Goal: Task Accomplishment & Management: Manage account settings

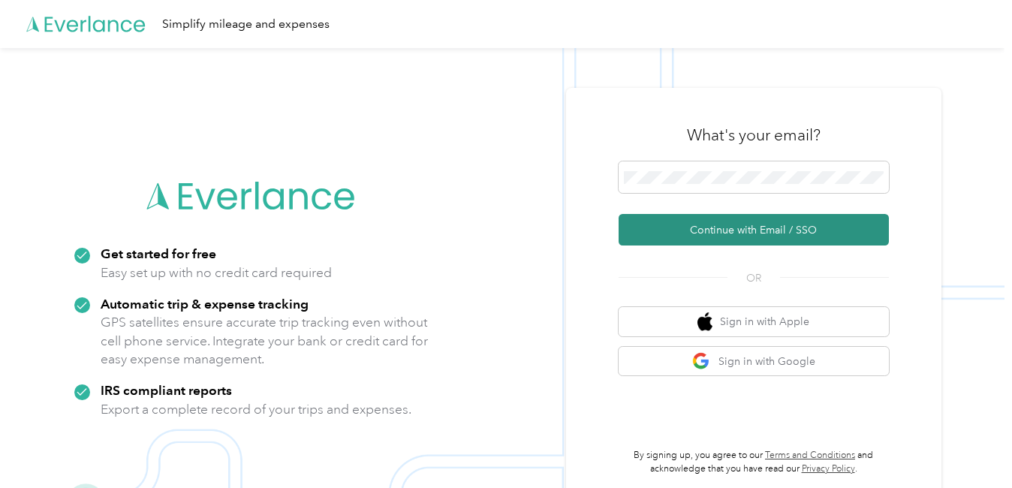
click at [710, 232] on button "Continue with Email / SSO" at bounding box center [754, 230] width 270 height 32
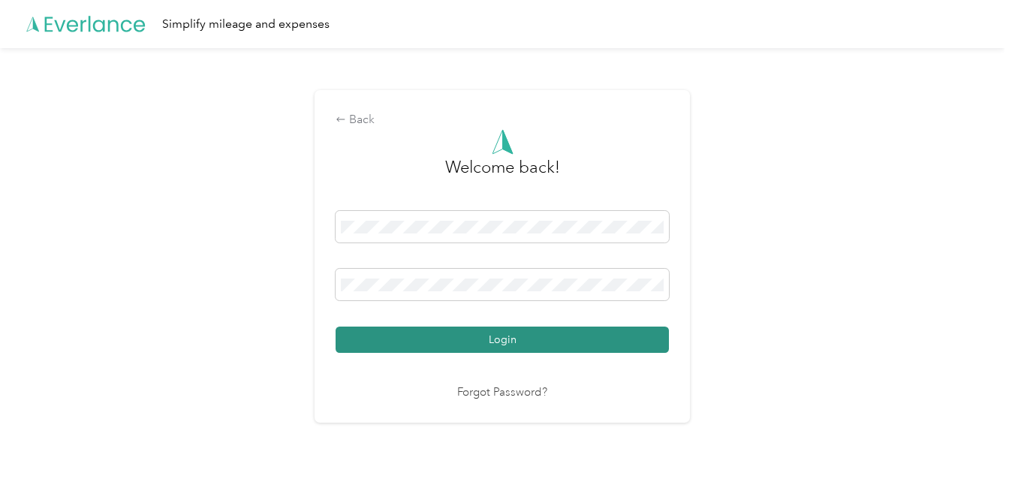
click at [640, 348] on button "Login" at bounding box center [502, 340] width 333 height 26
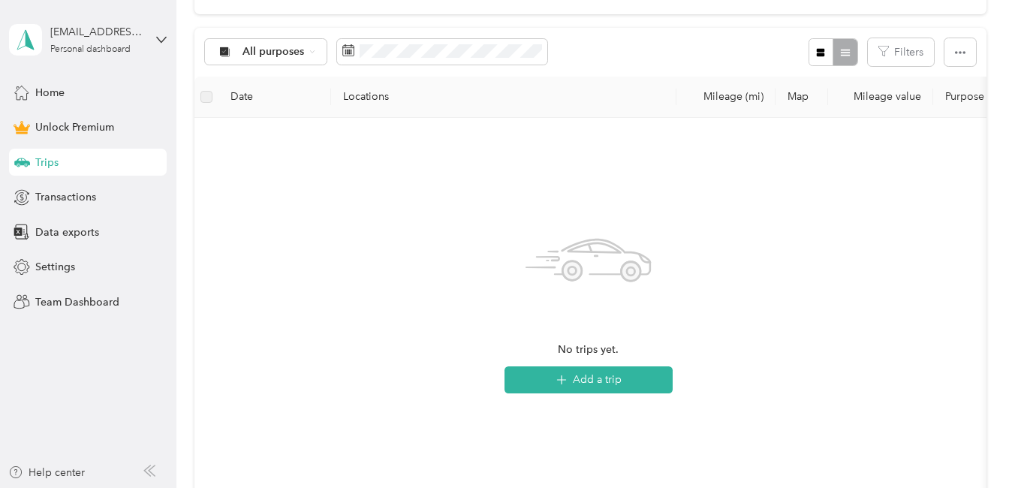
scroll to position [276, 0]
click at [51, 264] on span "Settings" at bounding box center [55, 267] width 40 height 16
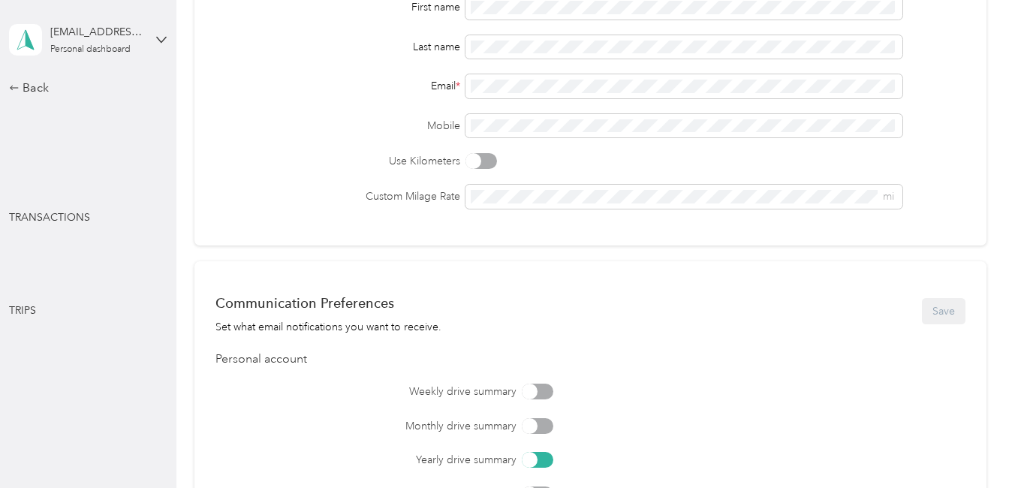
scroll to position [276, 0]
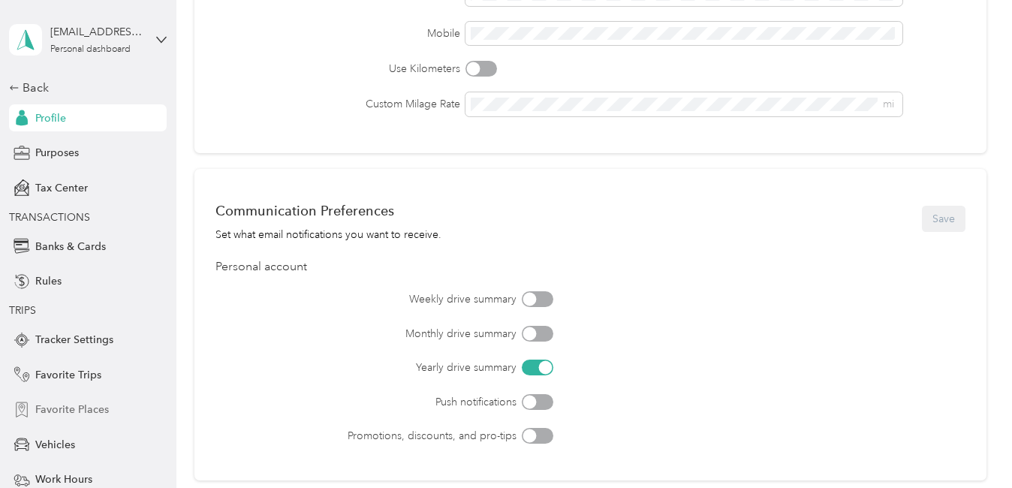
click at [98, 407] on span "Favorite Places" at bounding box center [72, 410] width 74 height 16
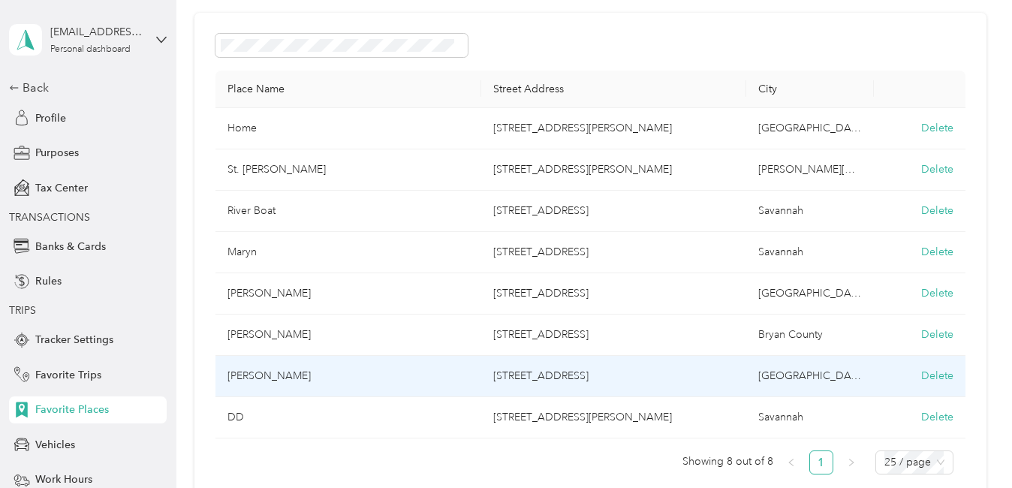
scroll to position [110, 0]
click at [930, 381] on button "Delete" at bounding box center [937, 377] width 32 height 16
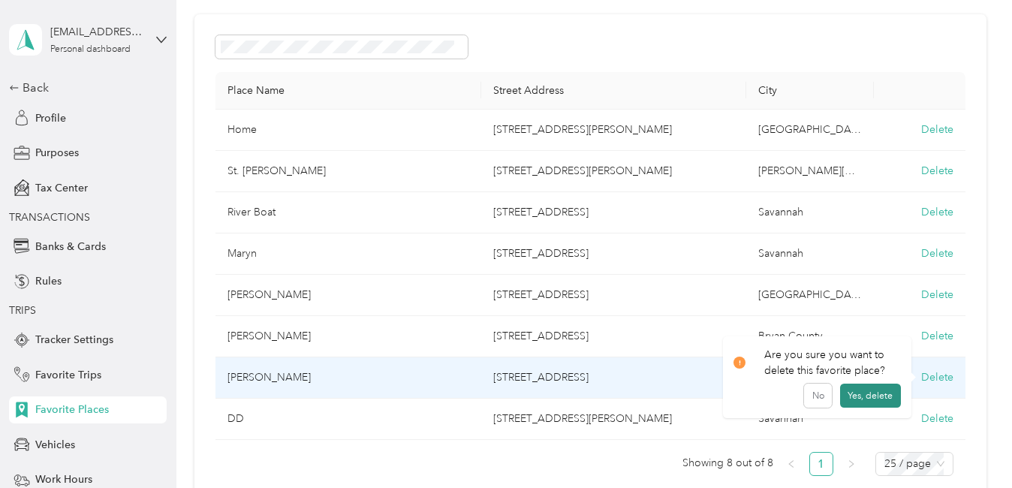
click at [865, 398] on button "Yes, delete" at bounding box center [870, 396] width 61 height 24
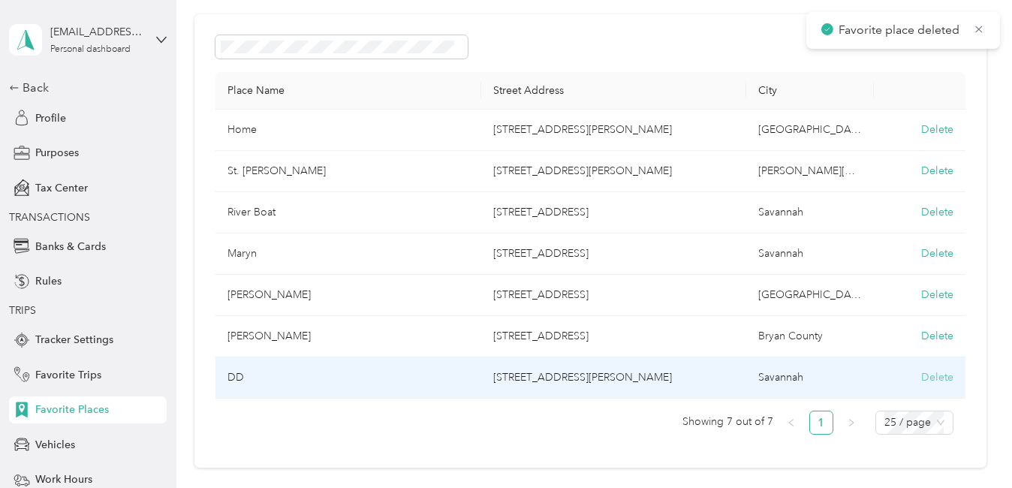
click at [924, 370] on button "Delete" at bounding box center [937, 377] width 32 height 16
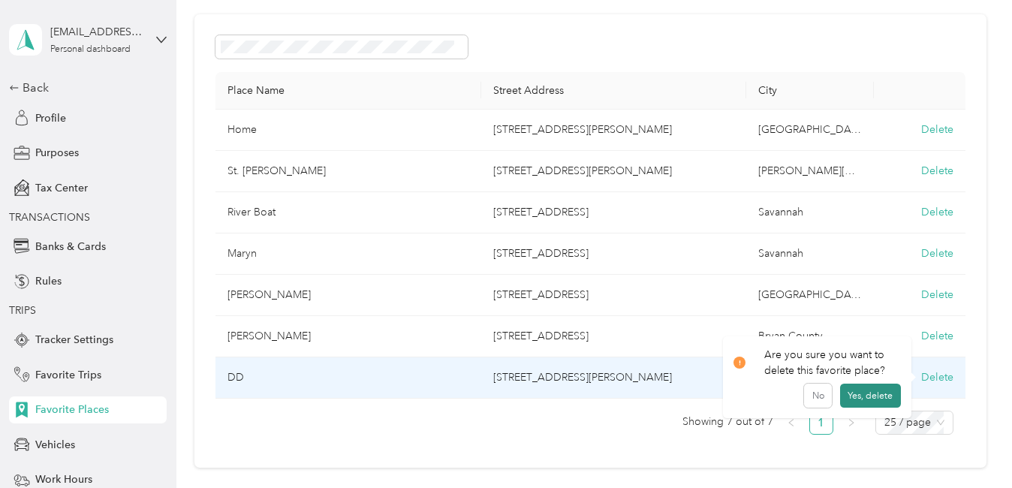
click at [864, 392] on button "Yes, delete" at bounding box center [870, 396] width 61 height 24
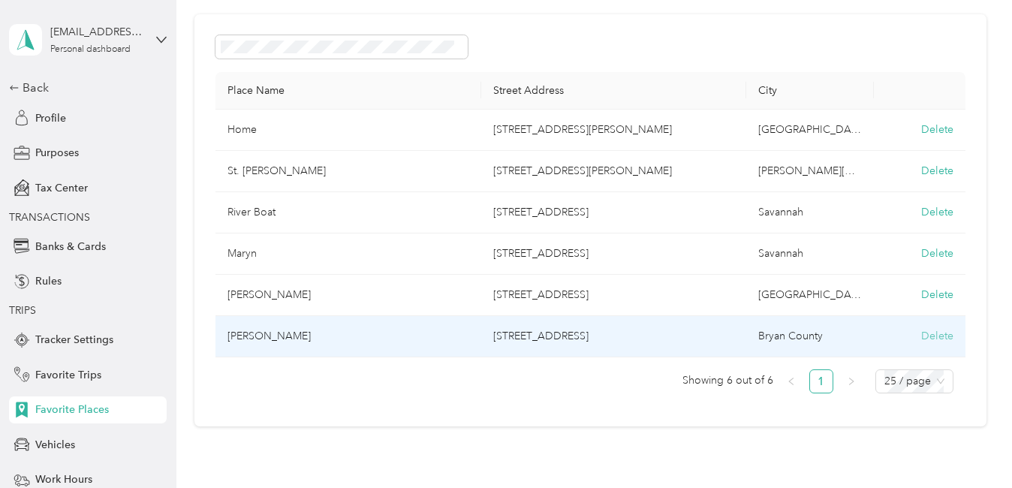
click at [931, 330] on button "Delete" at bounding box center [937, 336] width 32 height 16
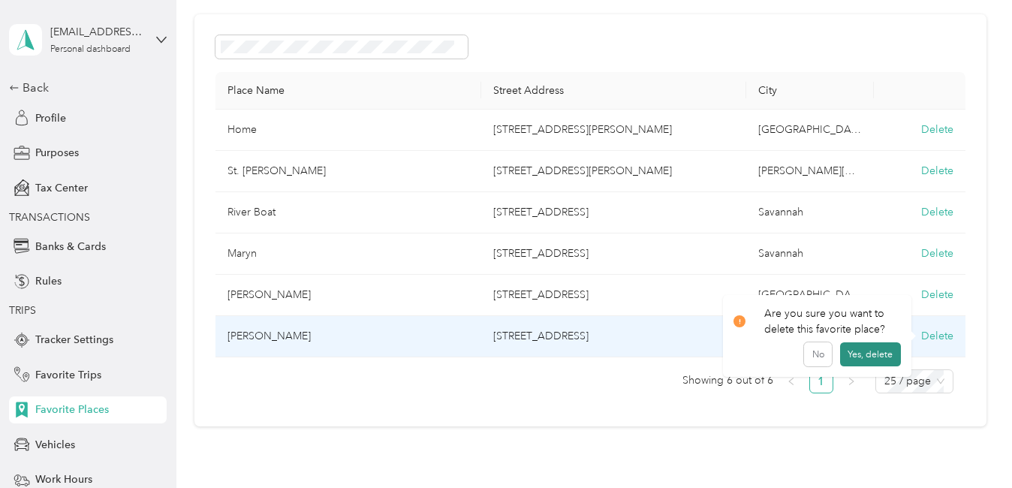
click at [890, 357] on button "Yes, delete" at bounding box center [870, 354] width 61 height 24
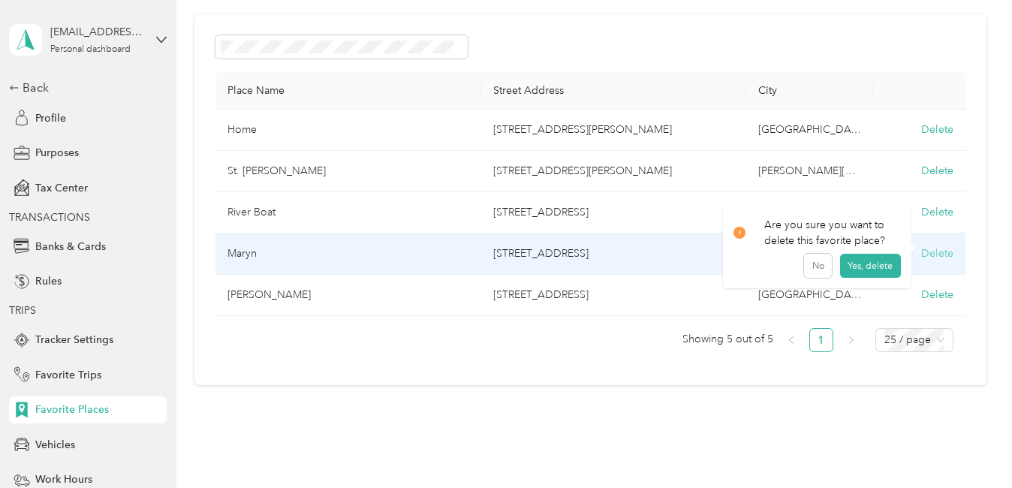
click at [926, 254] on button "Delete" at bounding box center [937, 254] width 32 height 16
click at [881, 270] on button "Yes, delete" at bounding box center [870, 272] width 61 height 24
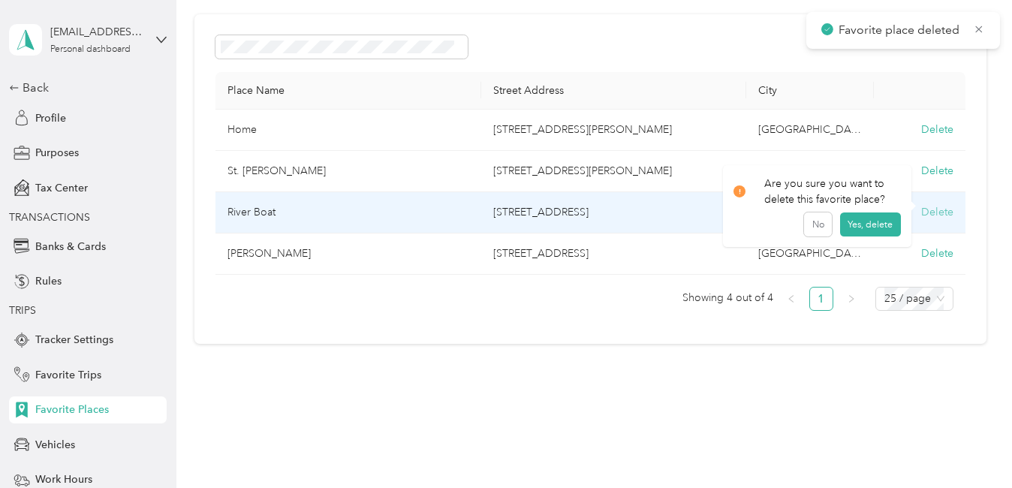
click at [936, 208] on button "Delete" at bounding box center [937, 212] width 32 height 16
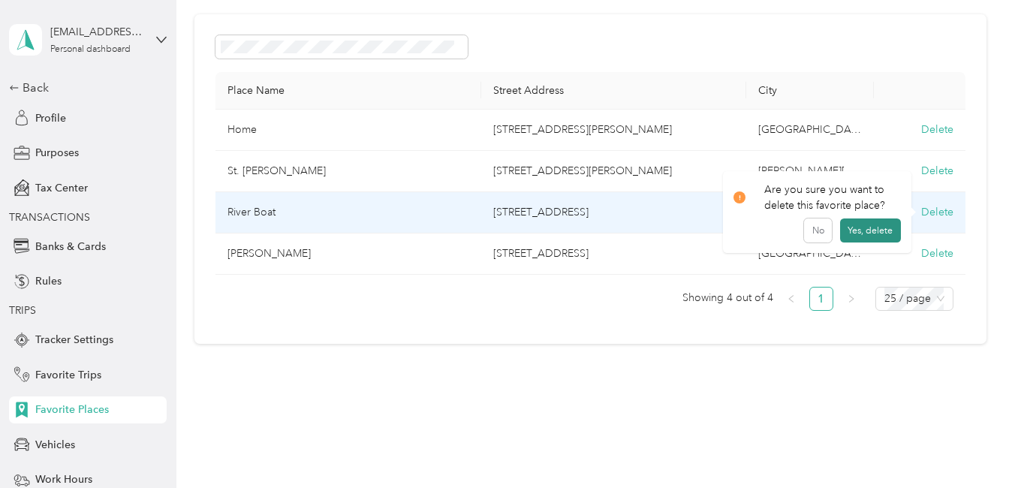
click at [876, 225] on button "Yes, delete" at bounding box center [870, 231] width 61 height 24
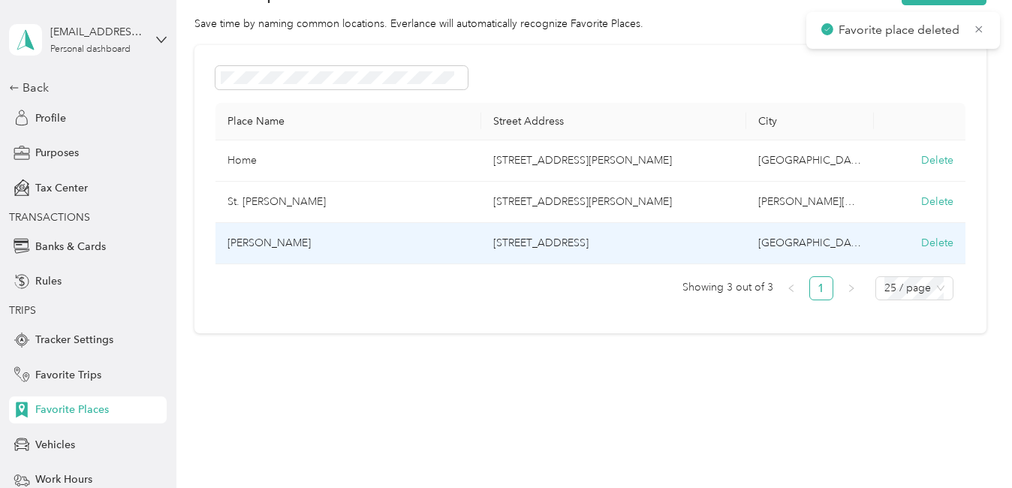
scroll to position [79, 0]
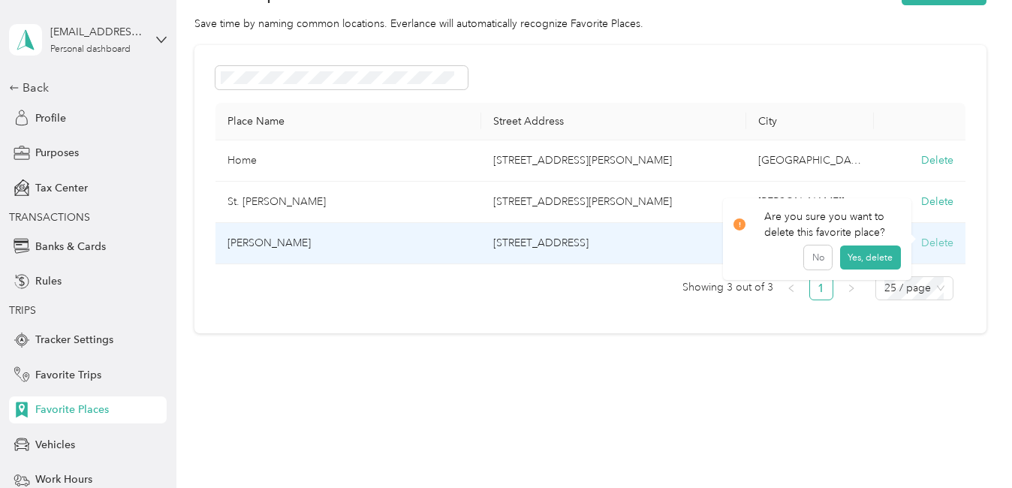
click at [935, 242] on button "Delete" at bounding box center [937, 243] width 32 height 16
click at [880, 259] on button "Yes, delete" at bounding box center [870, 261] width 61 height 24
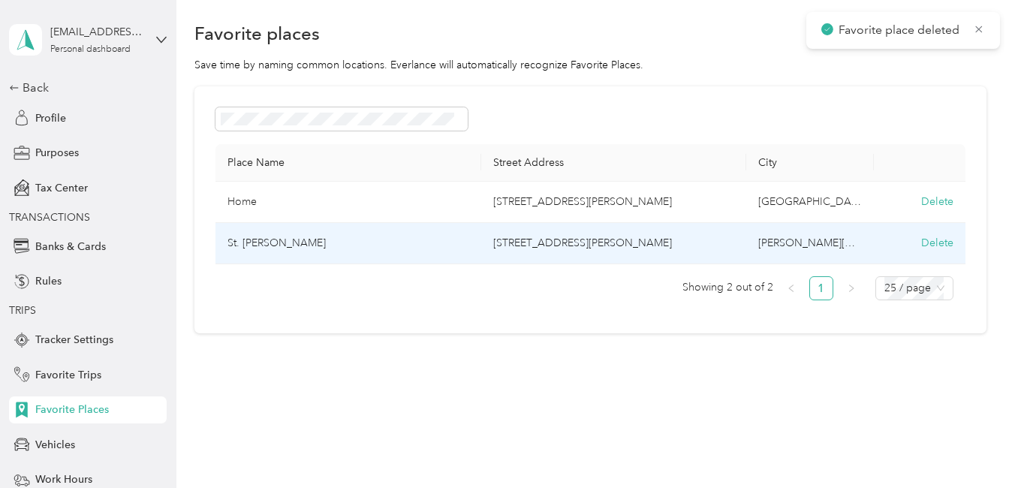
scroll to position [38, 0]
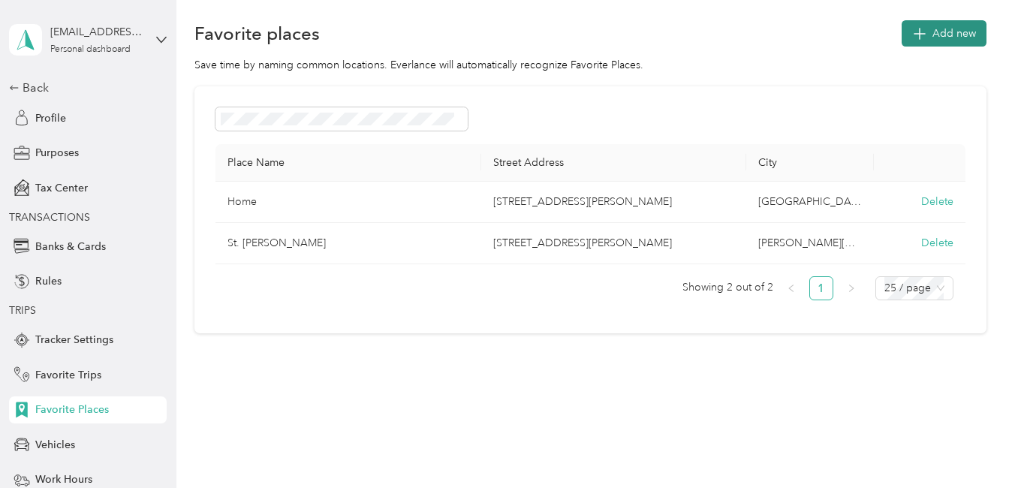
click at [933, 31] on span "Add new" at bounding box center [955, 34] width 44 height 16
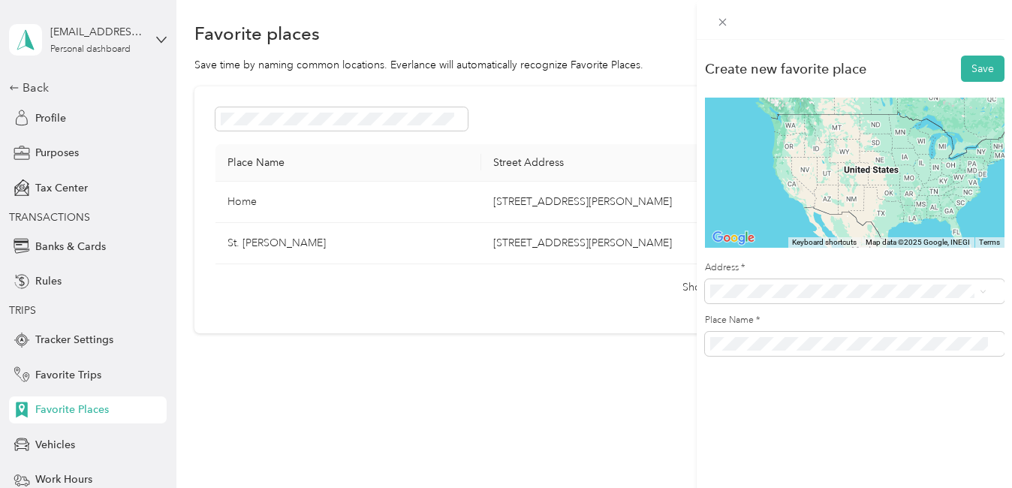
click at [861, 115] on span "5560 Thompson Mill Road Hoschton, Georgia 30548, United States" at bounding box center [855, 108] width 234 height 14
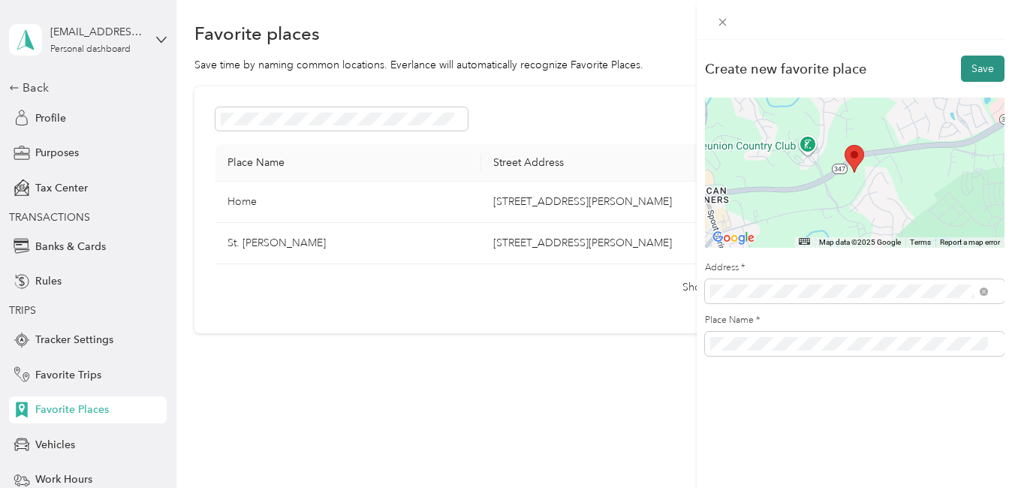
click at [966, 74] on button "Save" at bounding box center [983, 69] width 44 height 26
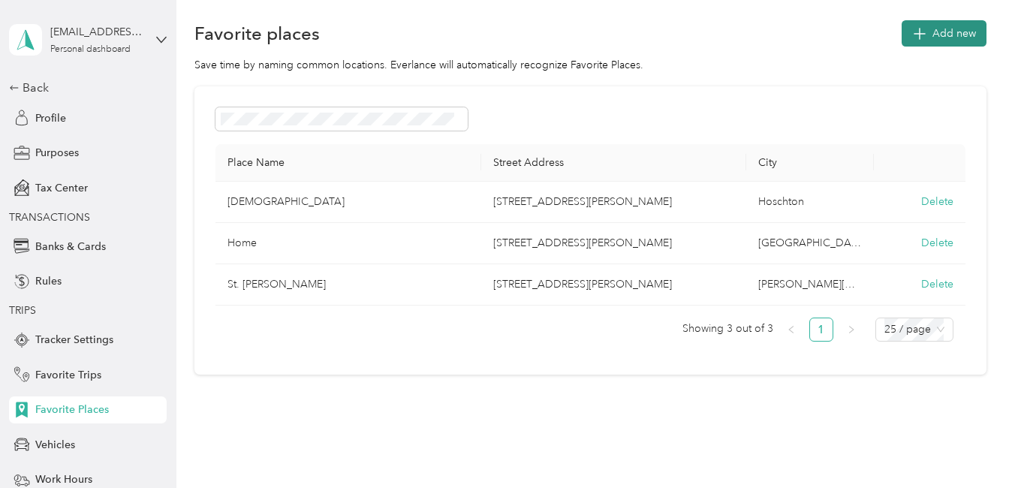
click at [958, 34] on span "Add new" at bounding box center [955, 34] width 44 height 16
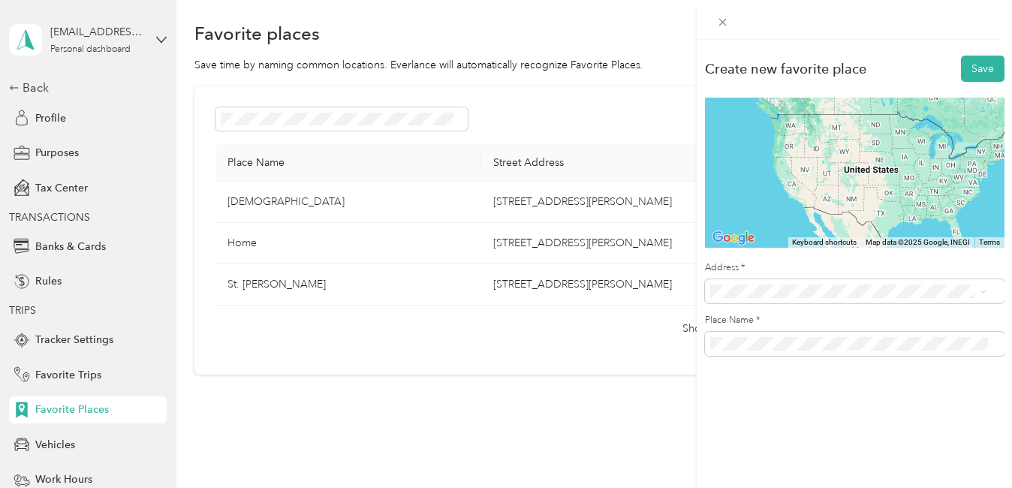
click at [830, 113] on span "4250 Mcginnis Ferry Road Alpharetta, Georgia 30005, United States" at bounding box center [855, 108] width 234 height 14
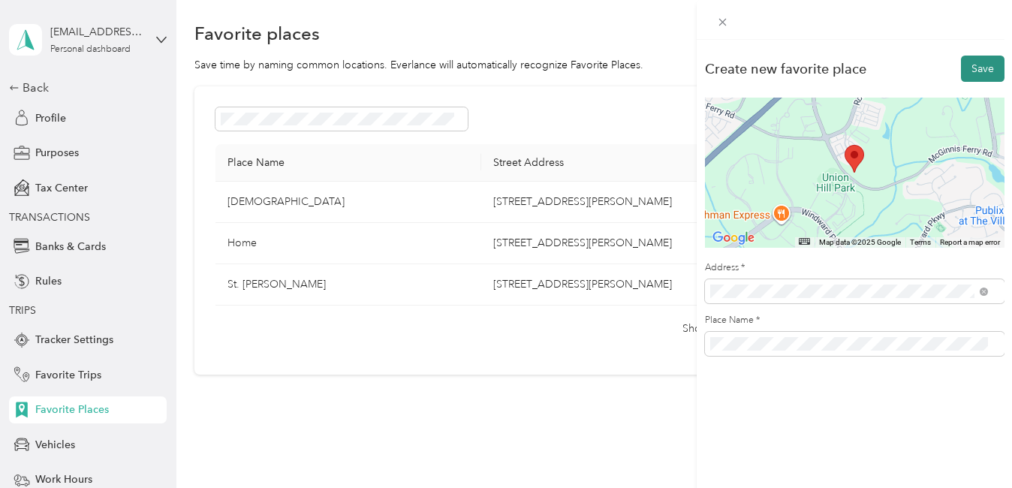
click at [976, 68] on button "Save" at bounding box center [983, 69] width 44 height 26
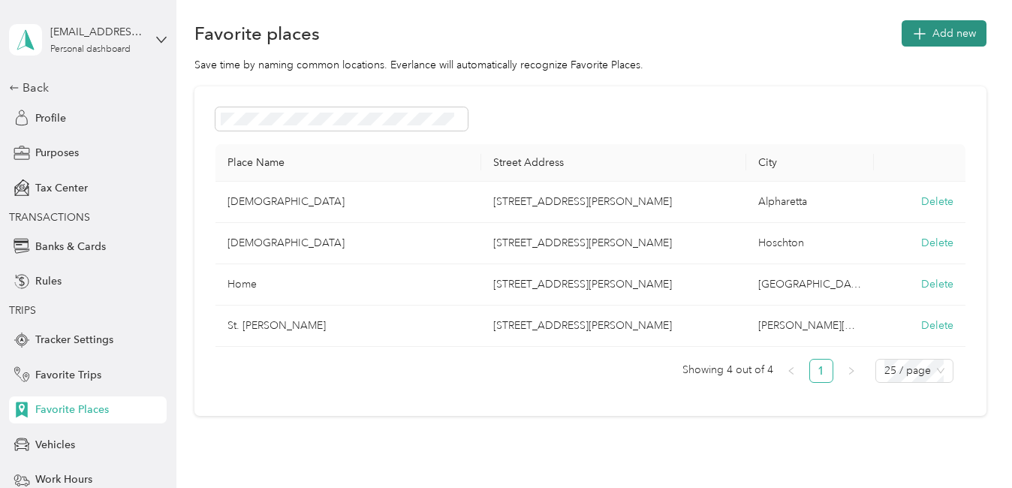
click at [961, 32] on span "Add new" at bounding box center [955, 34] width 44 height 16
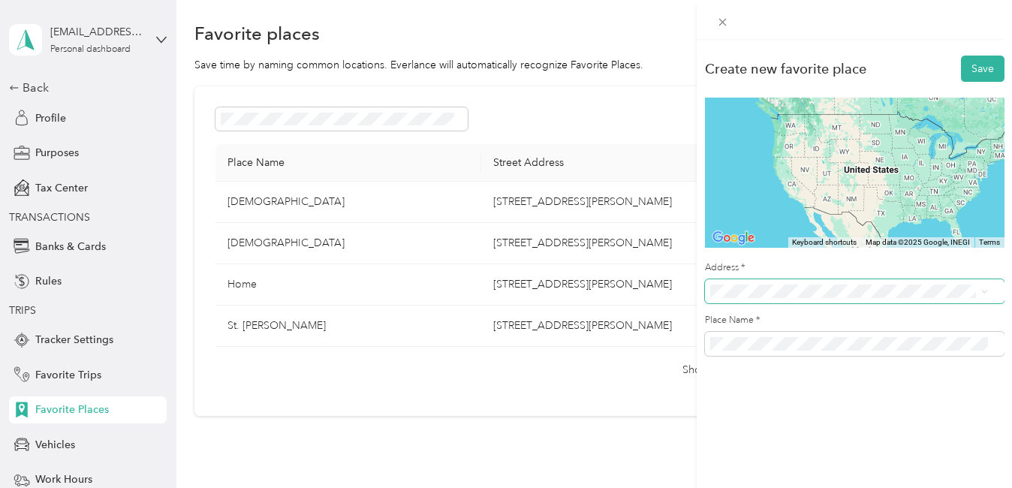
click at [898, 282] on span at bounding box center [855, 291] width 300 height 24
click at [812, 108] on span "1945 Lawrenceville Suwanee Road Lawrenceville, Georgia 30043, United States" at bounding box center [813, 102] width 150 height 14
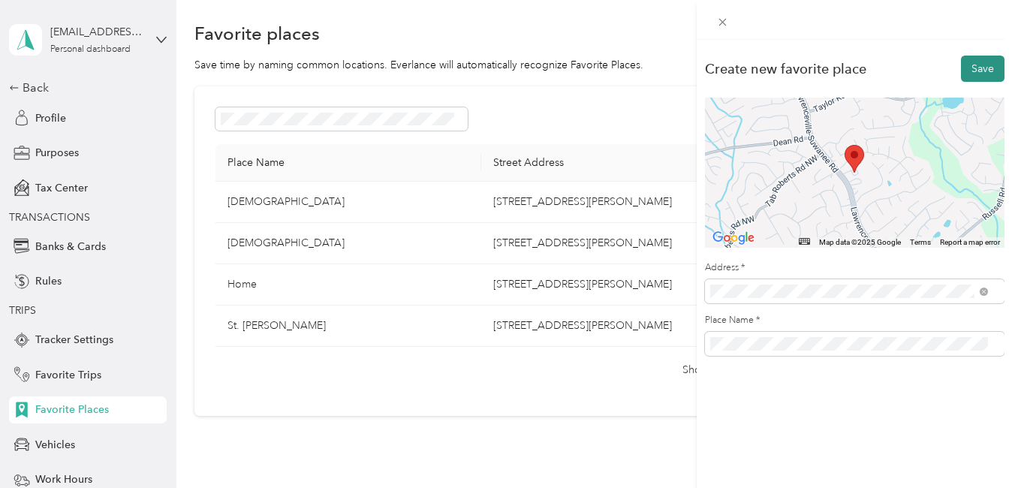
click at [977, 69] on button "Save" at bounding box center [983, 69] width 44 height 26
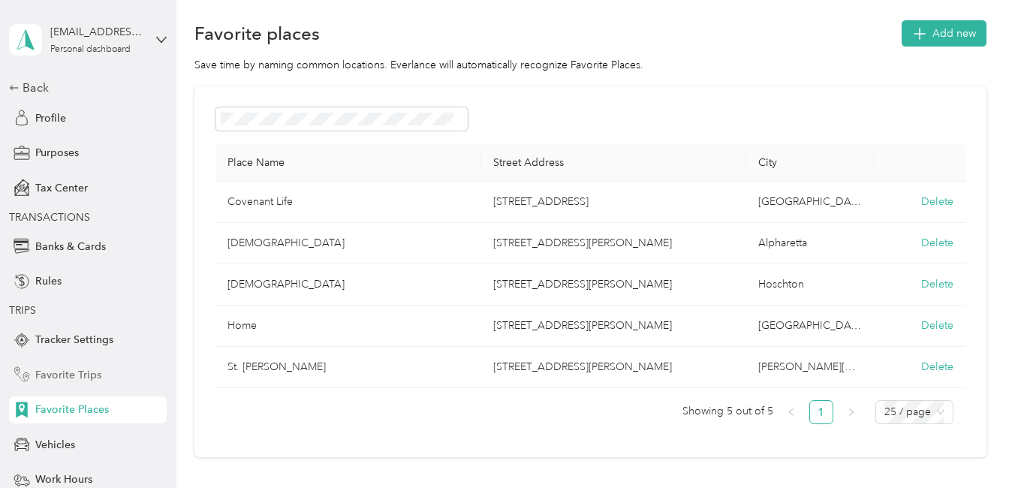
click at [86, 374] on span "Favorite Trips" at bounding box center [68, 375] width 66 height 16
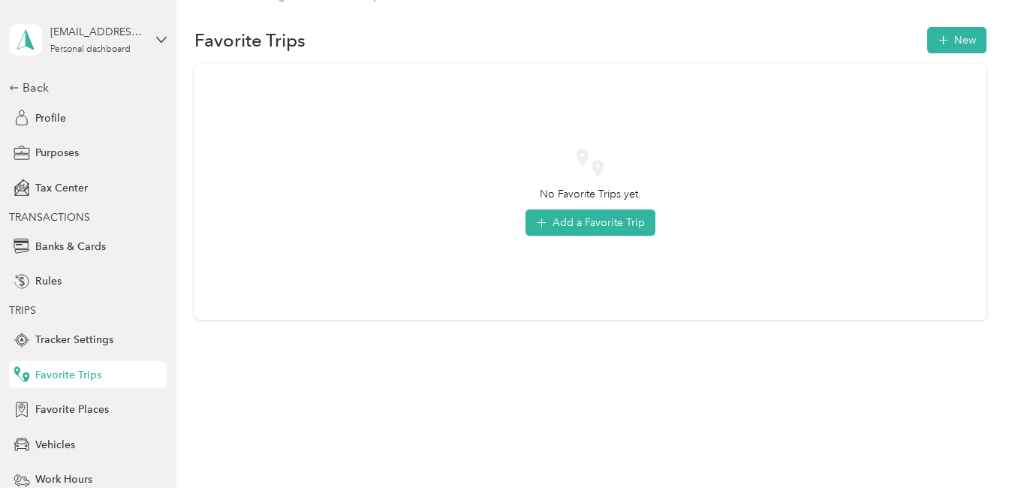
scroll to position [31, 0]
click at [571, 225] on button "Add a Favorite Trip" at bounding box center [591, 223] width 130 height 26
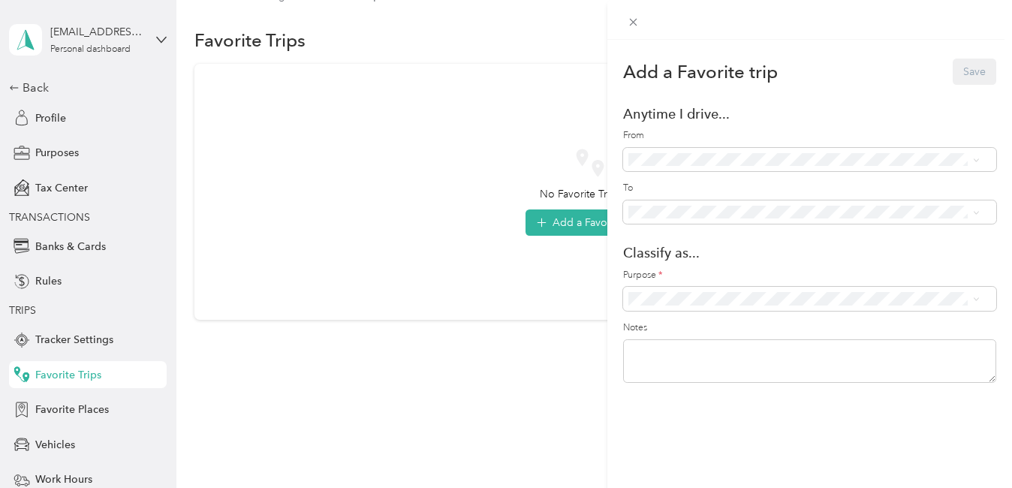
click at [737, 299] on ol "Anywhere - (Includes all locations) Covenant Life (1945 Lawrenceville Suwanee R…" at bounding box center [804, 252] width 362 height 161
click at [704, 204] on span at bounding box center [809, 213] width 373 height 24
click at [704, 375] on li "St. Martin's (4945 High Point Road Northeast, Sandy Springs)" at bounding box center [804, 369] width 362 height 27
click at [692, 291] on span "Home (1400 Herrington Road Northwest, Lawrenceville)" at bounding box center [775, 291] width 217 height 13
click at [692, 291] on span at bounding box center [809, 299] width 373 height 24
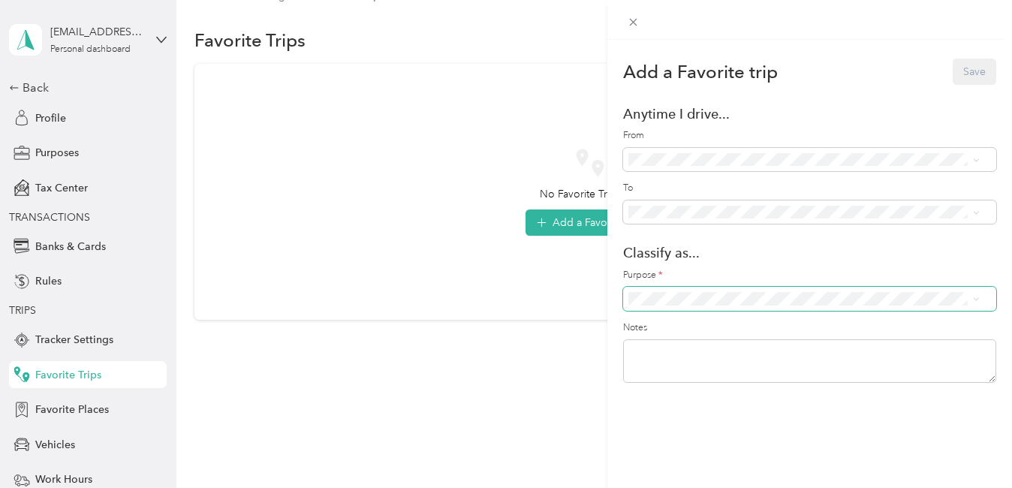
click at [979, 300] on icon at bounding box center [976, 299] width 7 height 7
click at [752, 91] on li "Work" at bounding box center [804, 80] width 362 height 26
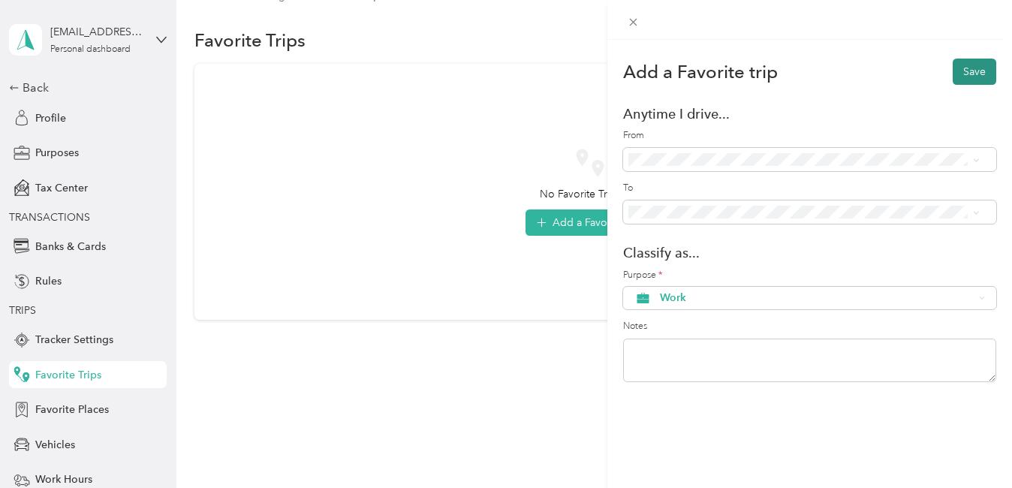
click at [964, 65] on button "Save" at bounding box center [975, 72] width 44 height 26
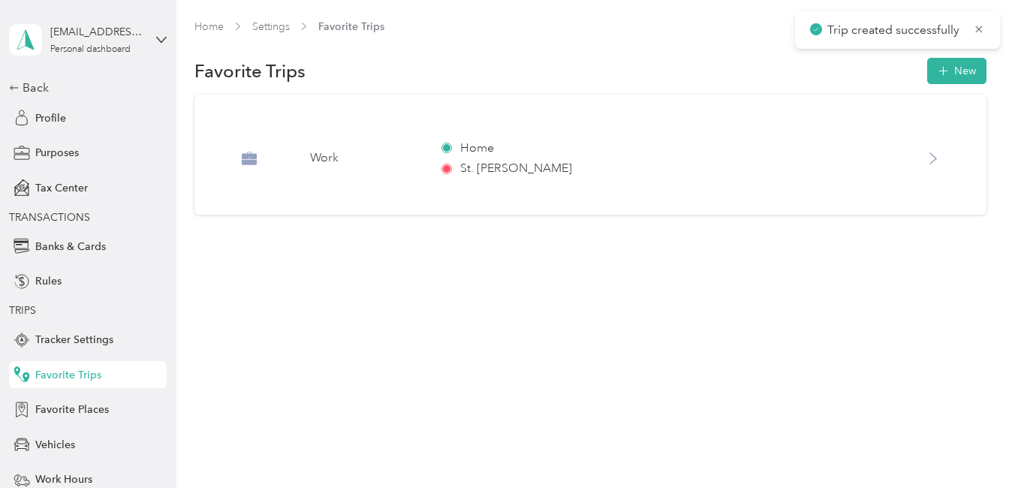
scroll to position [0, 0]
click at [35, 110] on span "Profile" at bounding box center [50, 118] width 31 height 16
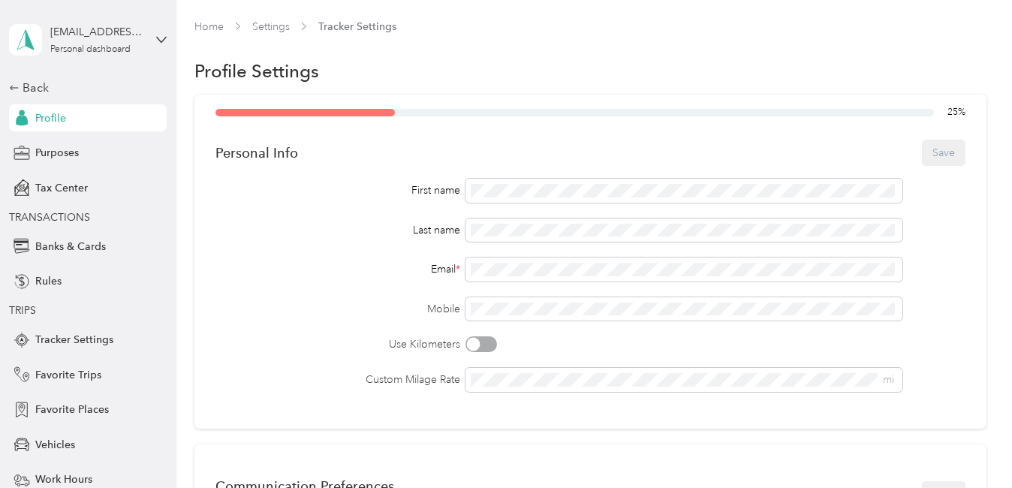
scroll to position [101, 0]
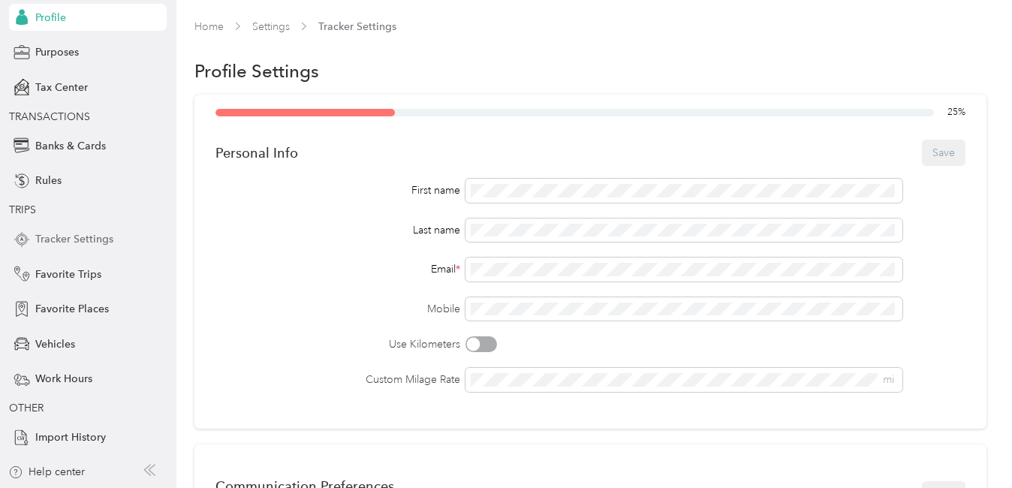
click at [48, 242] on span "Tracker Settings" at bounding box center [74, 239] width 78 height 16
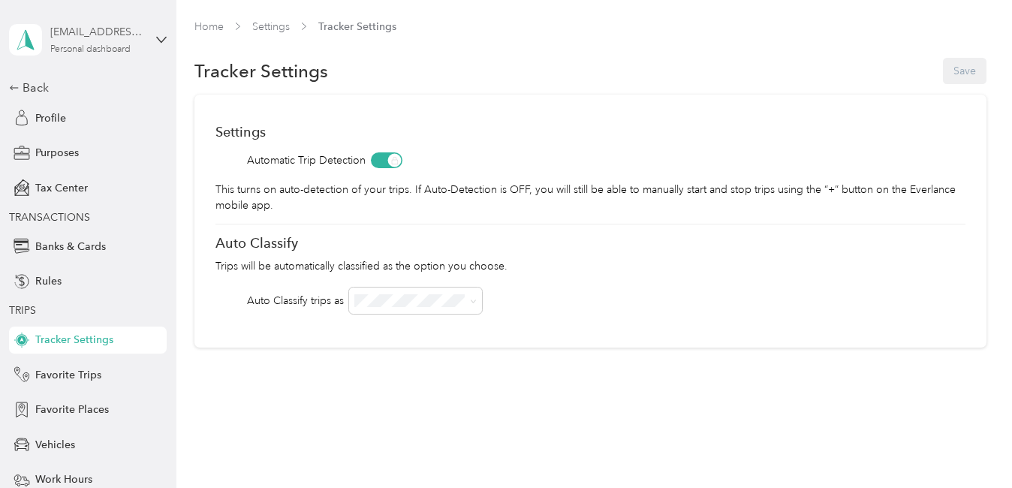
click at [110, 32] on div "[EMAIL_ADDRESS][DOMAIN_NAME]" at bounding box center [97, 32] width 94 height 16
click at [121, 80] on span "You’re signed in as jscott.1boss@gmail.com" at bounding box center [161, 80] width 295 height 16
click at [156, 38] on icon at bounding box center [161, 40] width 11 height 11
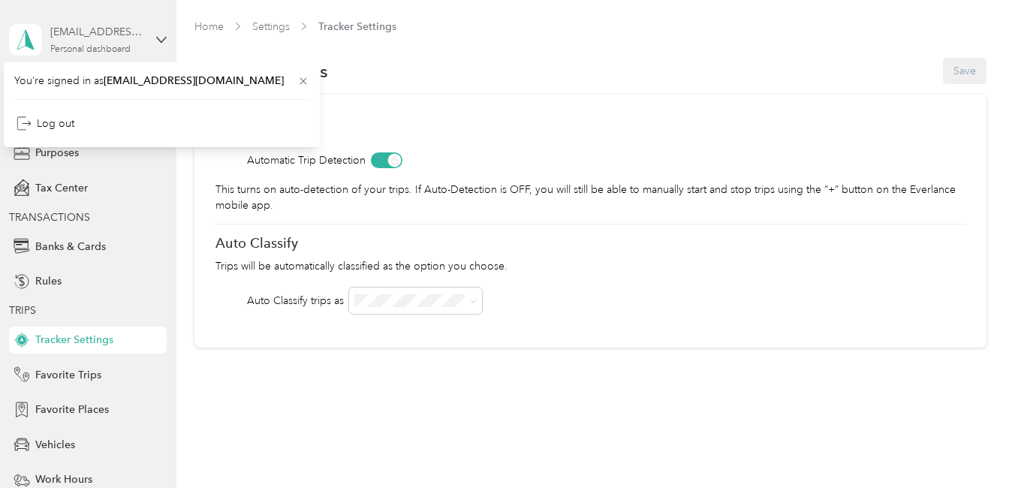
click at [107, 30] on div "[EMAIL_ADDRESS][DOMAIN_NAME]" at bounding box center [97, 32] width 94 height 16
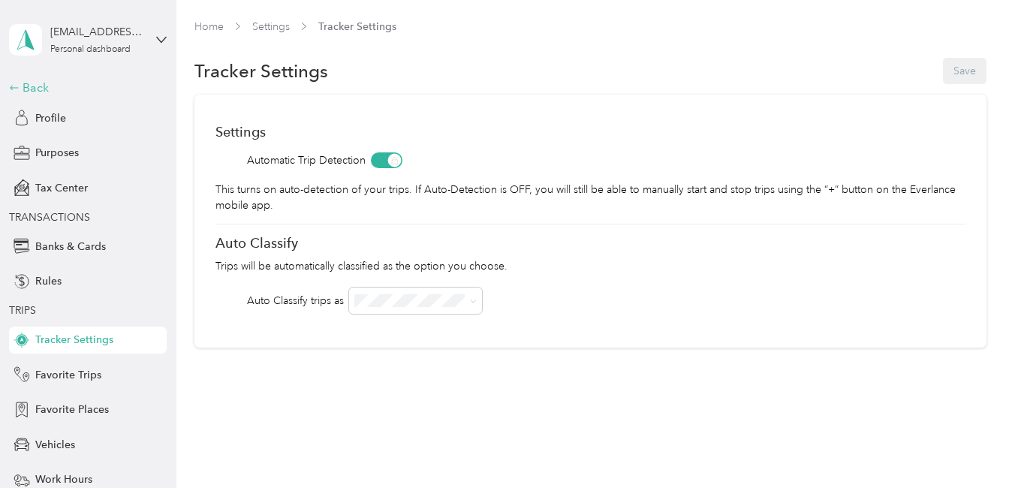
click at [11, 86] on icon at bounding box center [14, 88] width 11 height 11
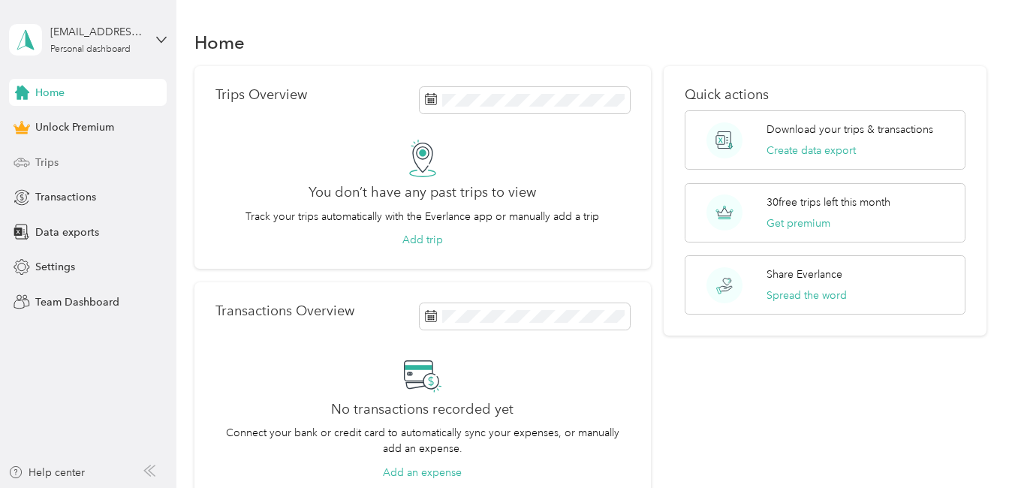
click at [44, 164] on span "Trips" at bounding box center [46, 163] width 23 height 16
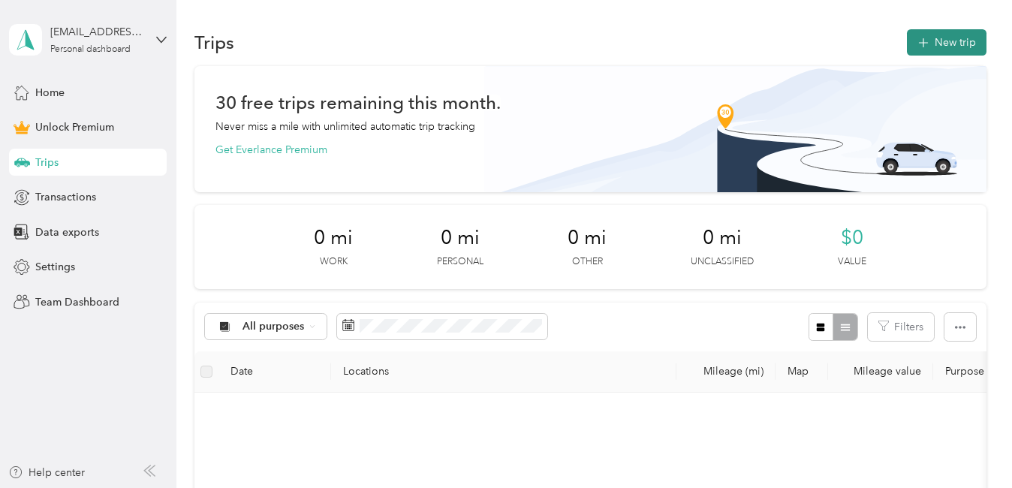
click at [937, 40] on button "New trip" at bounding box center [947, 42] width 80 height 26
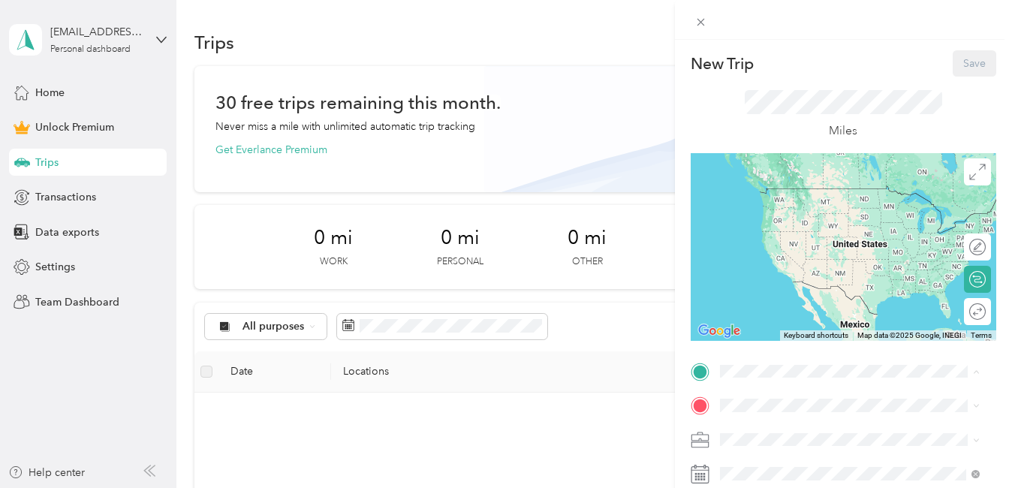
click at [774, 289] on div "Home [STREET_ADDRESS][PERSON_NAME][US_STATE]" at bounding box center [861, 273] width 227 height 47
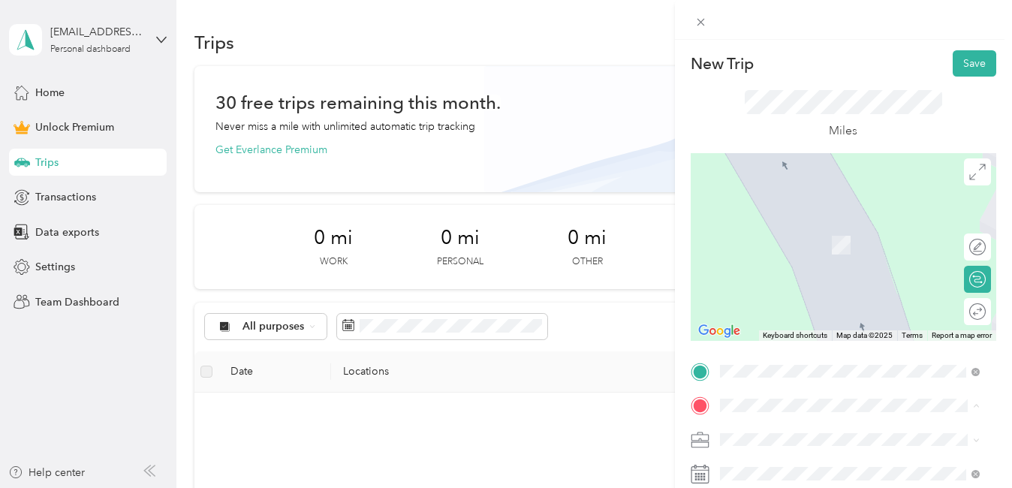
click at [891, 265] on div "[GEOGRAPHIC_DATA][PERSON_NAME] [STREET_ADDRESS][PERSON_NAME][PERSON_NAME][US_ST…" at bounding box center [861, 245] width 227 height 47
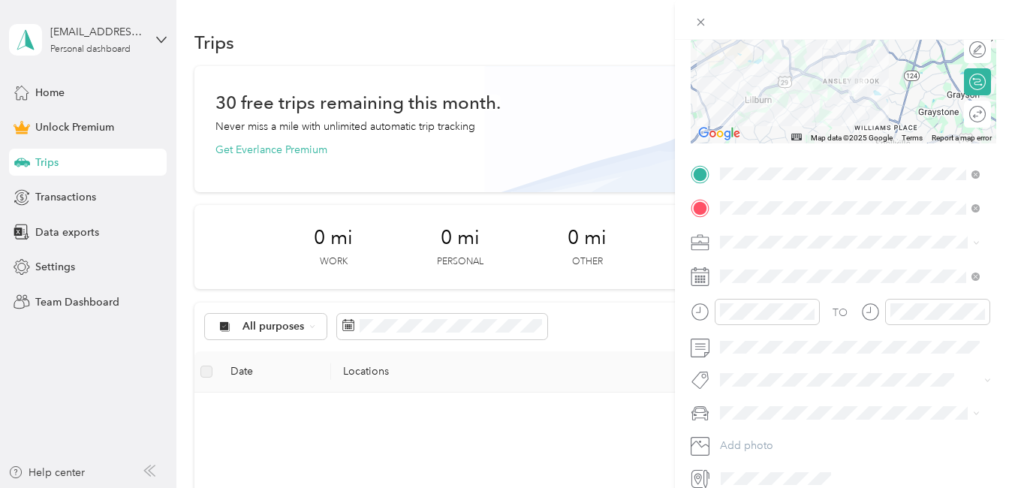
scroll to position [200, 0]
click at [743, 266] on div "Work" at bounding box center [849, 266] width 249 height 16
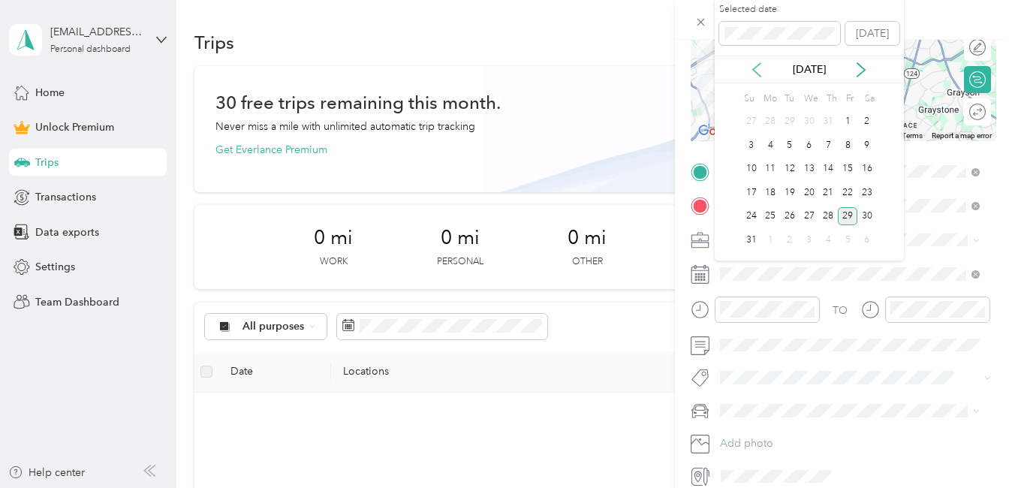
click at [758, 70] on icon at bounding box center [756, 69] width 15 height 15
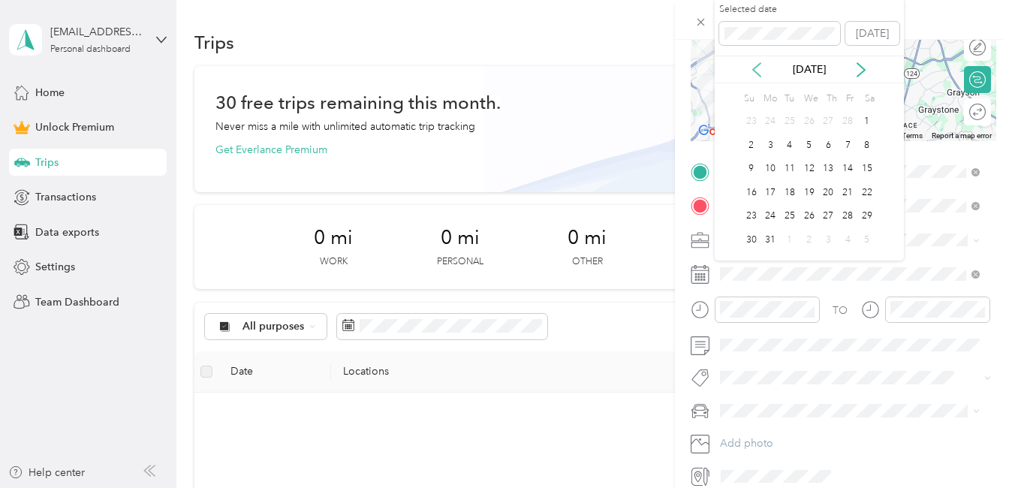
click at [758, 70] on icon at bounding box center [756, 69] width 15 height 15
click at [787, 146] on div "7" at bounding box center [790, 145] width 20 height 19
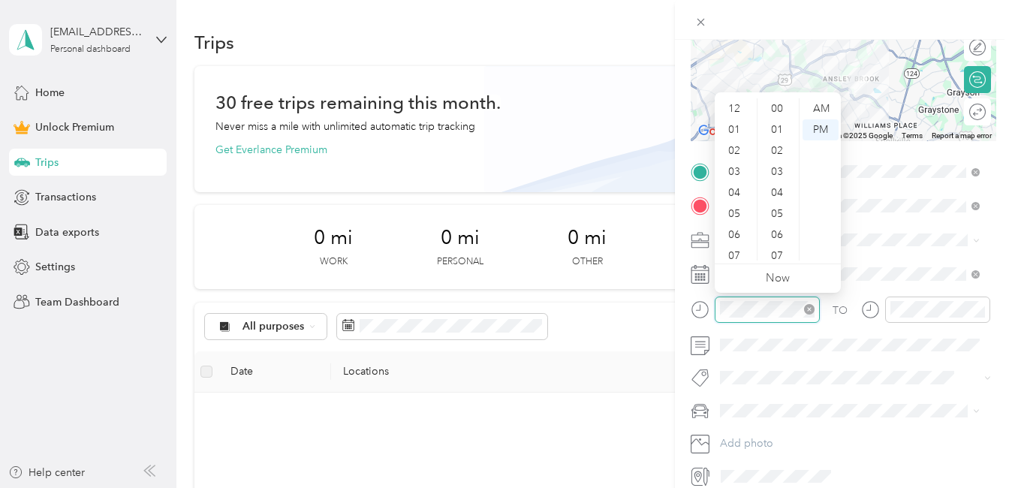
scroll to position [294, 0]
click at [733, 192] on div "08" at bounding box center [736, 186] width 36 height 21
click at [821, 112] on div "AM" at bounding box center [821, 108] width 36 height 21
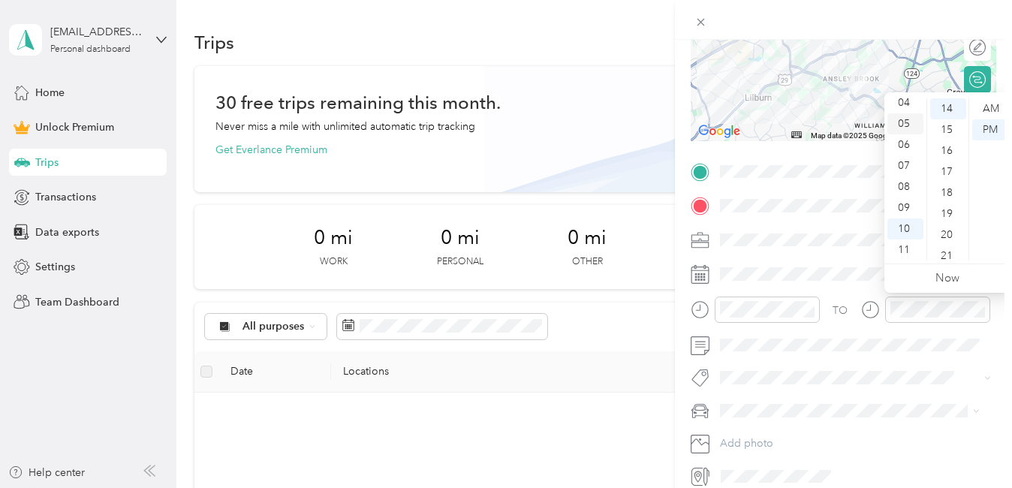
click at [898, 122] on div "05" at bounding box center [906, 123] width 36 height 21
click at [944, 214] on div "30" at bounding box center [948, 215] width 36 height 21
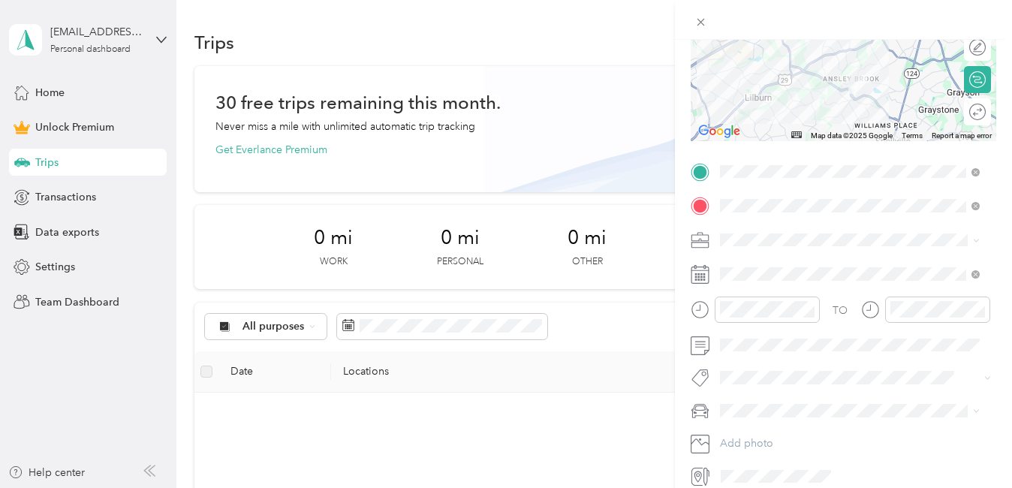
click at [749, 439] on li "[PERSON_NAME]" at bounding box center [850, 433] width 270 height 26
click at [961, 116] on div at bounding box center [970, 112] width 32 height 16
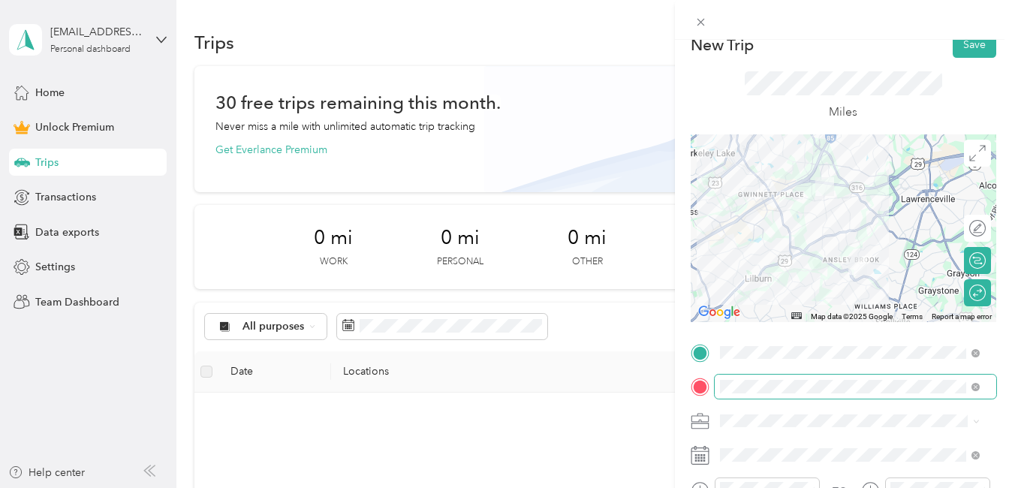
scroll to position [0, 0]
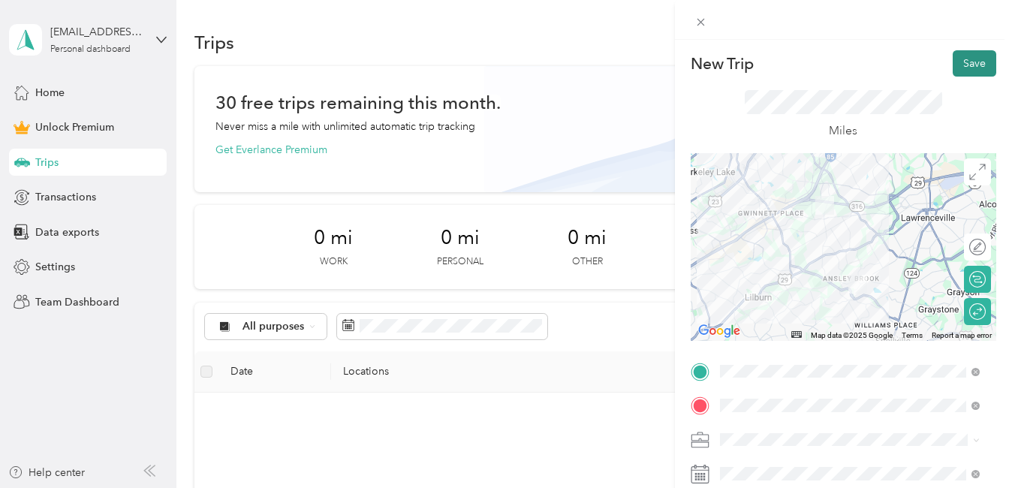
click at [971, 65] on button "Save" at bounding box center [975, 63] width 44 height 26
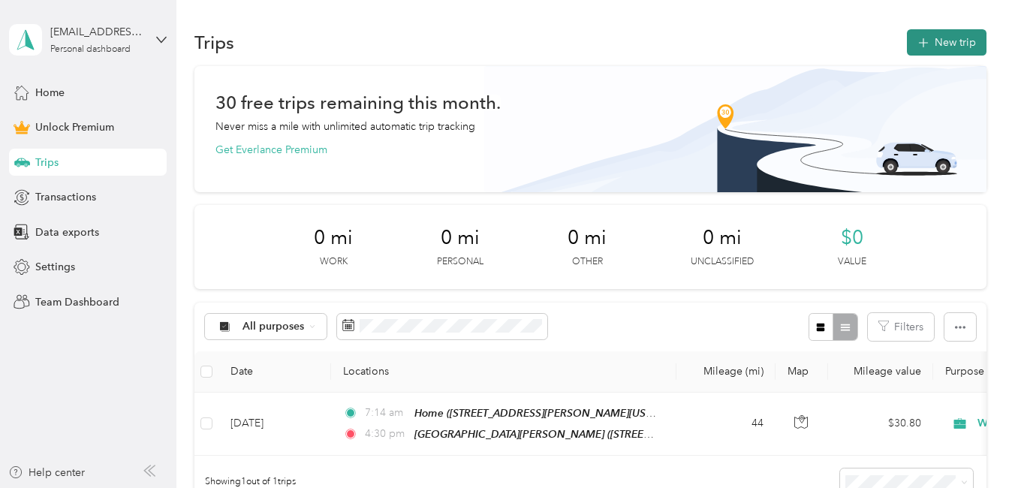
click at [954, 51] on button "New trip" at bounding box center [947, 42] width 80 height 26
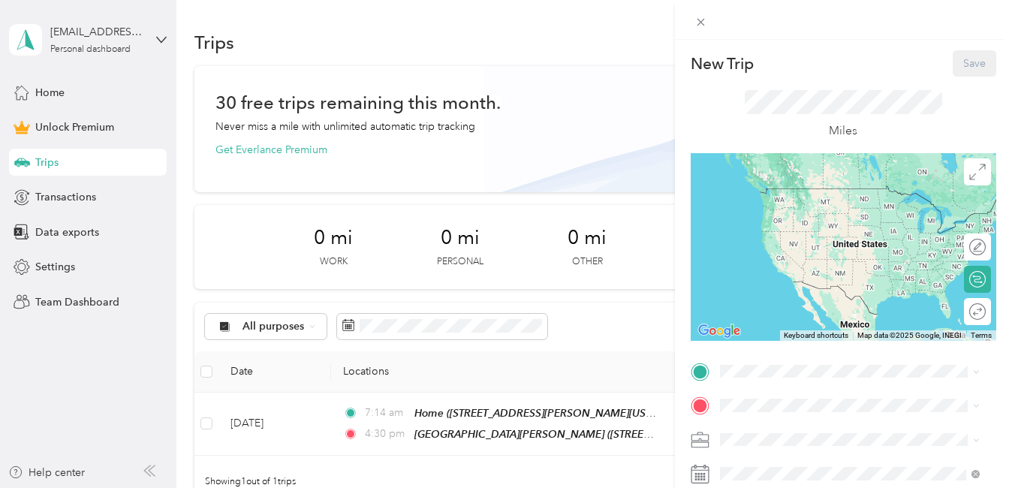
click at [752, 279] on div "Home [STREET_ADDRESS][PERSON_NAME][US_STATE]" at bounding box center [861, 272] width 227 height 47
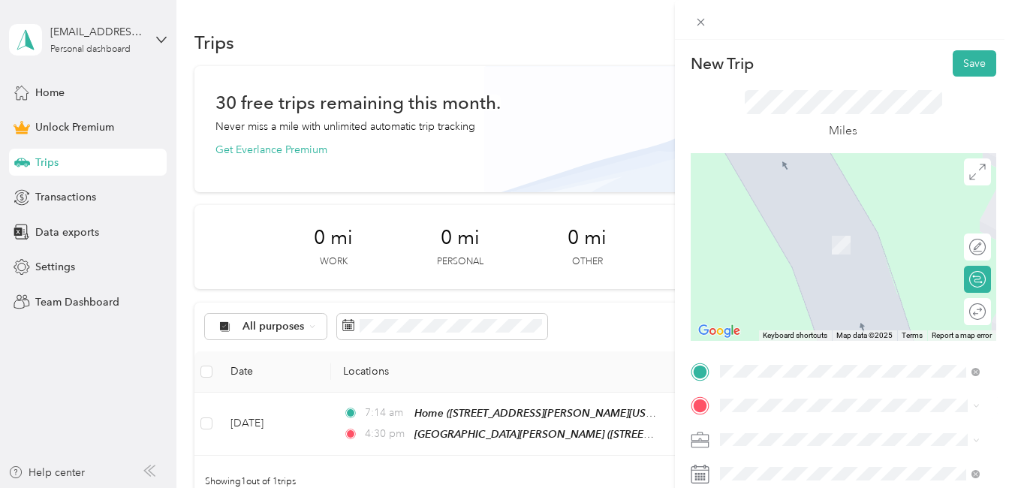
click at [775, 261] on div "[GEOGRAPHIC_DATA][PERSON_NAME] [STREET_ADDRESS][PERSON_NAME][PERSON_NAME][US_ST…" at bounding box center [861, 237] width 227 height 47
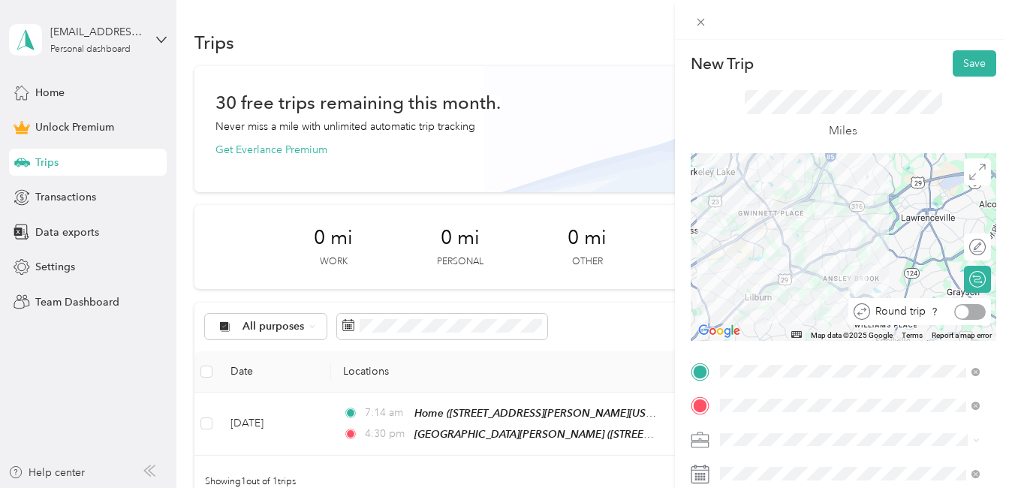
click at [968, 314] on div at bounding box center [970, 312] width 32 height 16
click at [762, 225] on div "Work" at bounding box center [849, 223] width 249 height 16
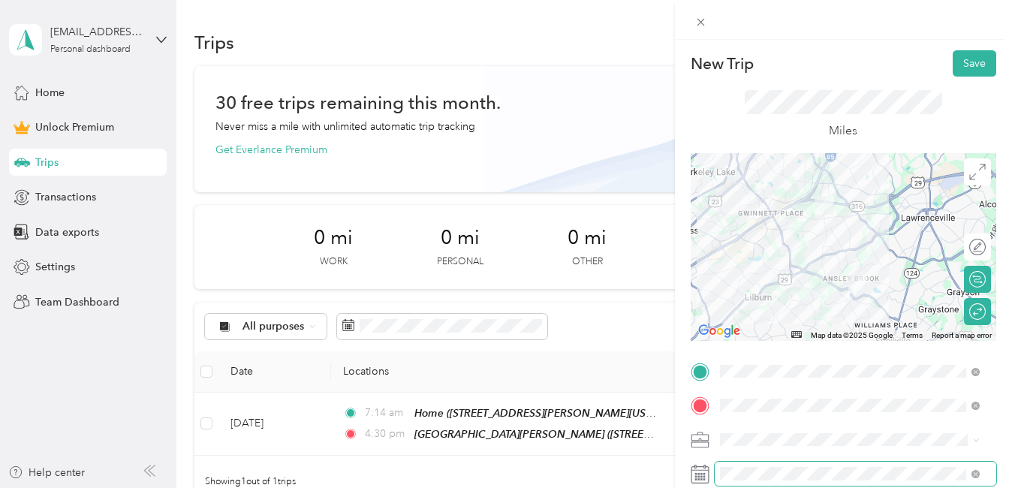
click at [756, 481] on span at bounding box center [856, 474] width 282 height 24
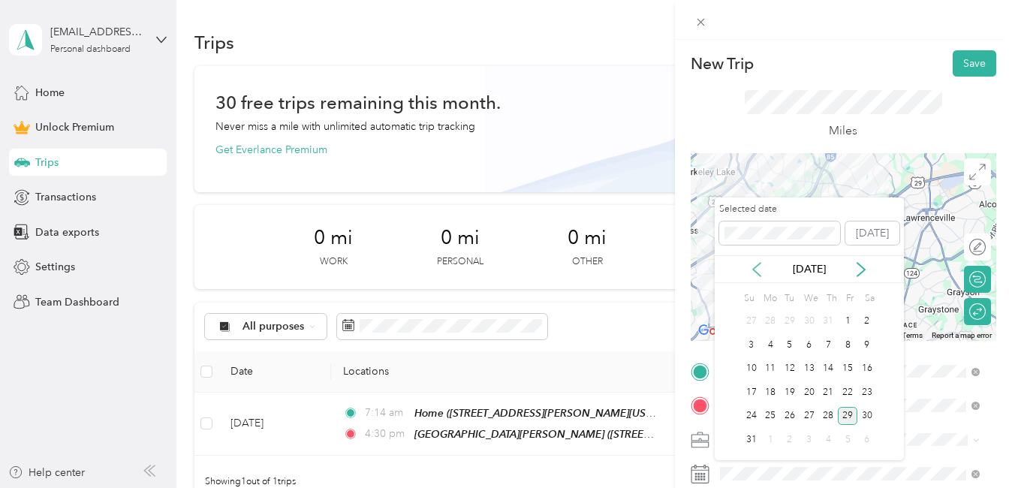
click at [755, 270] on icon at bounding box center [756, 269] width 15 height 15
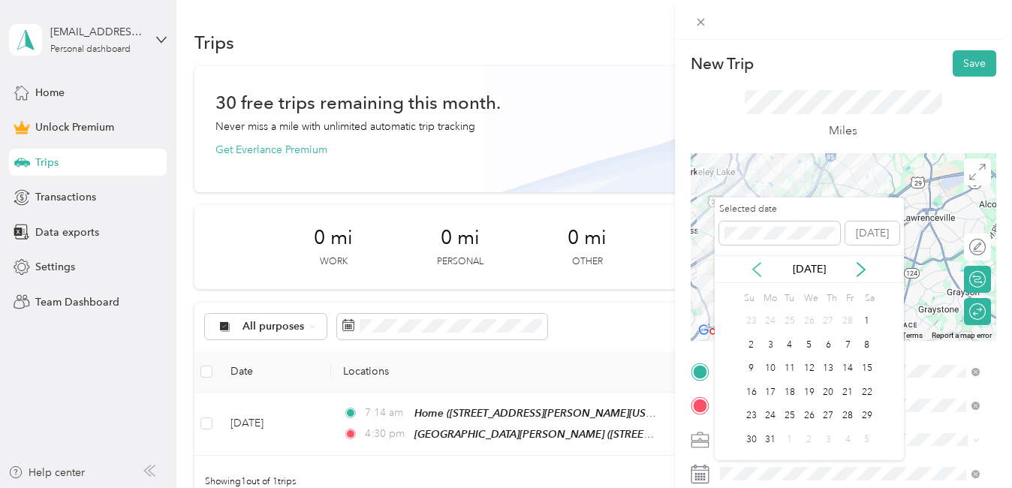
click at [755, 270] on icon at bounding box center [756, 269] width 15 height 15
click at [804, 342] on div "8" at bounding box center [810, 345] width 20 height 19
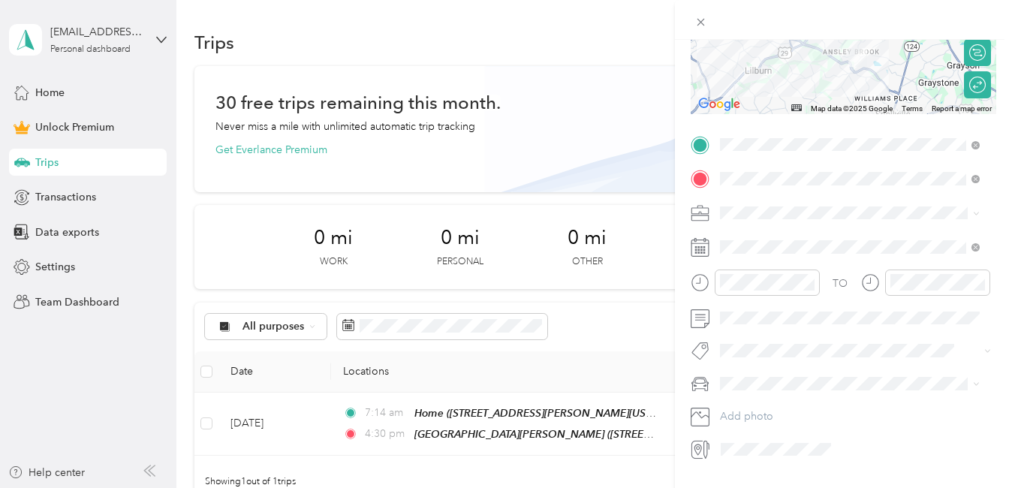
scroll to position [266, 0]
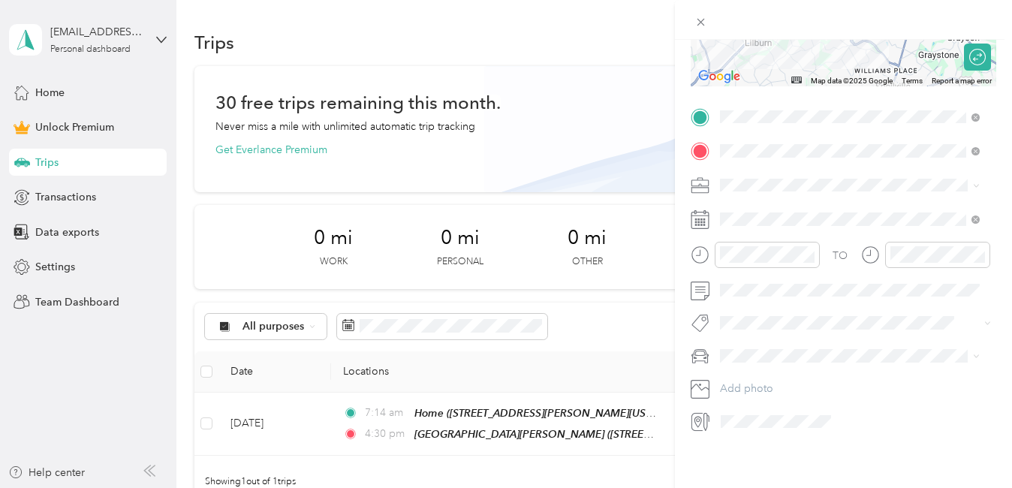
click at [743, 373] on li "[PERSON_NAME]" at bounding box center [850, 364] width 270 height 26
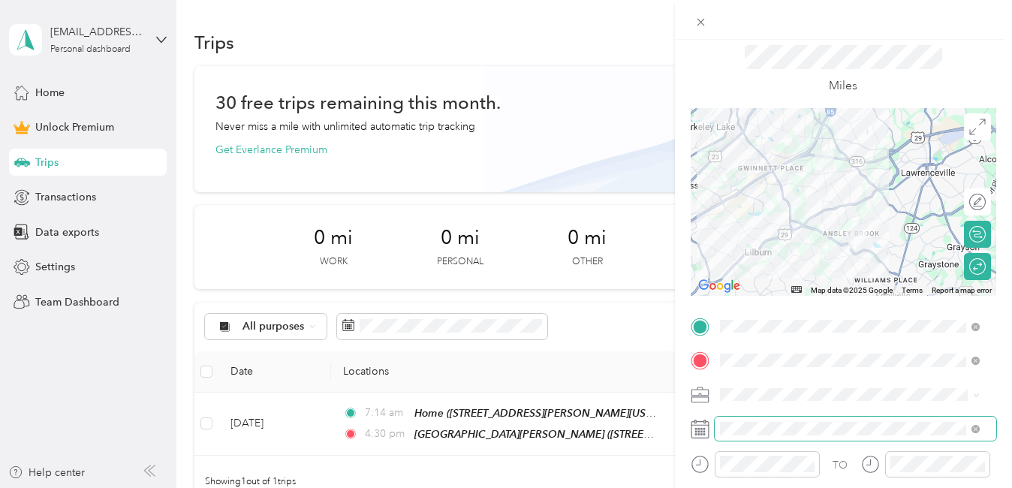
scroll to position [0, 0]
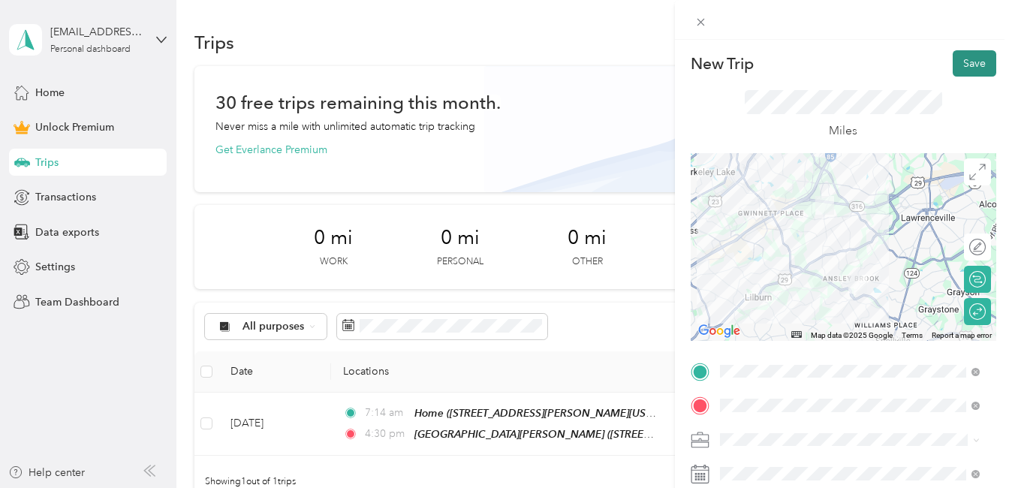
click at [960, 65] on button "Save" at bounding box center [975, 63] width 44 height 26
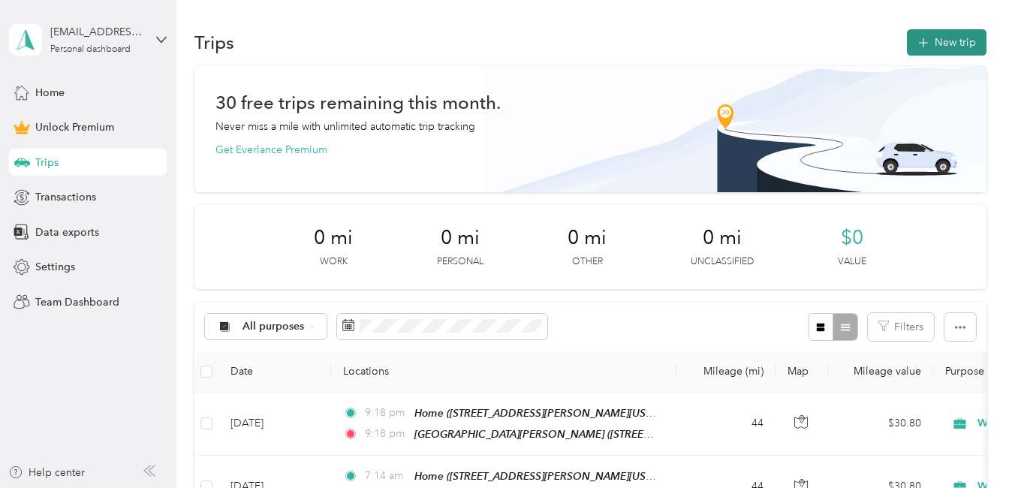
click at [931, 49] on button "New trip" at bounding box center [947, 42] width 80 height 26
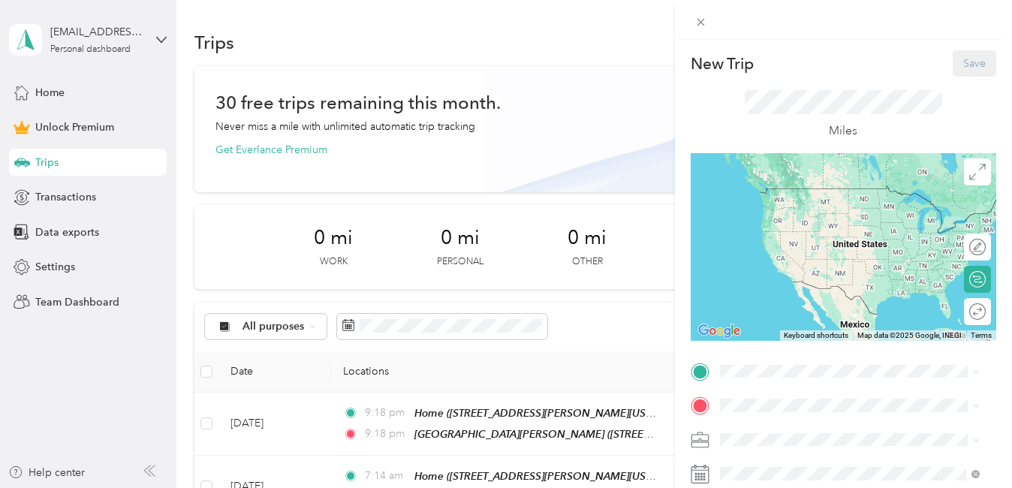
click at [774, 291] on div "Home [STREET_ADDRESS][PERSON_NAME][US_STATE]" at bounding box center [861, 267] width 227 height 47
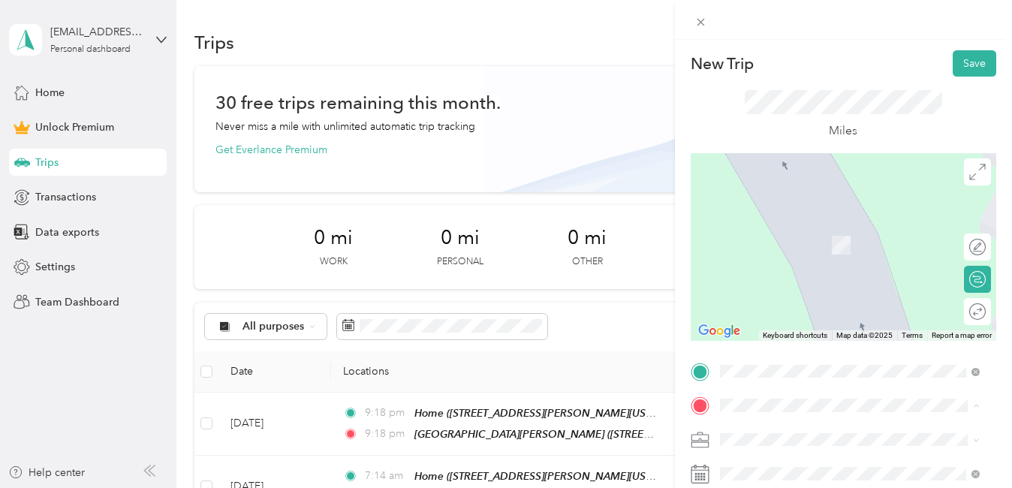
click at [777, 264] on span "[STREET_ADDRESS][PERSON_NAME][PERSON_NAME][US_STATE]" at bounding box center [837, 253] width 179 height 29
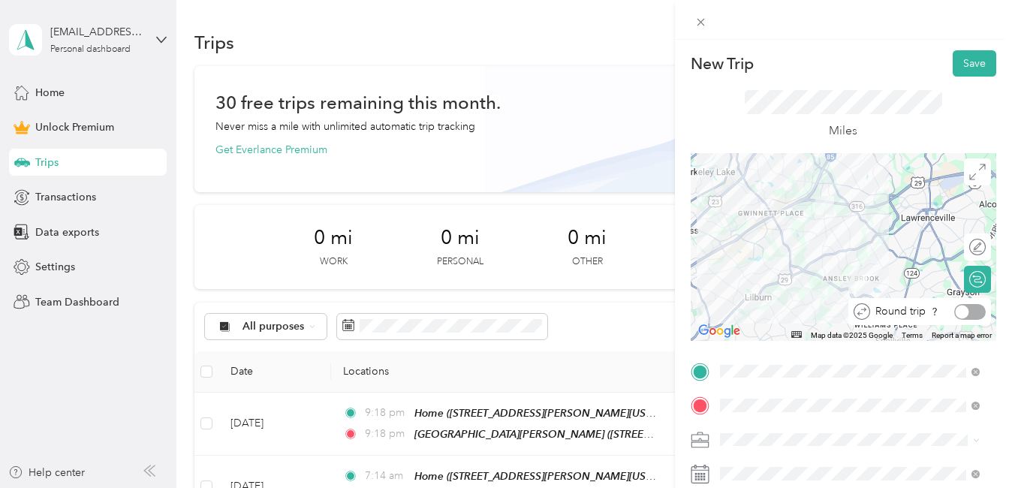
click at [960, 315] on div at bounding box center [970, 312] width 32 height 16
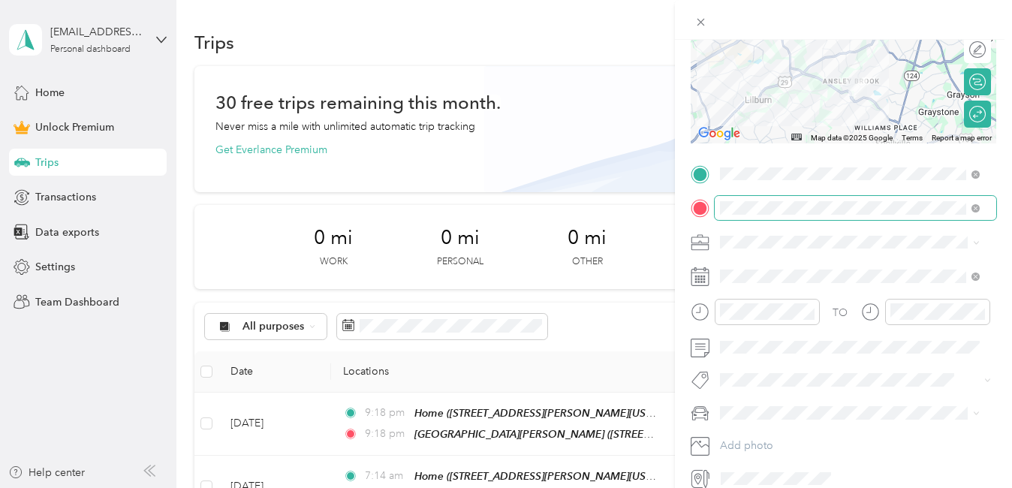
scroll to position [207, 0]
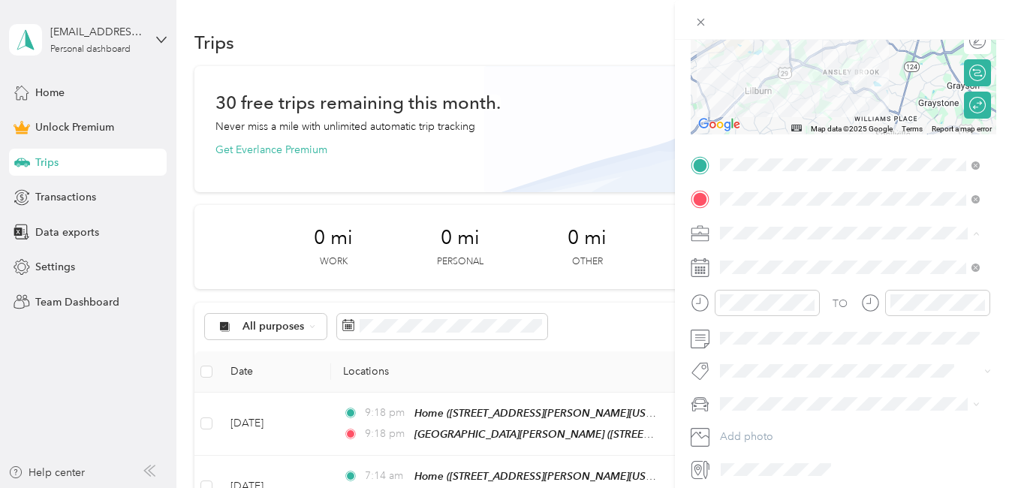
click at [740, 253] on span "Work" at bounding box center [738, 259] width 26 height 13
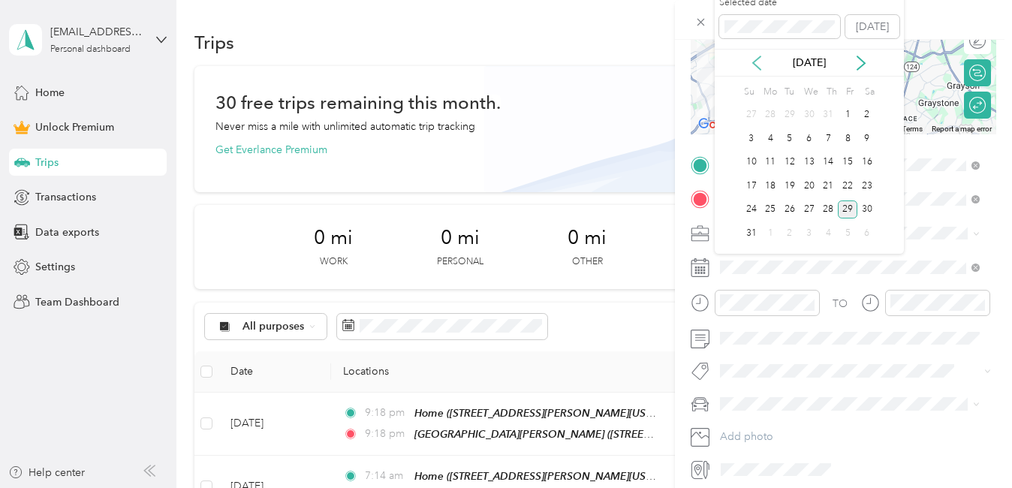
click at [756, 63] on icon at bounding box center [756, 63] width 15 height 15
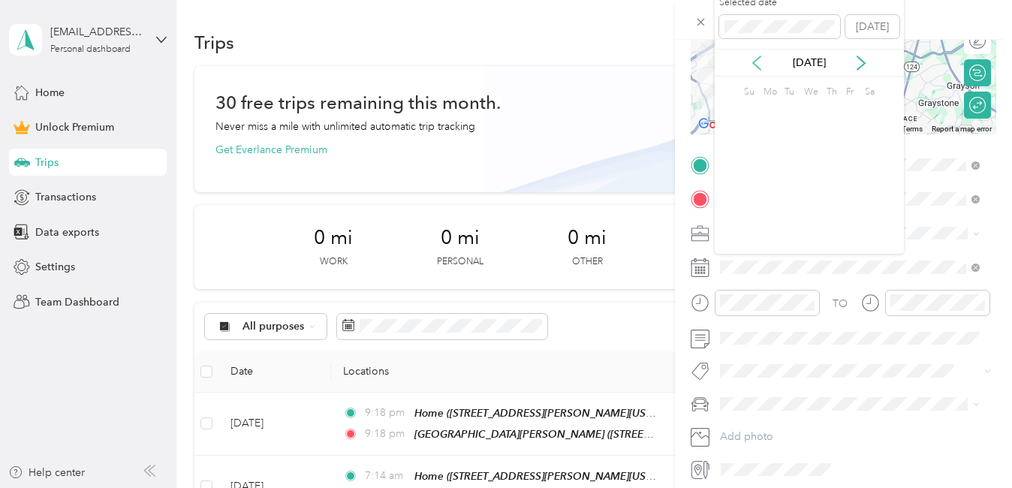
click at [756, 63] on icon at bounding box center [756, 63] width 15 height 15
click at [860, 60] on icon at bounding box center [861, 63] width 15 height 15
click at [832, 138] on div "9" at bounding box center [829, 138] width 20 height 19
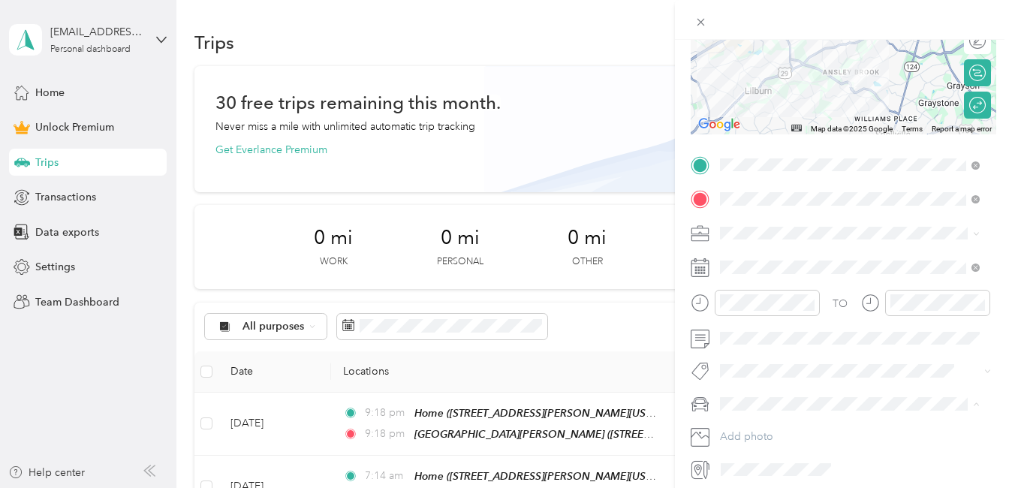
click at [747, 430] on div "[PERSON_NAME]" at bounding box center [849, 431] width 249 height 16
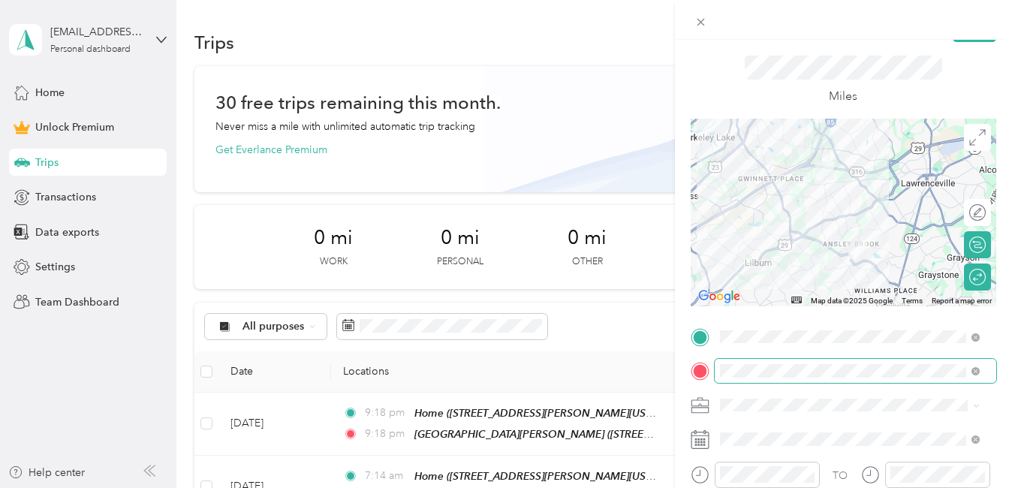
scroll to position [0, 0]
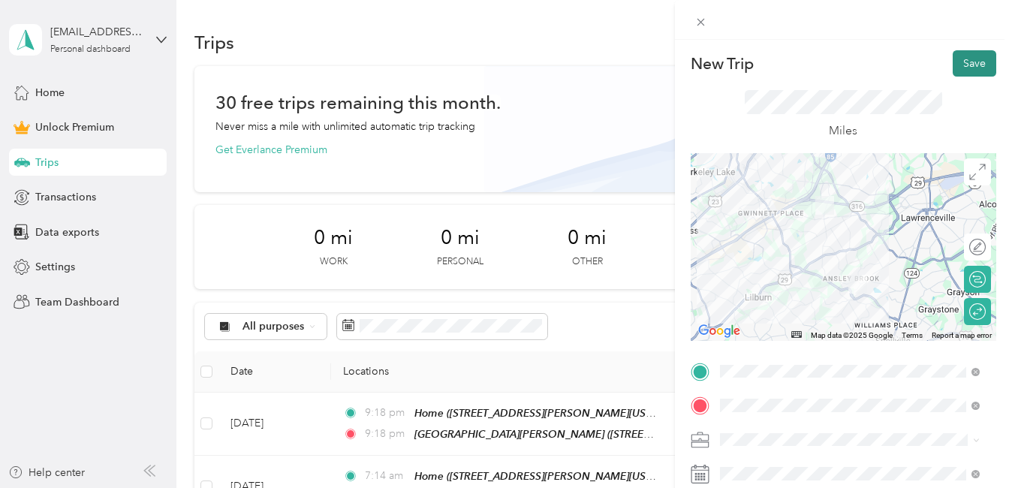
click at [957, 59] on button "Save" at bounding box center [975, 63] width 44 height 26
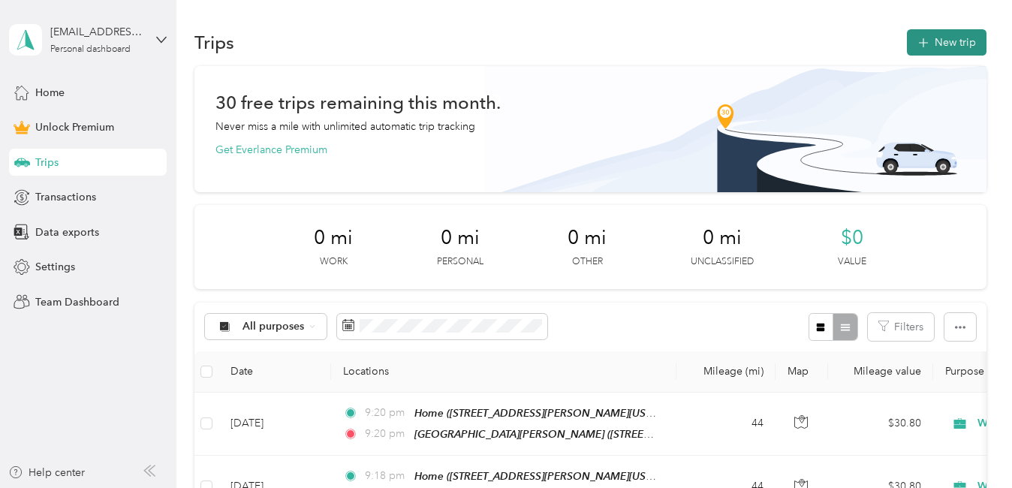
click at [940, 47] on button "New trip" at bounding box center [947, 42] width 80 height 26
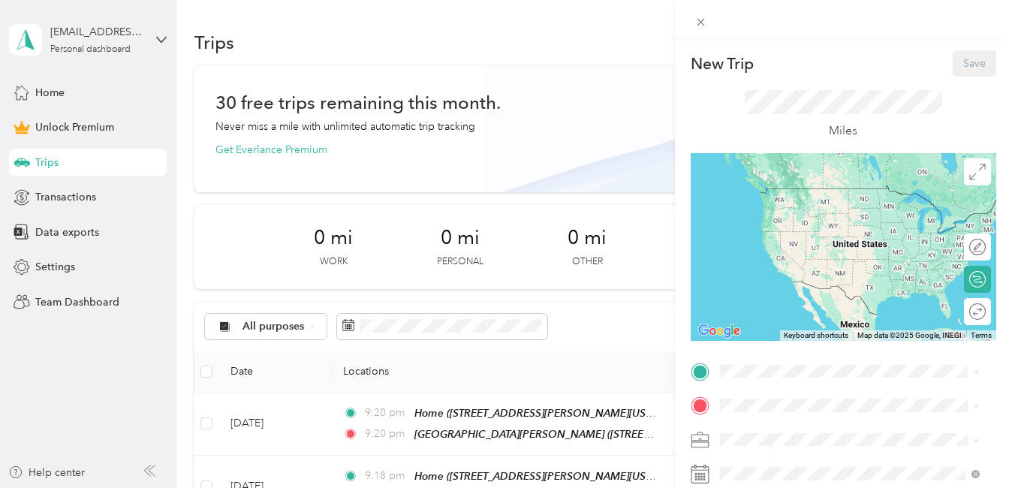
click at [809, 291] on div "Home [STREET_ADDRESS][PERSON_NAME][US_STATE]" at bounding box center [861, 266] width 227 height 47
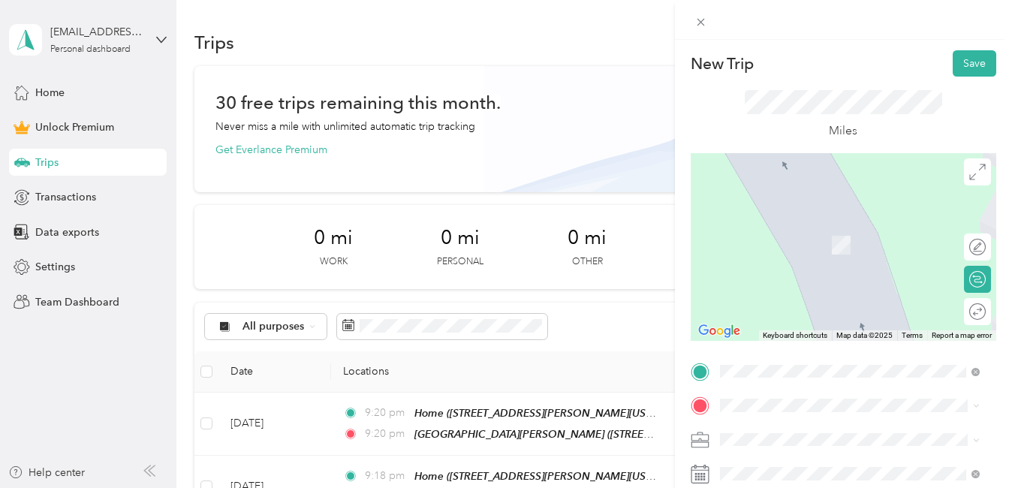
click at [781, 284] on ol "From your Favorite places St. Martin's 4945 High Point Road Northeast, Sandy Sp…" at bounding box center [850, 280] width 270 height 210
click at [813, 262] on div "[GEOGRAPHIC_DATA][PERSON_NAME] [STREET_ADDRESS][PERSON_NAME][PERSON_NAME][US_ST…" at bounding box center [861, 240] width 227 height 47
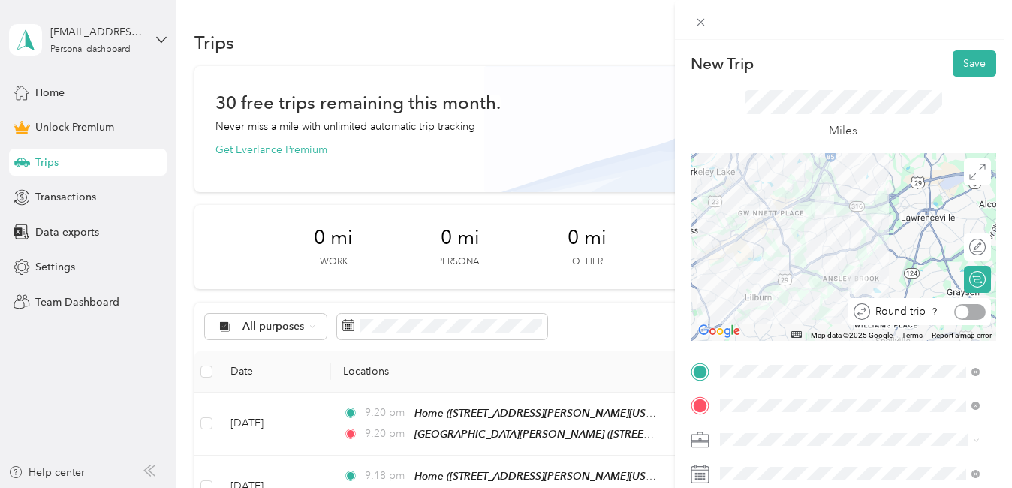
click at [965, 313] on div at bounding box center [970, 312] width 32 height 16
click at [752, 237] on ol "Work Personal Home Services Creative Other Charity Medical Moving Commute" at bounding box center [850, 315] width 270 height 210
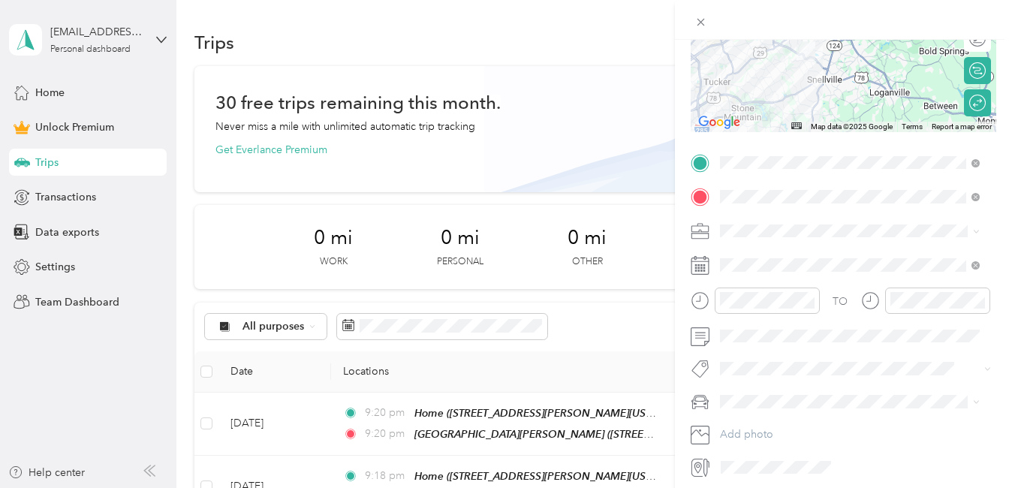
scroll to position [210, 0]
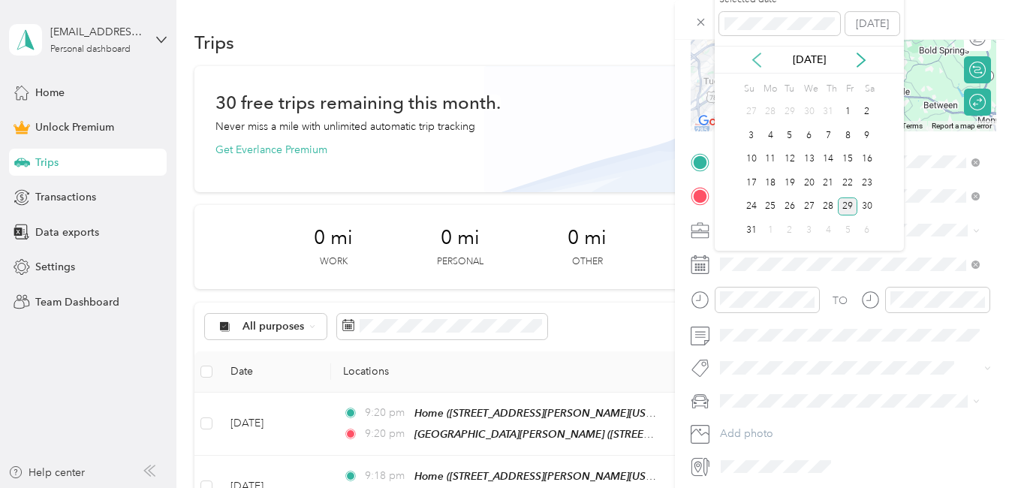
click at [759, 60] on icon at bounding box center [756, 60] width 15 height 15
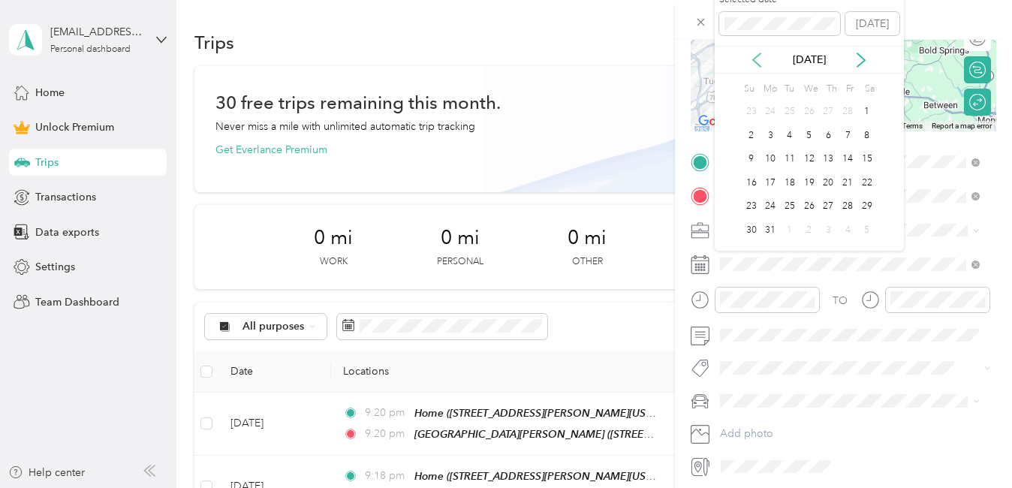
click at [759, 60] on icon at bounding box center [756, 60] width 15 height 15
click at [768, 157] on div "13" at bounding box center [771, 159] width 20 height 19
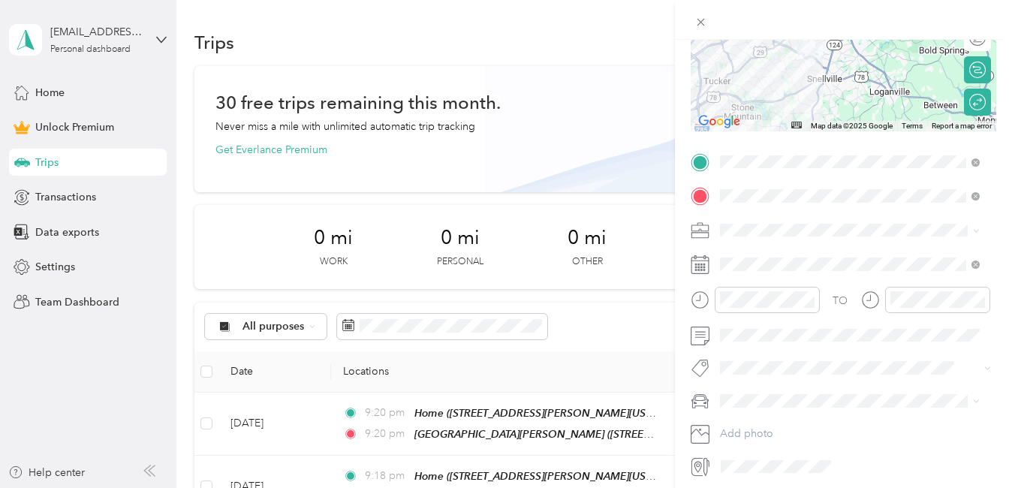
click at [742, 254] on span "Work" at bounding box center [738, 248] width 26 height 13
click at [762, 425] on span "[PERSON_NAME]" at bounding box center [766, 419] width 83 height 13
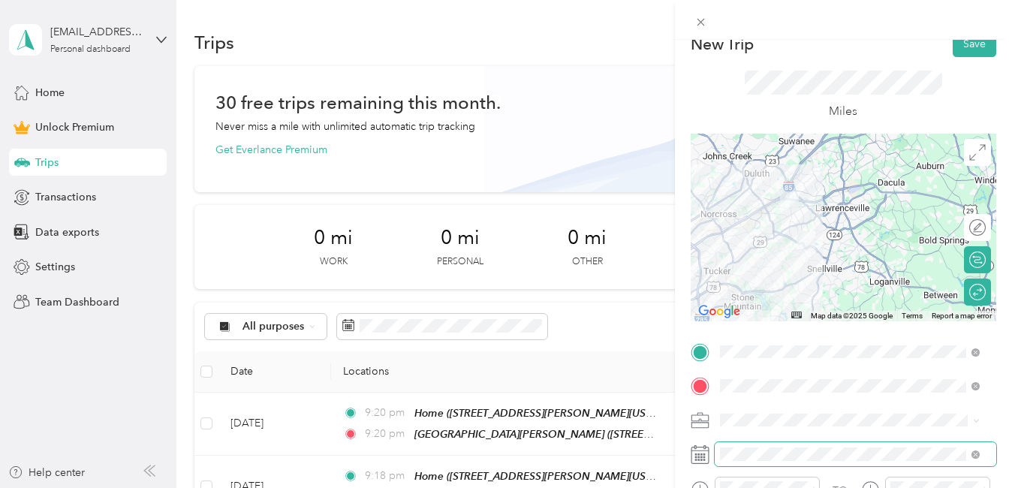
scroll to position [19, 0]
click at [963, 41] on button "Save" at bounding box center [975, 45] width 44 height 26
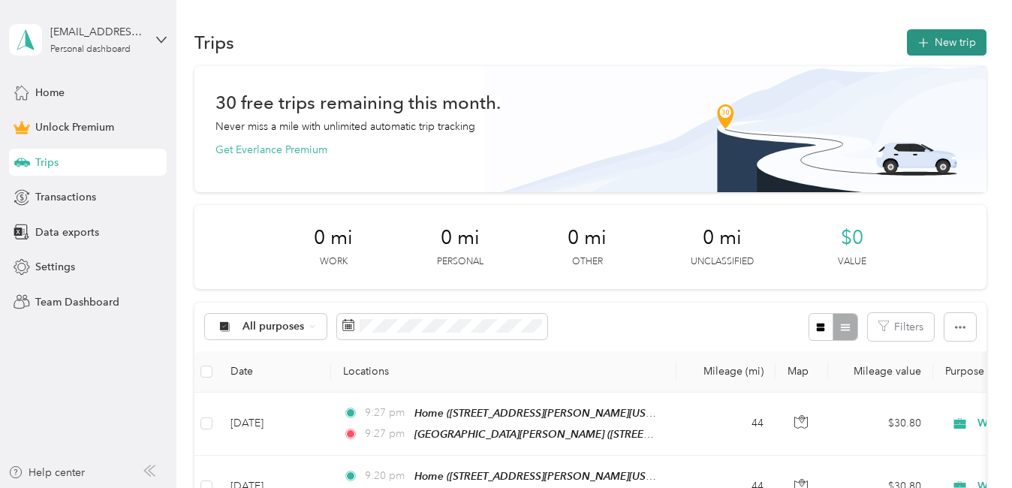
click at [930, 50] on button "New trip" at bounding box center [947, 42] width 80 height 26
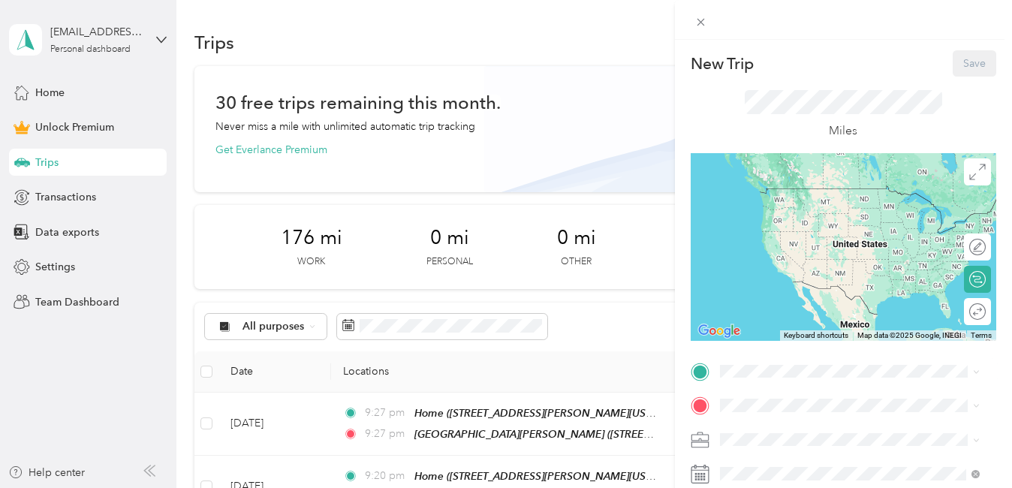
click at [746, 291] on div "Home [STREET_ADDRESS][PERSON_NAME][US_STATE]" at bounding box center [849, 265] width 249 height 53
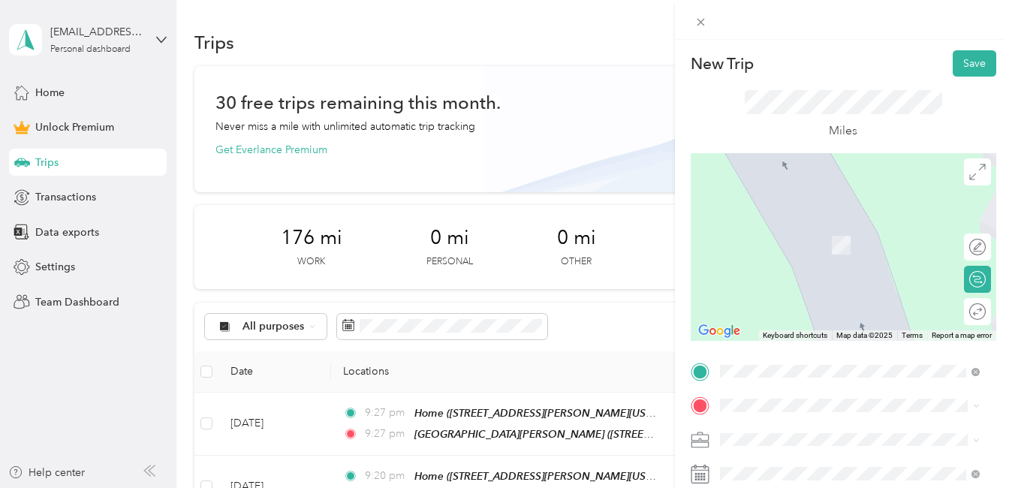
click at [765, 273] on li "[GEOGRAPHIC_DATA][PERSON_NAME] [STREET_ADDRESS][PERSON_NAME][PERSON_NAME][US_ST…" at bounding box center [850, 241] width 270 height 63
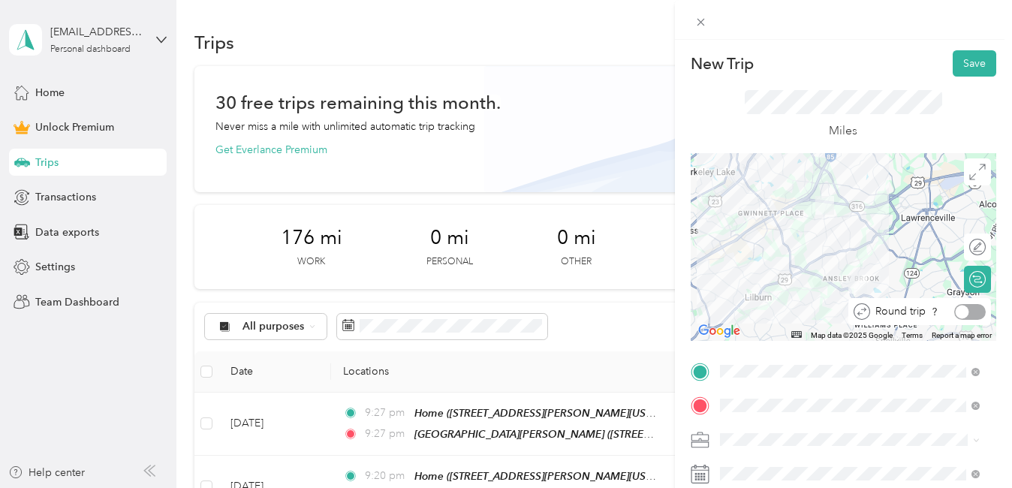
click at [966, 310] on div at bounding box center [970, 312] width 32 height 16
click at [743, 225] on span "Work" at bounding box center [738, 229] width 26 height 13
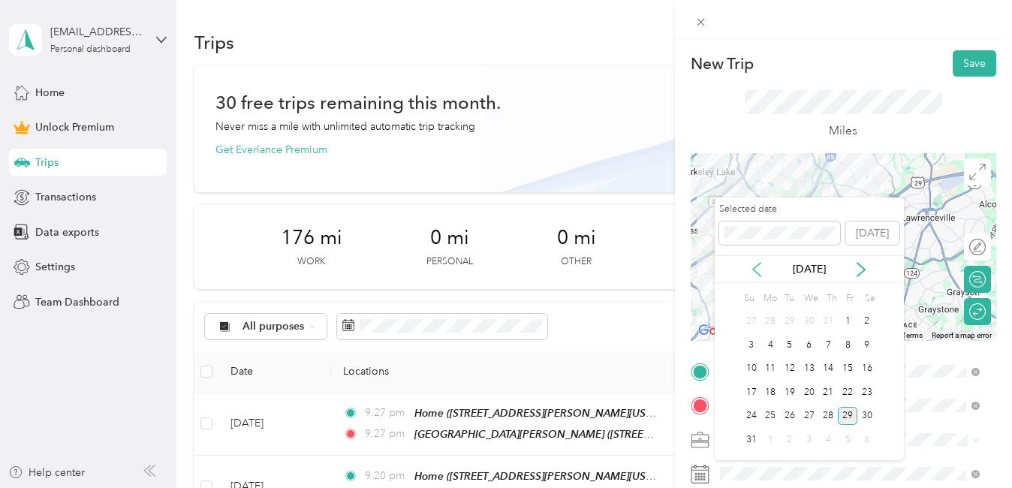
click at [755, 267] on icon at bounding box center [757, 270] width 8 height 14
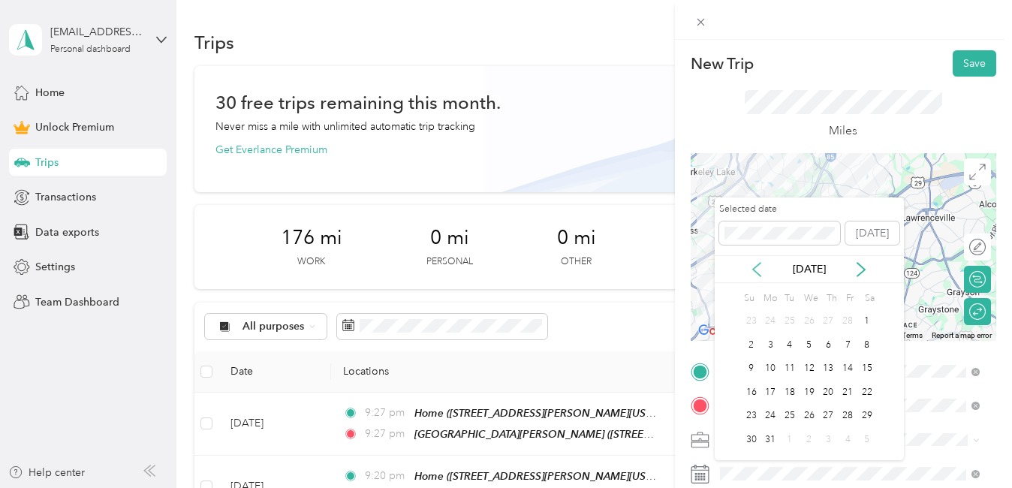
click at [755, 267] on icon at bounding box center [757, 270] width 8 height 14
click at [789, 365] on div "14" at bounding box center [790, 369] width 20 height 19
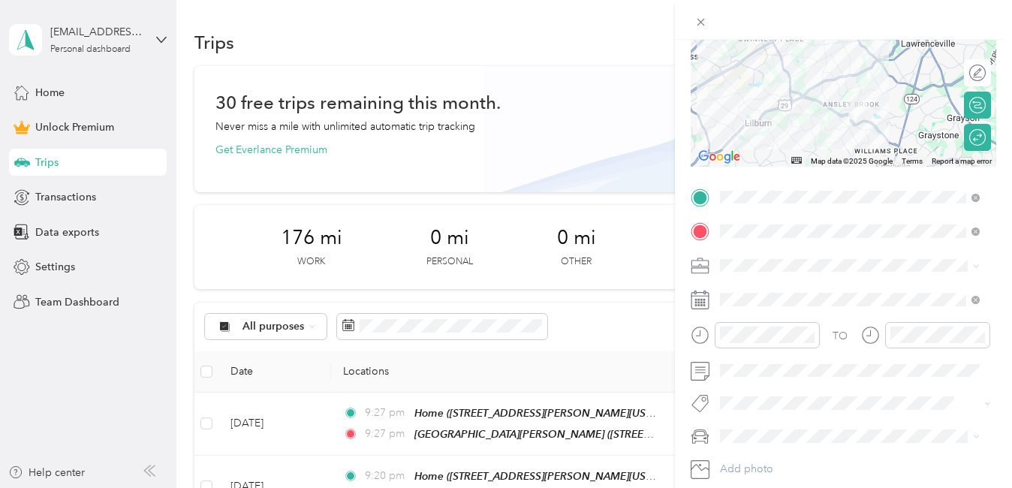
scroll to position [175, 0]
click at [733, 428] on span at bounding box center [856, 436] width 282 height 24
click at [740, 378] on span "[PERSON_NAME]" at bounding box center [766, 376] width 83 height 13
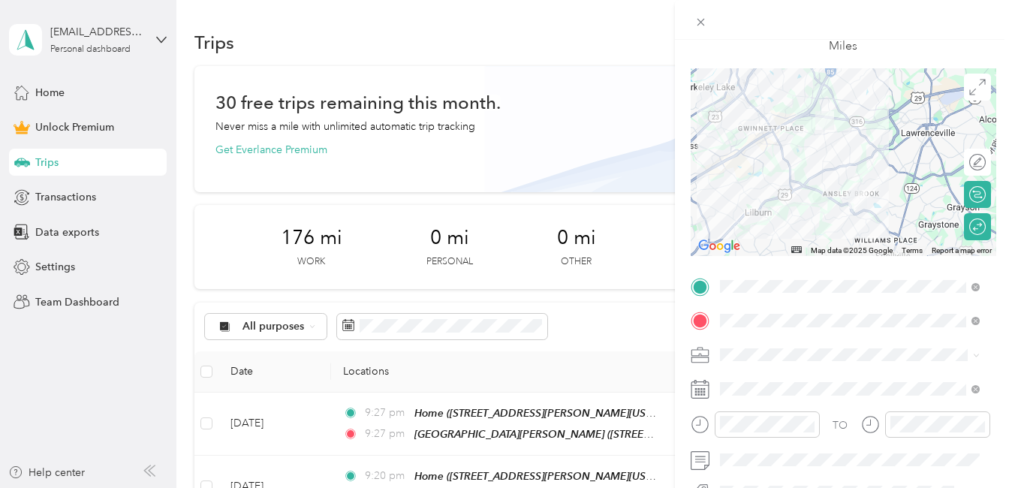
scroll to position [0, 0]
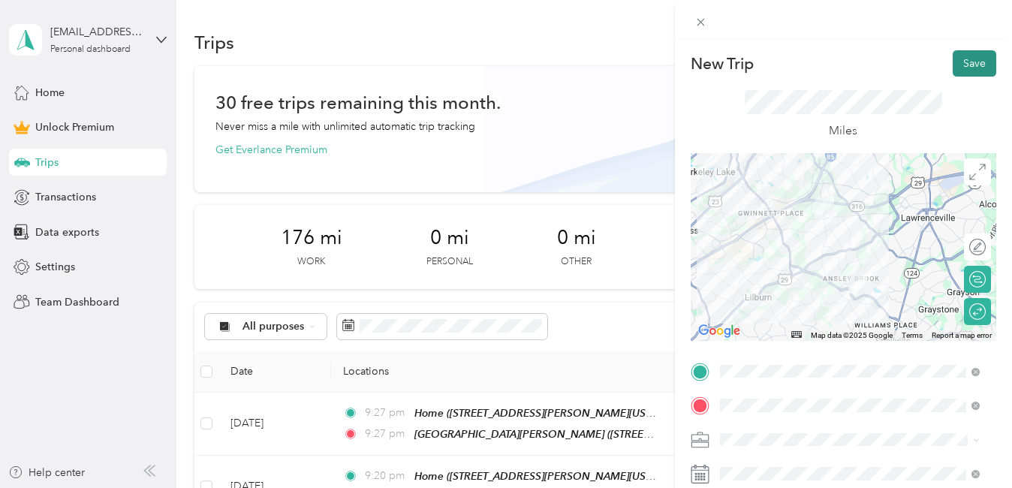
click at [961, 68] on button "Save" at bounding box center [975, 63] width 44 height 26
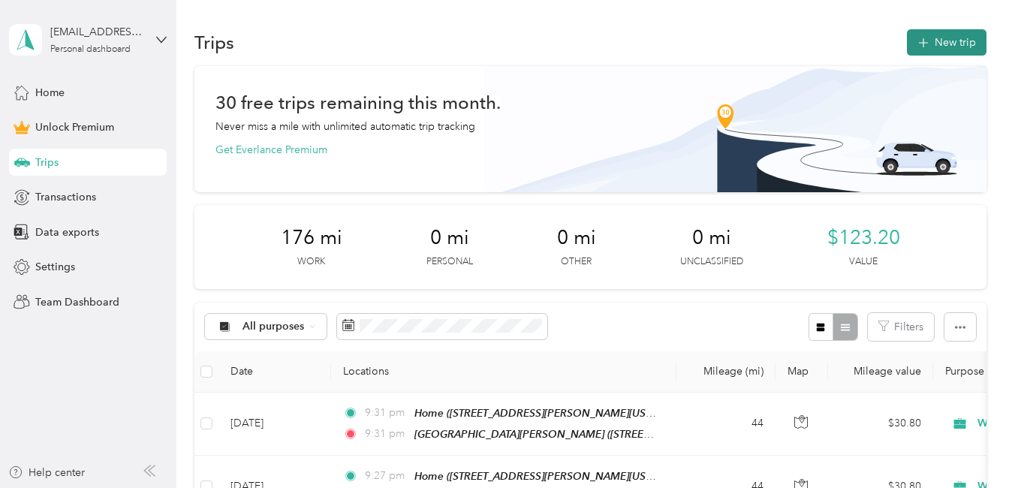
click at [949, 42] on button "New trip" at bounding box center [947, 42] width 80 height 26
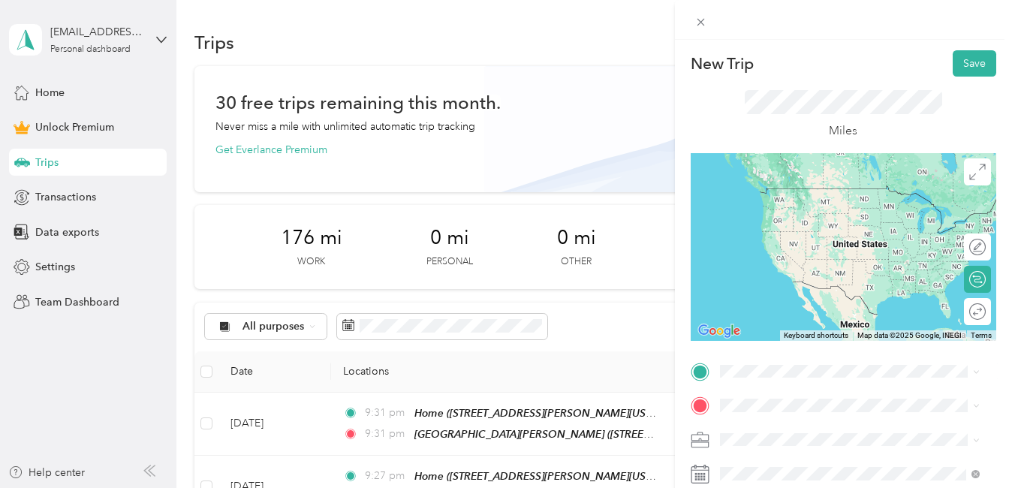
click at [801, 285] on span "[STREET_ADDRESS][PERSON_NAME][US_STATE]" at bounding box center [837, 279] width 179 height 29
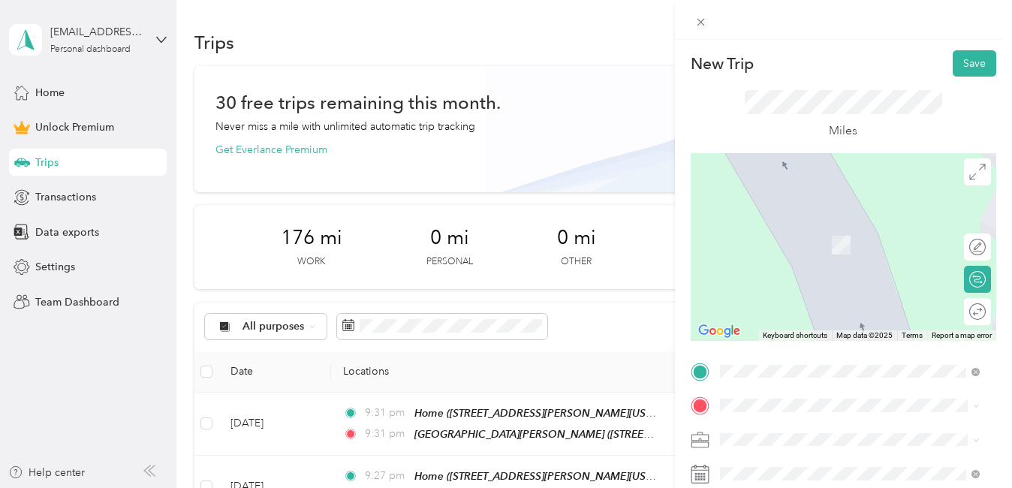
click at [793, 249] on span "[STREET_ADDRESS][PERSON_NAME][PERSON_NAME][US_STATE]" at bounding box center [837, 246] width 179 height 29
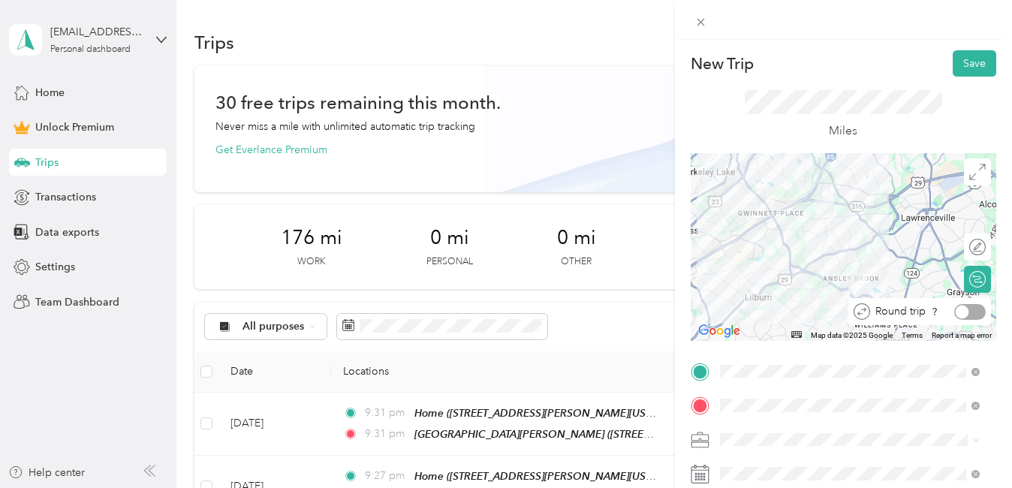
click at [964, 309] on div at bounding box center [970, 312] width 32 height 16
click at [780, 231] on li "Work" at bounding box center [850, 223] width 270 height 26
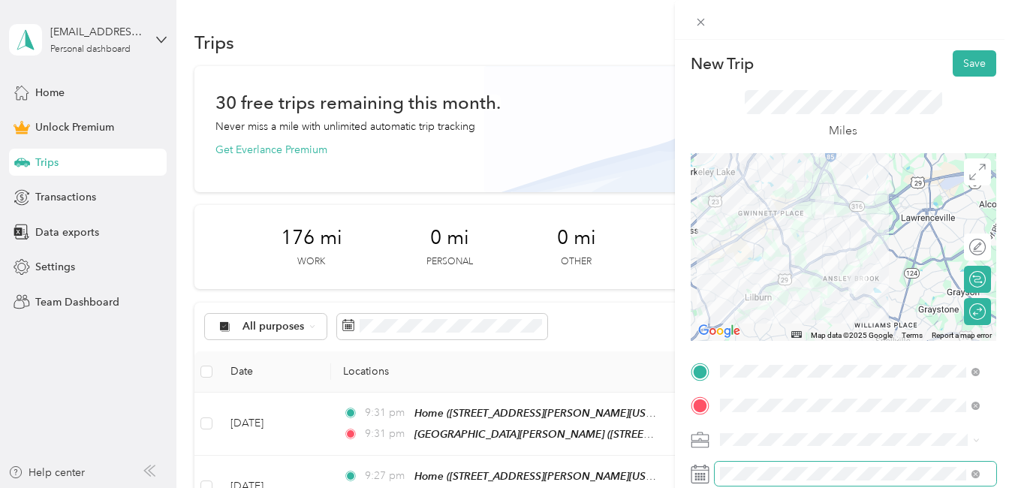
click at [761, 466] on span at bounding box center [856, 474] width 282 height 24
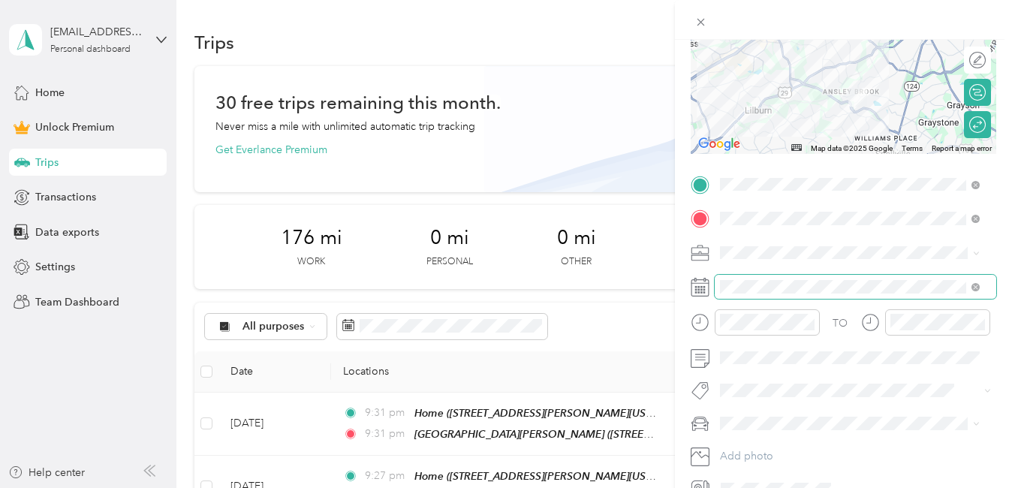
scroll to position [188, 0]
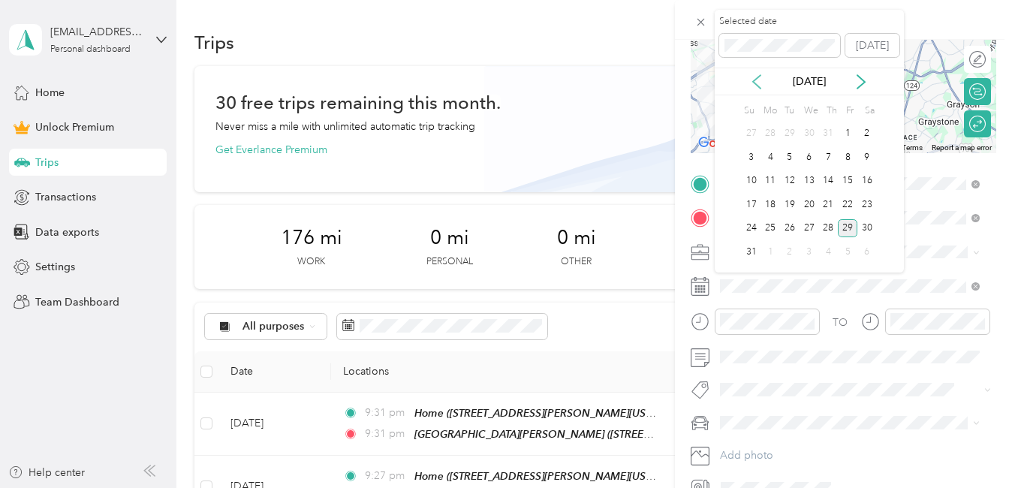
click at [755, 81] on icon at bounding box center [756, 81] width 15 height 15
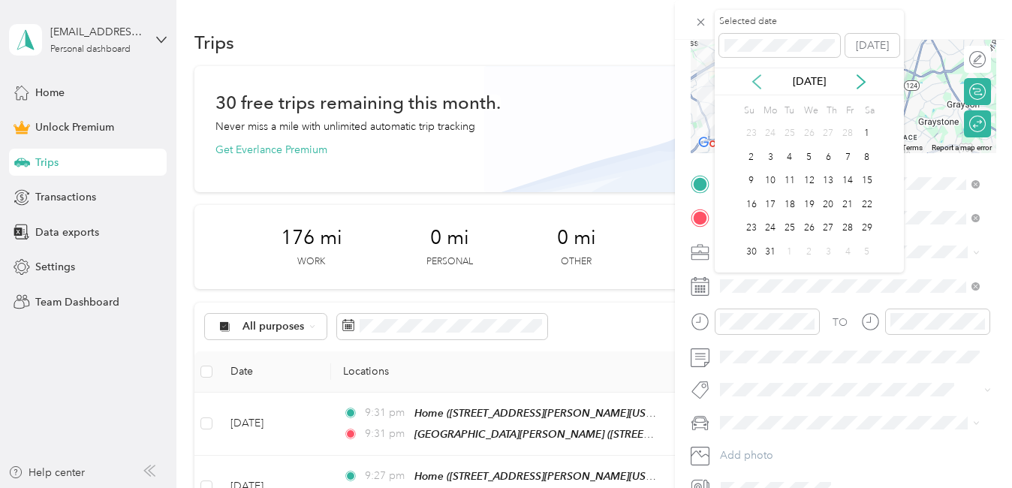
click at [755, 81] on icon at bounding box center [756, 81] width 15 height 15
click at [816, 182] on div "15" at bounding box center [810, 181] width 20 height 19
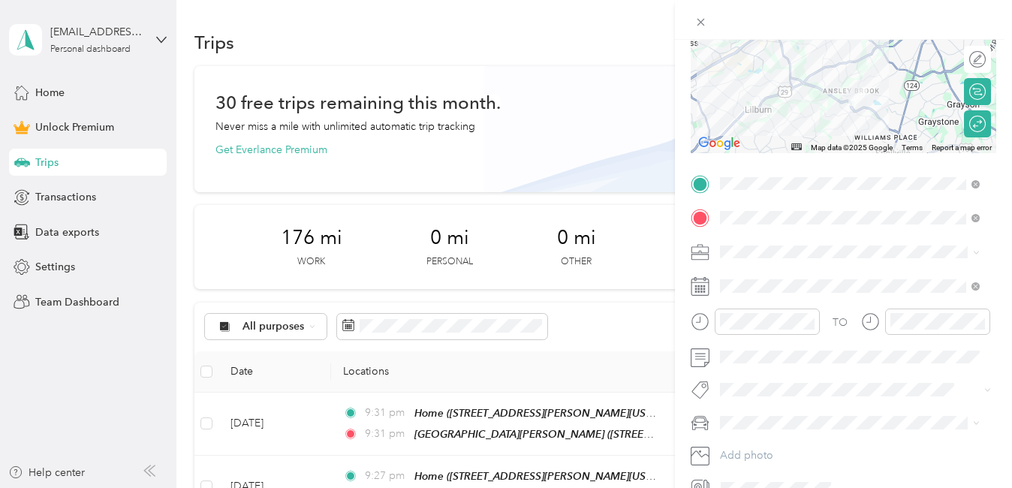
click at [752, 366] on span "[PERSON_NAME]" at bounding box center [766, 363] width 83 height 13
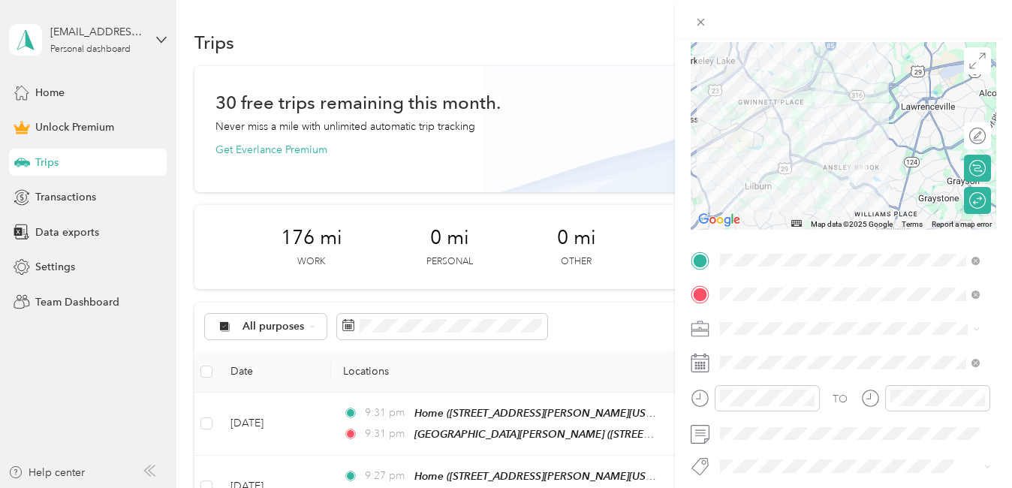
scroll to position [0, 0]
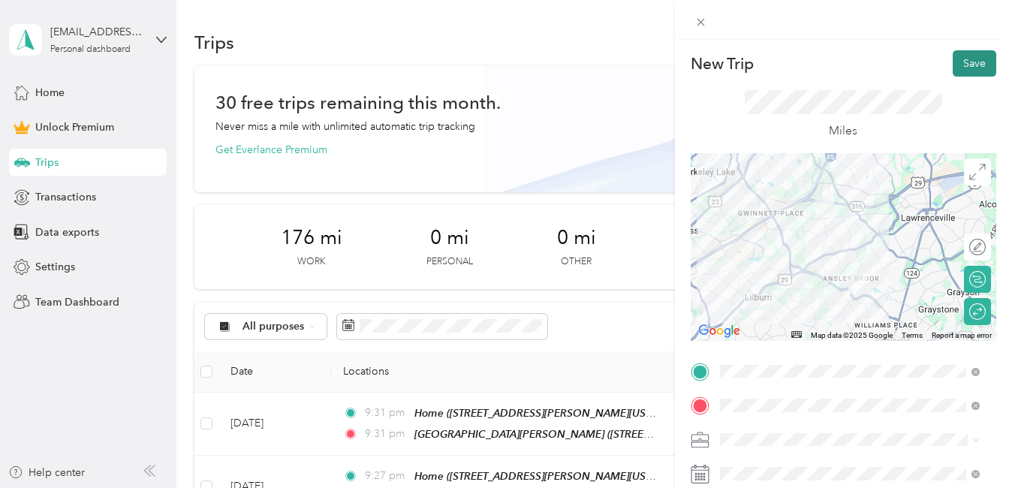
click at [959, 69] on button "Save" at bounding box center [975, 63] width 44 height 26
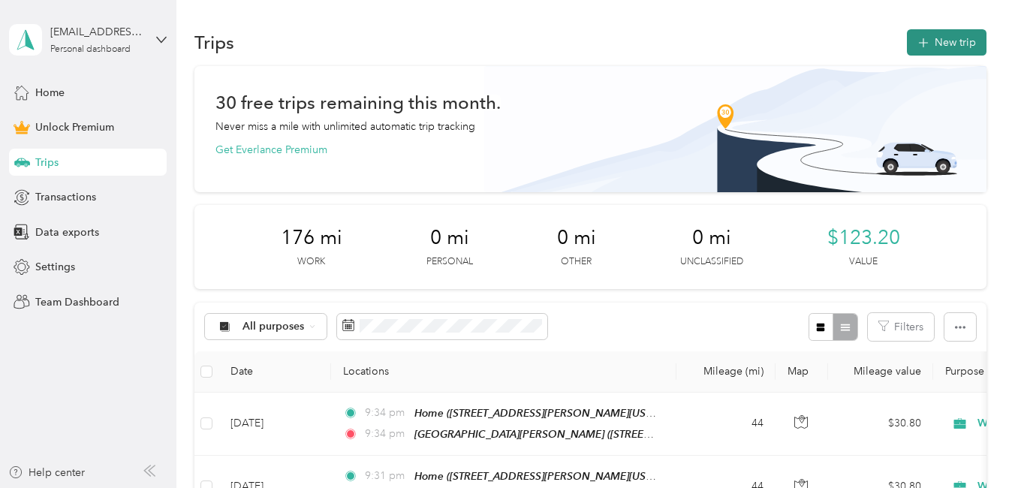
click at [957, 41] on button "New trip" at bounding box center [947, 42] width 80 height 26
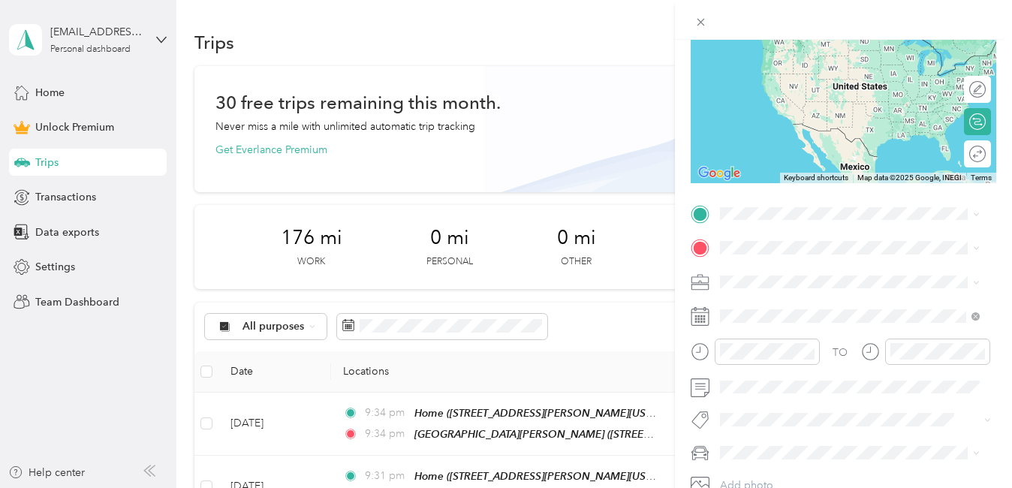
scroll to position [158, 0]
click at [754, 402] on li "[PERSON_NAME]" at bounding box center [850, 393] width 270 height 26
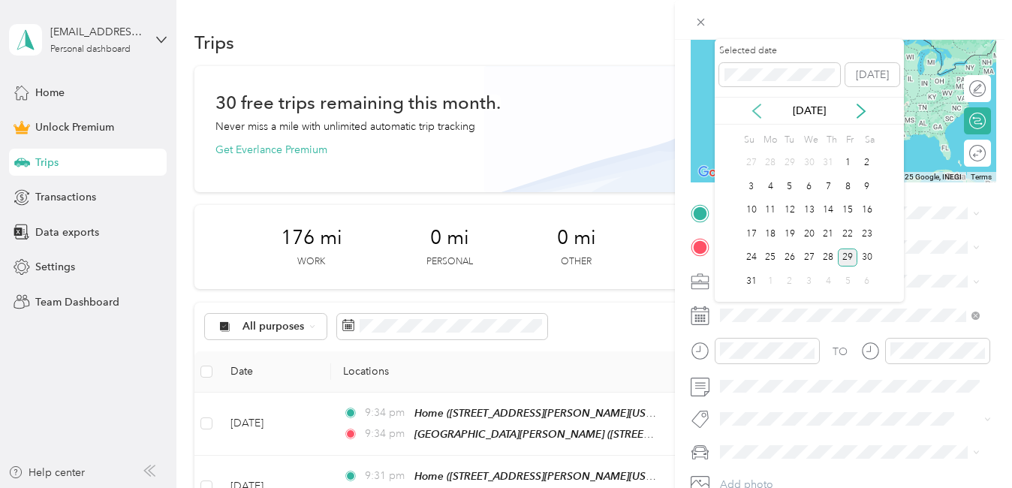
click at [756, 110] on icon at bounding box center [756, 111] width 15 height 15
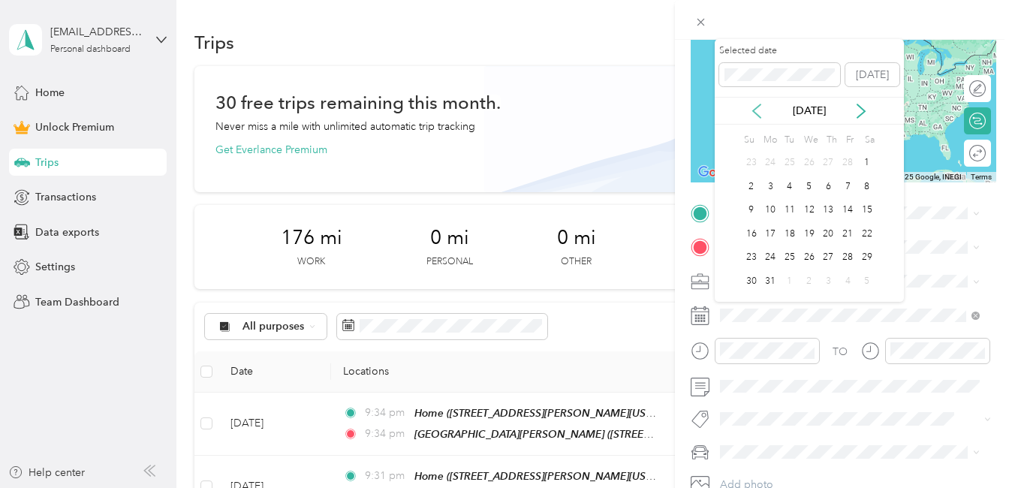
click at [756, 110] on icon at bounding box center [756, 111] width 15 height 15
click at [829, 212] on div "16" at bounding box center [829, 210] width 20 height 19
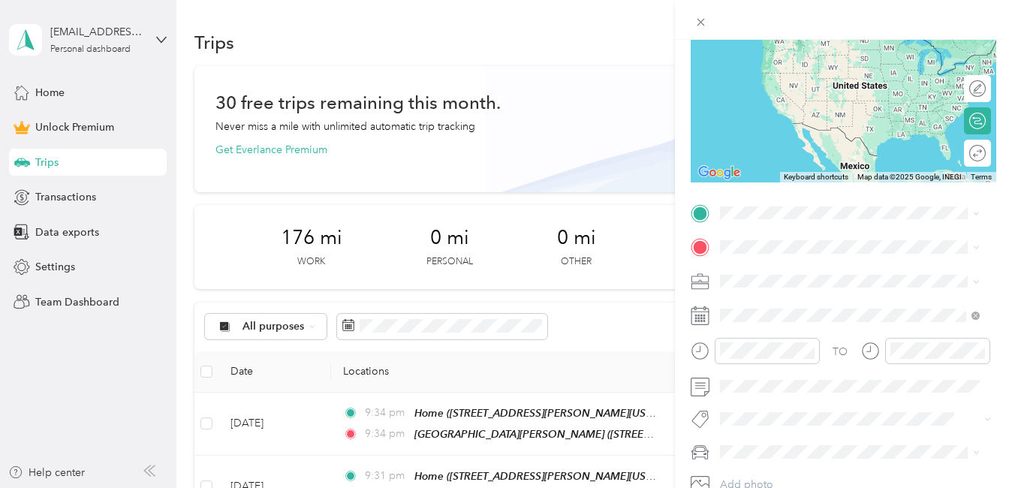
click at [760, 77] on ol "Work Personal Home Services Creative Other Charity Medical Moving Commute" at bounding box center [850, 157] width 270 height 210
click at [759, 72] on li "Work" at bounding box center [850, 65] width 270 height 26
click at [770, 330] on div "[GEOGRAPHIC_DATA][PERSON_NAME] [STREET_ADDRESS][PERSON_NAME][PERSON_NAME][US_ST…" at bounding box center [861, 323] width 227 height 47
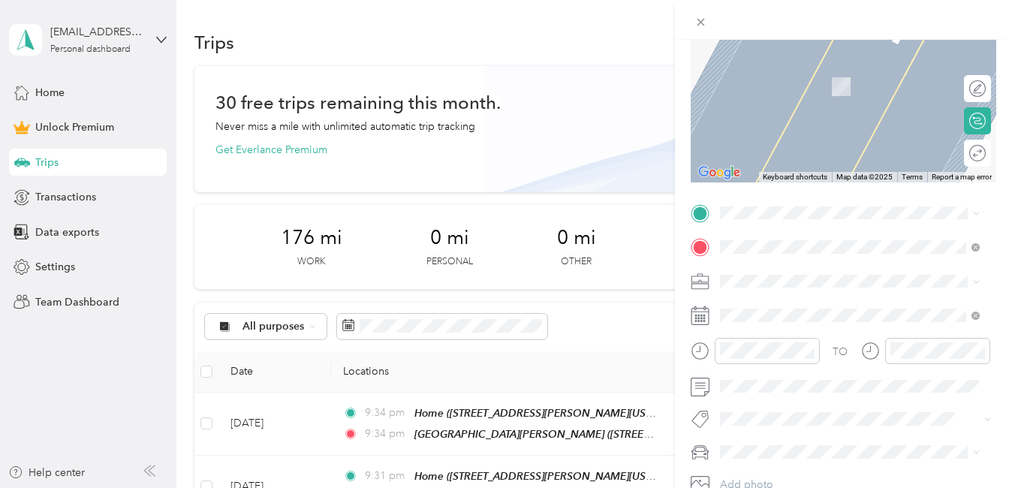
click at [782, 371] on span "[STREET_ADDRESS][PERSON_NAME][US_STATE]" at bounding box center [837, 356] width 179 height 29
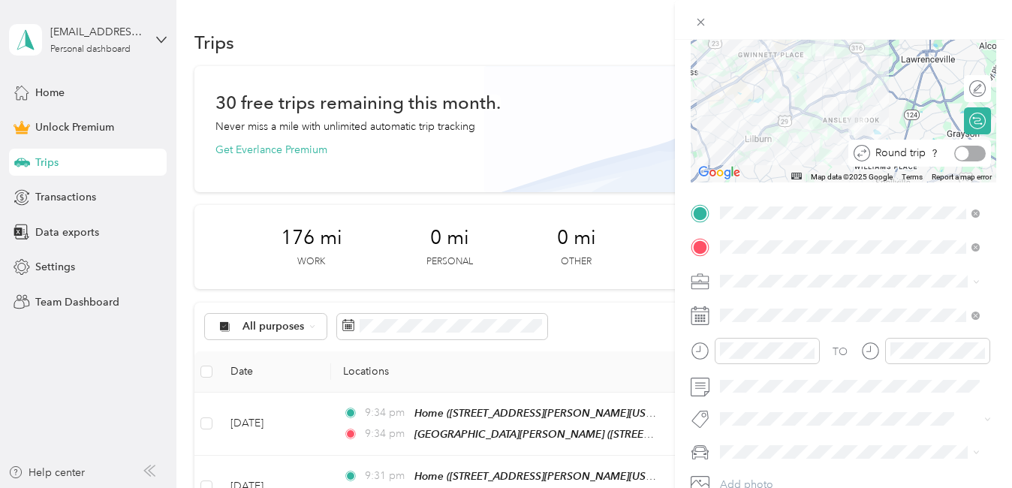
click at [967, 151] on div at bounding box center [970, 154] width 32 height 16
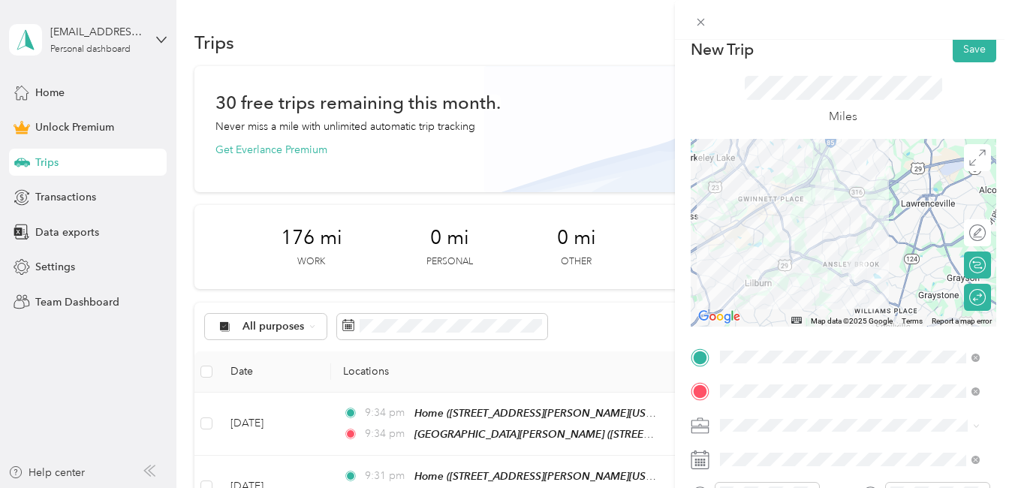
scroll to position [11, 0]
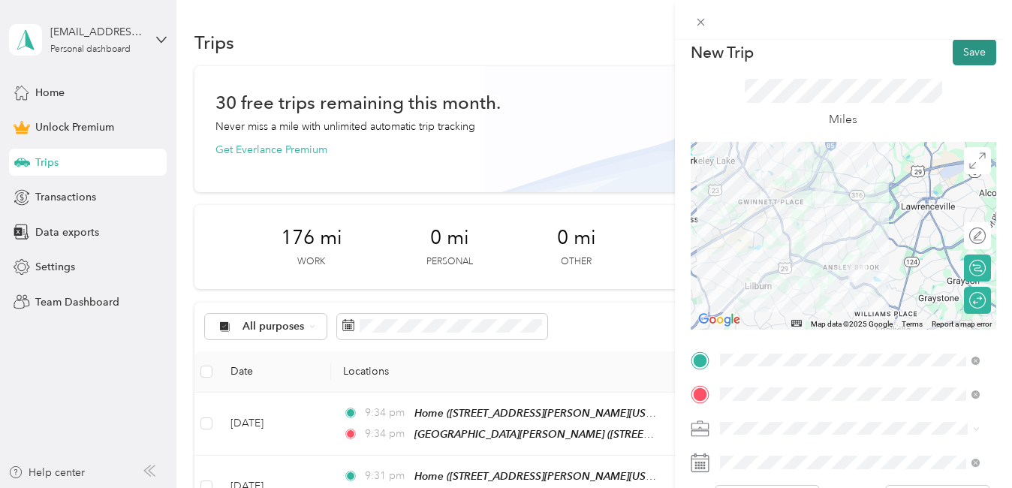
click at [973, 53] on button "Save" at bounding box center [975, 52] width 44 height 26
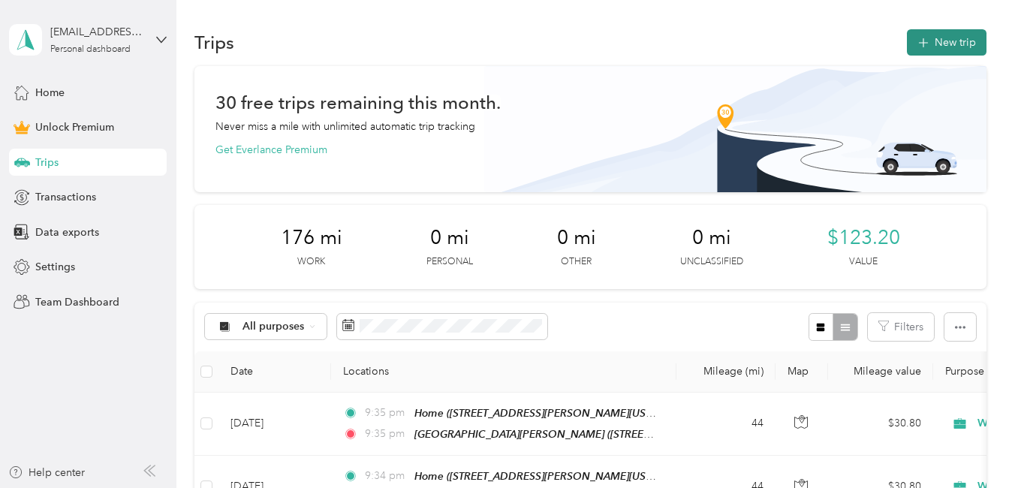
click at [960, 37] on button "New trip" at bounding box center [947, 42] width 80 height 26
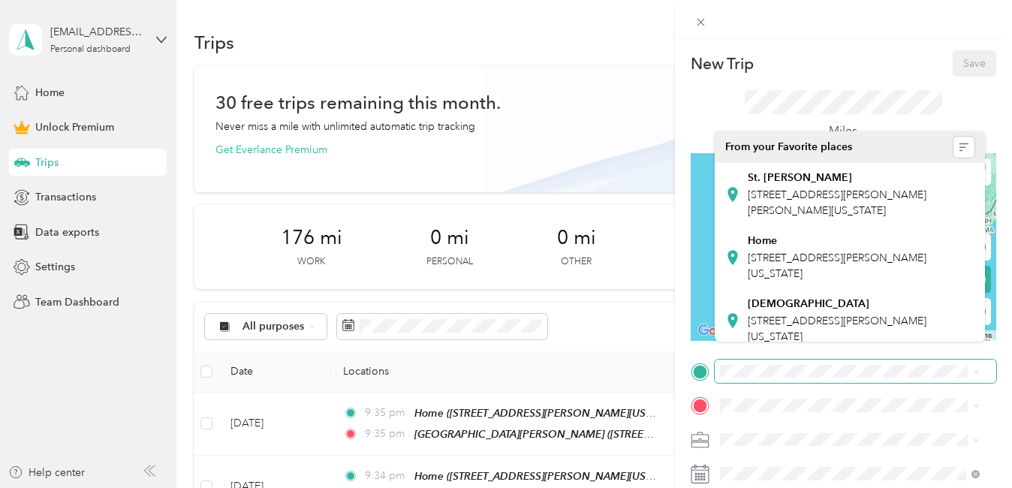
scroll to position [266, 0]
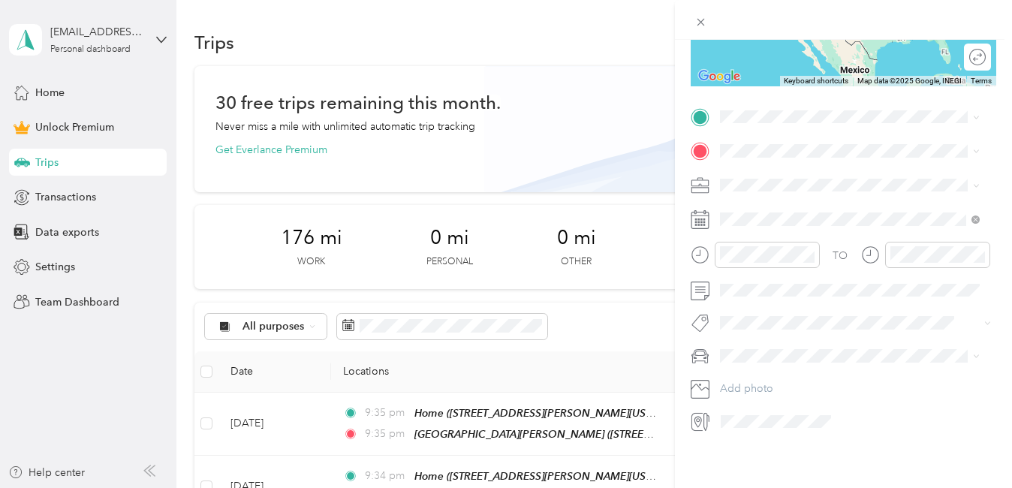
click at [755, 371] on li "[PERSON_NAME]" at bounding box center [850, 365] width 270 height 26
click at [758, 215] on span at bounding box center [856, 219] width 282 height 24
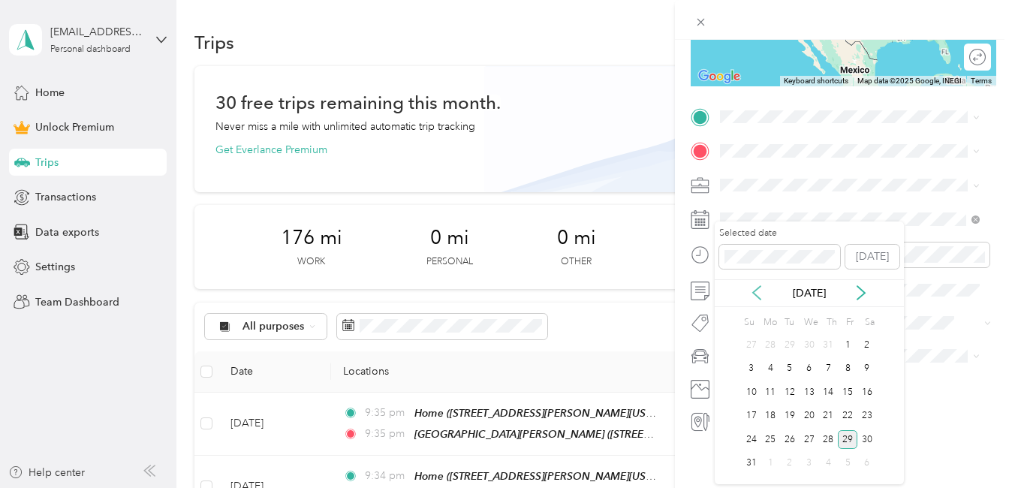
click at [761, 291] on icon at bounding box center [756, 292] width 15 height 15
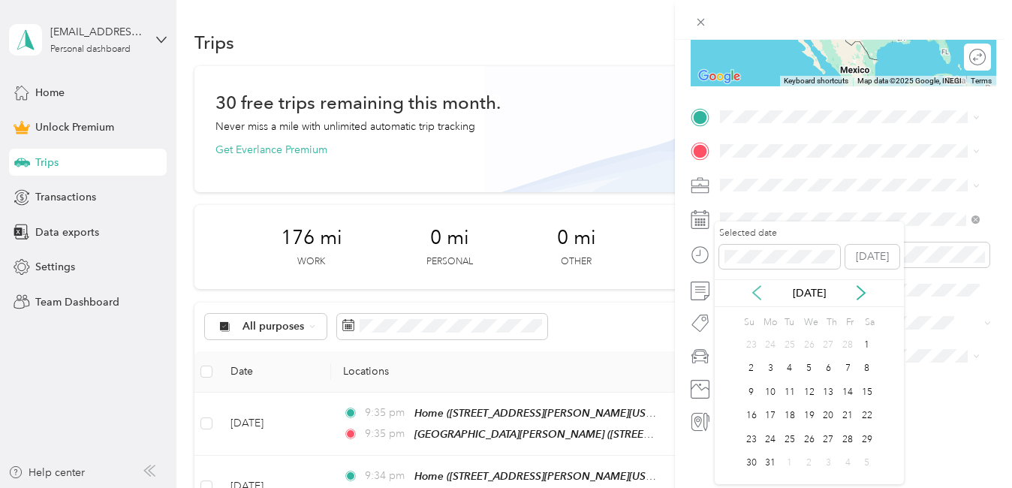
click at [761, 291] on icon at bounding box center [756, 292] width 15 height 15
click at [846, 386] on div "17" at bounding box center [848, 392] width 20 height 19
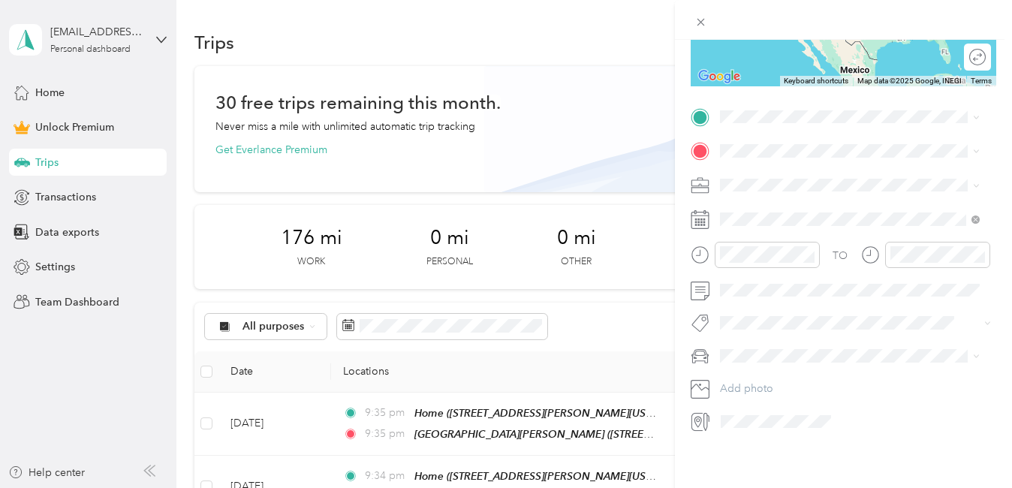
click at [757, 192] on li "Work" at bounding box center [850, 194] width 270 height 26
click at [791, 234] on span "[STREET_ADDRESS][PERSON_NAME][PERSON_NAME][US_STATE]" at bounding box center [837, 220] width 179 height 29
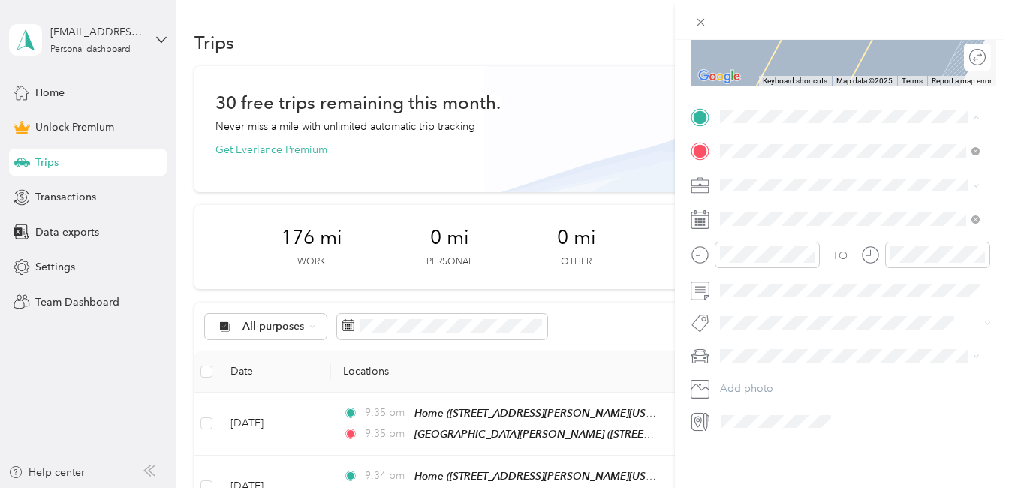
click at [777, 258] on span "[STREET_ADDRESS][PERSON_NAME][US_STATE]" at bounding box center [837, 253] width 179 height 29
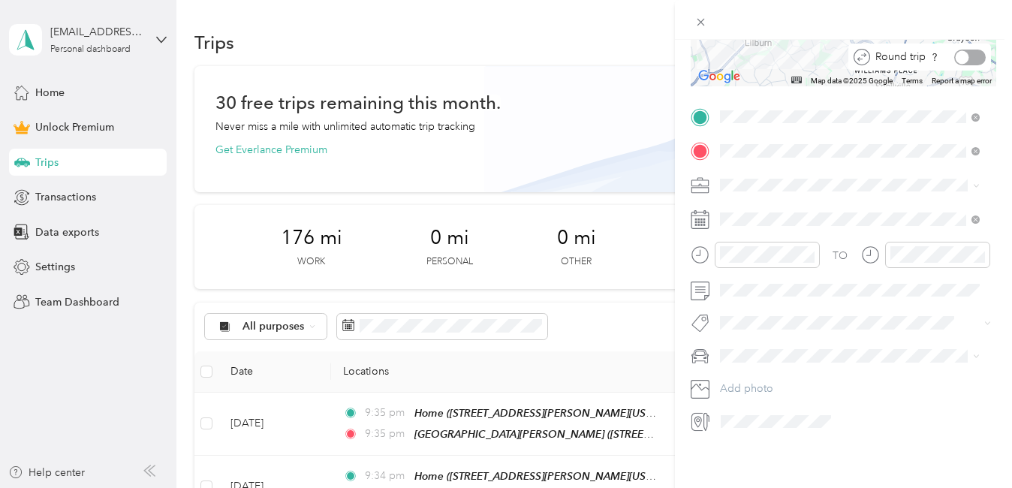
click at [972, 50] on div at bounding box center [970, 58] width 32 height 16
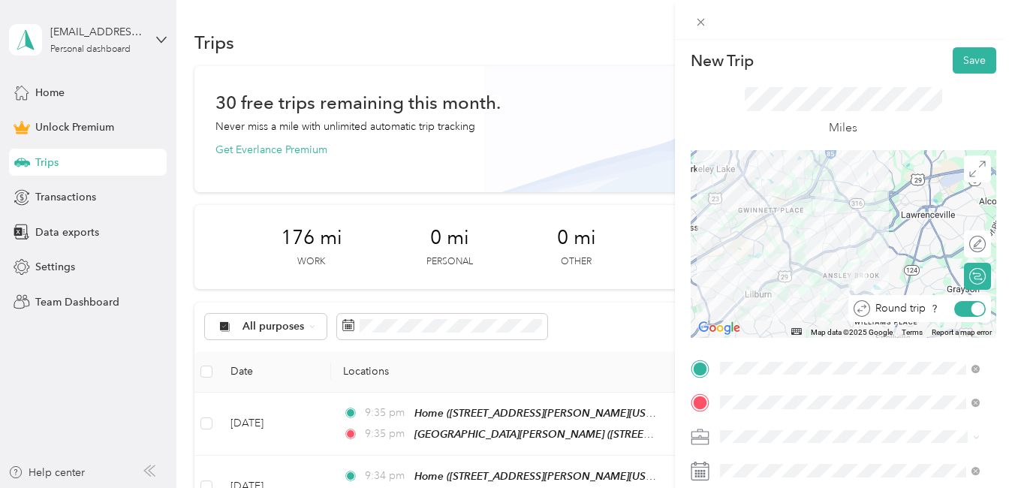
scroll to position [0, 0]
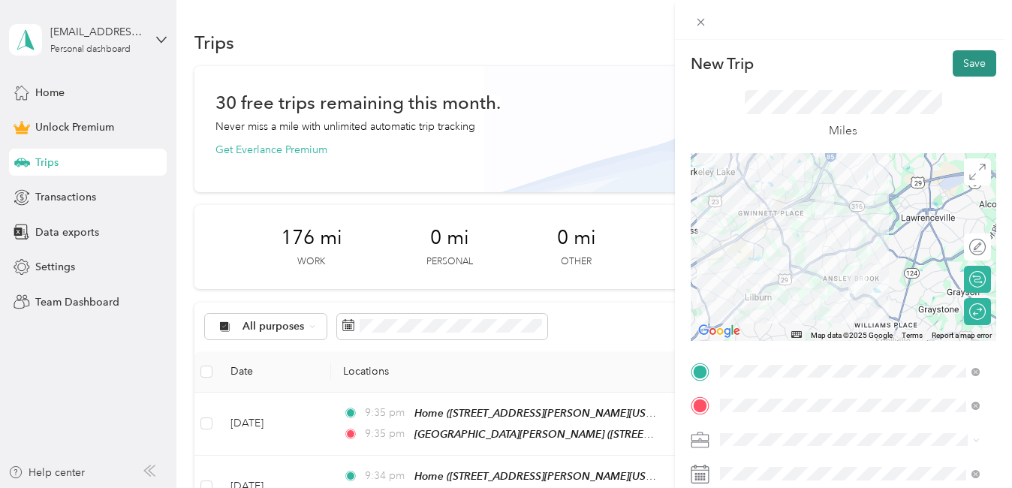
click at [958, 55] on button "Save" at bounding box center [975, 63] width 44 height 26
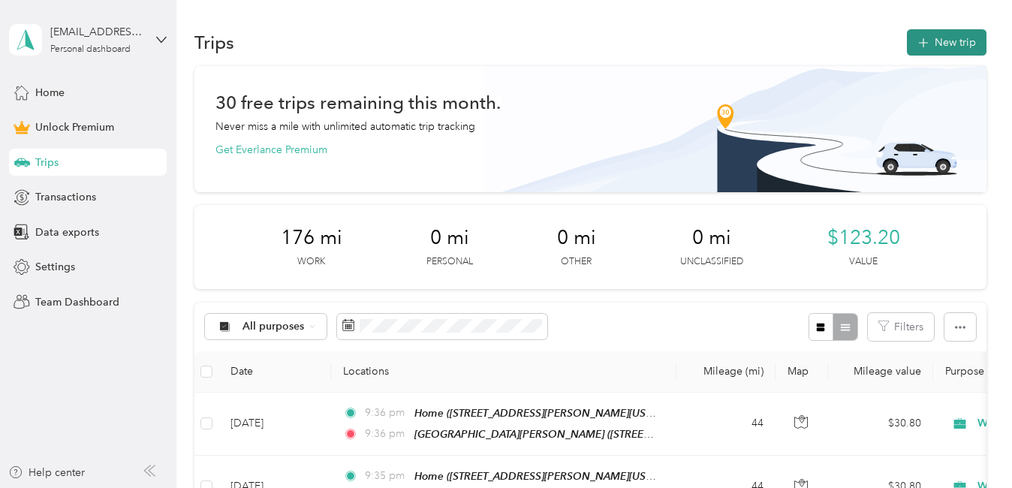
click at [938, 38] on button "New trip" at bounding box center [947, 42] width 80 height 26
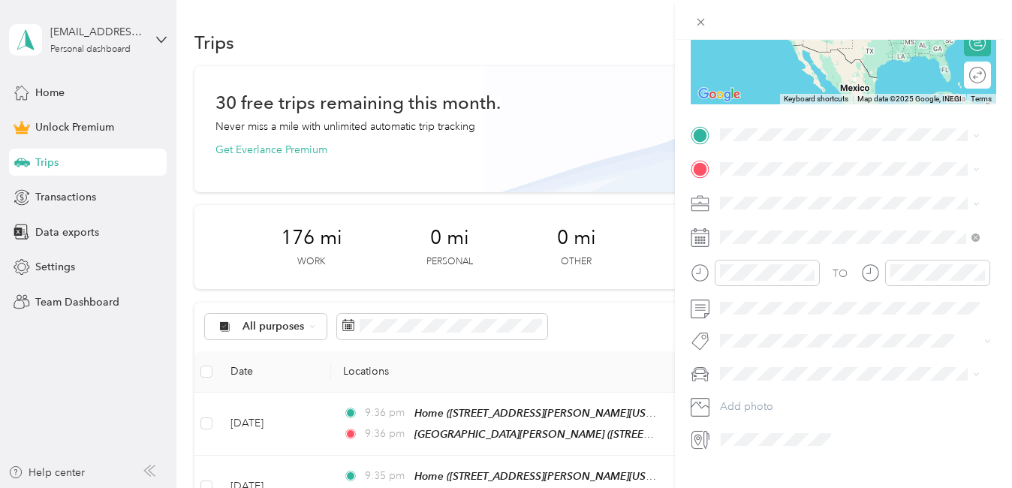
scroll to position [237, 0]
click at [758, 399] on div "[PERSON_NAME]" at bounding box center [849, 392] width 249 height 16
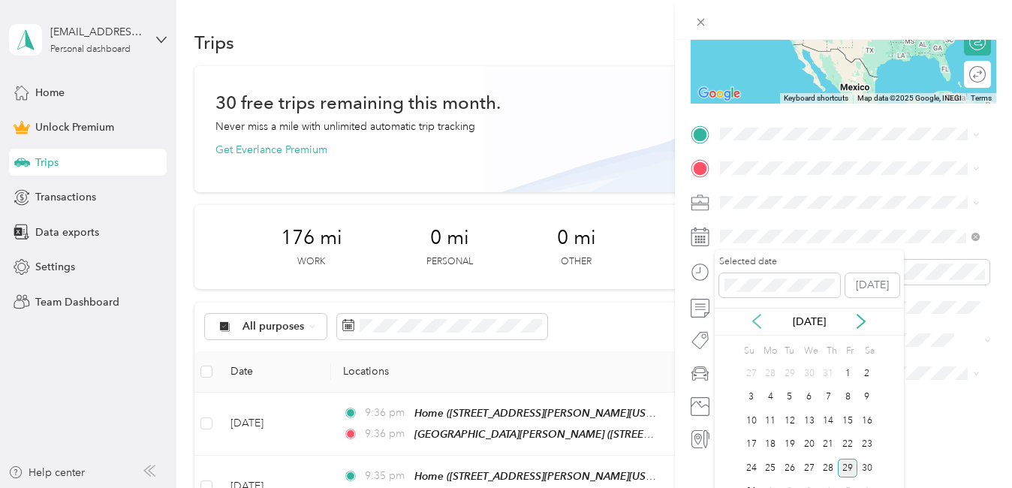
click at [757, 325] on icon at bounding box center [757, 322] width 8 height 14
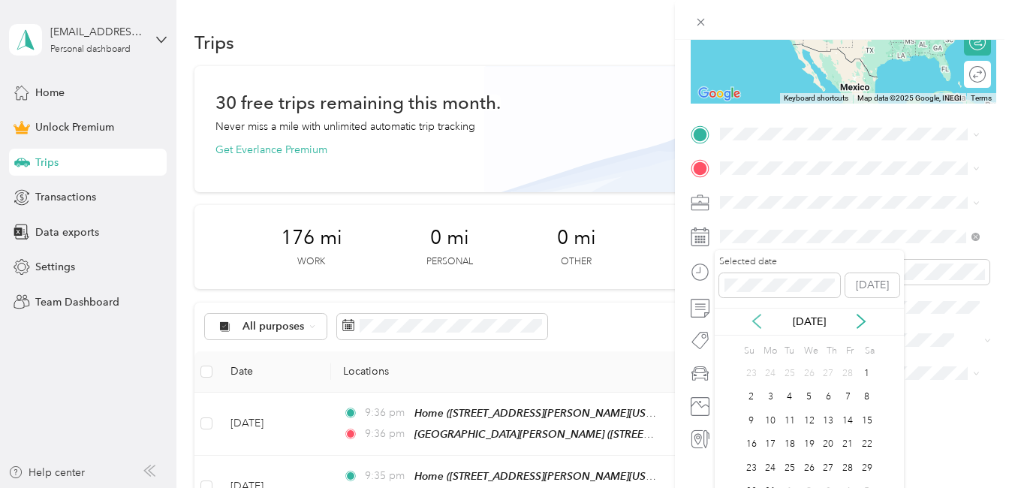
click at [757, 325] on icon at bounding box center [757, 322] width 8 height 14
click at [831, 443] on div "23" at bounding box center [829, 445] width 20 height 19
click at [737, 221] on div "Work" at bounding box center [849, 229] width 249 height 16
click at [802, 327] on div "Home [STREET_ADDRESS][PERSON_NAME][US_STATE]" at bounding box center [861, 303] width 227 height 47
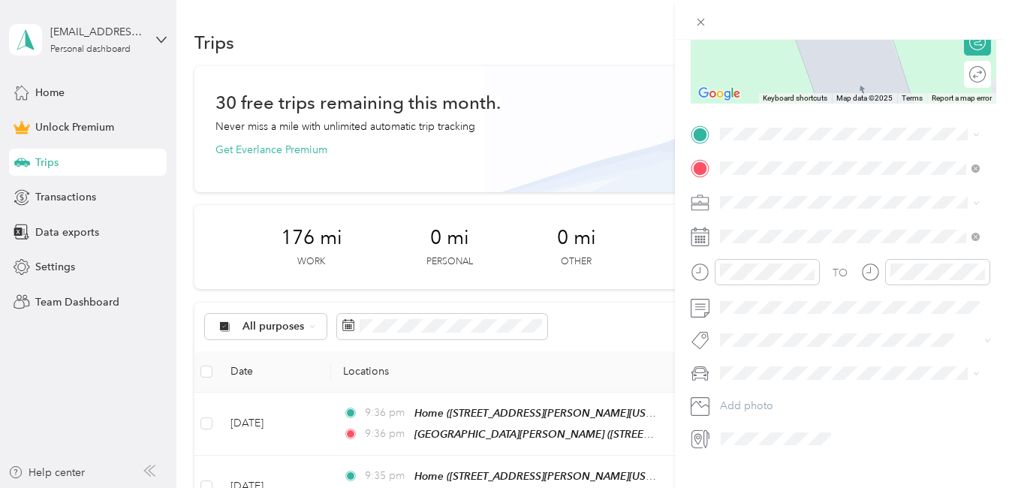
click at [768, 232] on div "[GEOGRAPHIC_DATA][PERSON_NAME] [STREET_ADDRESS][PERSON_NAME][PERSON_NAME][US_ST…" at bounding box center [861, 241] width 227 height 47
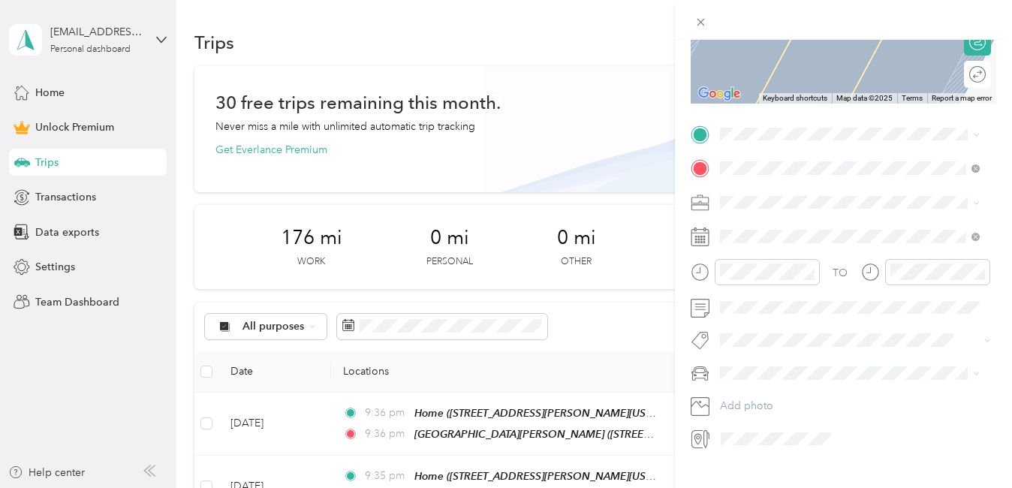
click at [776, 283] on span "[STREET_ADDRESS][PERSON_NAME][US_STATE]" at bounding box center [837, 273] width 179 height 29
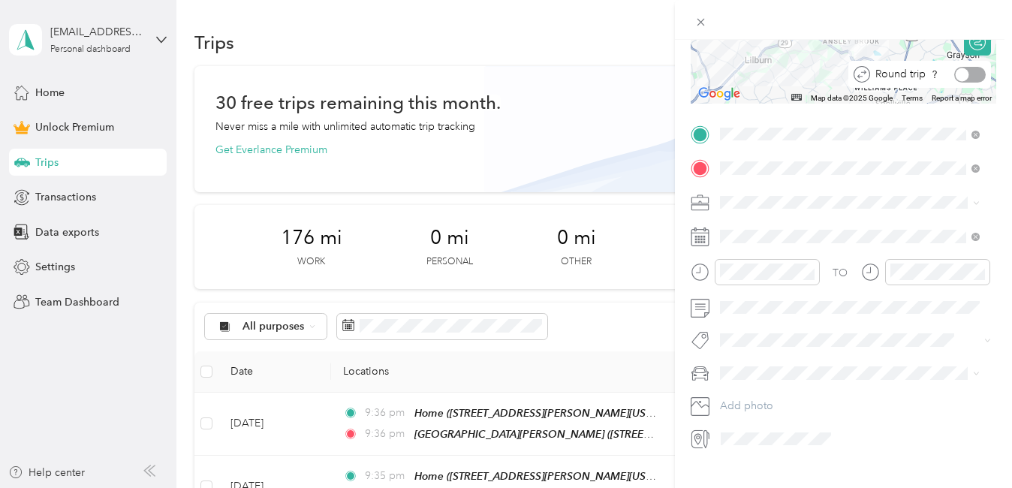
click at [961, 67] on div at bounding box center [970, 75] width 32 height 16
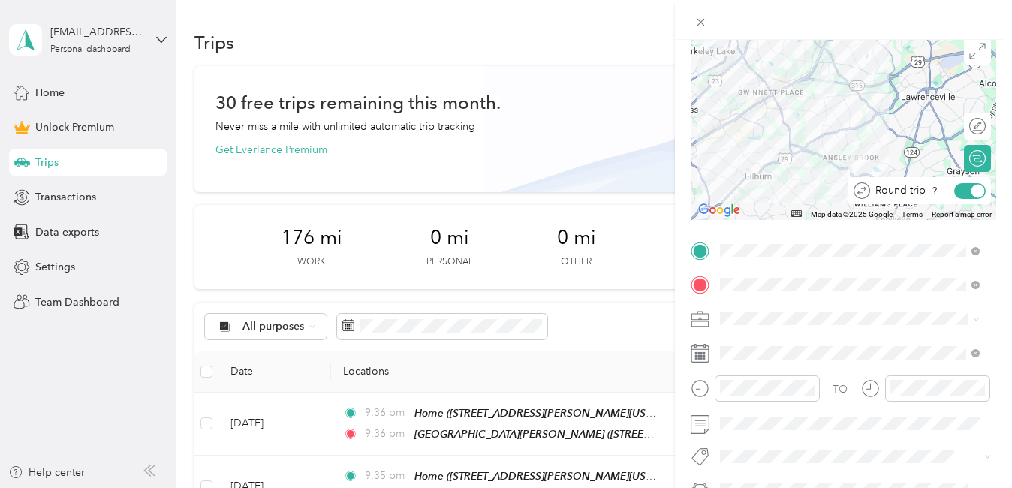
scroll to position [0, 0]
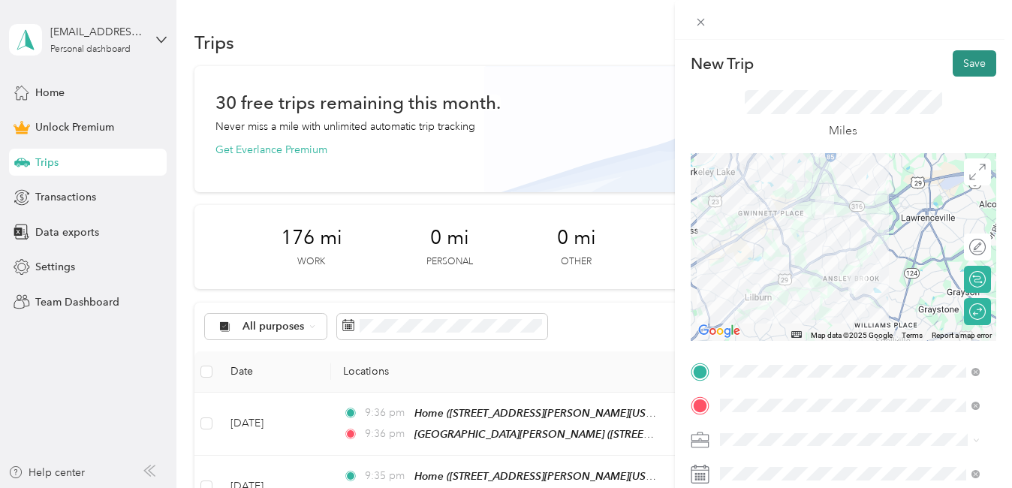
click at [953, 61] on button "Save" at bounding box center [975, 63] width 44 height 26
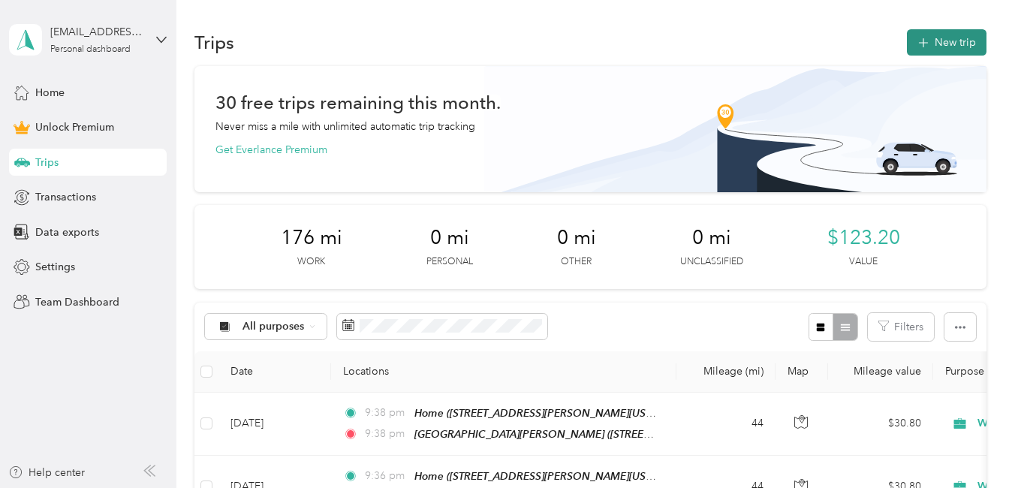
click at [936, 47] on button "New trip" at bounding box center [947, 42] width 80 height 26
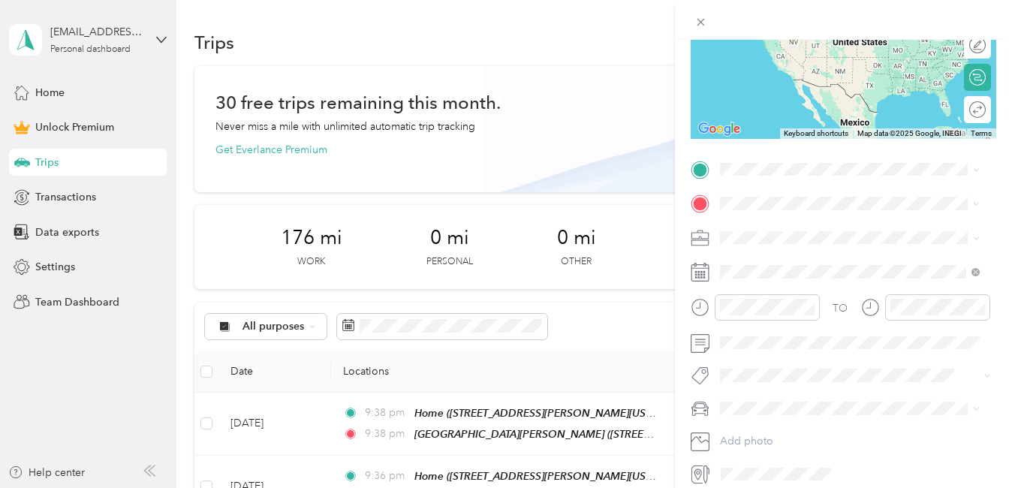
scroll to position [203, 0]
click at [747, 433] on div "[PERSON_NAME]" at bounding box center [849, 429] width 249 height 16
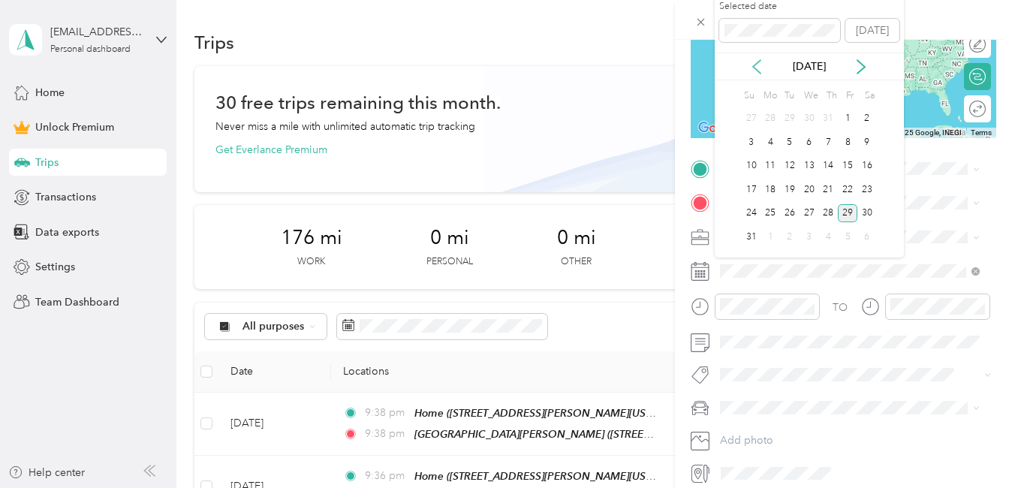
click at [755, 65] on icon at bounding box center [757, 67] width 8 height 14
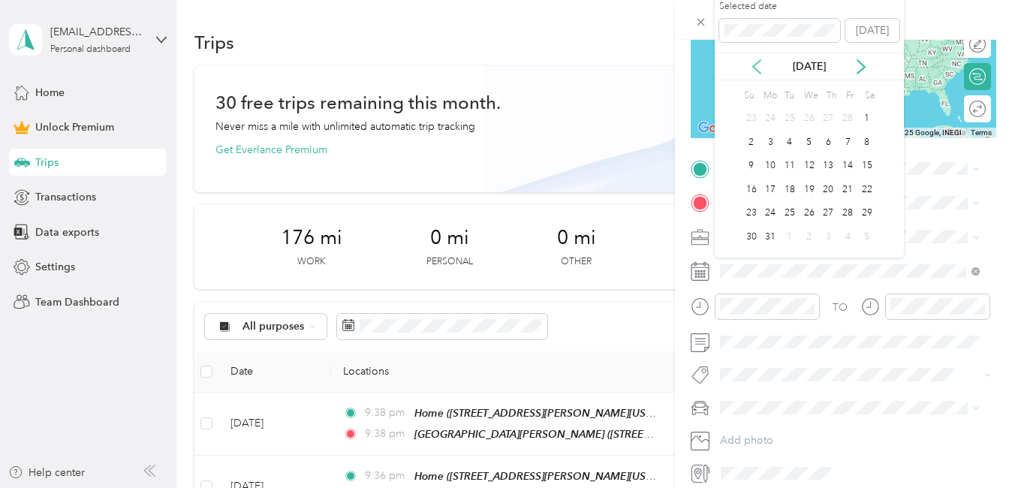
click at [755, 65] on icon at bounding box center [757, 67] width 8 height 14
click at [854, 188] on div "24" at bounding box center [848, 189] width 20 height 19
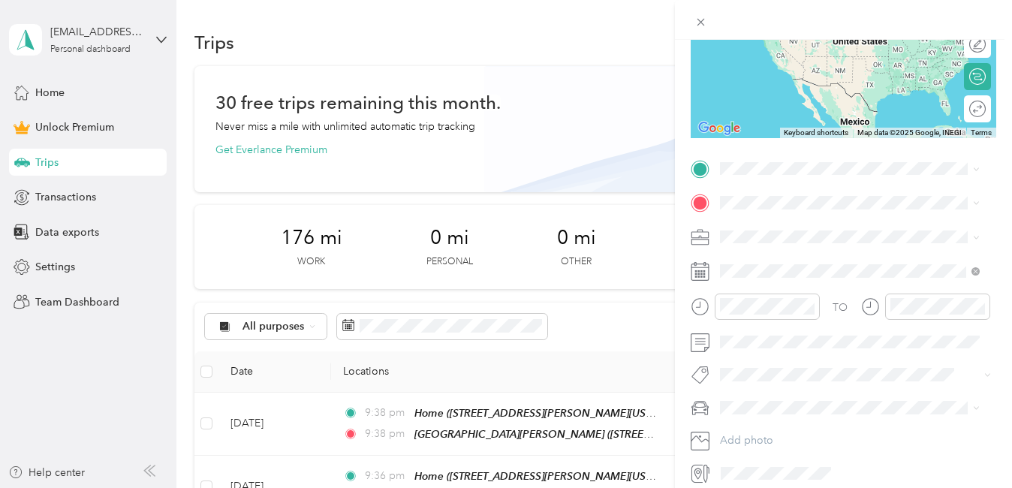
click at [766, 261] on div "Work" at bounding box center [849, 257] width 249 height 16
click at [761, 265] on div "[GEOGRAPHIC_DATA][PERSON_NAME] [STREET_ADDRESS][PERSON_NAME][PERSON_NAME][US_ST…" at bounding box center [861, 278] width 227 height 47
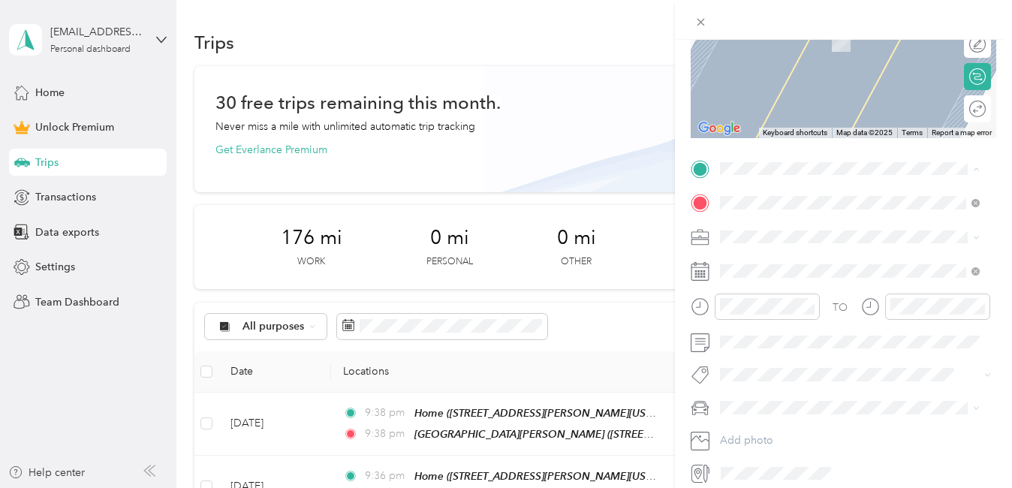
click at [775, 324] on div "Home [STREET_ADDRESS][PERSON_NAME][US_STATE]" at bounding box center [861, 308] width 227 height 47
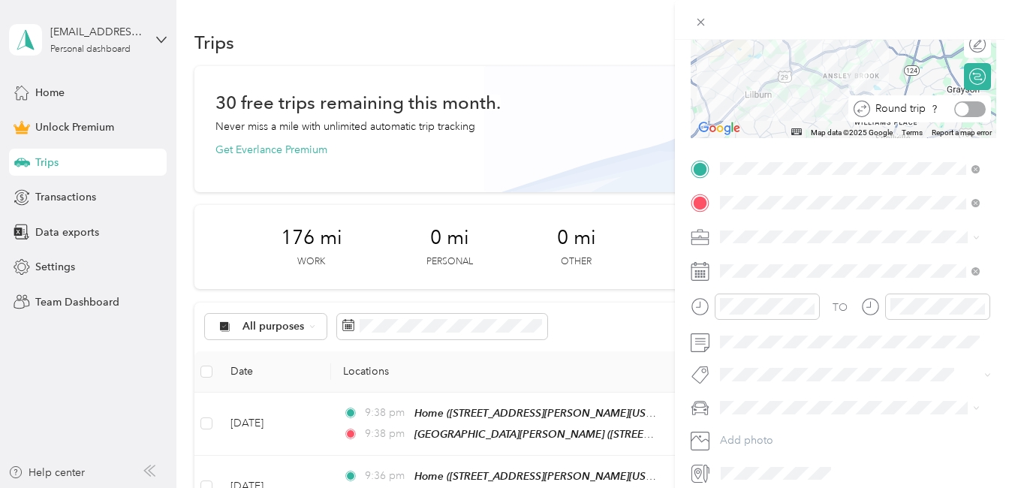
click at [960, 111] on div at bounding box center [970, 109] width 32 height 16
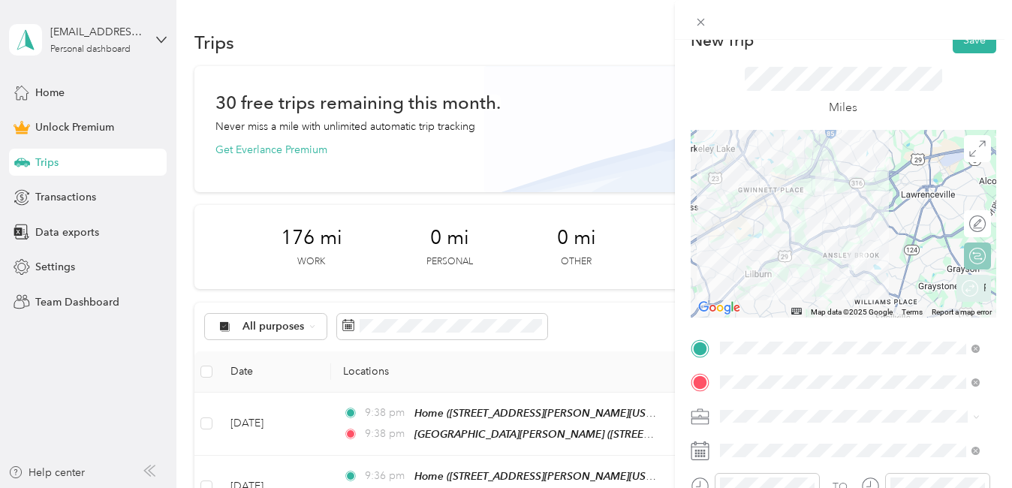
scroll to position [21, 0]
click at [954, 42] on button "Save" at bounding box center [975, 42] width 44 height 26
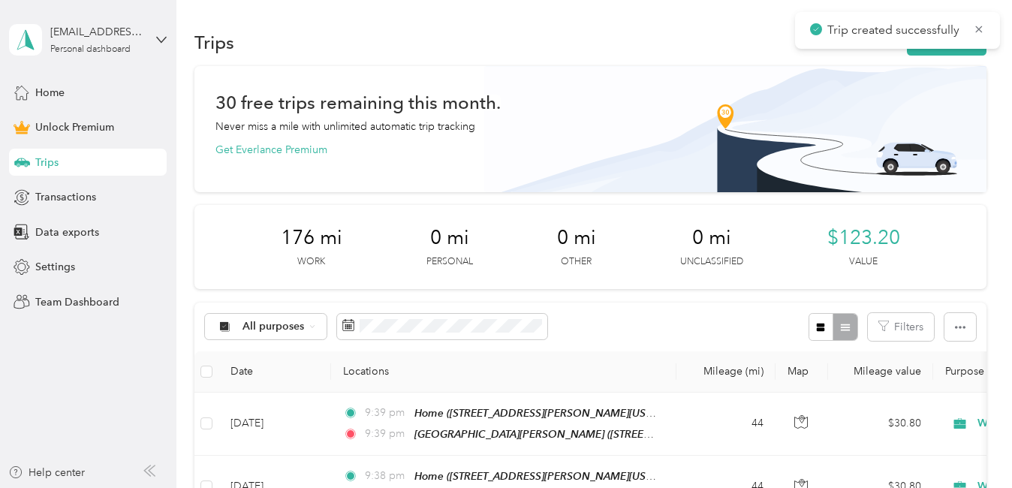
click at [954, 42] on div "Trip created successfully" at bounding box center [897, 30] width 205 height 37
click at [981, 26] on icon at bounding box center [979, 30] width 12 height 14
click at [965, 43] on button "New trip" at bounding box center [947, 42] width 80 height 26
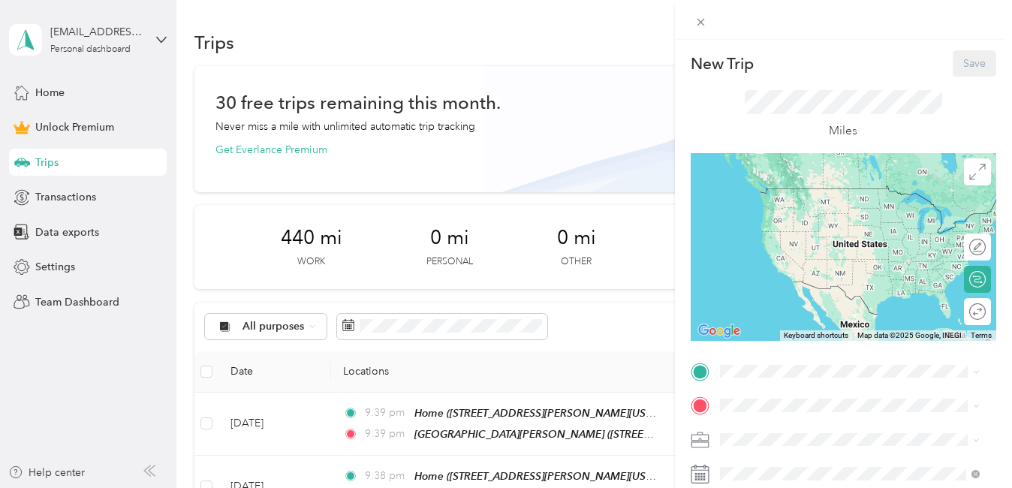
scroll to position [251, 0]
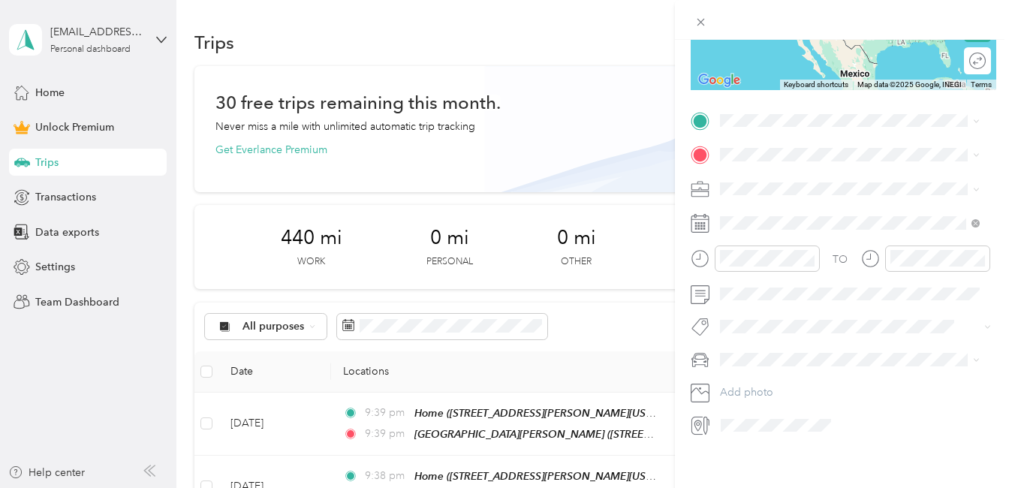
click at [746, 385] on div "[PERSON_NAME]" at bounding box center [849, 383] width 249 height 16
click at [756, 308] on icon at bounding box center [756, 307] width 15 height 15
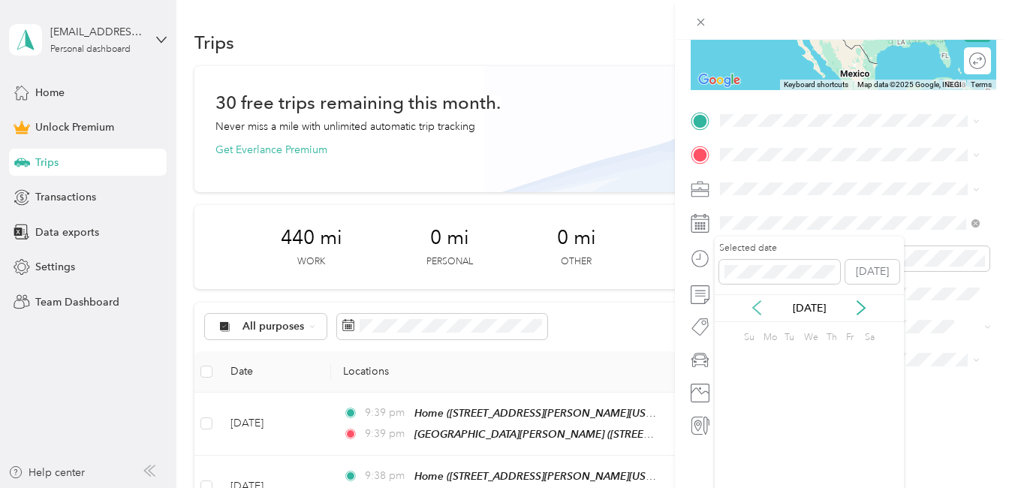
click at [756, 308] on icon at bounding box center [756, 307] width 15 height 15
click at [750, 456] on div "26" at bounding box center [752, 454] width 20 height 19
click at [755, 215] on li "Work" at bounding box center [850, 209] width 270 height 26
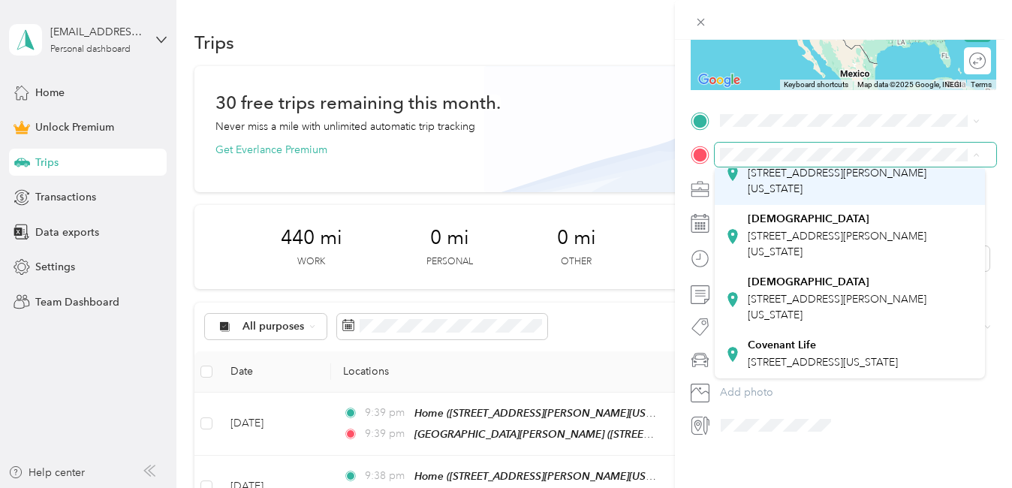
scroll to position [127, 0]
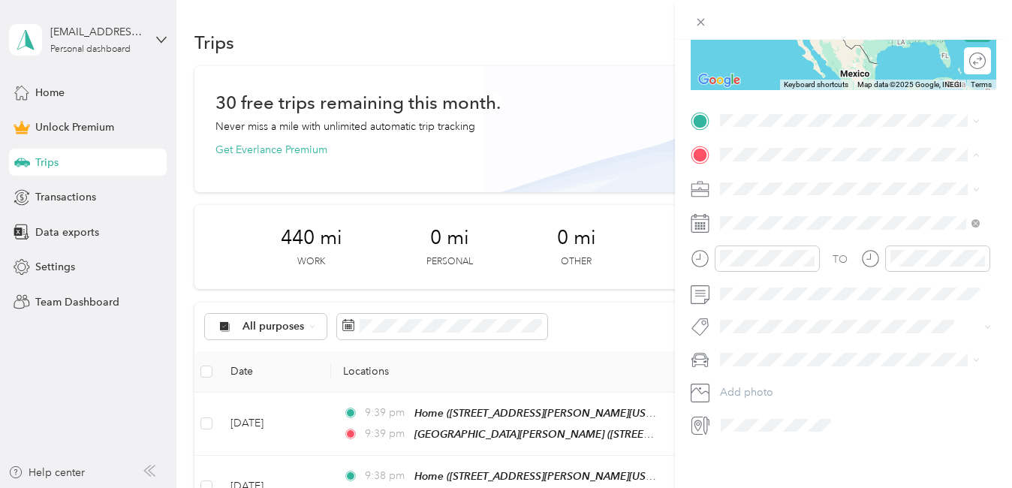
click at [792, 323] on div "[GEOGRAPHIC_DATA][DEMOGRAPHIC_DATA] [STREET_ADDRESS][PERSON_NAME][US_STATE]" at bounding box center [861, 299] width 227 height 47
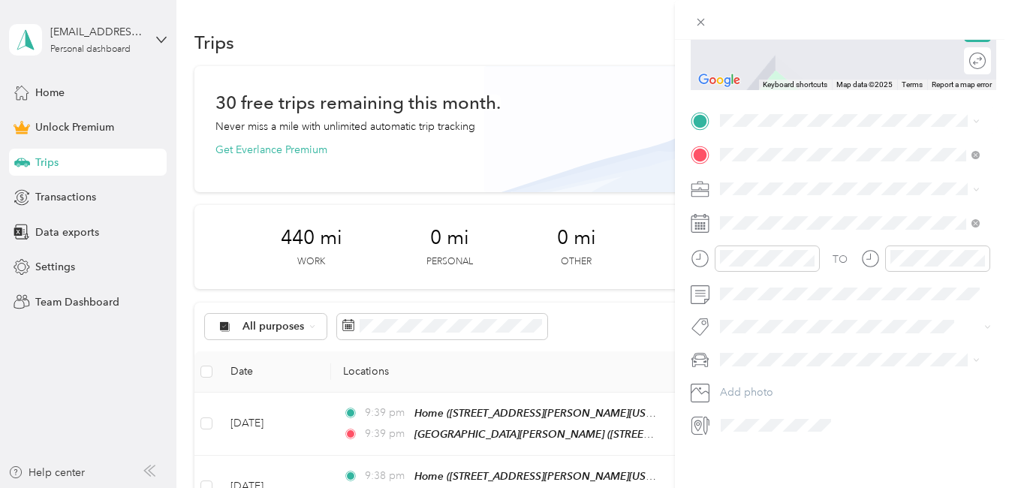
click at [774, 275] on div "Home [STREET_ADDRESS][PERSON_NAME][US_STATE]" at bounding box center [861, 251] width 227 height 47
click at [961, 62] on div at bounding box center [970, 61] width 32 height 16
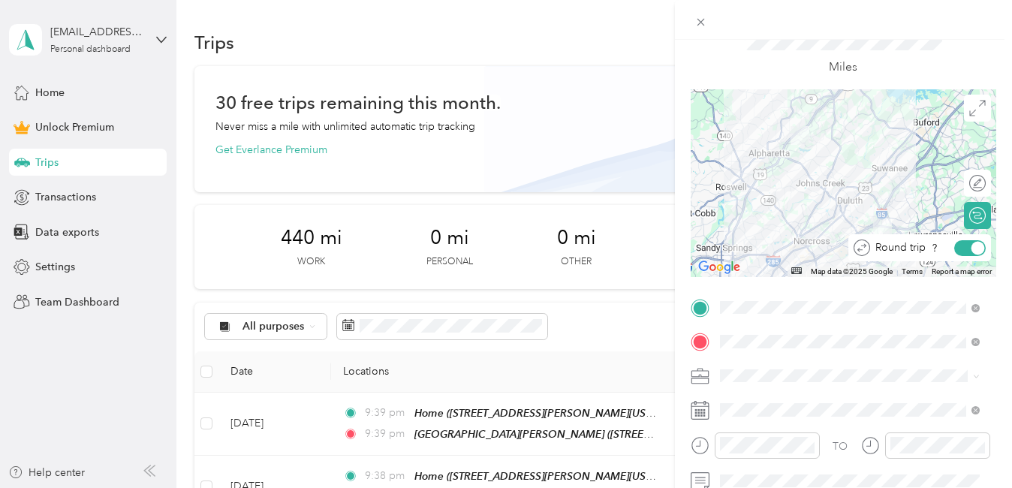
scroll to position [0, 0]
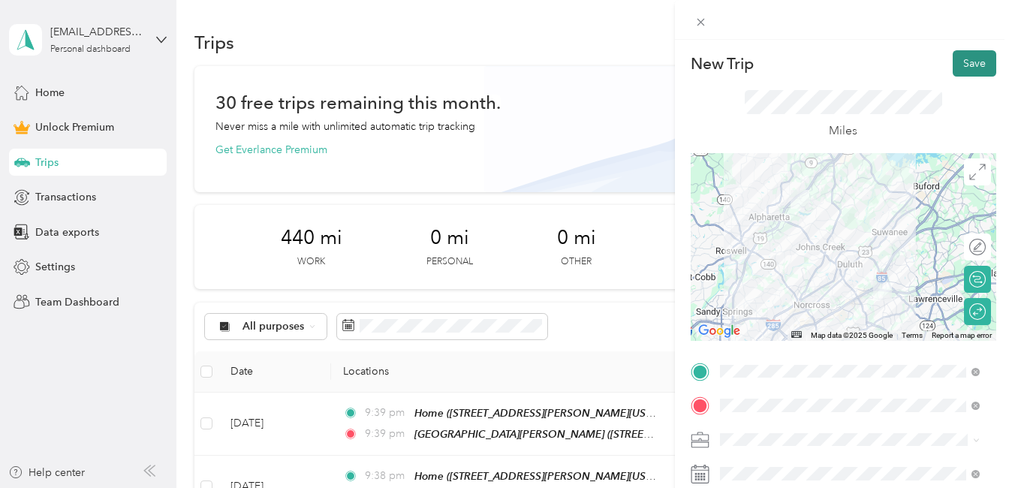
click at [970, 70] on button "Save" at bounding box center [975, 63] width 44 height 26
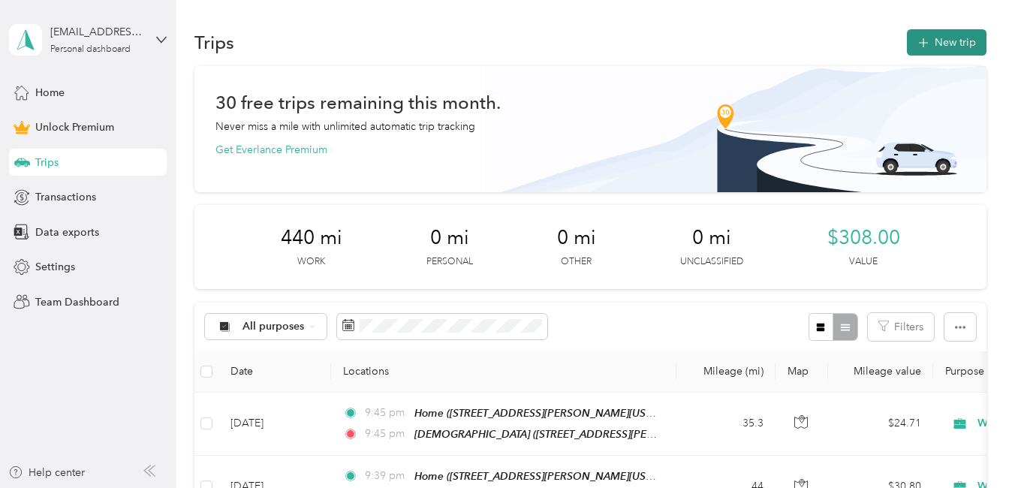
click at [930, 49] on button "New trip" at bounding box center [947, 42] width 80 height 26
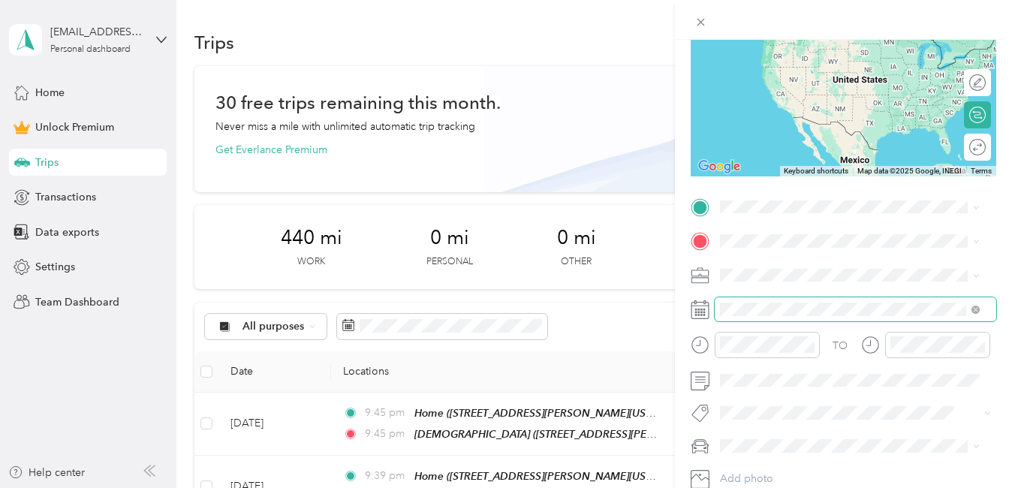
scroll to position [166, 0]
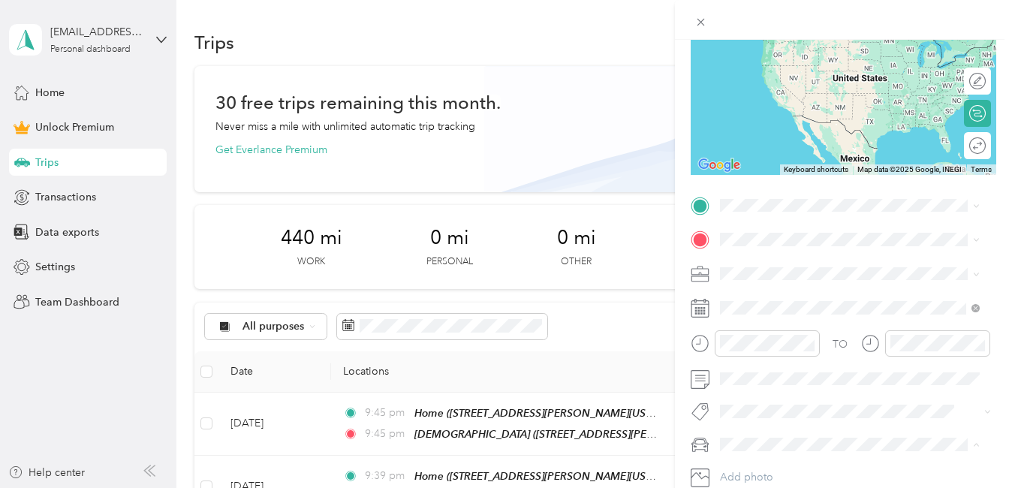
click at [760, 392] on span "[PERSON_NAME]" at bounding box center [766, 391] width 83 height 13
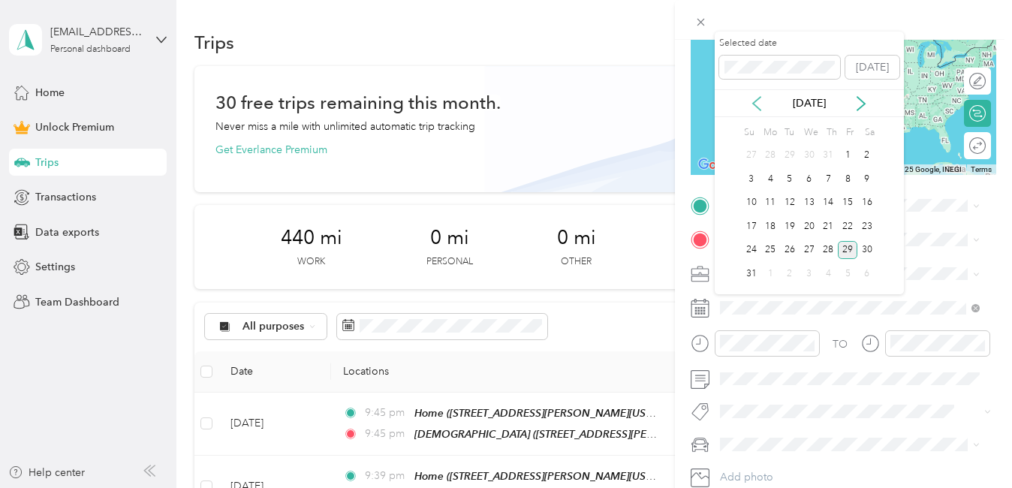
click at [755, 102] on icon at bounding box center [757, 104] width 8 height 14
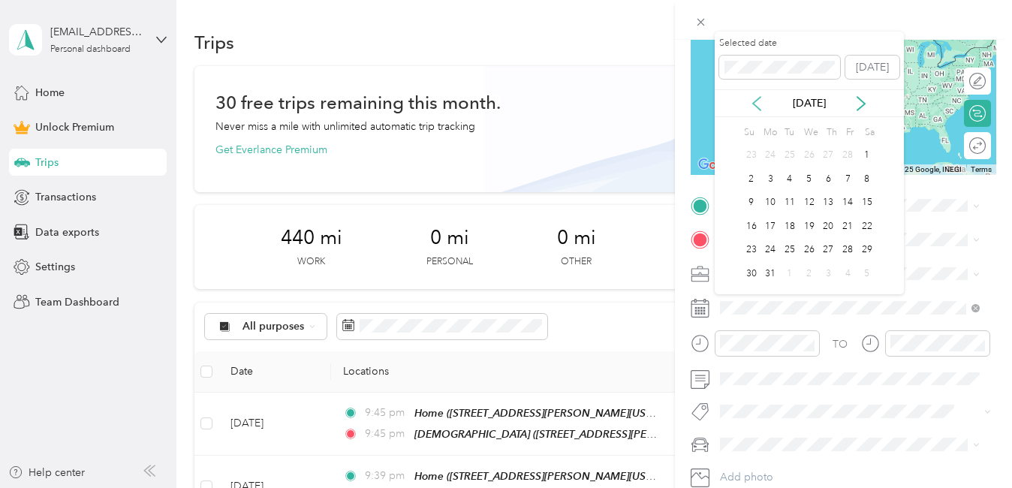
click at [755, 102] on icon at bounding box center [757, 104] width 8 height 14
click at [771, 250] on div "27" at bounding box center [771, 250] width 20 height 19
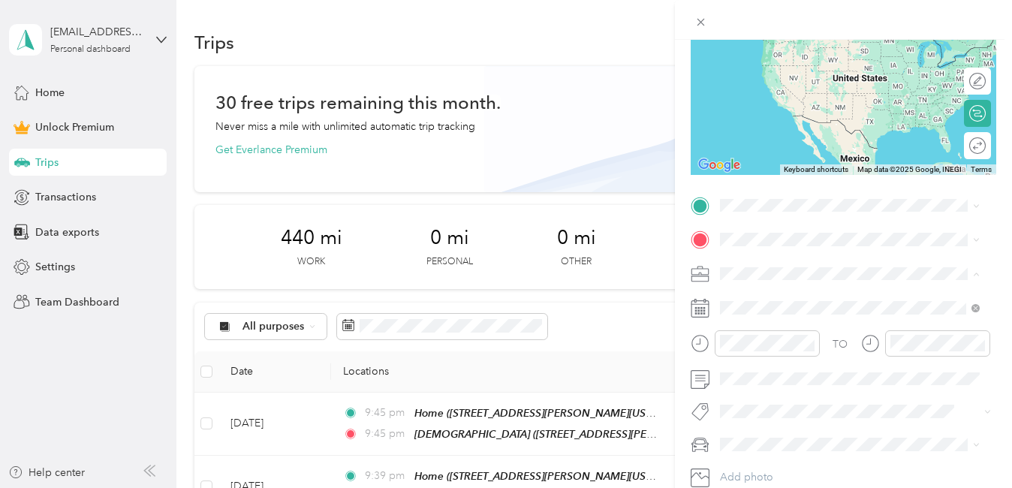
click at [773, 68] on li "Work" at bounding box center [850, 63] width 270 height 26
click at [958, 144] on div "Round trip" at bounding box center [928, 146] width 116 height 16
click at [791, 329] on span "[STREET_ADDRESS][PERSON_NAME][PERSON_NAME][US_STATE]" at bounding box center [837, 320] width 179 height 29
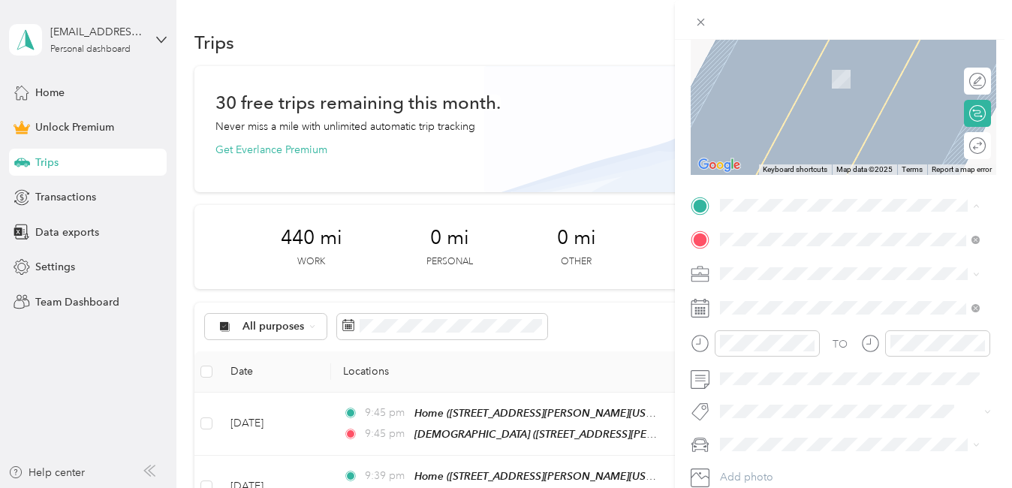
click at [768, 350] on div "Home [STREET_ADDRESS][PERSON_NAME][US_STATE]" at bounding box center [861, 344] width 227 height 47
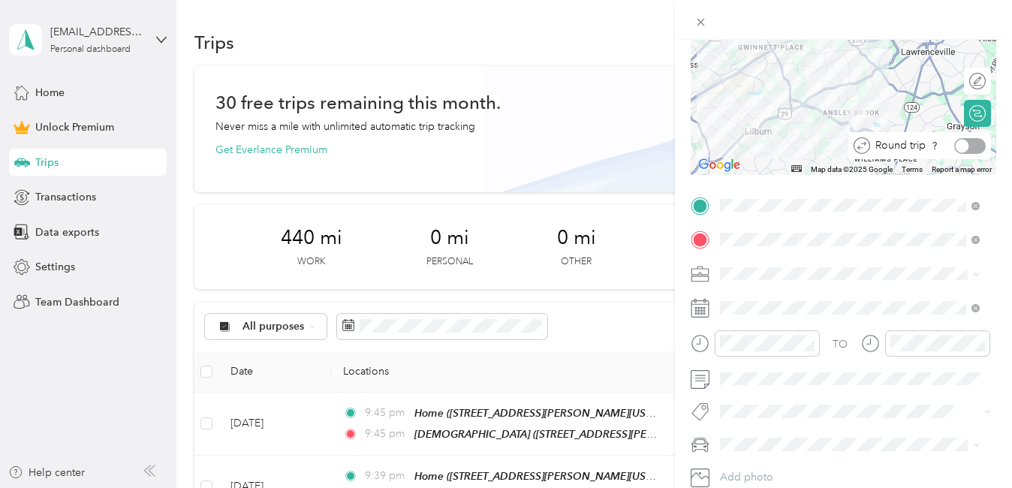
click at [972, 142] on div at bounding box center [970, 146] width 32 height 16
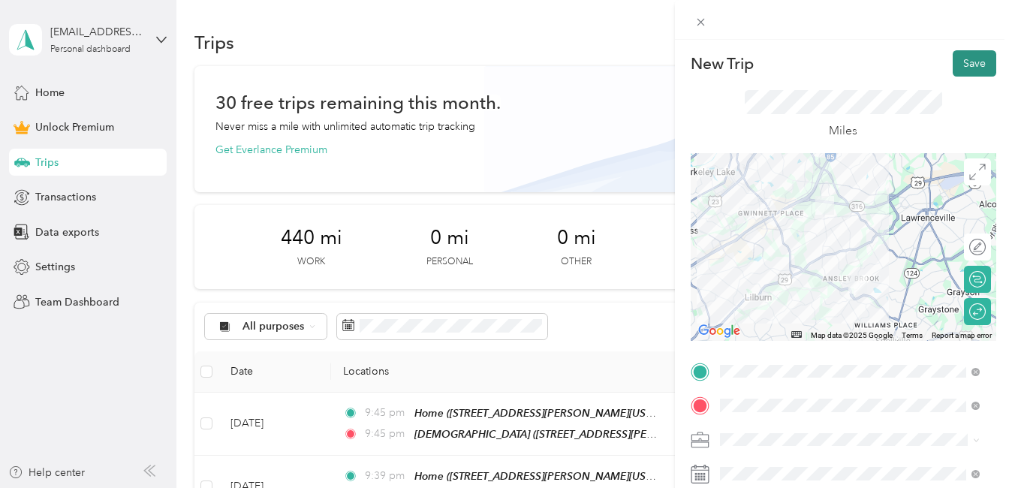
click at [954, 68] on button "Save" at bounding box center [975, 63] width 44 height 26
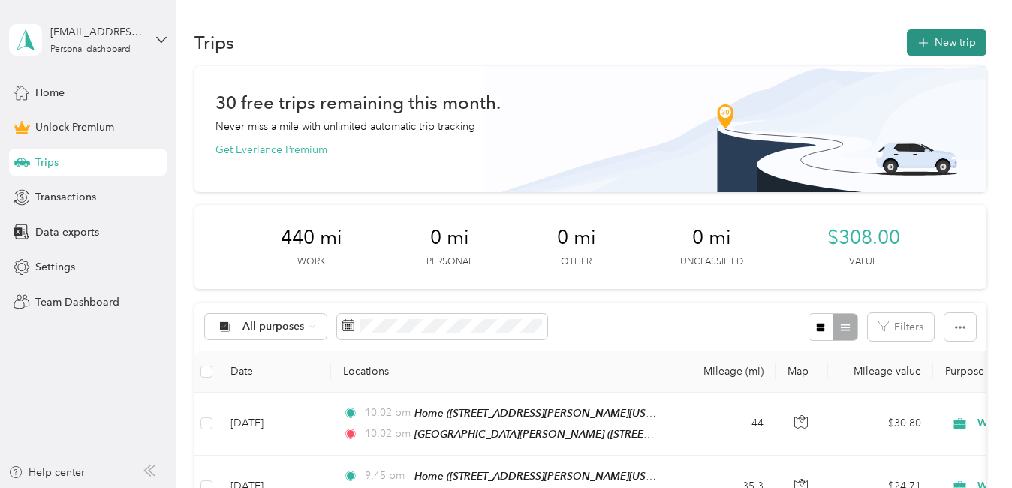
click at [935, 44] on button "New trip" at bounding box center [947, 42] width 80 height 26
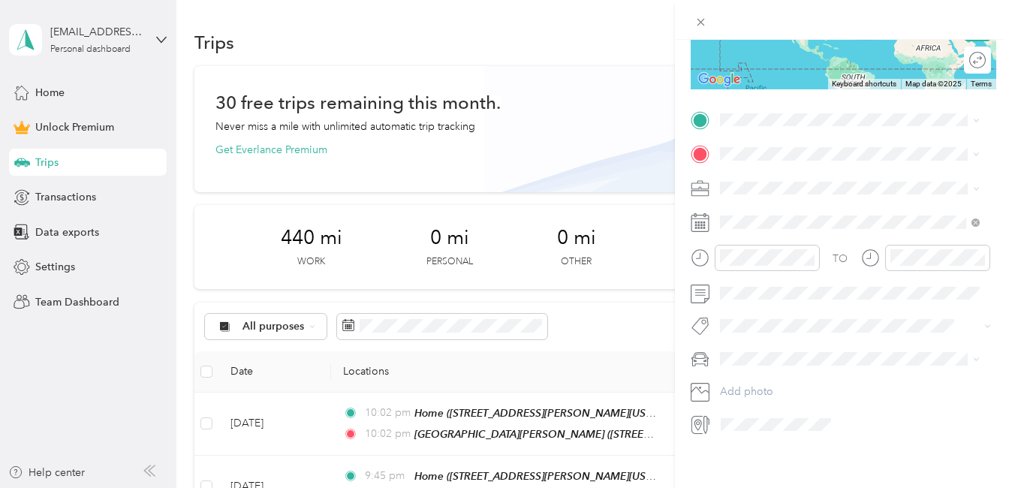
scroll to position [253, 0]
click at [753, 380] on span "[PERSON_NAME]" at bounding box center [766, 378] width 83 height 13
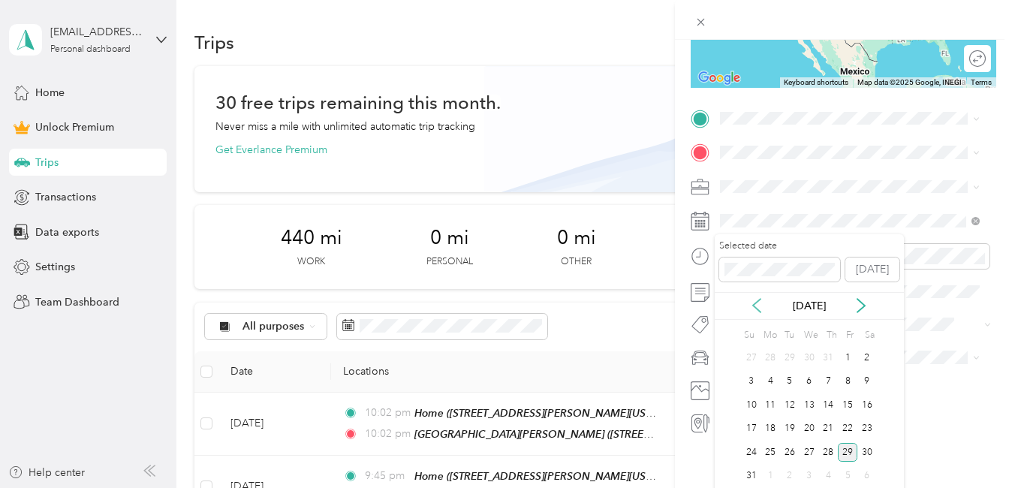
click at [756, 301] on icon at bounding box center [756, 305] width 15 height 15
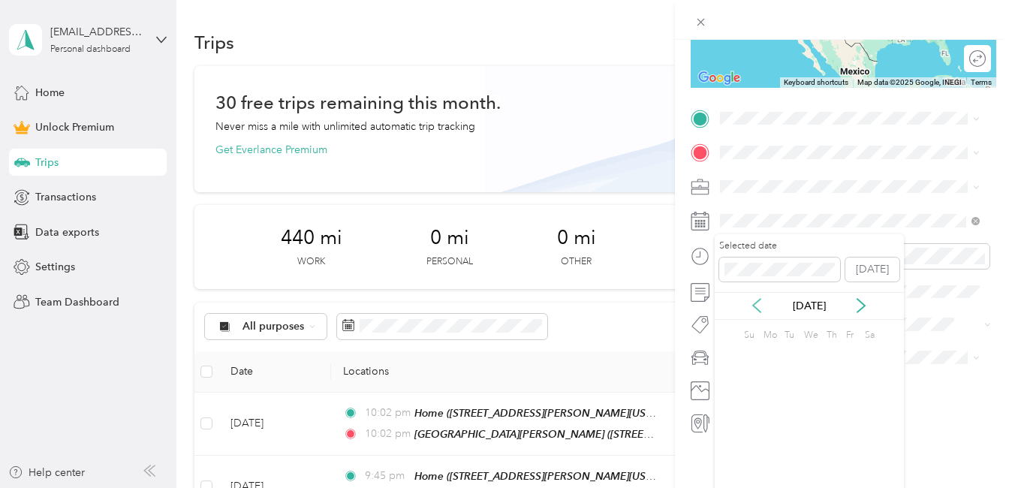
click at [756, 301] on icon at bounding box center [756, 305] width 15 height 15
click at [786, 456] on div "28" at bounding box center [790, 452] width 20 height 19
click at [746, 214] on div "Work" at bounding box center [849, 207] width 249 height 16
click at [763, 219] on div "[GEOGRAPHIC_DATA][PERSON_NAME] [STREET_ADDRESS][PERSON_NAME][PERSON_NAME][US_ST…" at bounding box center [861, 221] width 227 height 47
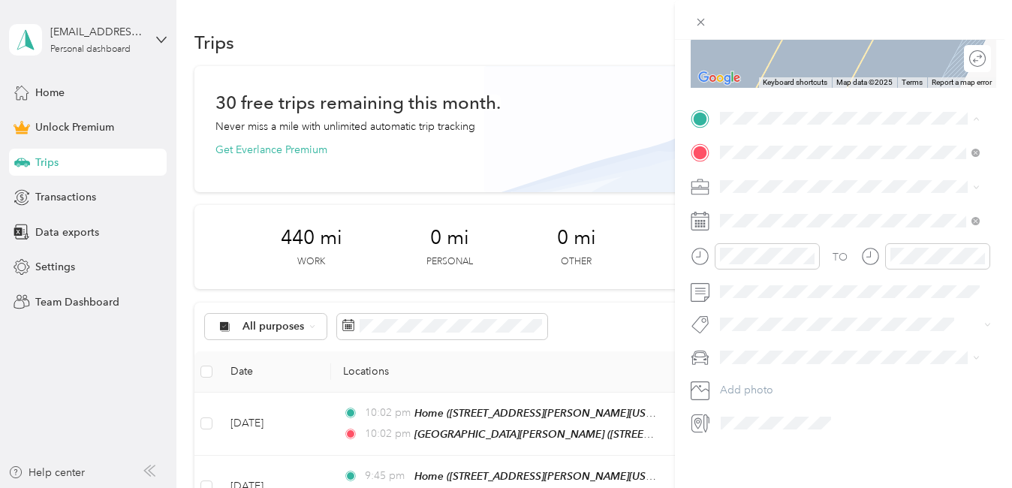
click at [769, 276] on span "[STREET_ADDRESS][PERSON_NAME][US_STATE]" at bounding box center [837, 266] width 179 height 29
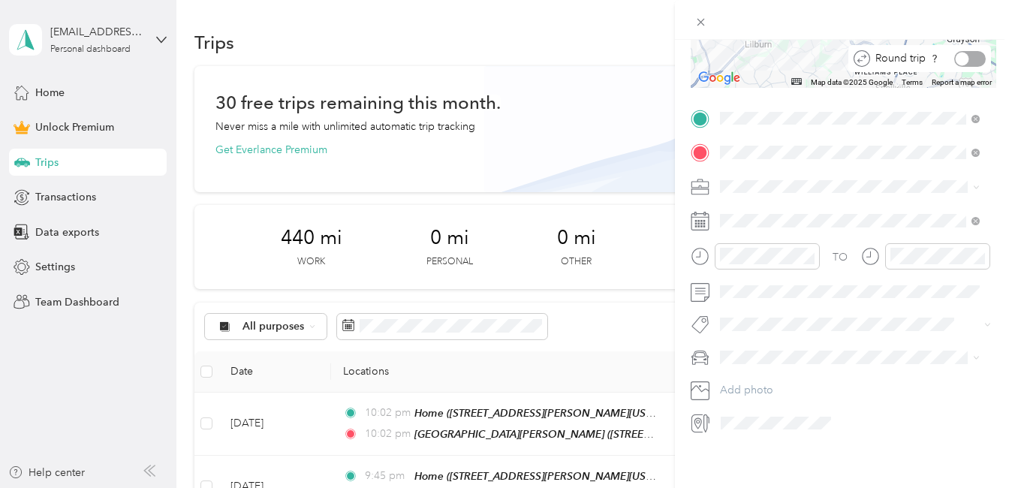
click at [965, 59] on div at bounding box center [970, 59] width 32 height 16
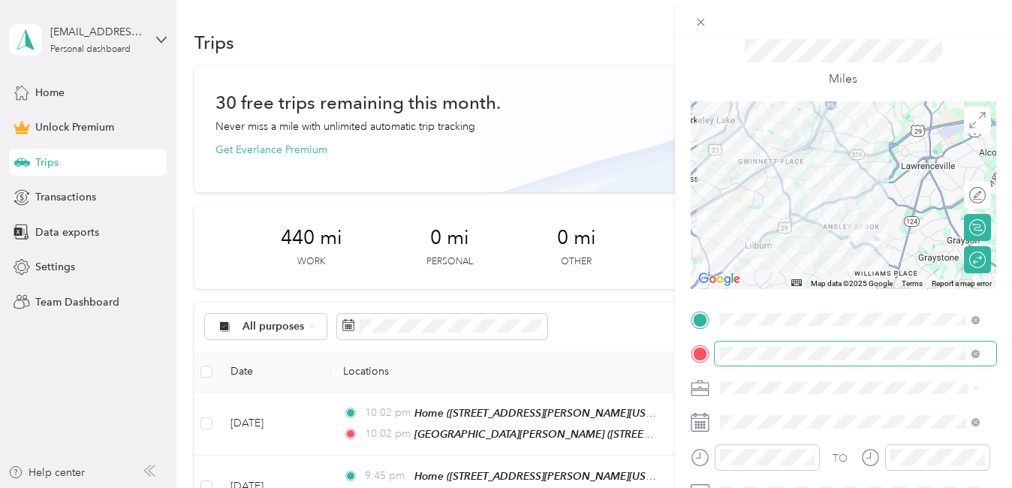
scroll to position [32, 0]
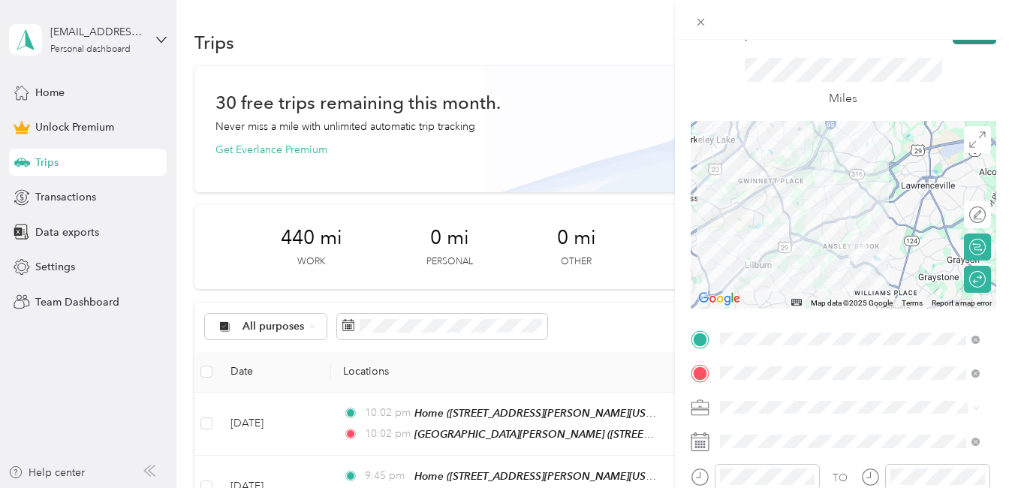
click at [971, 40] on button "Save" at bounding box center [975, 31] width 44 height 26
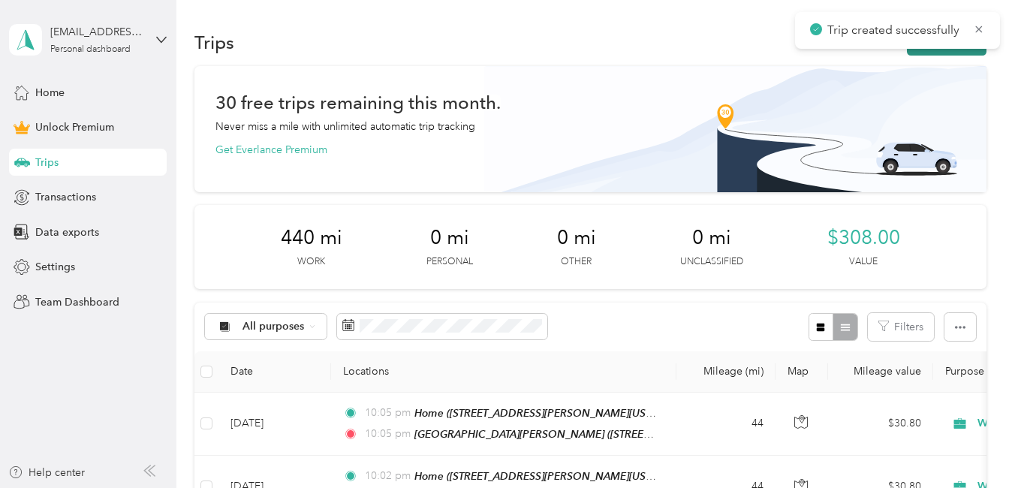
click at [954, 51] on button "New trip" at bounding box center [947, 42] width 80 height 26
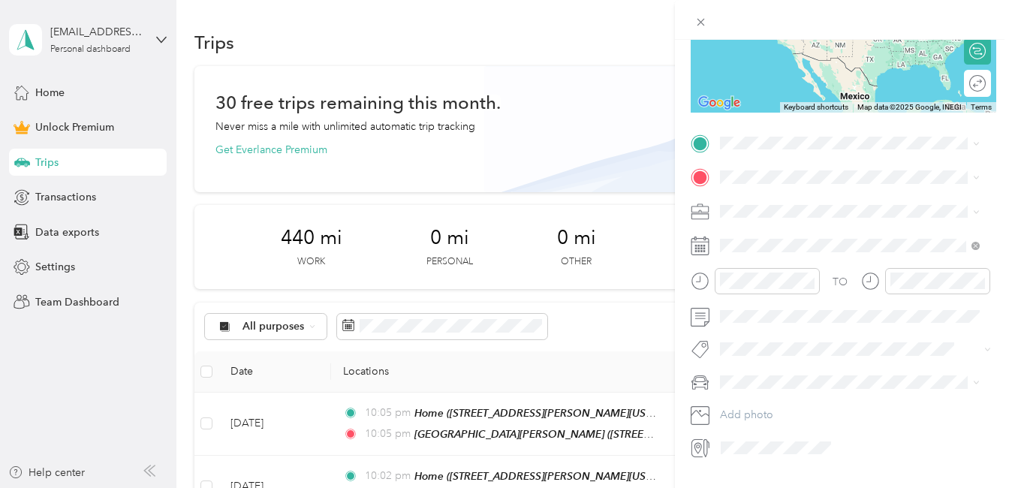
scroll to position [229, 0]
click at [763, 406] on span "[PERSON_NAME]" at bounding box center [766, 408] width 83 height 13
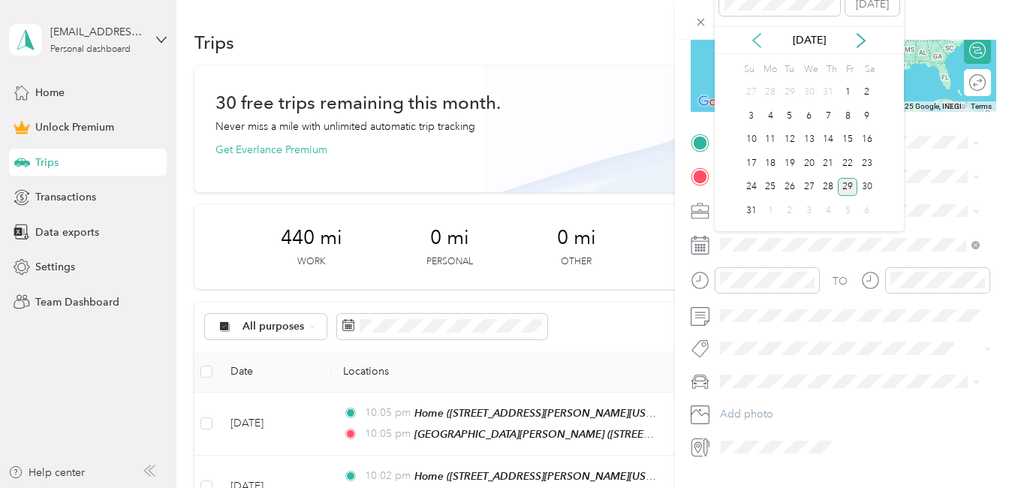
click at [758, 38] on icon at bounding box center [756, 40] width 15 height 15
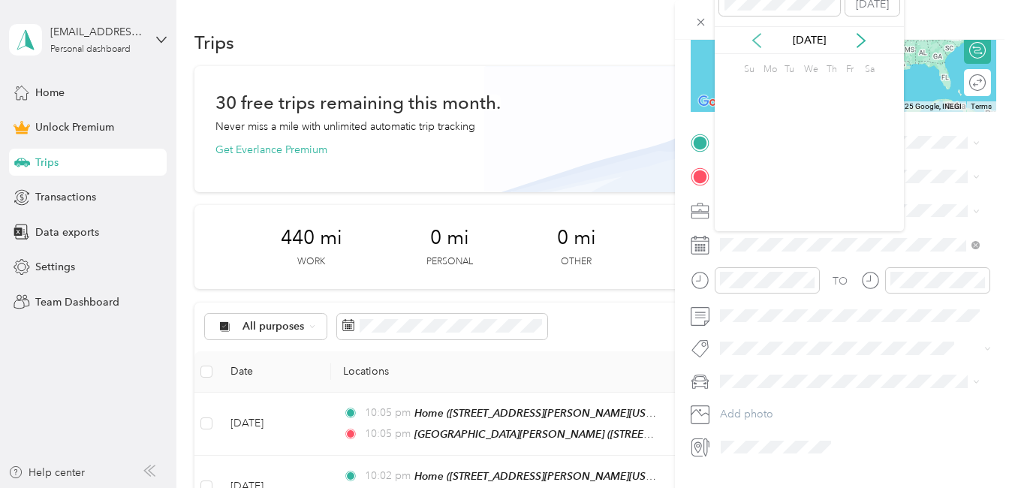
click at [758, 38] on icon at bounding box center [756, 40] width 15 height 15
click at [810, 188] on div "29" at bounding box center [810, 187] width 20 height 19
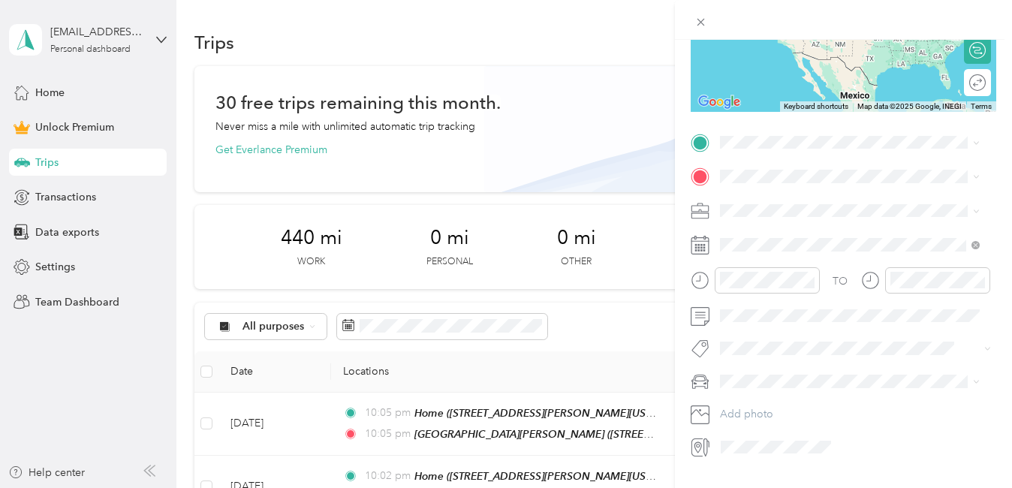
click at [750, 235] on div "Work" at bounding box center [849, 231] width 249 height 16
click at [786, 246] on span "[STREET_ADDRESS][PERSON_NAME][PERSON_NAME][US_STATE]" at bounding box center [837, 260] width 179 height 29
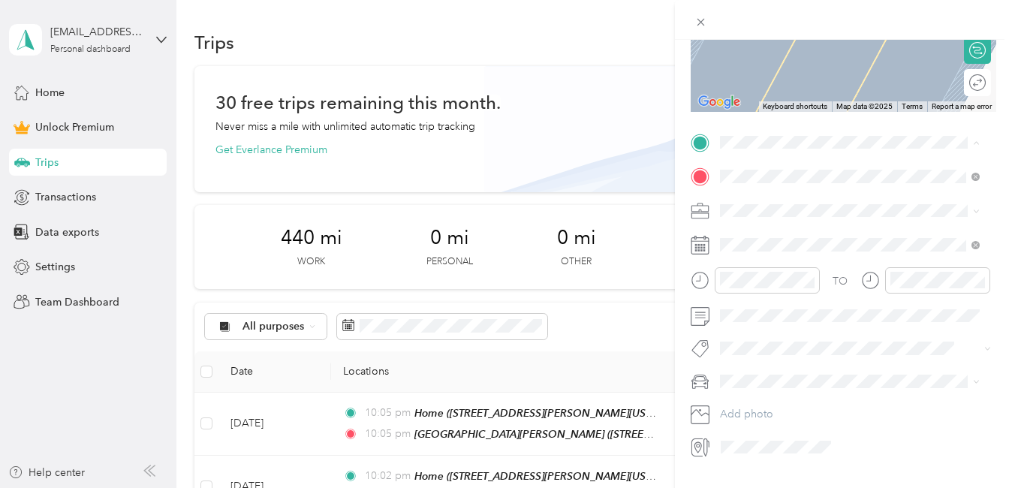
click at [780, 291] on span "[STREET_ADDRESS][PERSON_NAME][US_STATE]" at bounding box center [837, 290] width 179 height 29
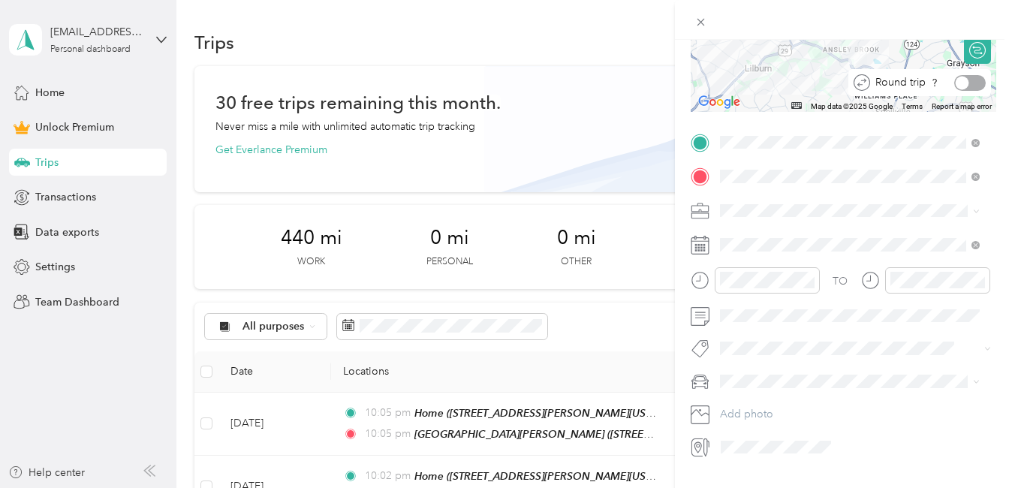
click at [967, 83] on div at bounding box center [970, 83] width 32 height 16
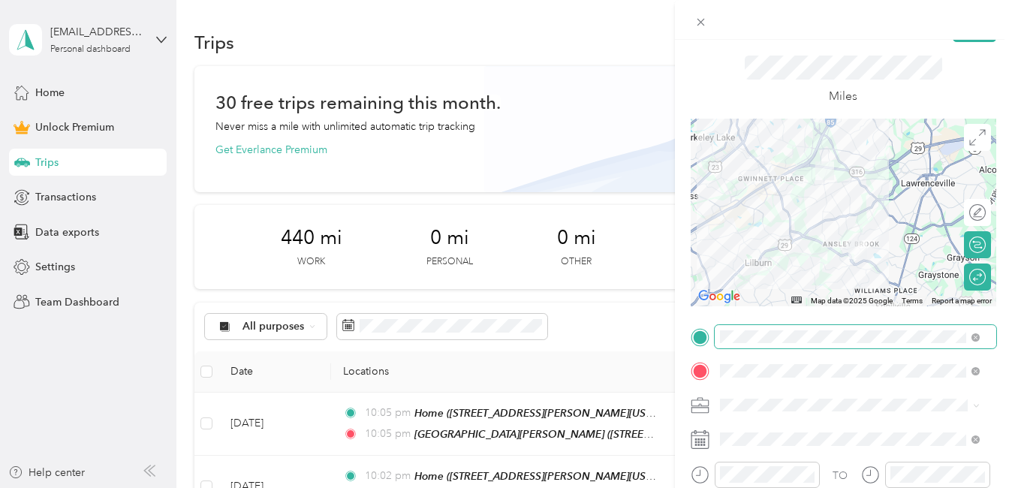
scroll to position [32, 0]
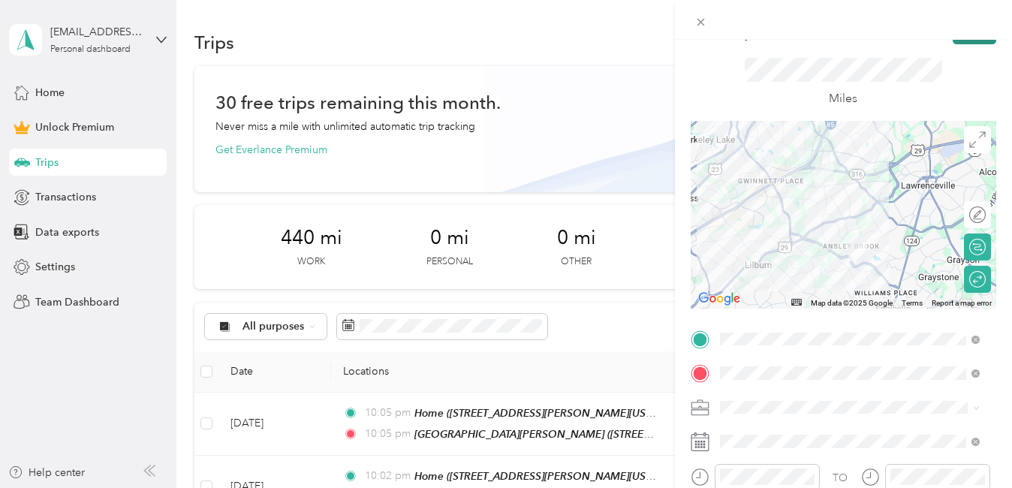
click at [973, 41] on button "Save" at bounding box center [975, 31] width 44 height 26
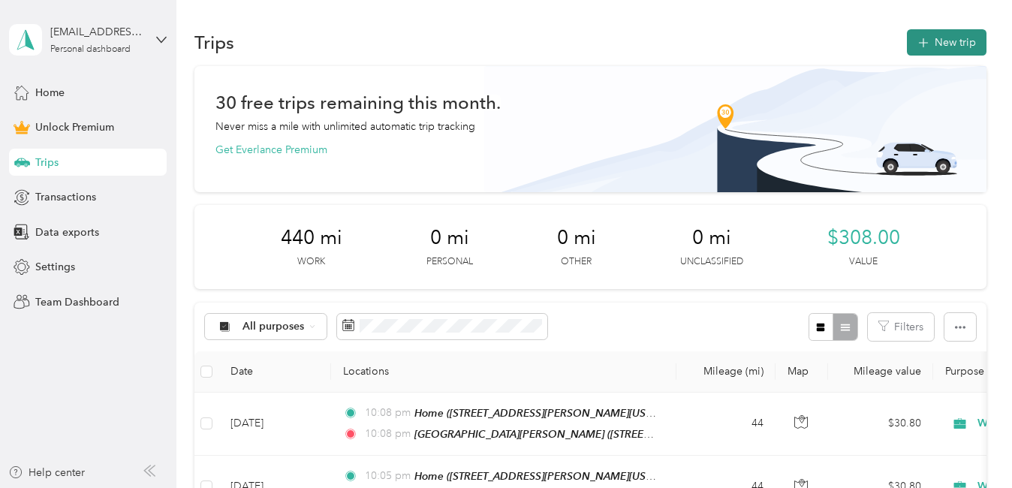
click at [972, 51] on button "New trip" at bounding box center [947, 42] width 80 height 26
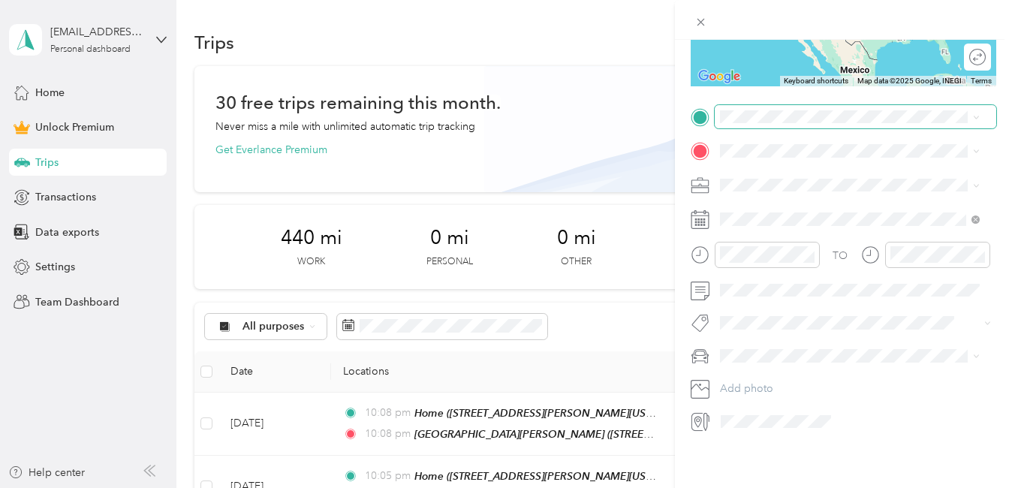
scroll to position [266, 0]
click at [748, 372] on span "[PERSON_NAME]" at bounding box center [766, 365] width 83 height 13
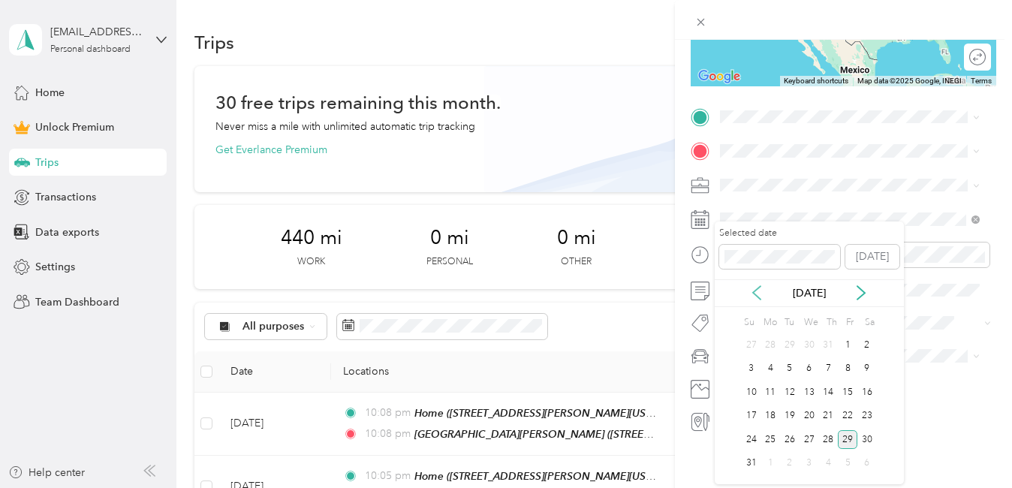
click at [759, 294] on icon at bounding box center [756, 292] width 15 height 15
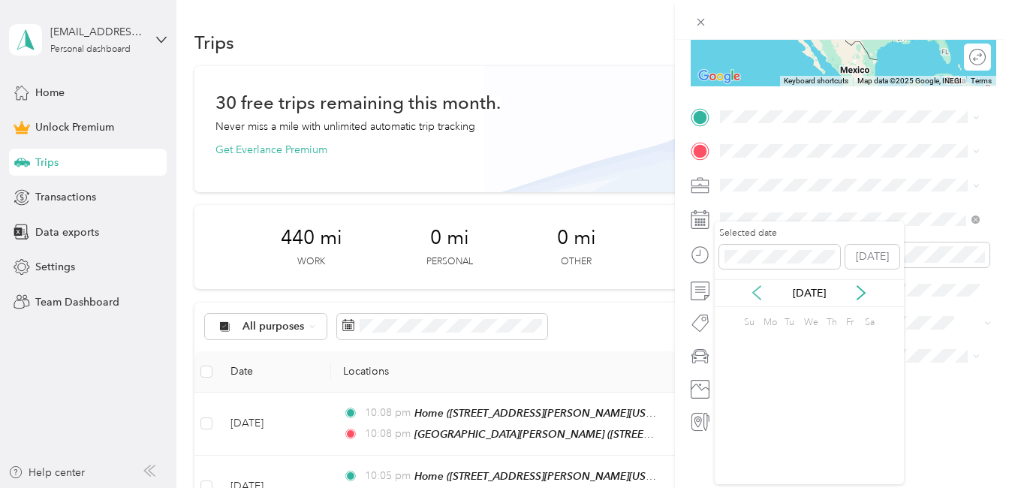
click at [759, 294] on icon at bounding box center [756, 292] width 15 height 15
click at [828, 439] on div "30" at bounding box center [829, 439] width 20 height 19
click at [763, 201] on div "Work" at bounding box center [849, 200] width 249 height 16
click at [787, 225] on span "[STREET_ADDRESS][PERSON_NAME][PERSON_NAME][US_STATE]" at bounding box center [837, 224] width 179 height 29
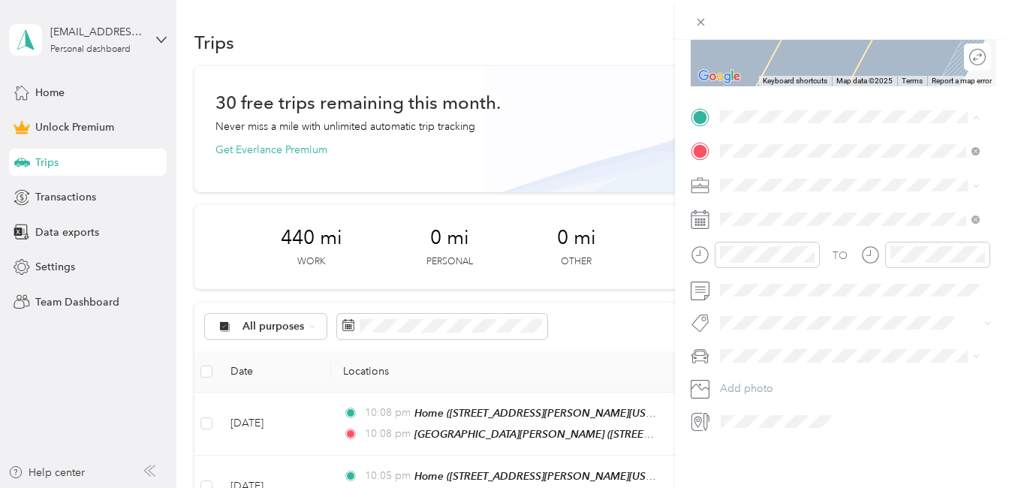
click at [774, 246] on div "Home [STREET_ADDRESS][PERSON_NAME][US_STATE]" at bounding box center [861, 245] width 227 height 47
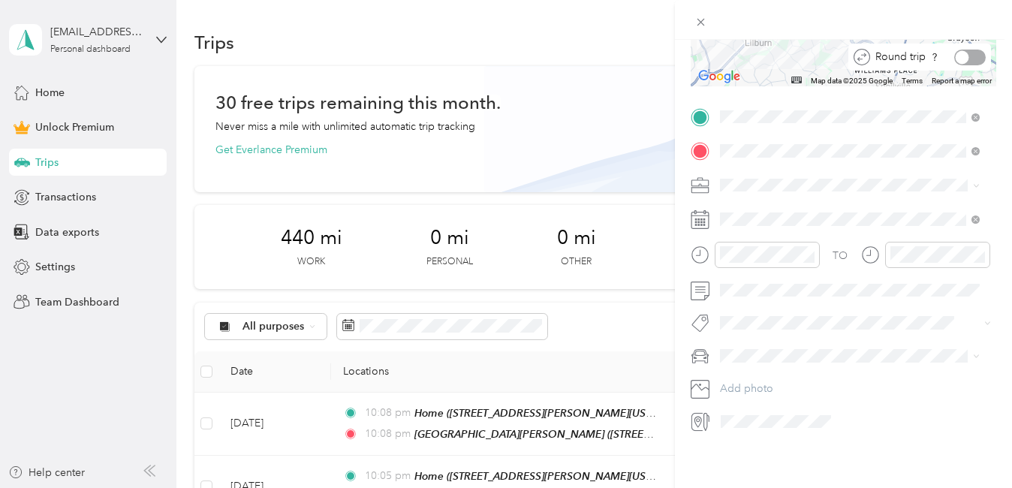
click at [961, 50] on div at bounding box center [970, 58] width 32 height 16
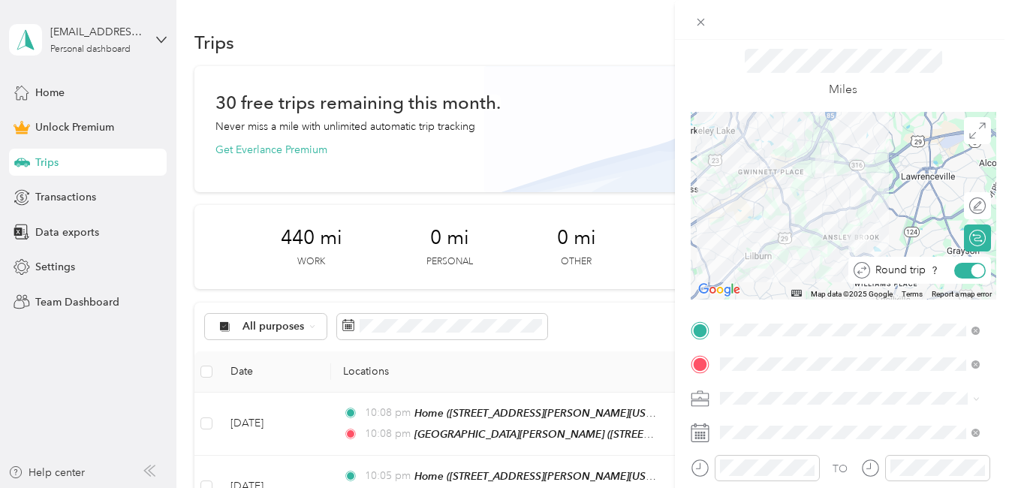
scroll to position [0, 0]
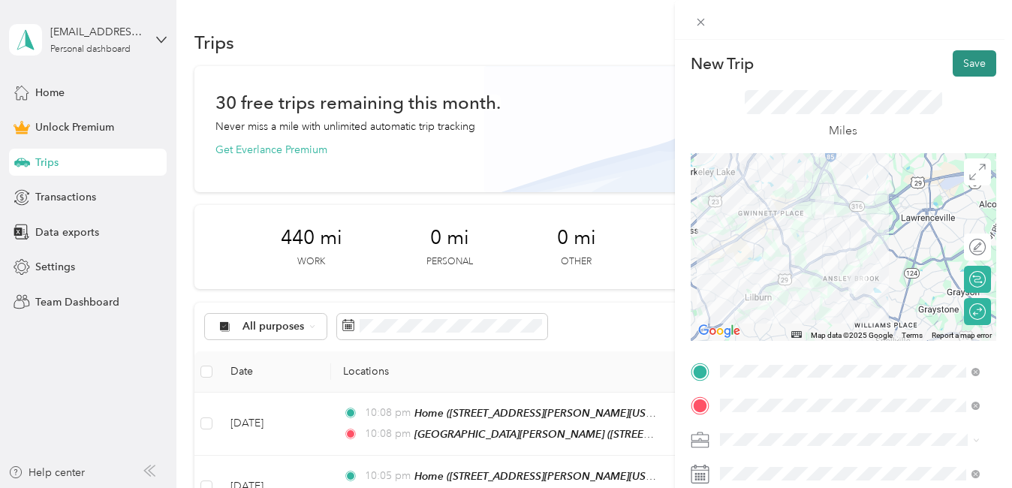
click at [963, 68] on button "Save" at bounding box center [975, 63] width 44 height 26
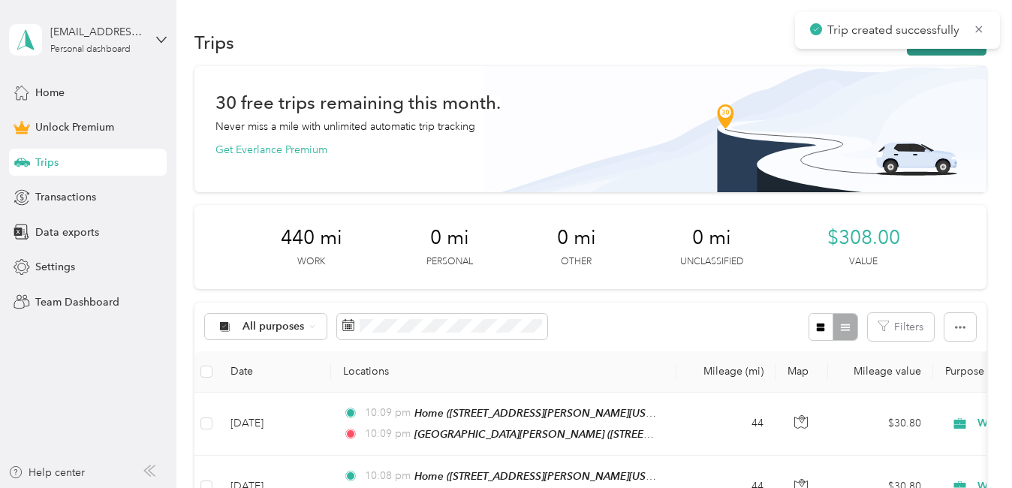
click at [956, 53] on button "New trip" at bounding box center [947, 42] width 80 height 26
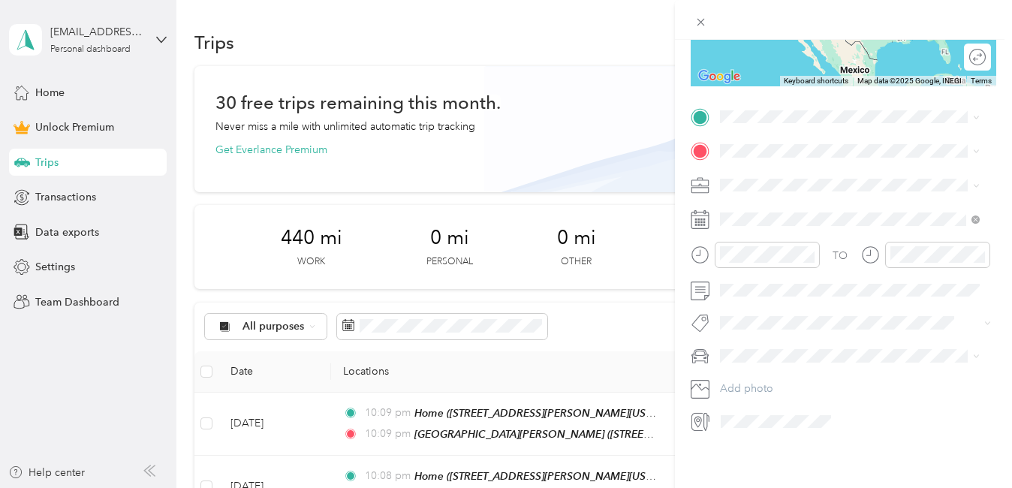
scroll to position [266, 0]
click at [752, 371] on span "[PERSON_NAME]" at bounding box center [766, 364] width 83 height 13
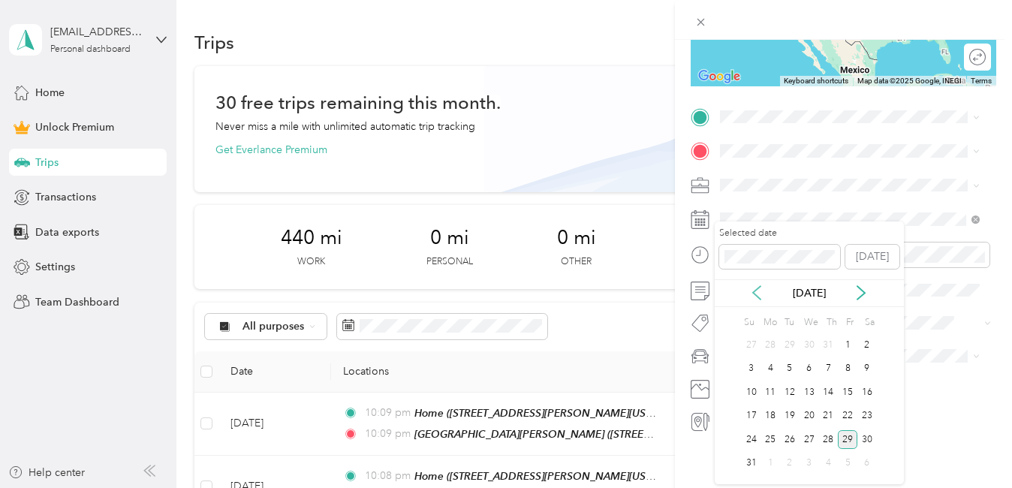
click at [754, 290] on icon at bounding box center [756, 292] width 15 height 15
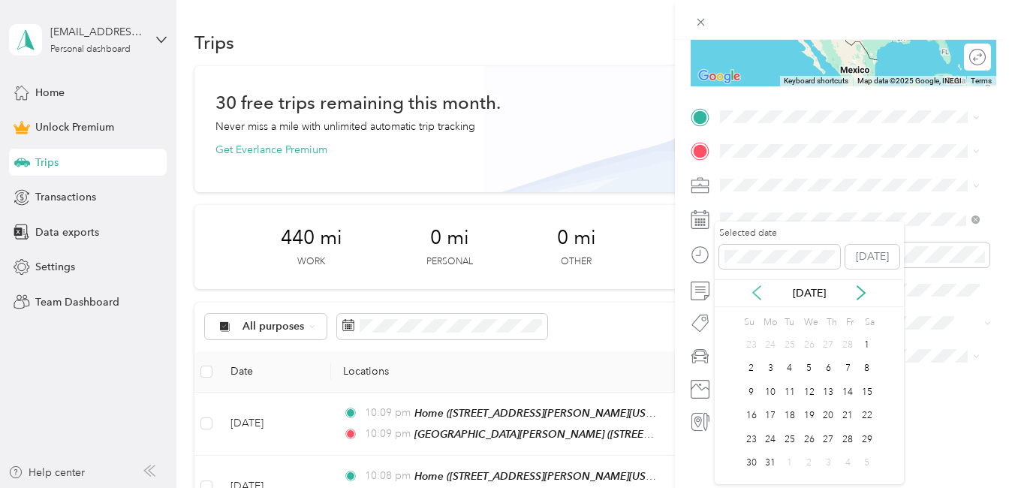
click at [754, 290] on icon at bounding box center [756, 292] width 15 height 15
click at [848, 437] on div "31" at bounding box center [848, 439] width 20 height 19
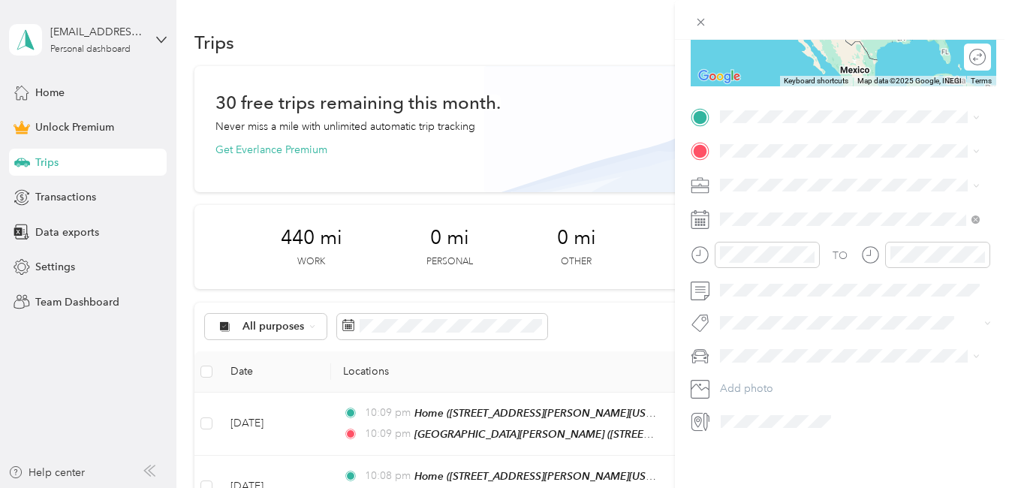
click at [745, 197] on span "Work" at bounding box center [738, 194] width 26 height 13
click at [762, 228] on span "[STREET_ADDRESS][PERSON_NAME][PERSON_NAME][US_STATE]" at bounding box center [837, 221] width 179 height 29
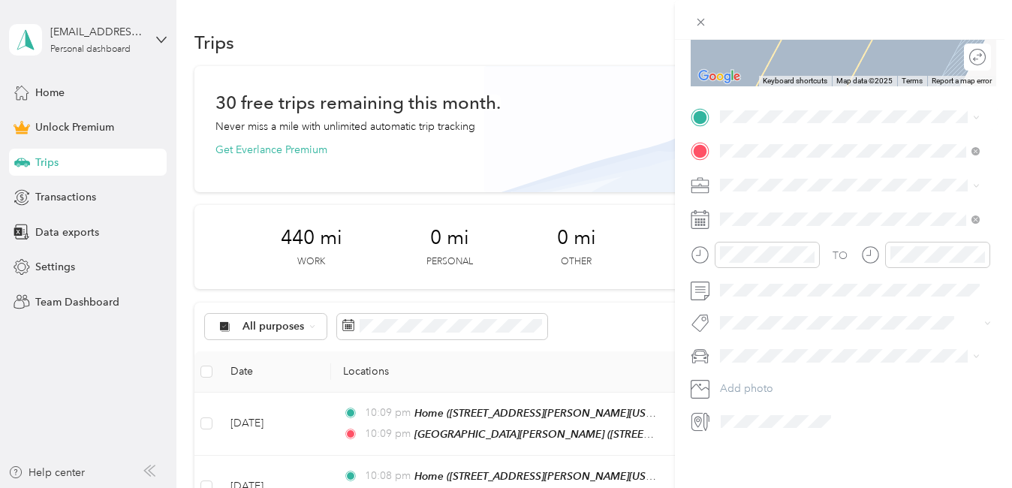
click at [778, 264] on span "[STREET_ADDRESS][PERSON_NAME][US_STATE]" at bounding box center [837, 249] width 179 height 29
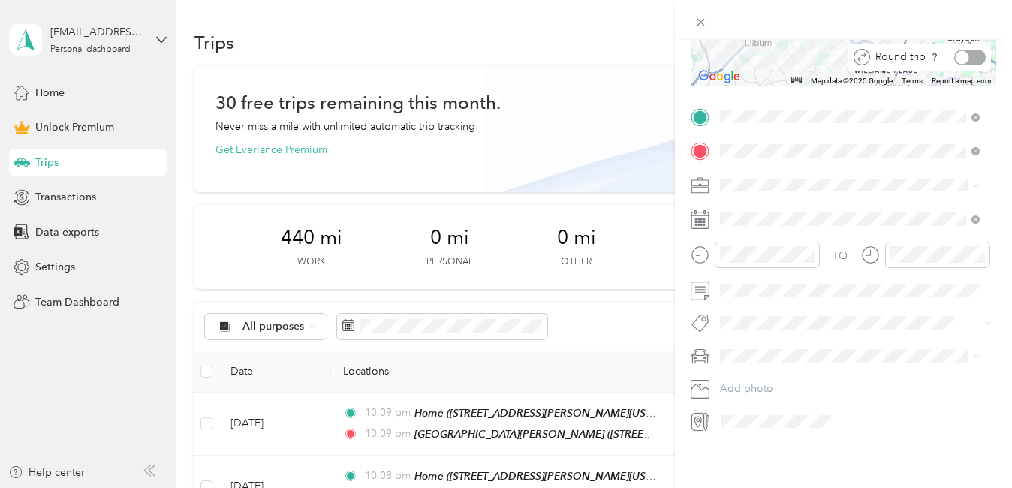
click at [969, 50] on div at bounding box center [970, 58] width 32 height 16
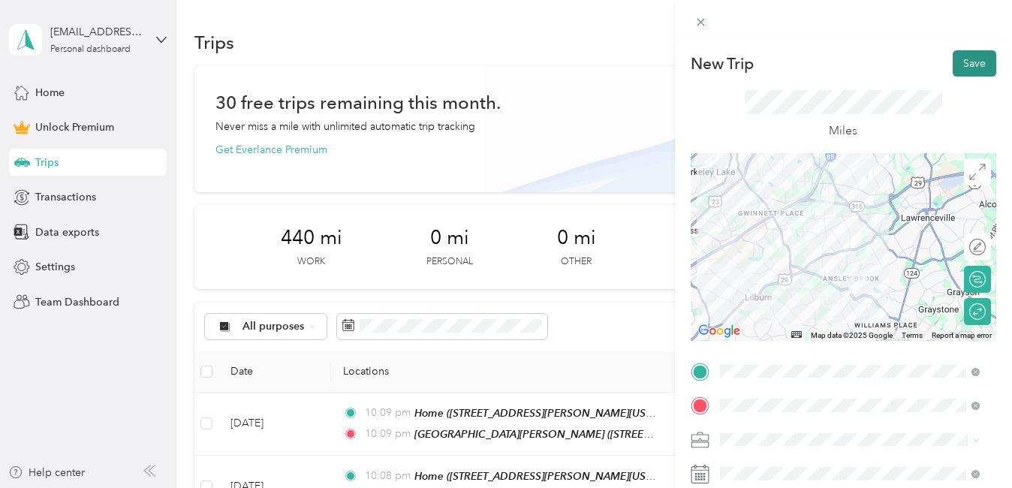
click at [956, 59] on button "Save" at bounding box center [975, 63] width 44 height 26
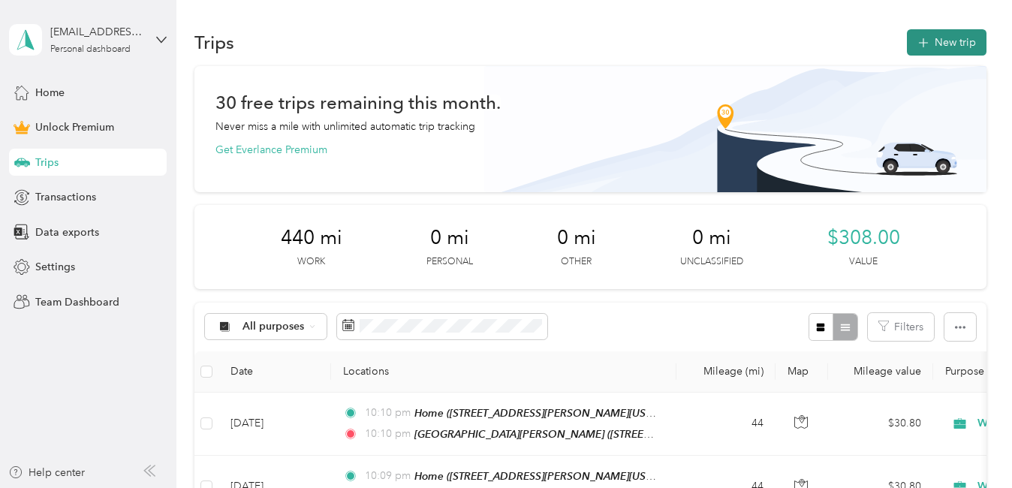
click at [954, 43] on button "New trip" at bounding box center [947, 42] width 80 height 26
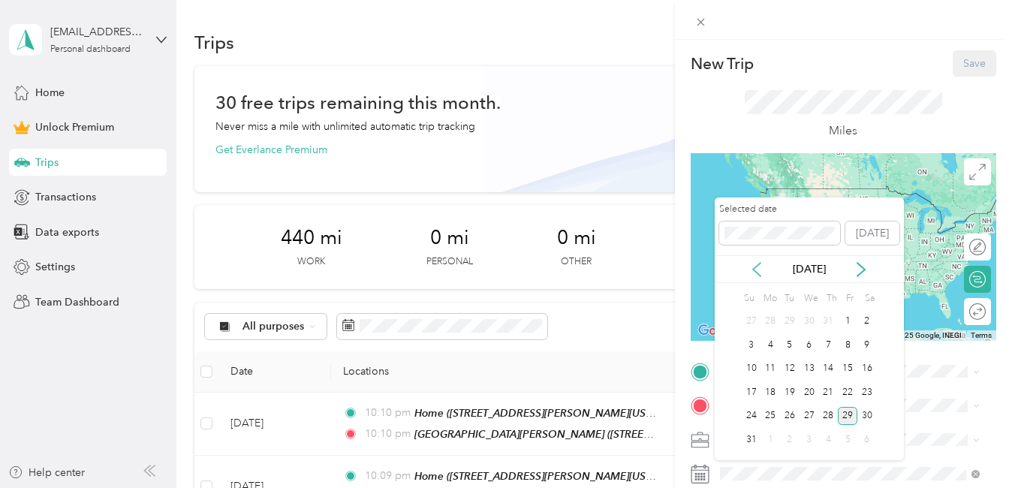
click at [756, 270] on icon at bounding box center [756, 269] width 15 height 15
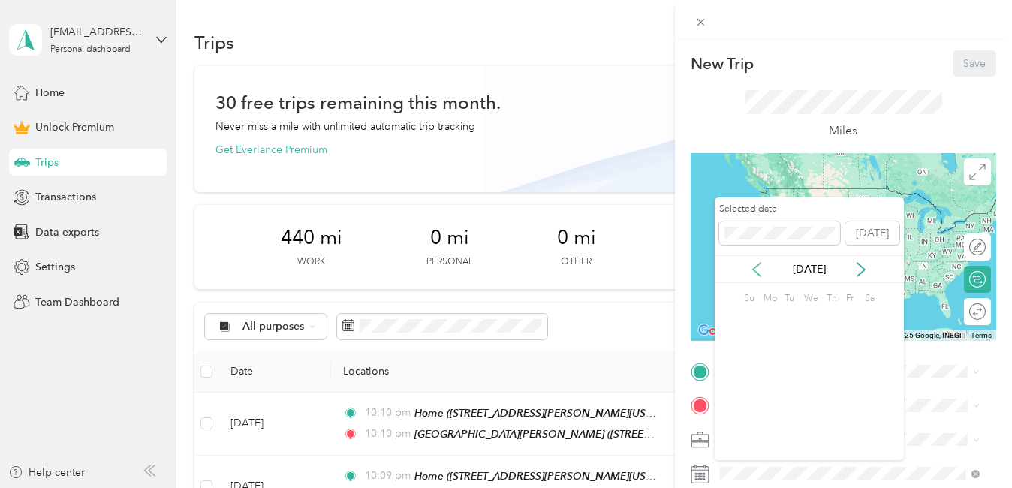
click at [756, 270] on icon at bounding box center [756, 269] width 15 height 15
click at [753, 414] on div "23" at bounding box center [752, 416] width 20 height 19
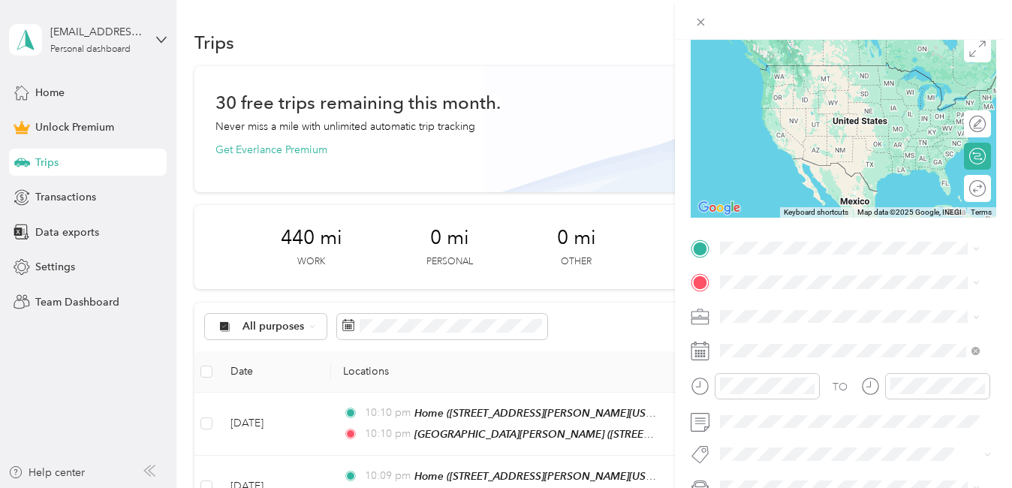
scroll to position [122, 0]
click at [748, 436] on div "[PERSON_NAME]" at bounding box center [849, 429] width 249 height 16
click at [777, 103] on div "Work" at bounding box center [849, 100] width 249 height 16
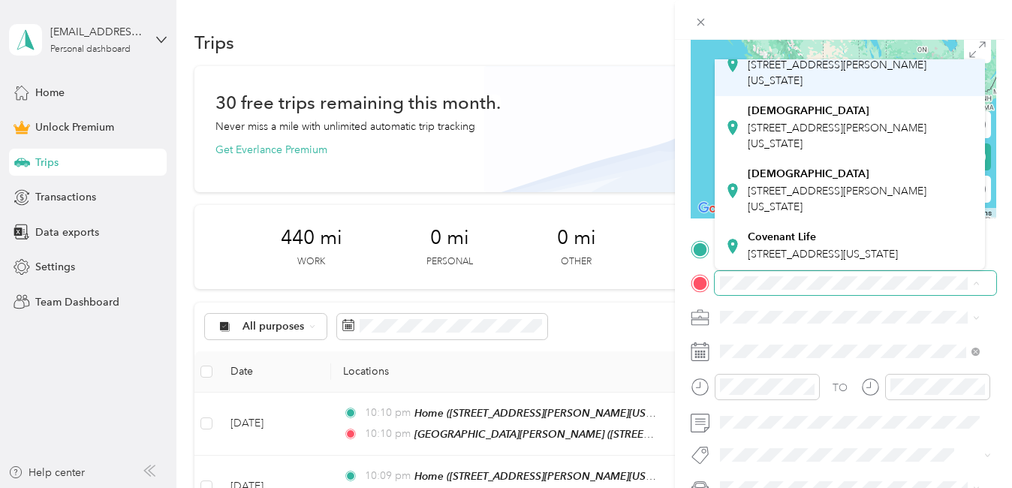
scroll to position [140, 0]
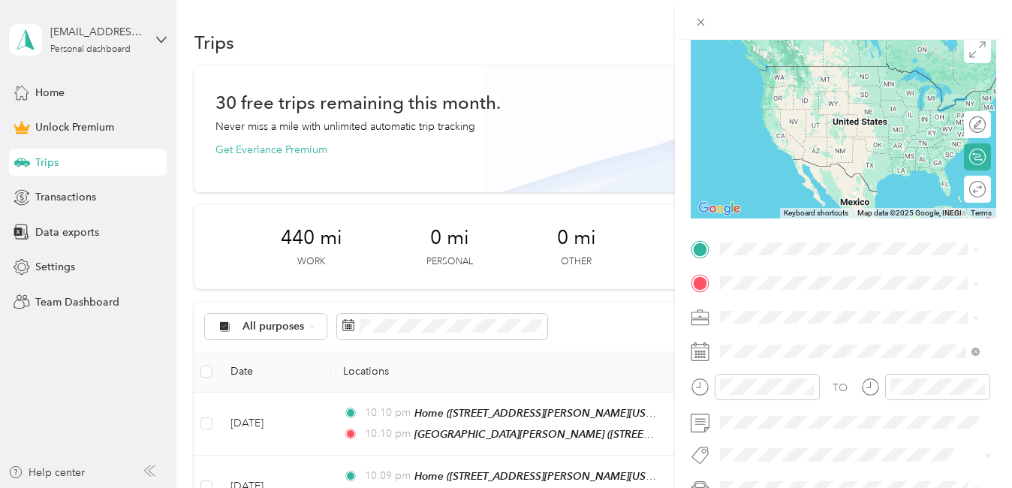
click at [782, 252] on div "Covenant Life 1945 Lawrenceville Suwanee Road, 30043, Lawrenceville, Georgia, U…" at bounding box center [823, 244] width 150 height 32
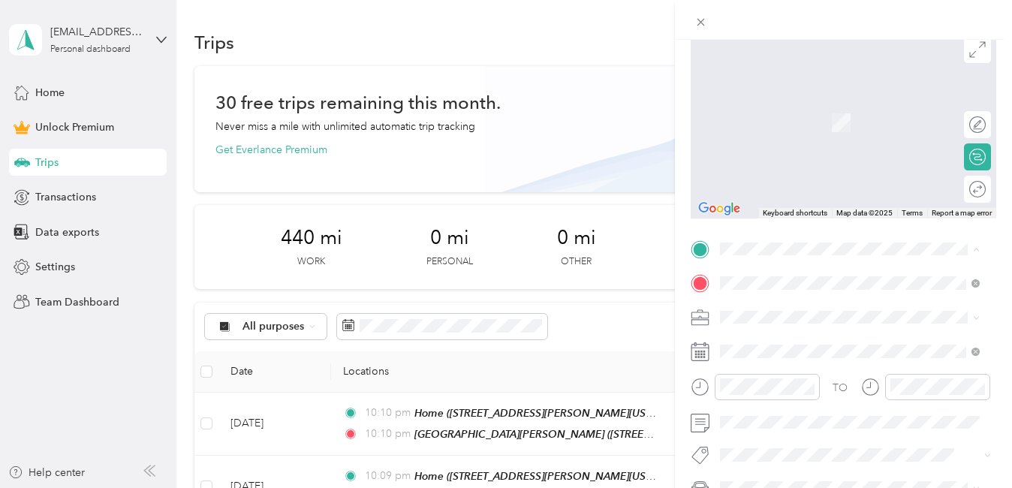
click at [753, 409] on span "[STREET_ADDRESS][PERSON_NAME][US_STATE]" at bounding box center [837, 396] width 179 height 29
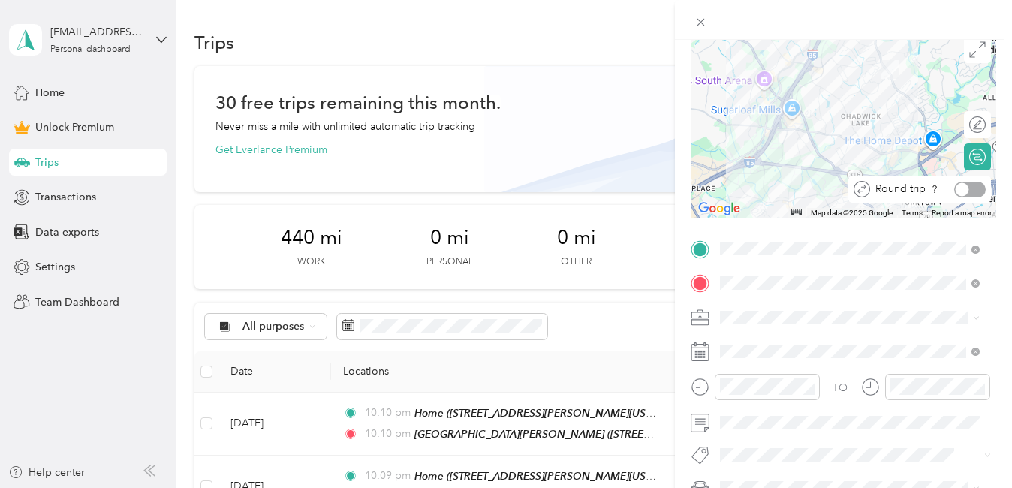
click at [958, 188] on div at bounding box center [970, 190] width 32 height 16
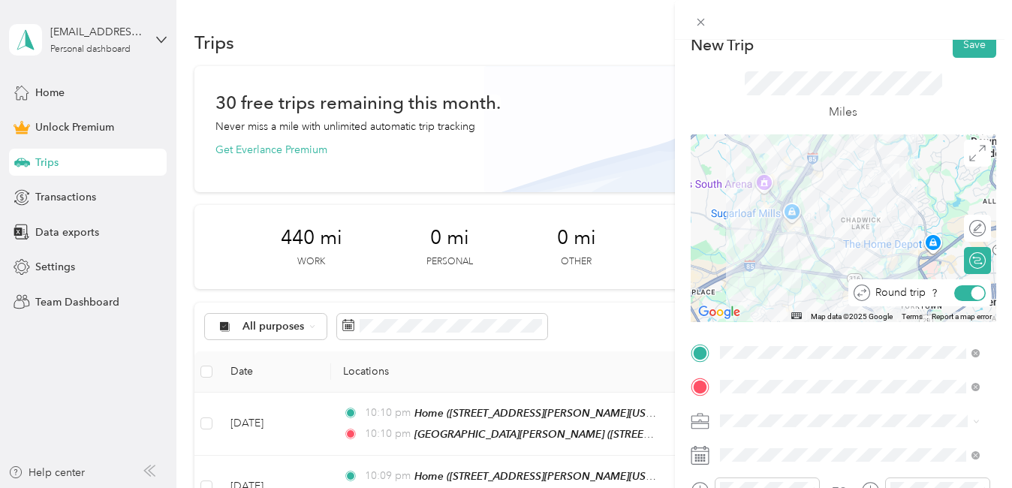
scroll to position [0, 0]
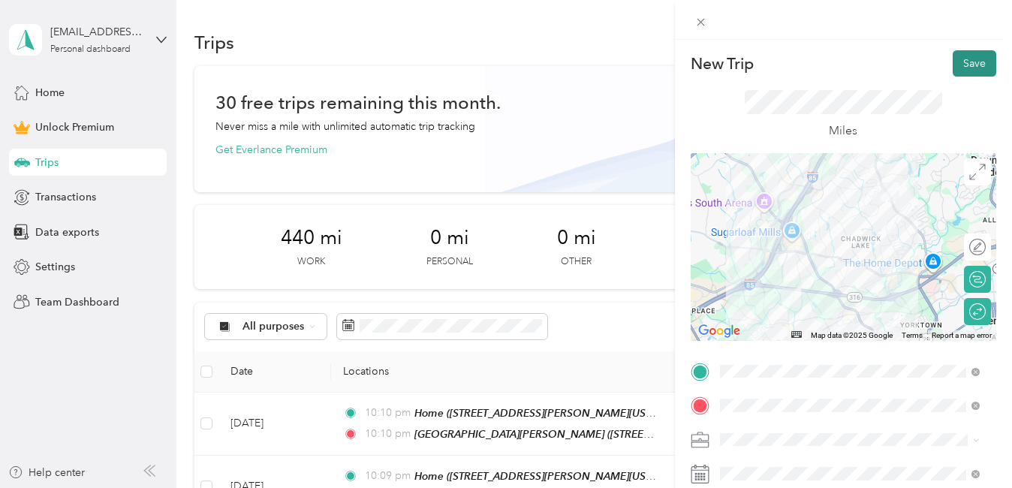
click at [972, 62] on button "Save" at bounding box center [975, 63] width 44 height 26
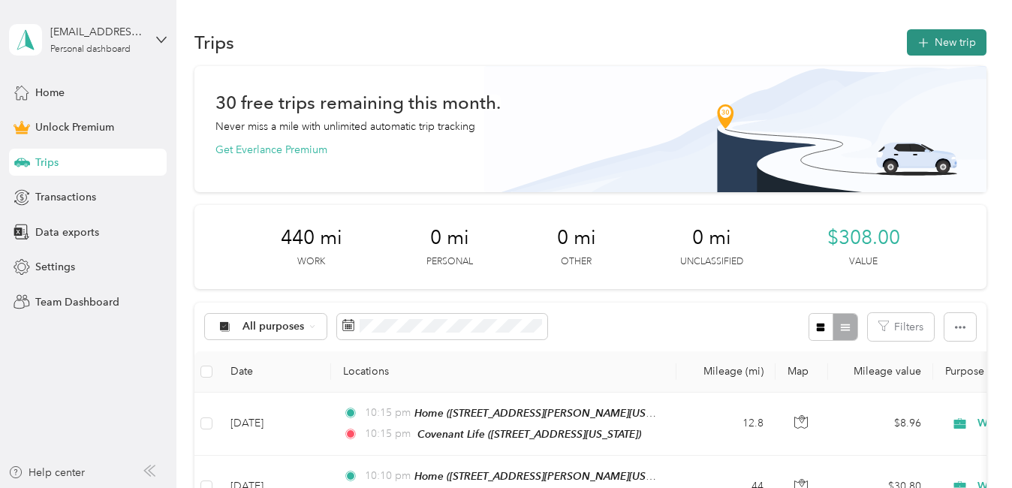
click at [948, 42] on button "New trip" at bounding box center [947, 42] width 80 height 26
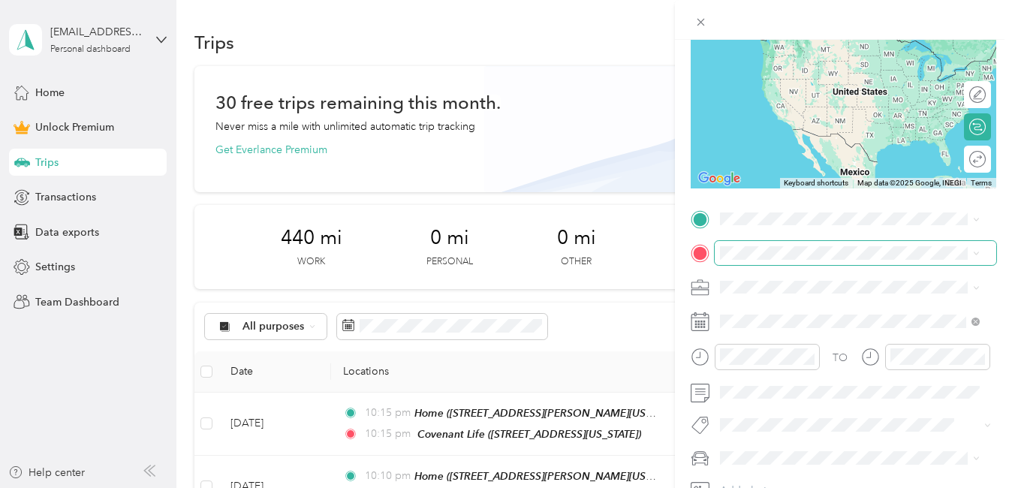
scroll to position [154, 0]
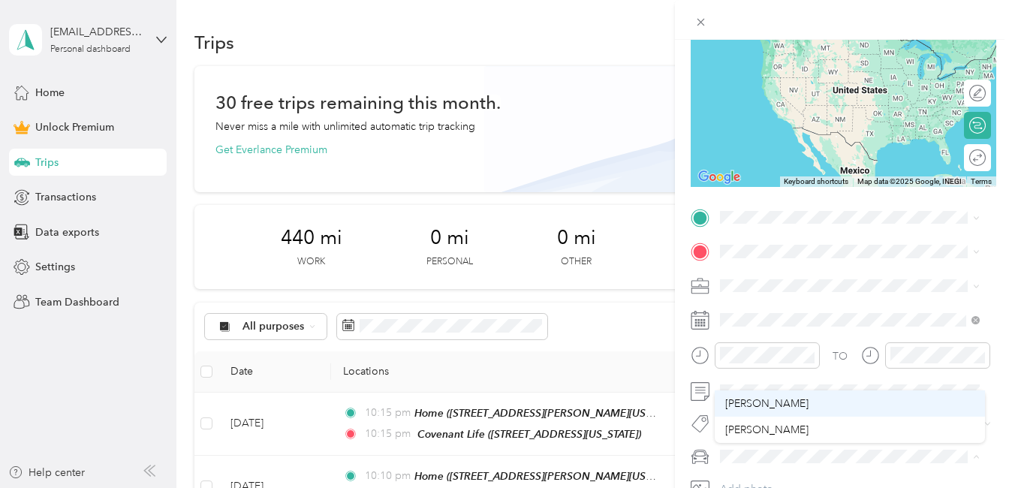
click at [747, 397] on span "[PERSON_NAME]" at bounding box center [766, 403] width 83 height 13
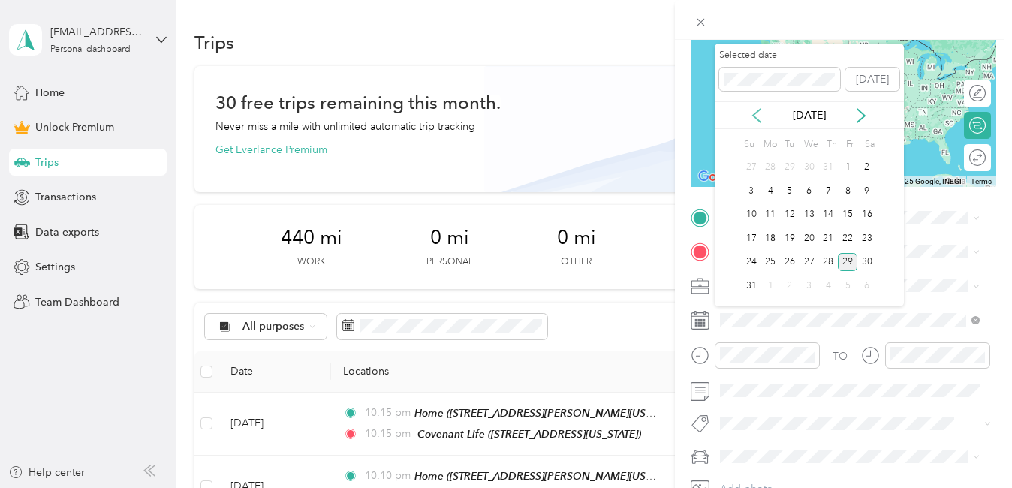
click at [760, 116] on icon at bounding box center [756, 115] width 15 height 15
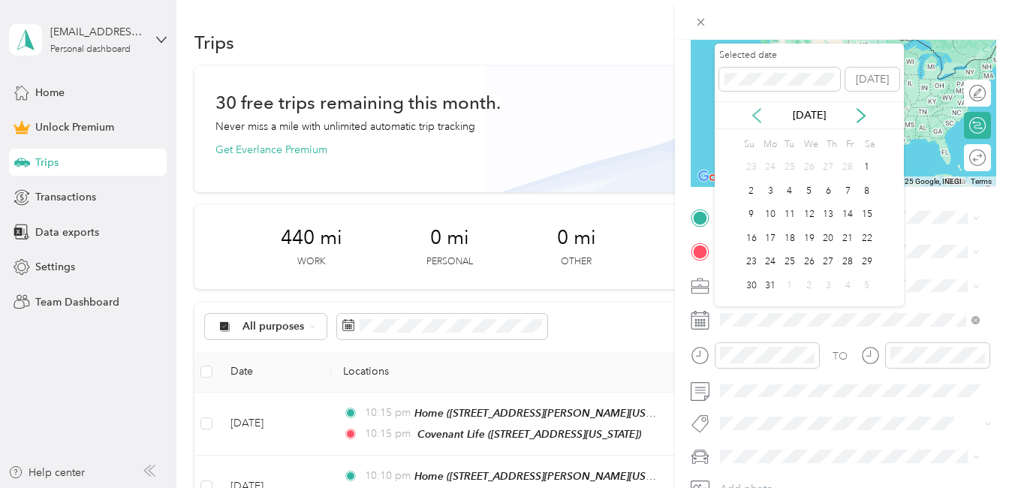
click at [760, 116] on icon at bounding box center [756, 115] width 15 height 15
click at [746, 264] on div "23" at bounding box center [752, 262] width 20 height 19
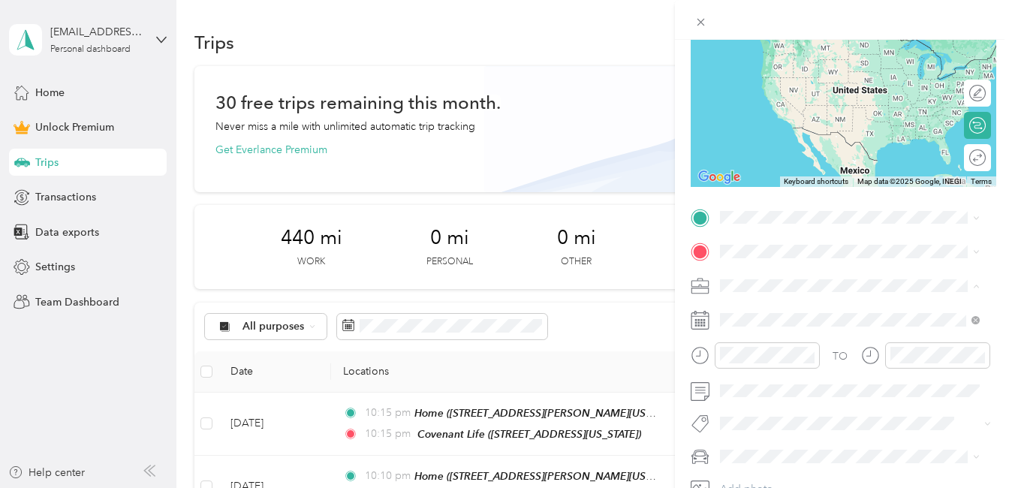
click at [769, 84] on ol "Work Personal Home Services Creative Other Charity Medical Moving Commute" at bounding box center [850, 167] width 270 height 210
click at [761, 79] on li "Work" at bounding box center [850, 70] width 270 height 26
click at [816, 306] on span "[STREET_ADDRESS][US_STATE]" at bounding box center [823, 300] width 150 height 14
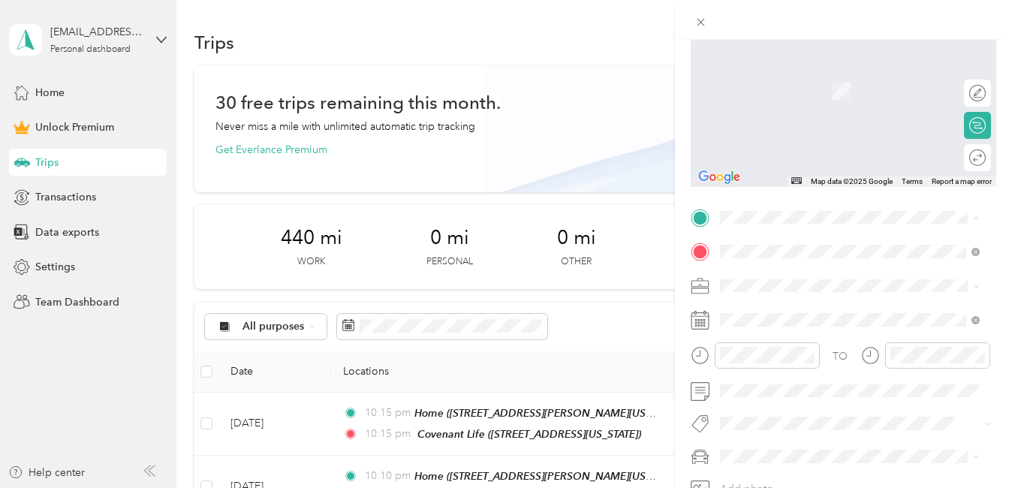
click at [764, 372] on div "Home [STREET_ADDRESS][PERSON_NAME][US_STATE]" at bounding box center [861, 356] width 227 height 47
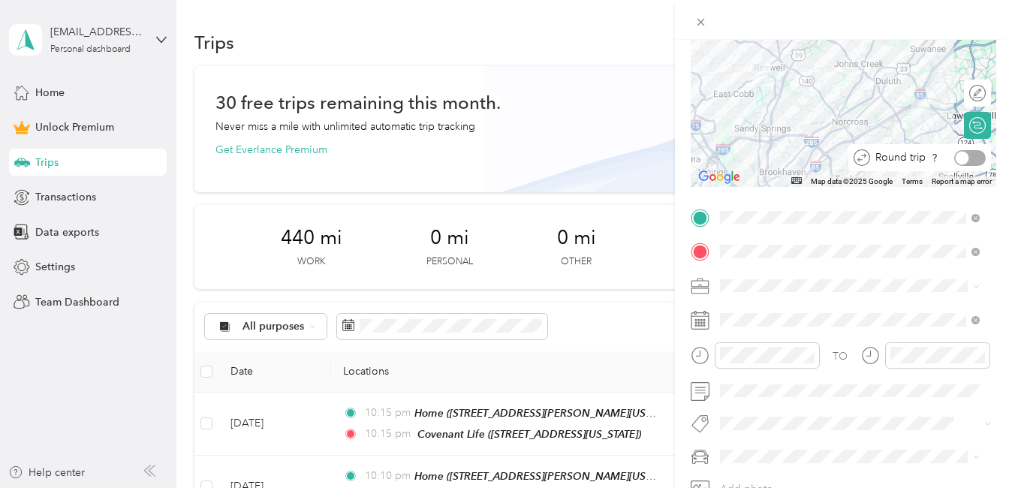
click at [970, 158] on div at bounding box center [970, 158] width 32 height 16
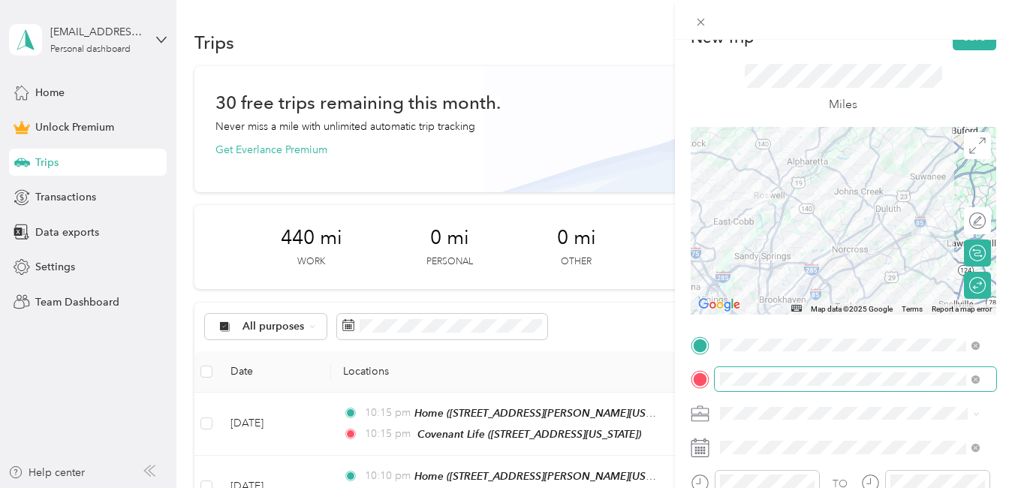
scroll to position [19, 0]
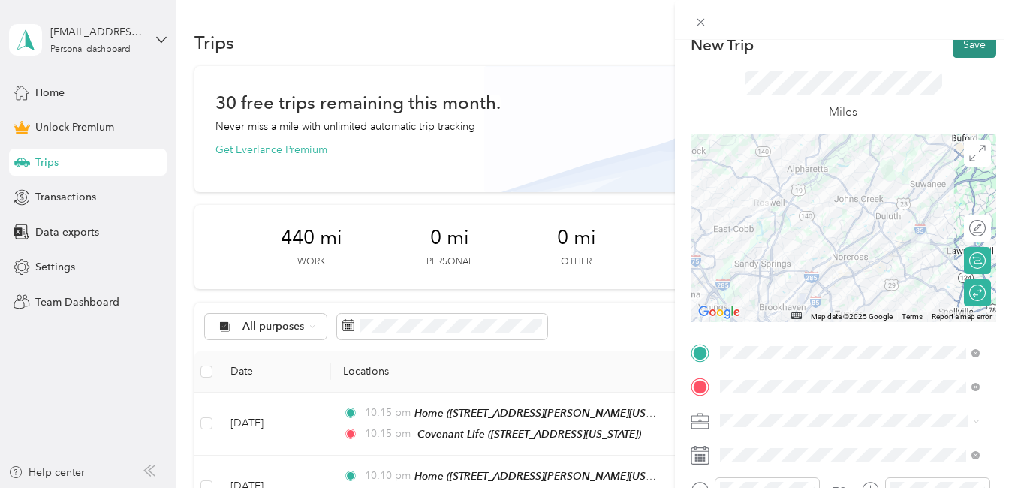
click at [967, 48] on button "Save" at bounding box center [975, 45] width 44 height 26
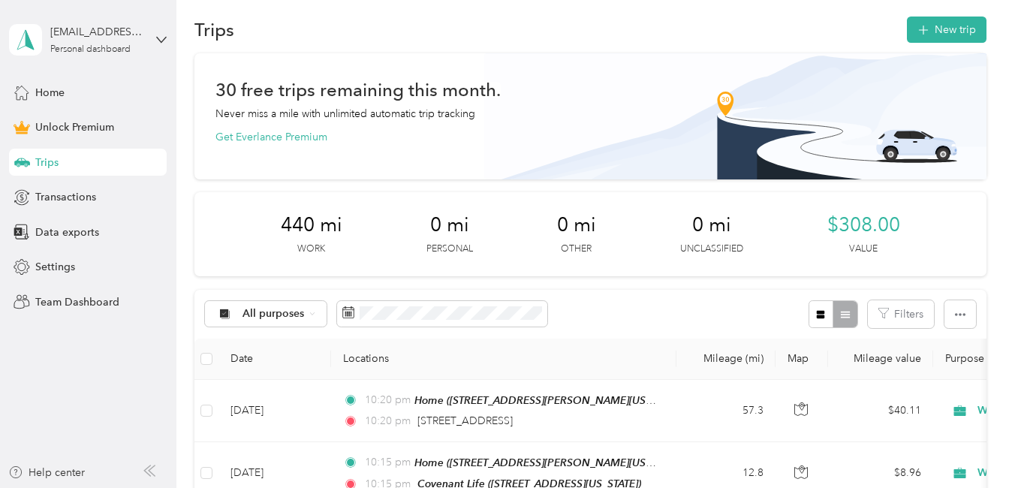
scroll to position [10, 0]
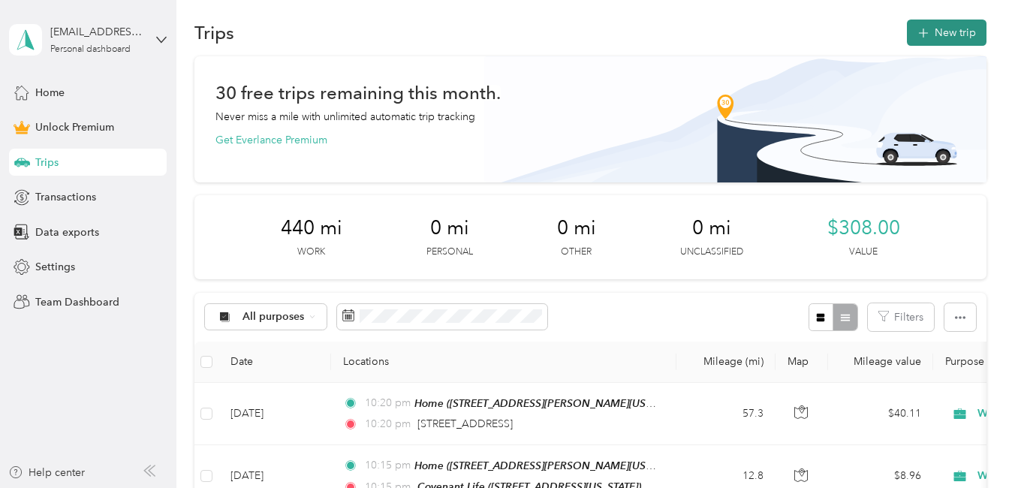
click at [947, 35] on button "New trip" at bounding box center [947, 33] width 80 height 26
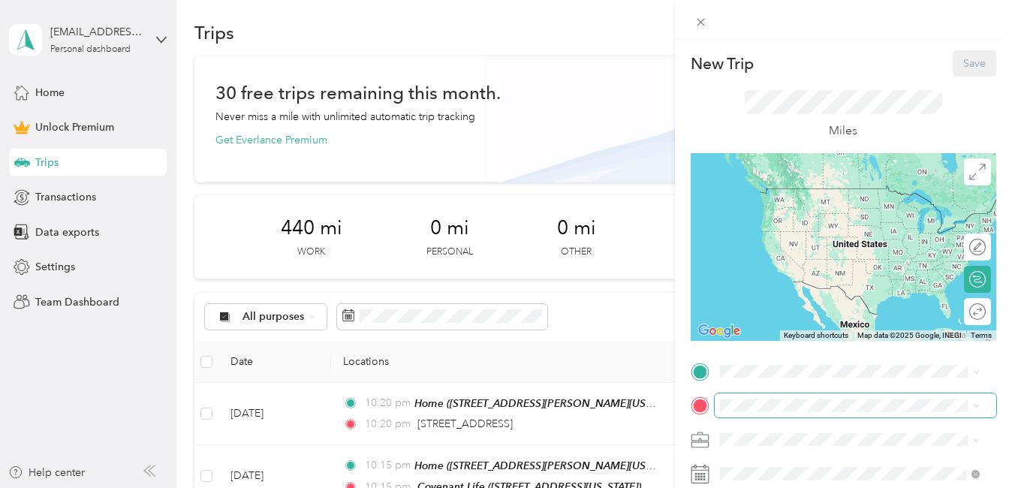
scroll to position [266, 0]
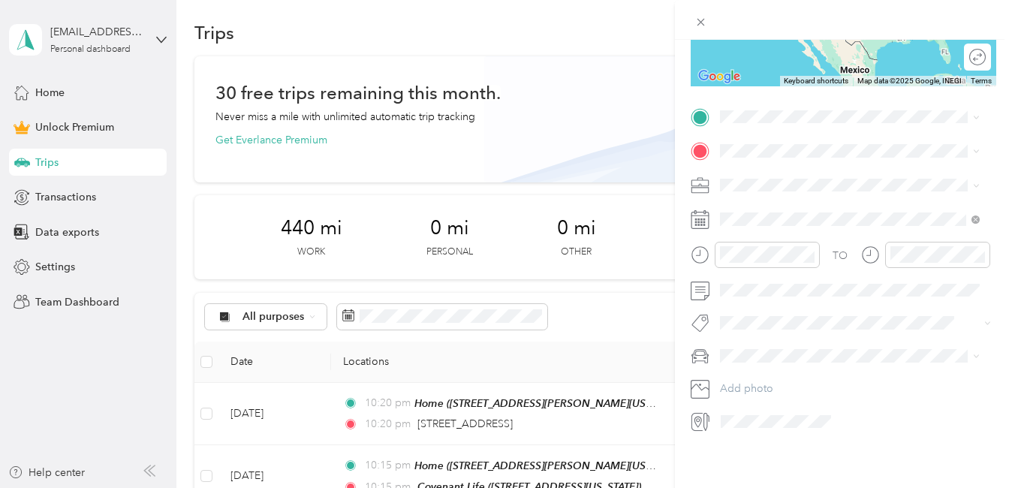
click at [748, 372] on li "[PERSON_NAME]" at bounding box center [850, 365] width 270 height 26
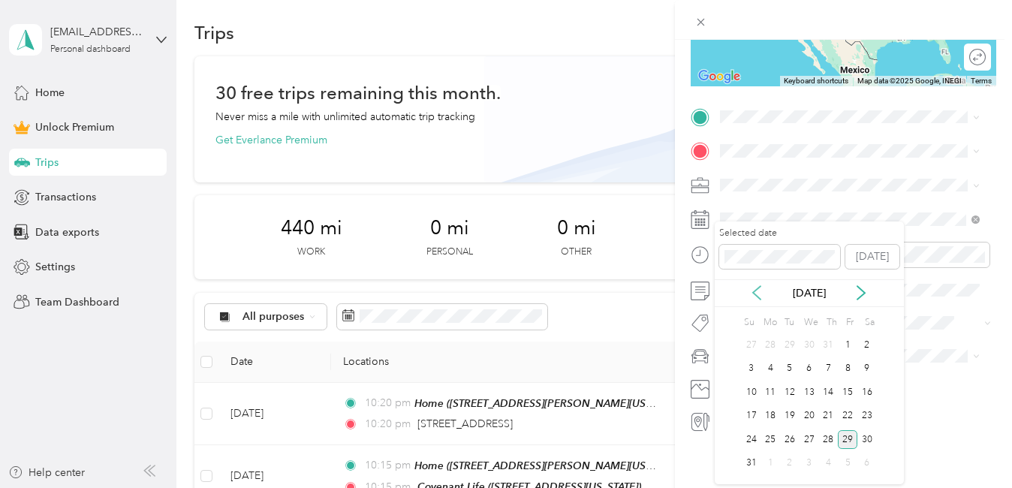
click at [758, 289] on icon at bounding box center [757, 293] width 8 height 14
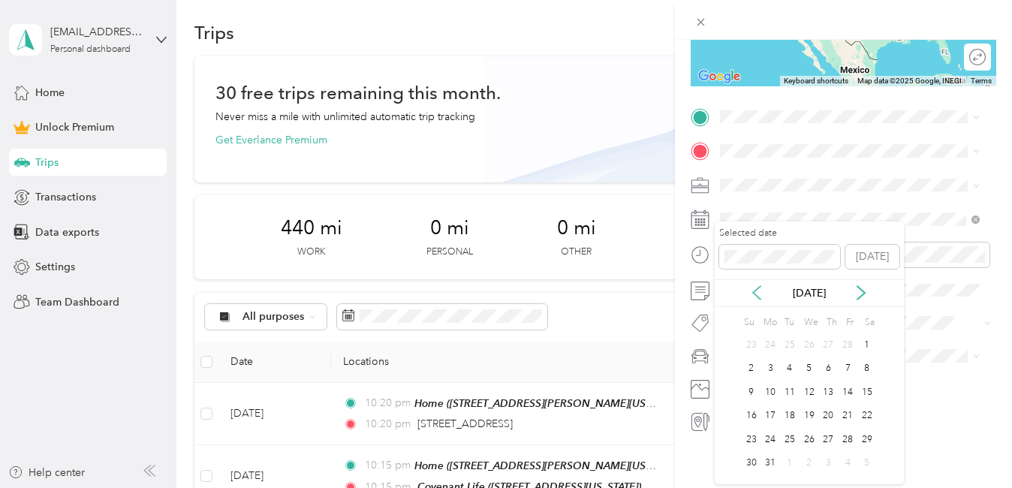
click at [758, 289] on icon at bounding box center [757, 293] width 8 height 14
click at [748, 440] on div "23" at bounding box center [752, 439] width 20 height 19
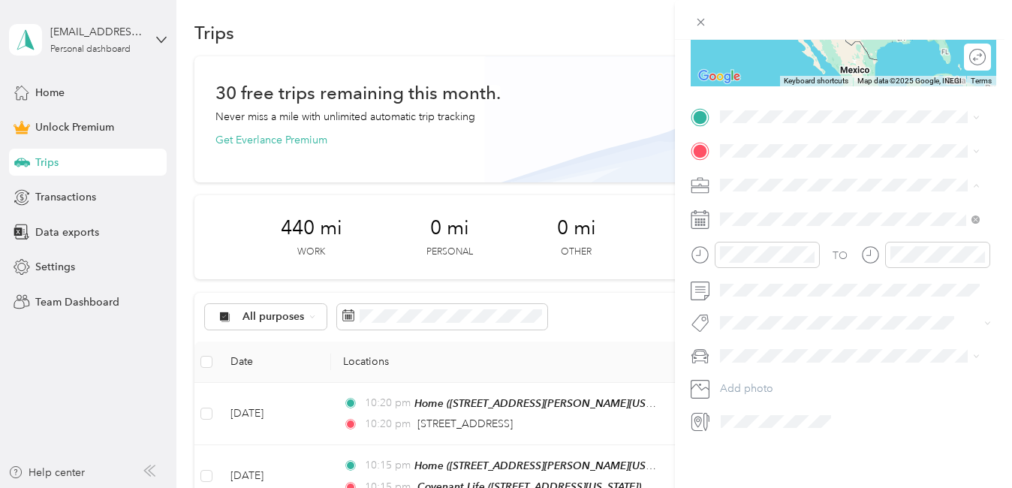
click at [754, 196] on div "Work" at bounding box center [849, 200] width 249 height 16
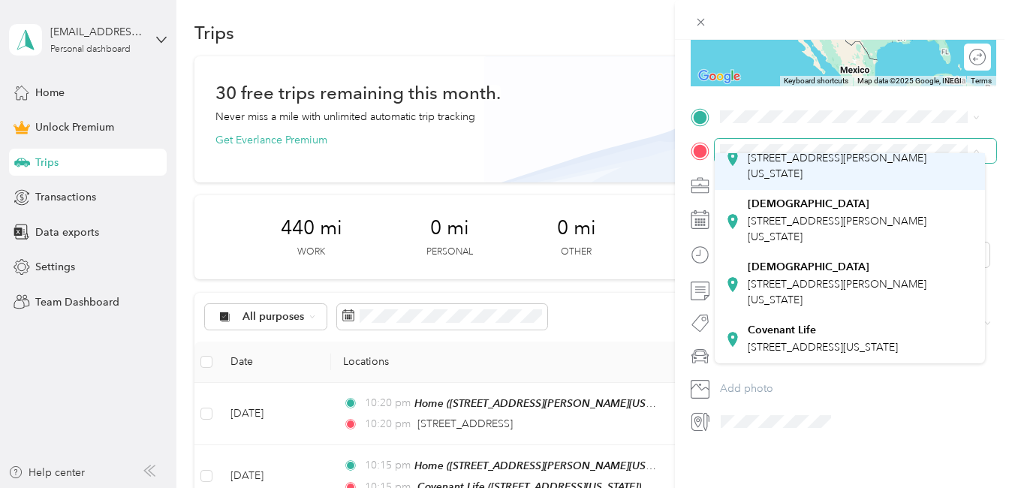
scroll to position [153, 0]
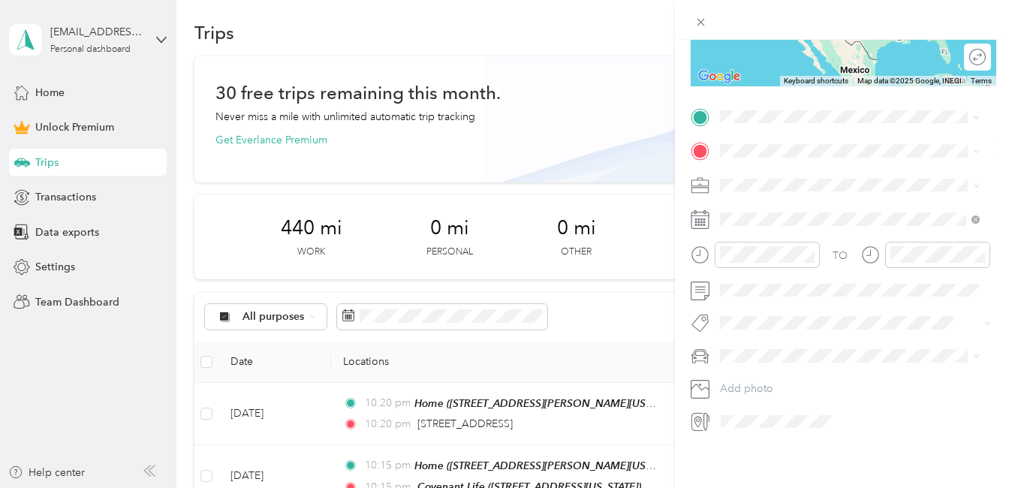
click at [796, 327] on strong "Covenant Life" at bounding box center [782, 325] width 68 height 14
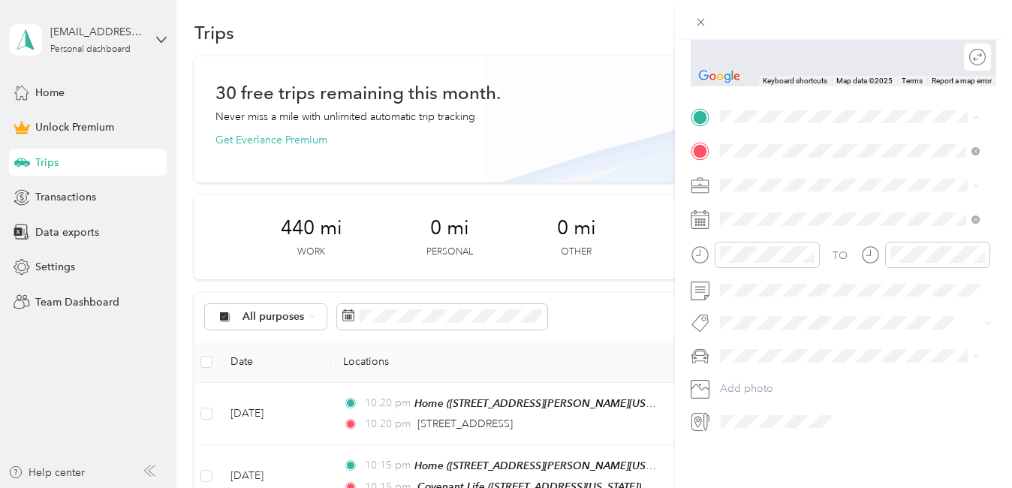
click at [774, 264] on span "[STREET_ADDRESS][PERSON_NAME][US_STATE]" at bounding box center [837, 253] width 179 height 29
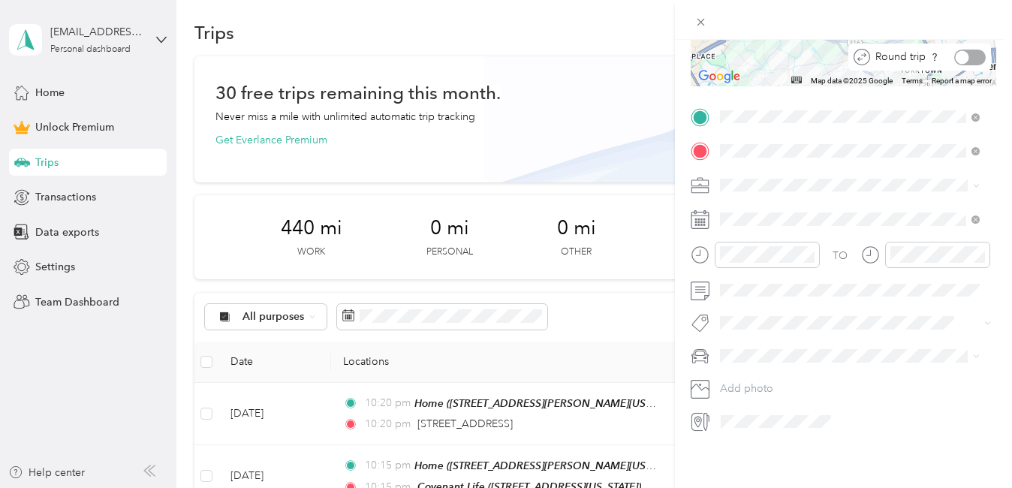
click at [963, 50] on div at bounding box center [970, 58] width 32 height 16
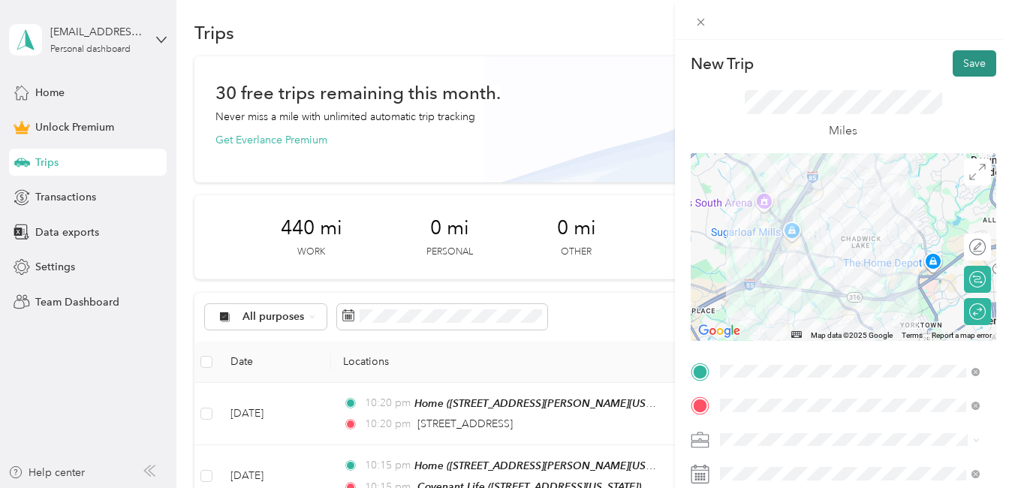
click at [959, 59] on button "Save" at bounding box center [975, 63] width 44 height 26
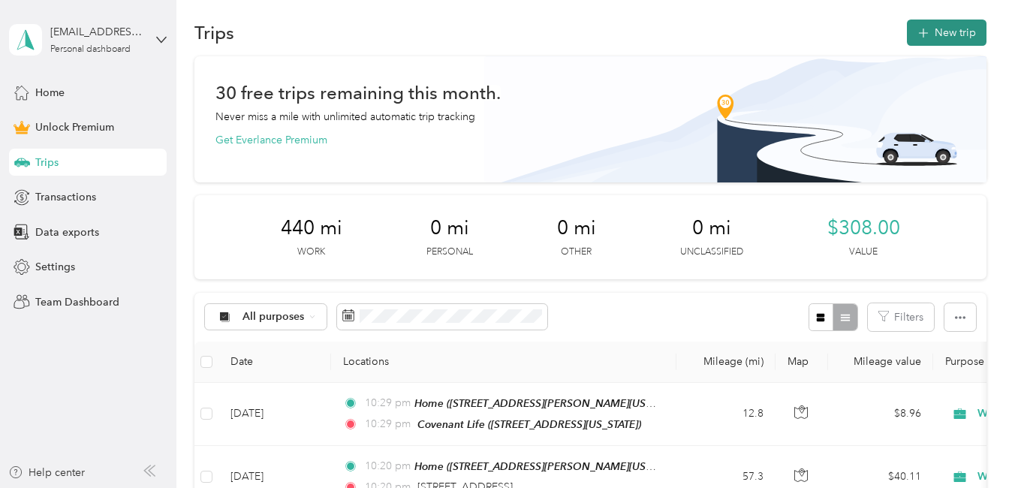
click at [967, 26] on button "New trip" at bounding box center [947, 33] width 80 height 26
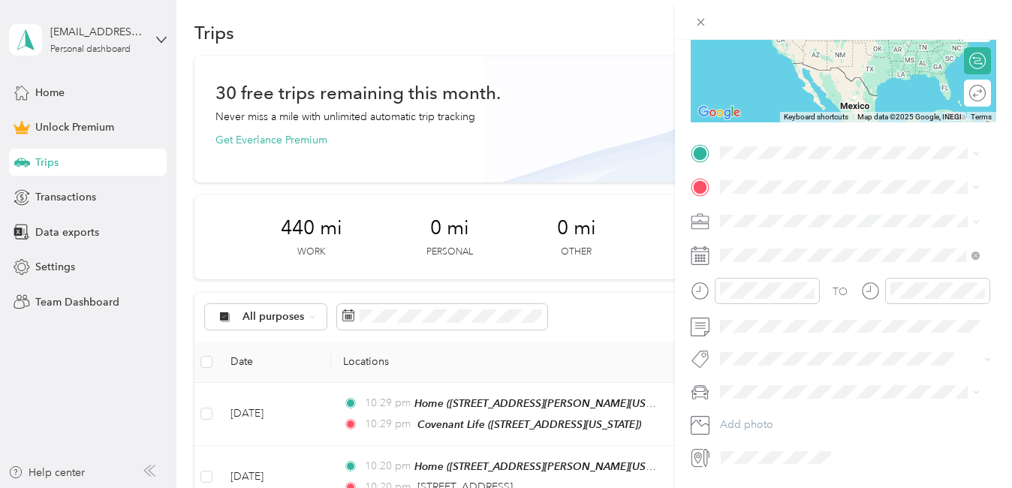
scroll to position [219, 0]
click at [750, 424] on li "[PERSON_NAME]" at bounding box center [850, 418] width 270 height 26
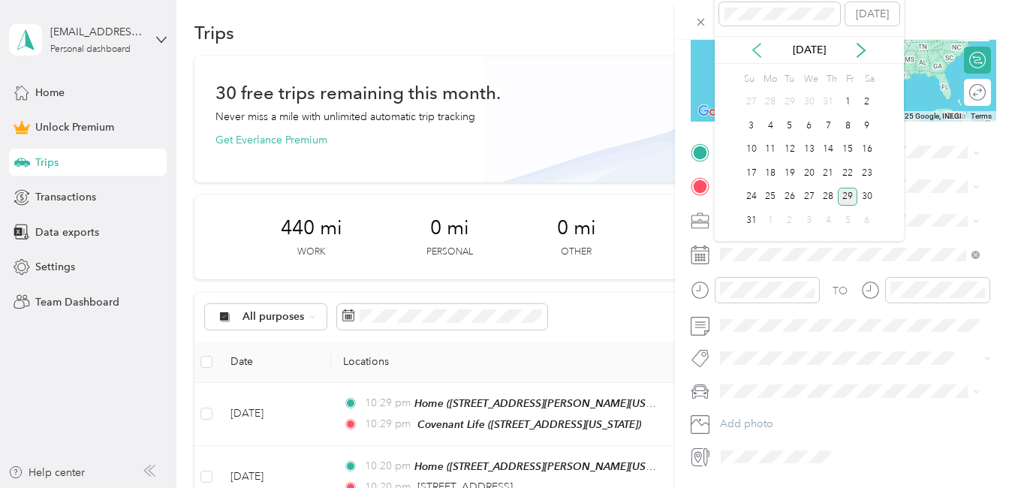
click at [756, 49] on icon at bounding box center [756, 50] width 15 height 15
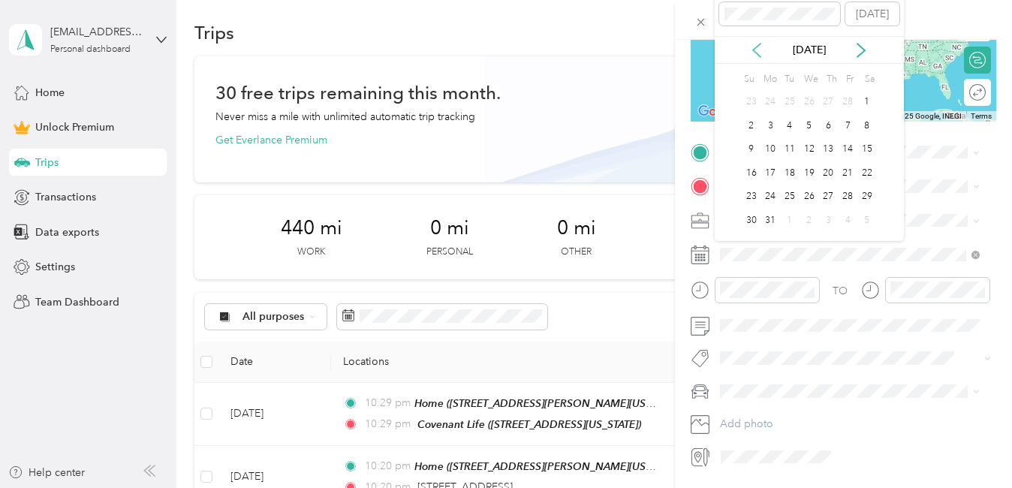
click at [756, 49] on icon at bounding box center [756, 50] width 15 height 15
click at [848, 153] on div "14" at bounding box center [848, 149] width 20 height 19
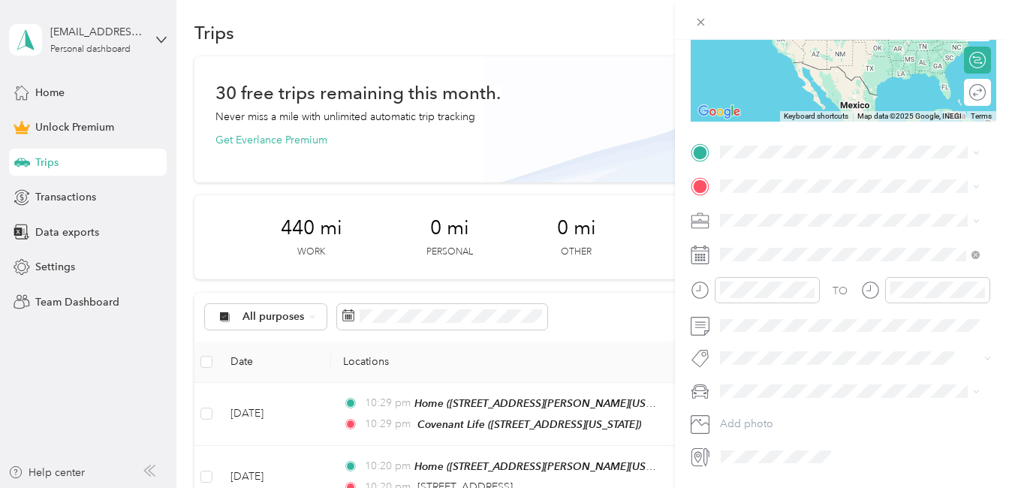
click at [761, 326] on li "Creative" at bounding box center [850, 319] width 270 height 26
click at [768, 231] on span "[STREET_ADDRESS][PERSON_NAME][PERSON_NAME][US_STATE]" at bounding box center [837, 232] width 179 height 29
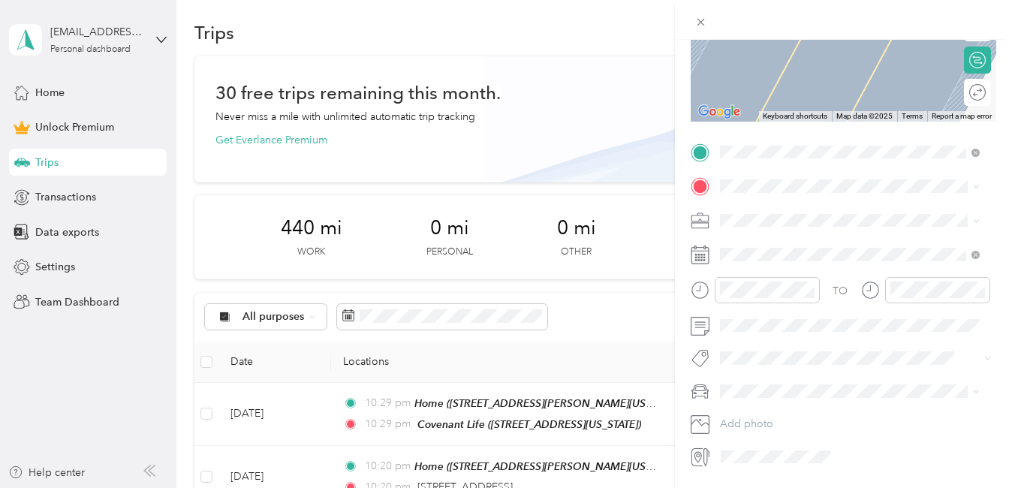
click at [907, 251] on span "6345 Powers Ferry Road Northwest Sandy Springs, Georgia 30339, United States" at bounding box center [861, 241] width 227 height 26
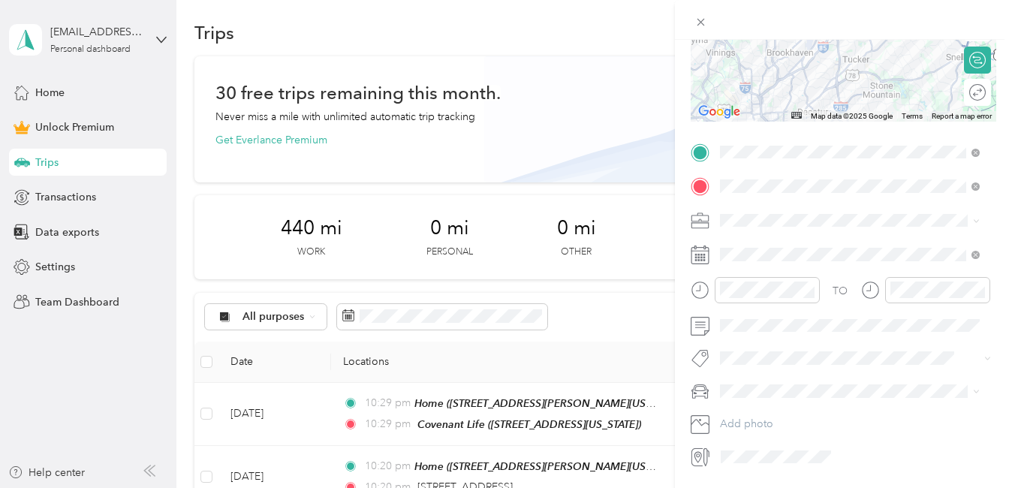
scroll to position [0, 0]
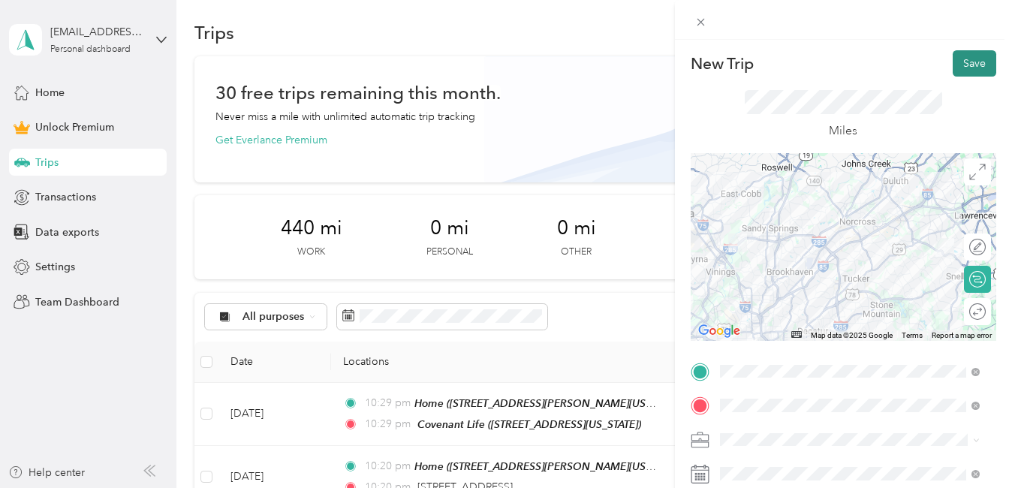
click at [965, 60] on button "Save" at bounding box center [975, 63] width 44 height 26
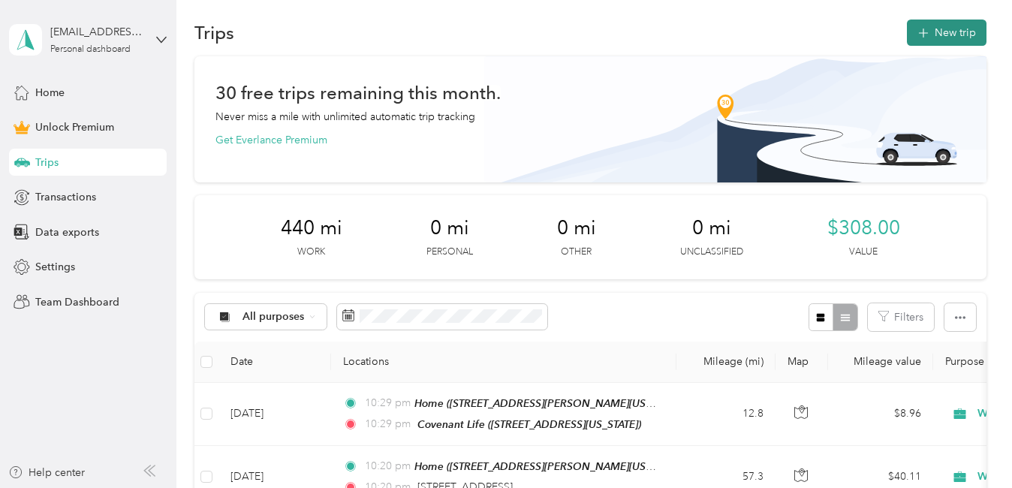
click at [963, 29] on button "New trip" at bounding box center [947, 33] width 80 height 26
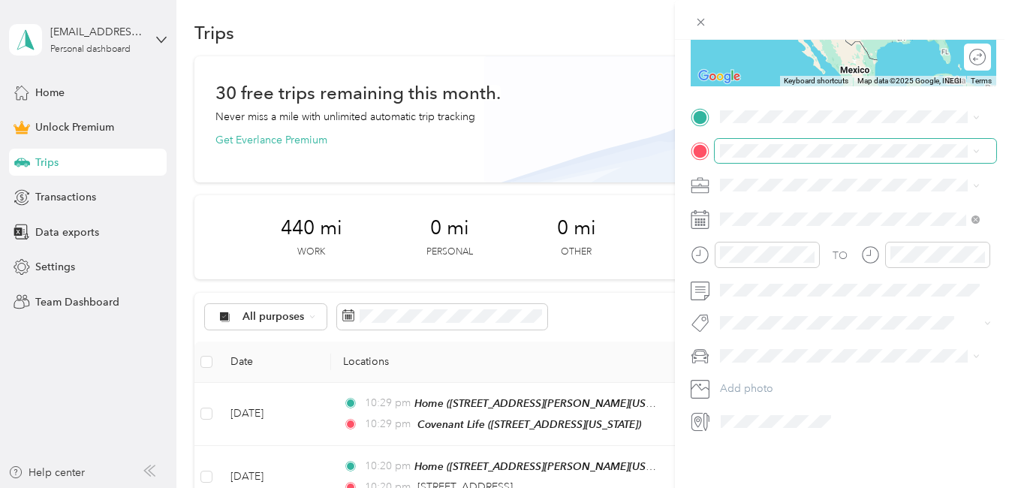
scroll to position [263, 0]
click at [741, 368] on span "[PERSON_NAME]" at bounding box center [766, 374] width 83 height 13
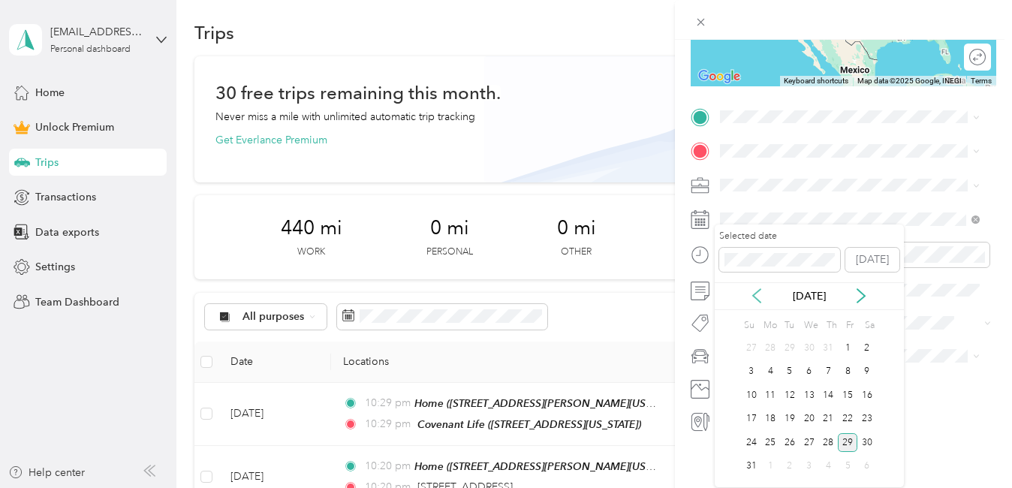
click at [757, 295] on icon at bounding box center [756, 295] width 15 height 15
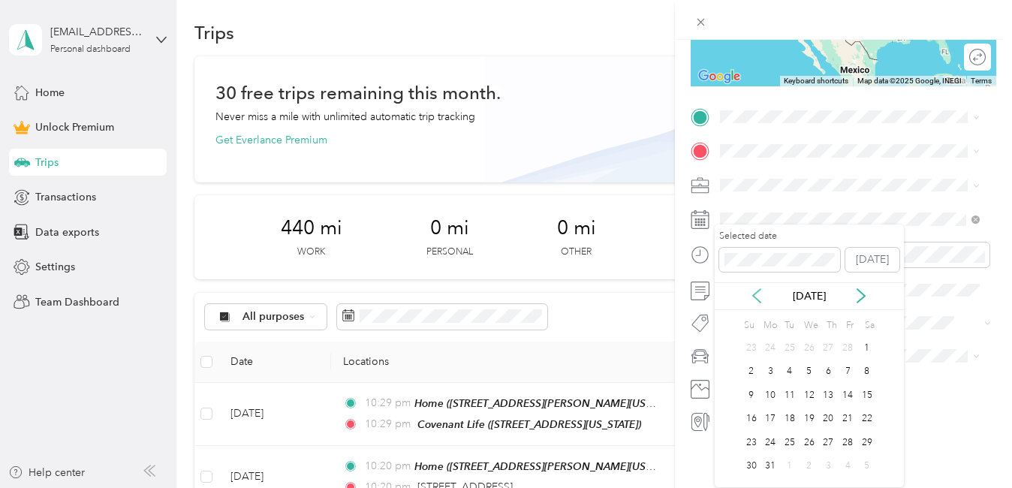
click at [757, 295] on icon at bounding box center [756, 295] width 15 height 15
click at [849, 396] on div "14" at bounding box center [848, 395] width 20 height 19
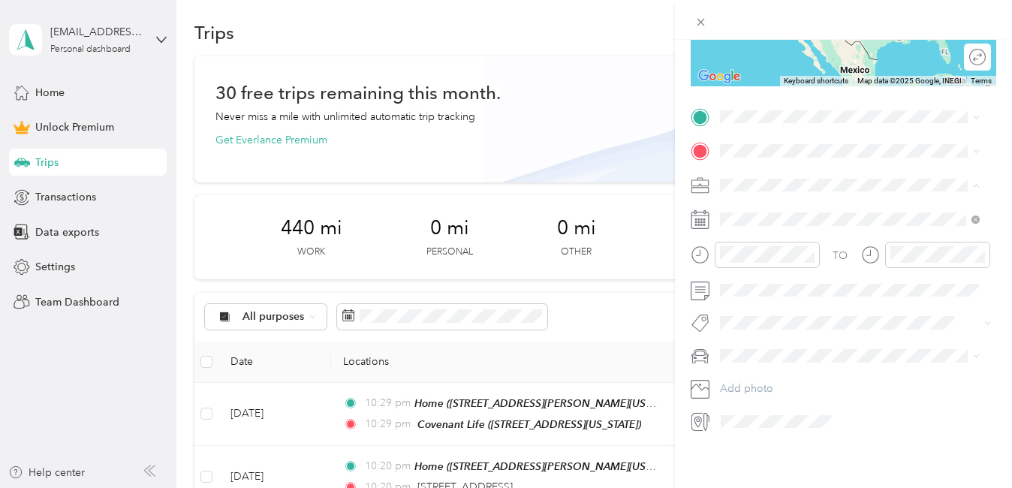
click at [752, 201] on div "Work" at bounding box center [849, 203] width 249 height 16
click at [782, 222] on div "[GEOGRAPHIC_DATA][PERSON_NAME] [STREET_ADDRESS][PERSON_NAME][PERSON_NAME][US_ST…" at bounding box center [861, 218] width 227 height 47
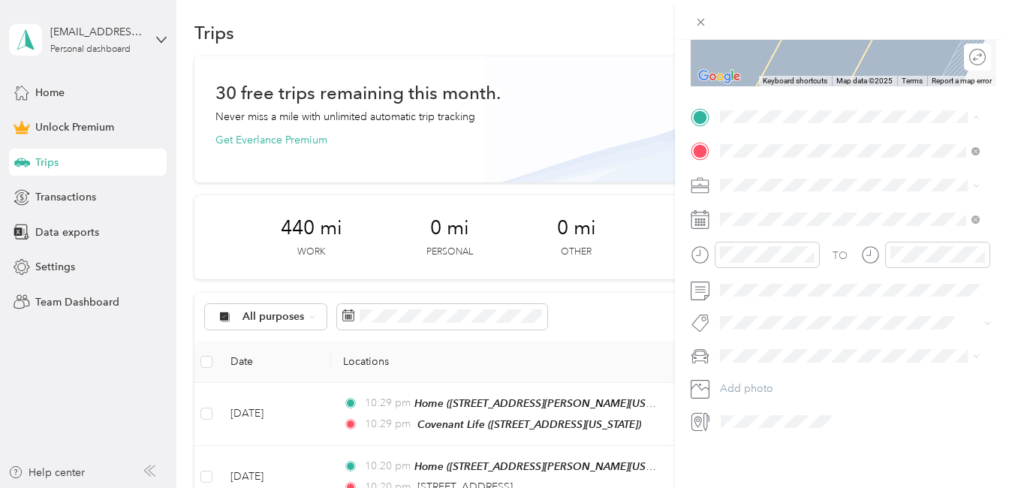
click at [775, 249] on div "Home [STREET_ADDRESS][PERSON_NAME][US_STATE]" at bounding box center [861, 248] width 227 height 47
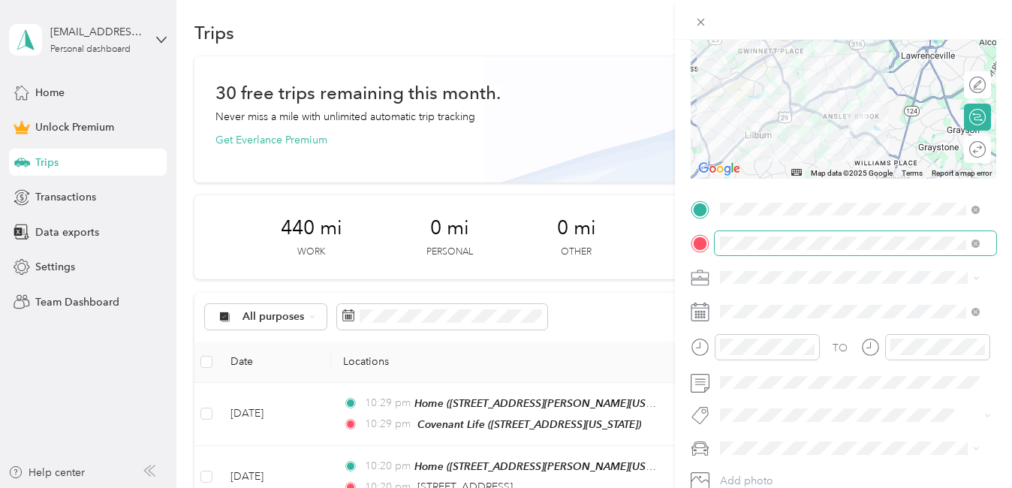
scroll to position [0, 0]
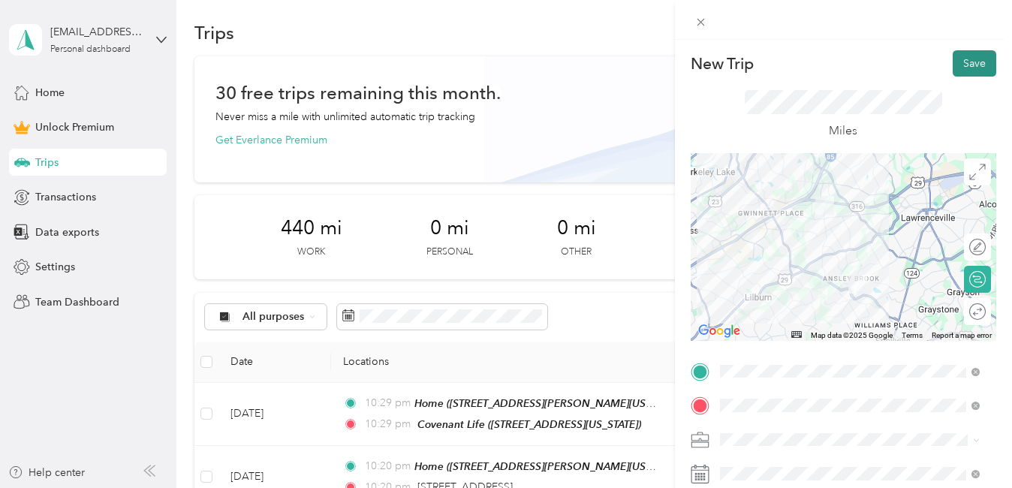
click at [965, 70] on button "Save" at bounding box center [975, 63] width 44 height 26
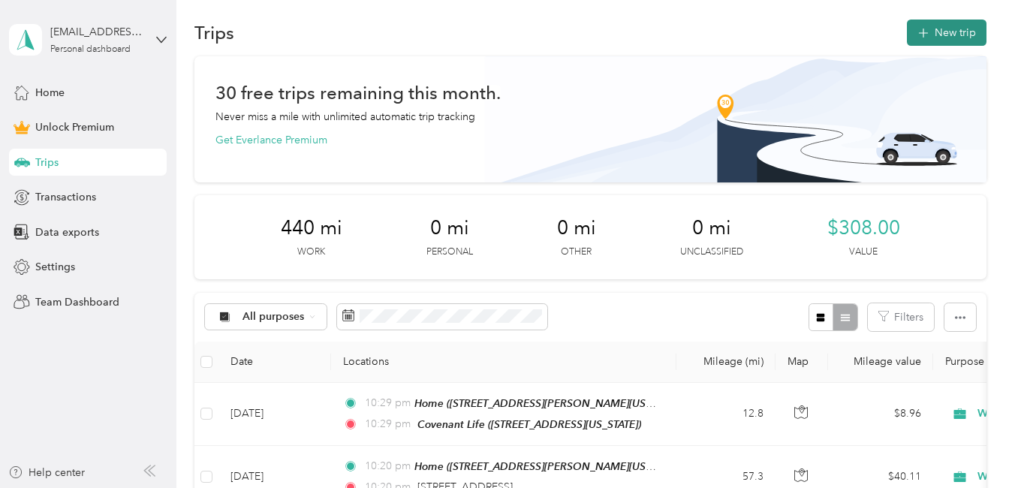
click at [953, 26] on button "New trip" at bounding box center [947, 33] width 80 height 26
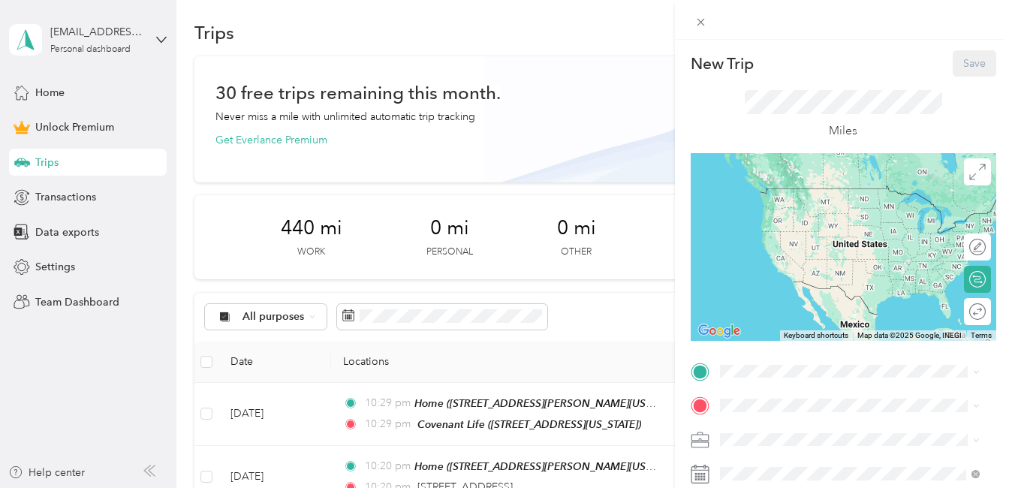
click at [41, 163] on div "New Trip Save This trip cannot be edited because it is either under review, app…" at bounding box center [506, 244] width 1012 height 488
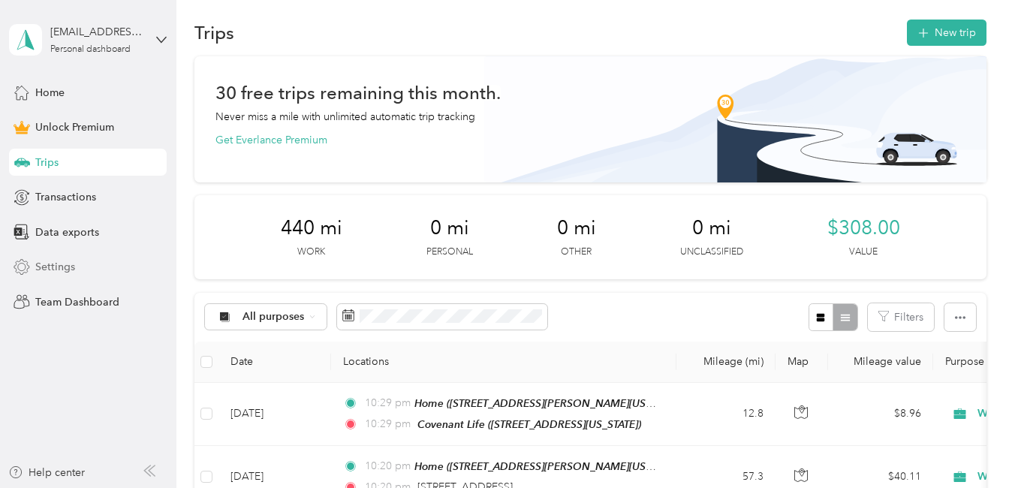
click at [55, 267] on span "Settings" at bounding box center [55, 267] width 40 height 16
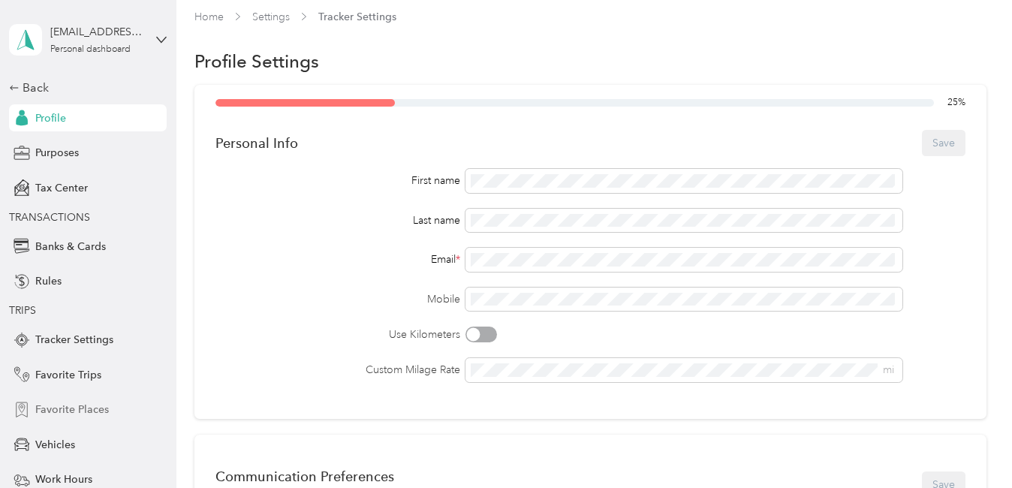
click at [74, 405] on span "Favorite Places" at bounding box center [72, 410] width 74 height 16
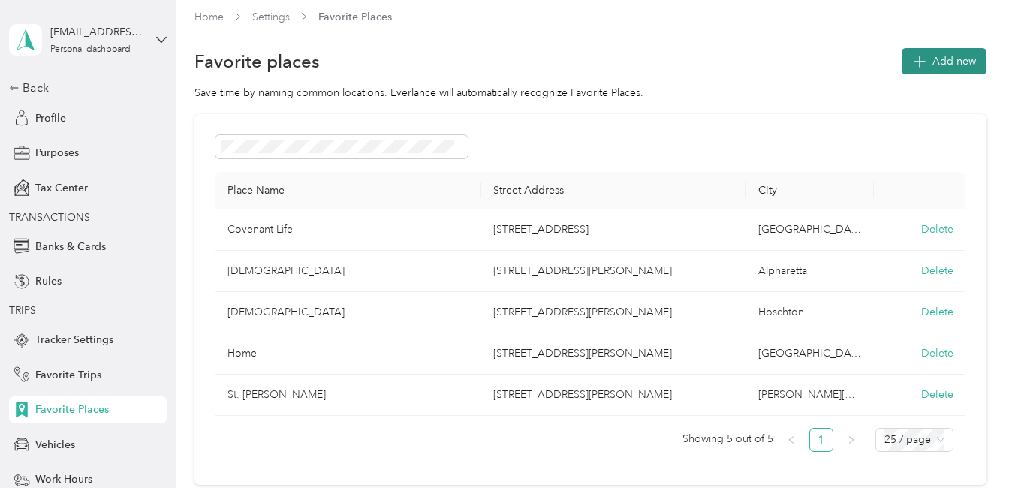
click at [956, 57] on span "Add new" at bounding box center [955, 61] width 44 height 16
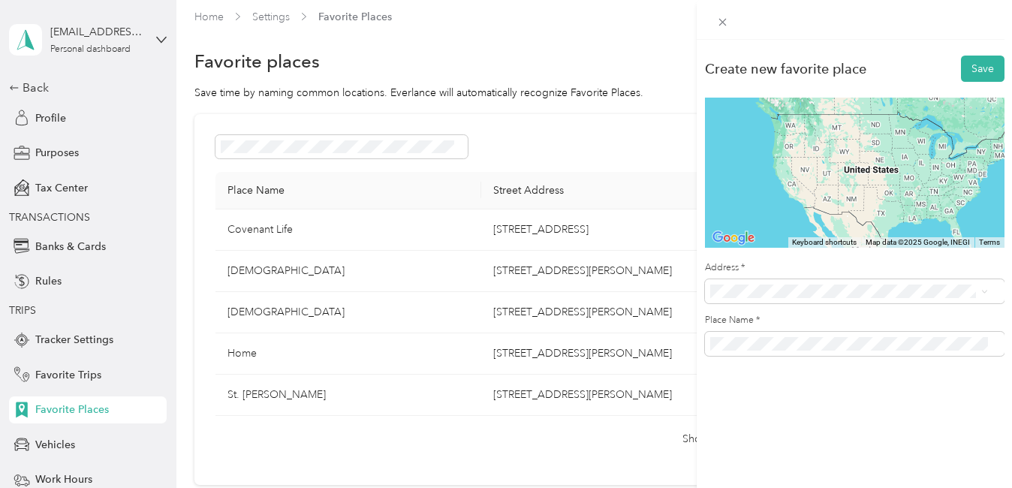
click at [831, 113] on span "6345 Powers Ferry Road Northwest Sandy Springs, Georgia 30339, United States" at bounding box center [855, 106] width 234 height 14
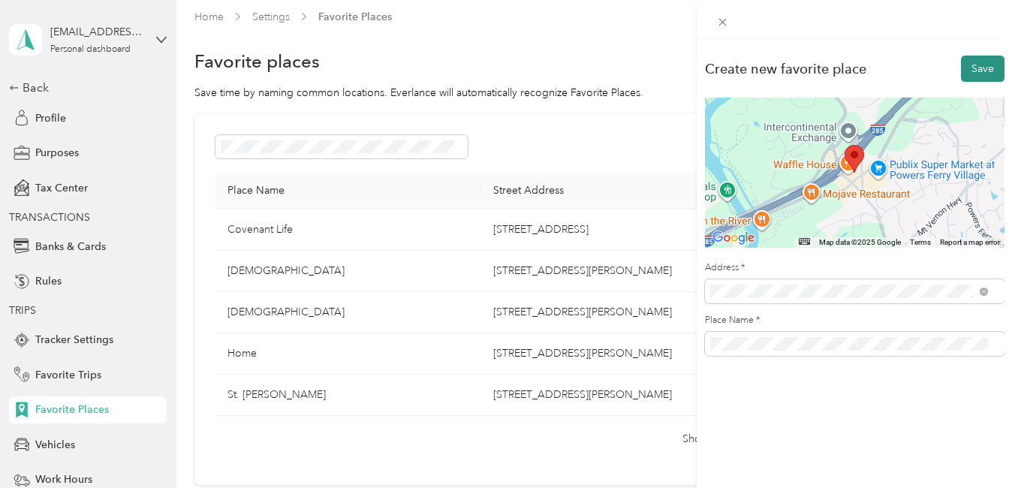
click at [964, 65] on button "Save" at bounding box center [983, 69] width 44 height 26
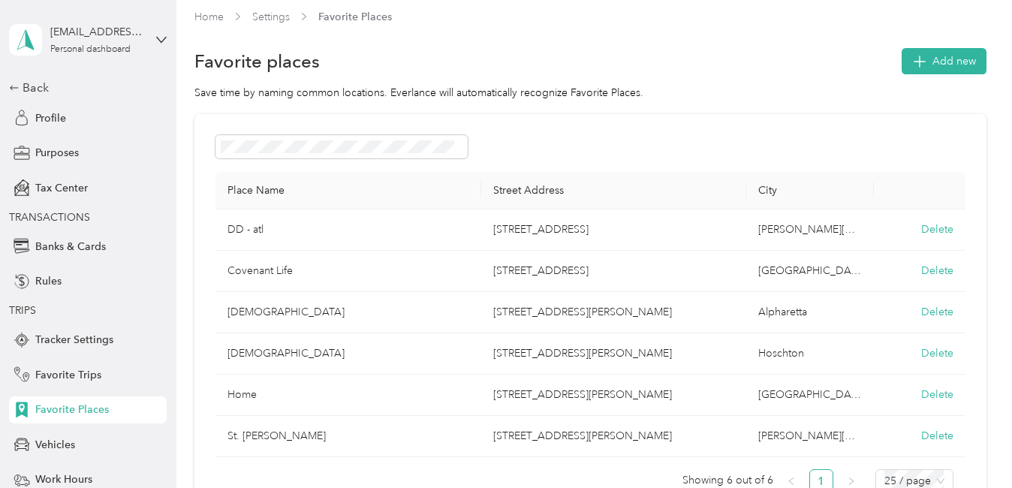
click at [964, 65] on span "Add new" at bounding box center [955, 61] width 44 height 16
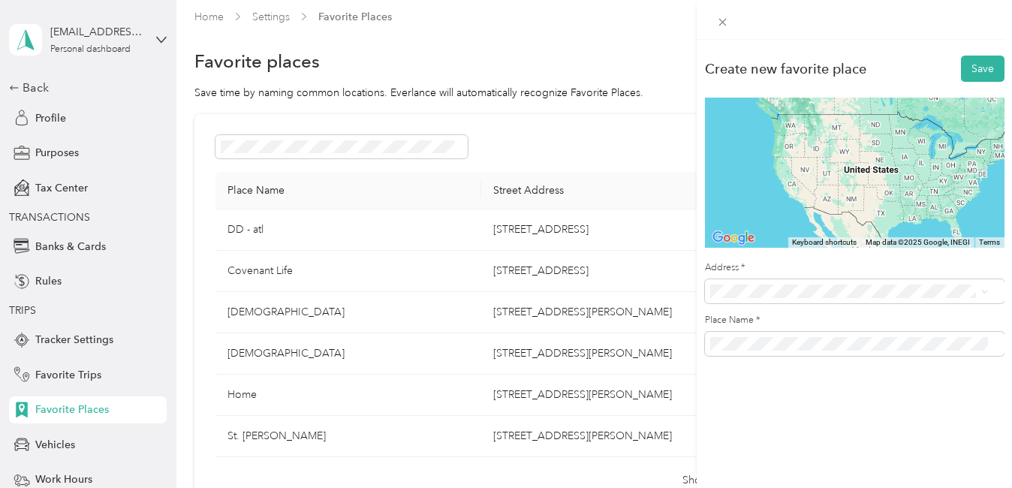
click at [783, 345] on span "1438 Sheridan Road Northeast Atlanta, Georgia 30324, United States" at bounding box center [813, 344] width 150 height 14
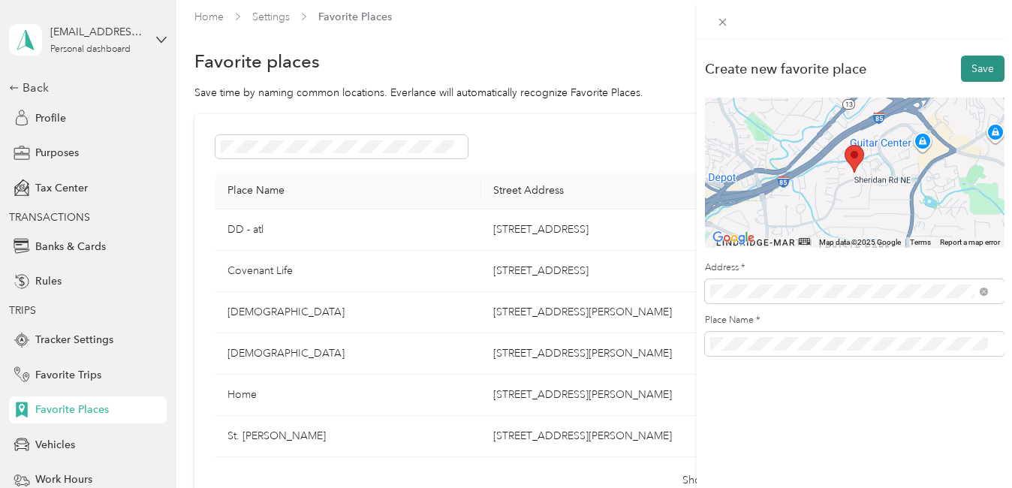
click at [980, 69] on button "Save" at bounding box center [983, 69] width 44 height 26
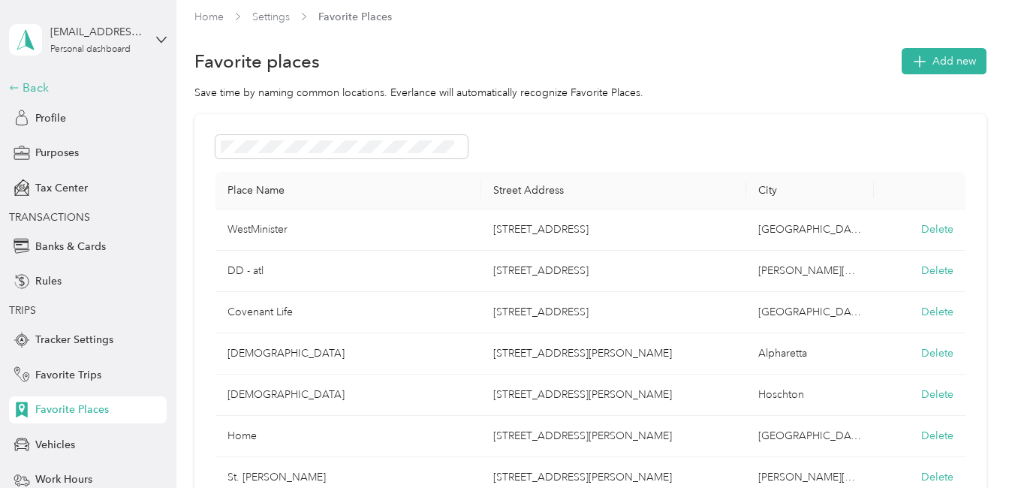
click at [27, 82] on div "Back" at bounding box center [84, 88] width 150 height 18
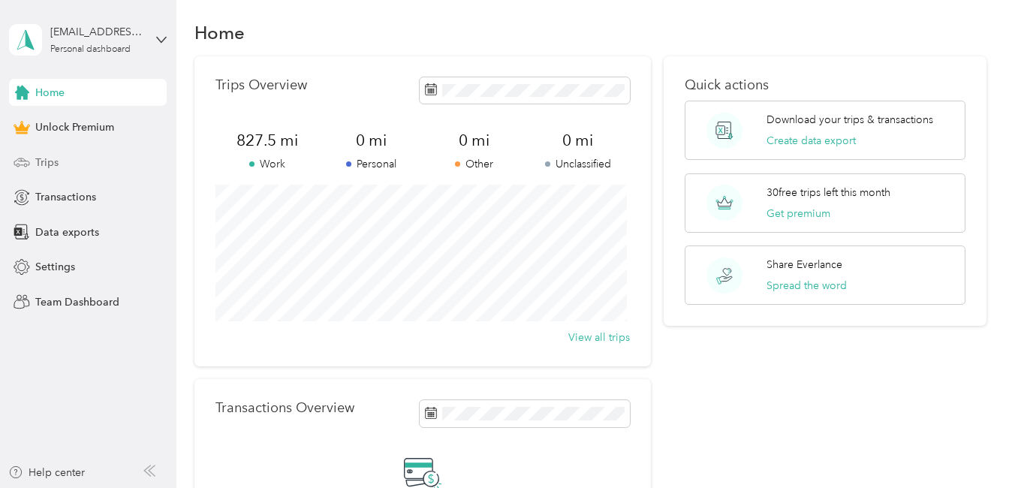
click at [52, 158] on span "Trips" at bounding box center [46, 163] width 23 height 16
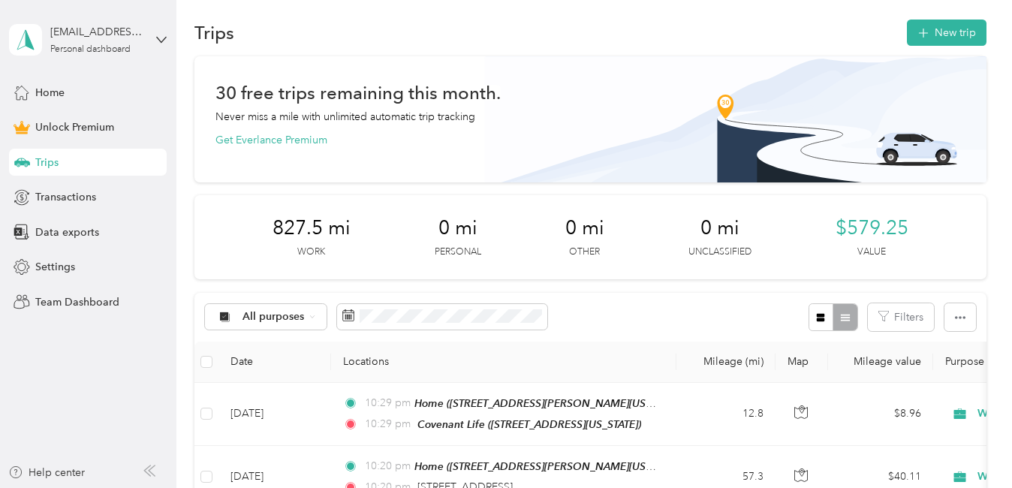
click at [633, 364] on th "Locations" at bounding box center [503, 362] width 345 height 41
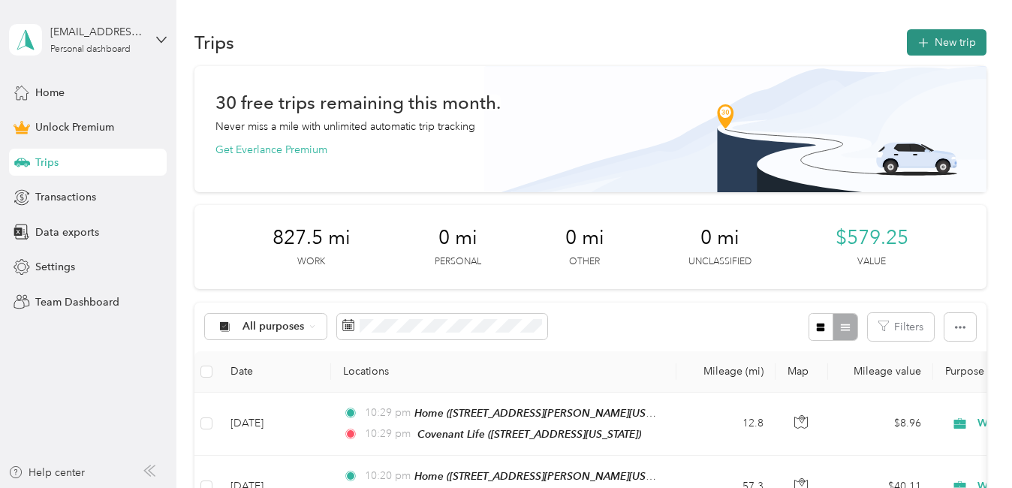
click at [928, 44] on button "New trip" at bounding box center [947, 42] width 80 height 26
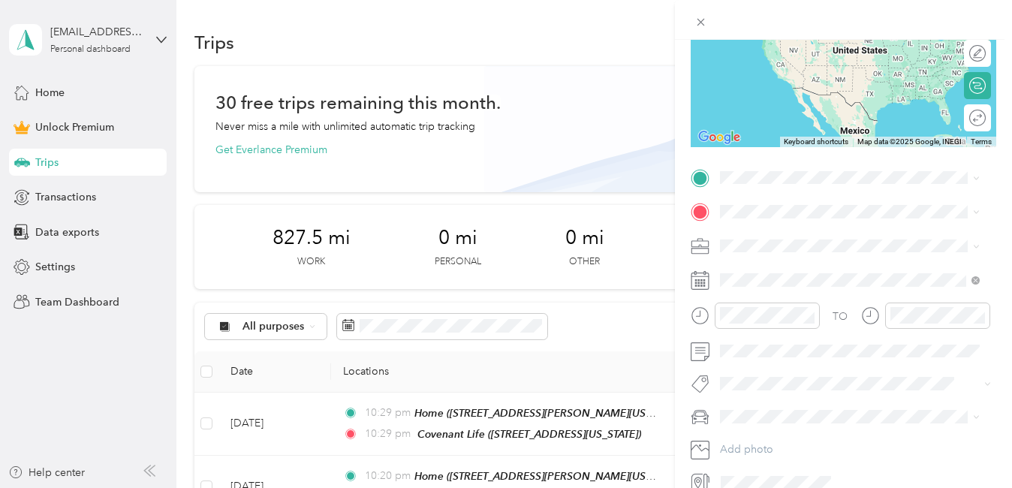
scroll to position [199, 0]
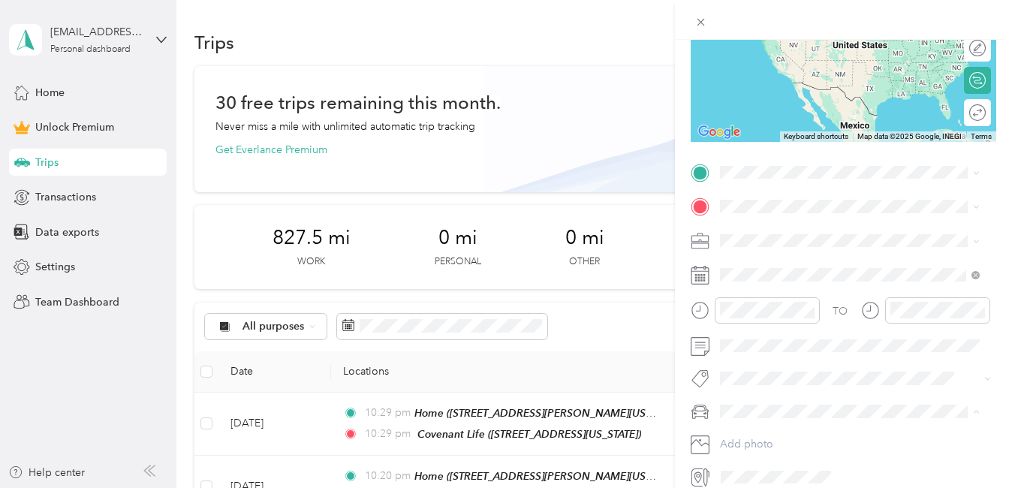
click at [747, 439] on div "[PERSON_NAME]" at bounding box center [849, 438] width 249 height 16
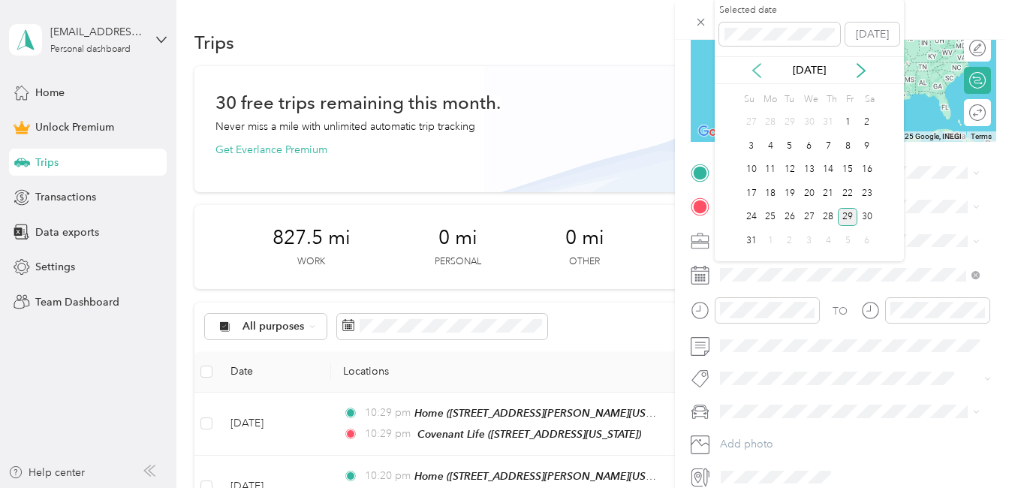
click at [755, 73] on icon at bounding box center [757, 71] width 8 height 14
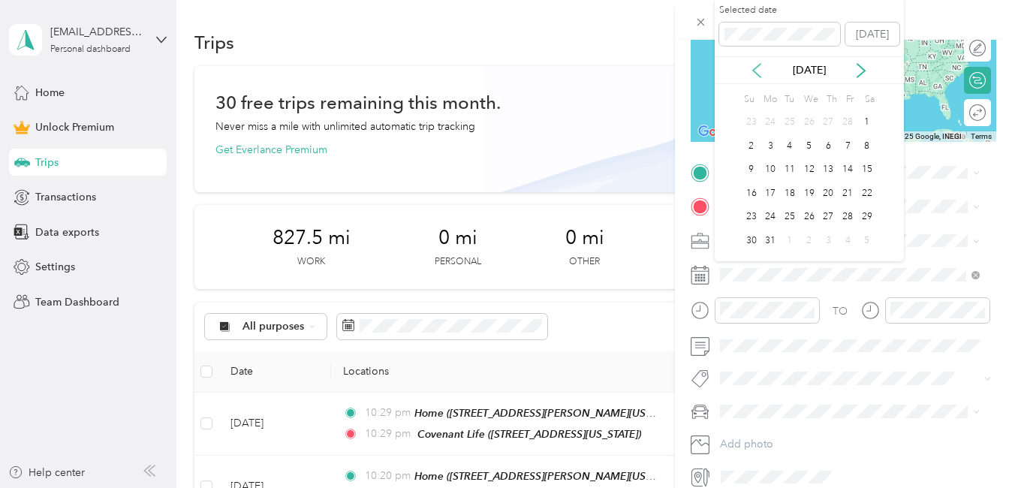
click at [755, 73] on icon at bounding box center [757, 71] width 8 height 14
click at [850, 173] on div "14" at bounding box center [848, 170] width 20 height 19
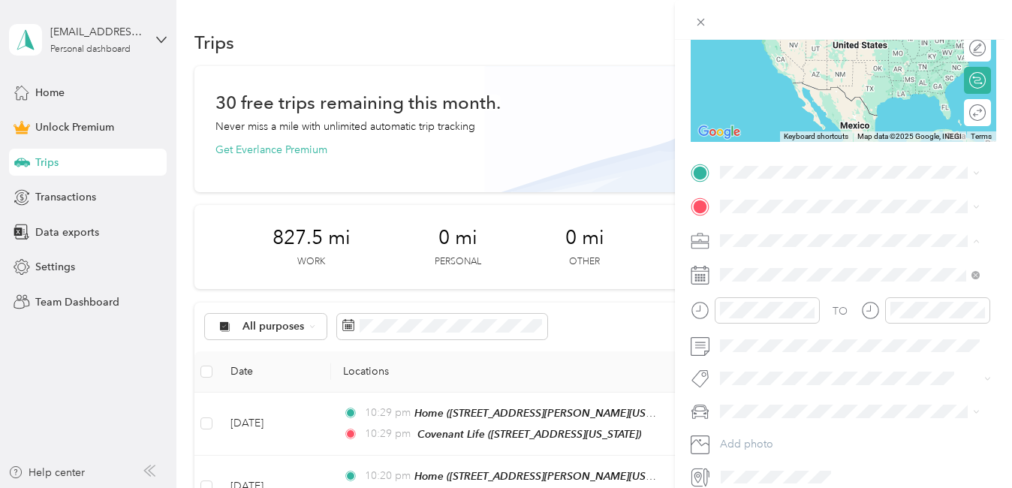
click at [752, 267] on div "Work" at bounding box center [849, 267] width 249 height 16
click at [756, 344] on div "Creative" at bounding box center [849, 346] width 249 height 16
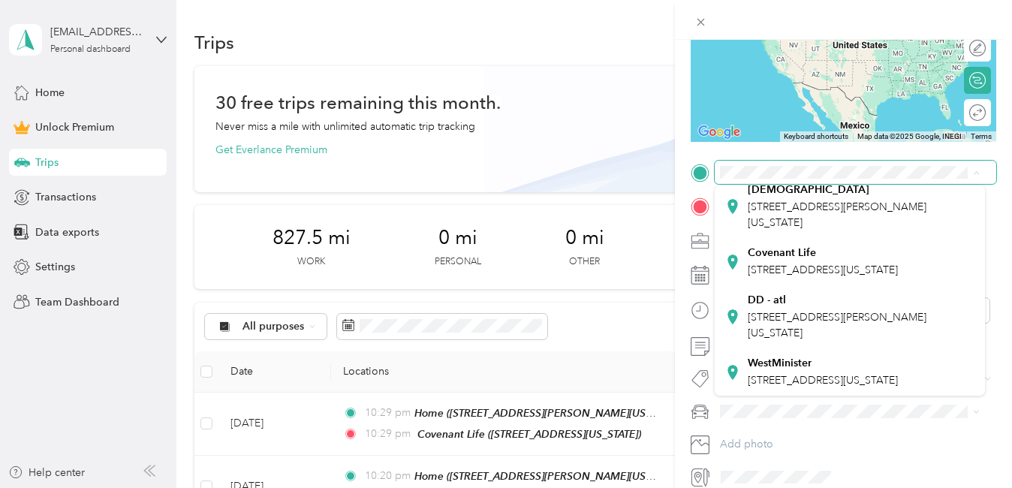
scroll to position [239, 0]
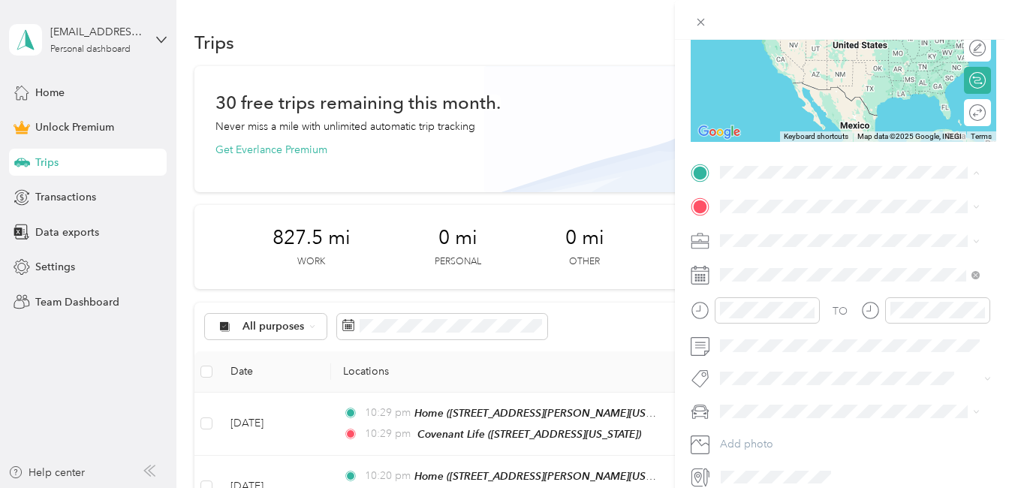
click at [780, 330] on li "DD - atl [STREET_ADDRESS][PERSON_NAME][US_STATE]" at bounding box center [850, 316] width 270 height 63
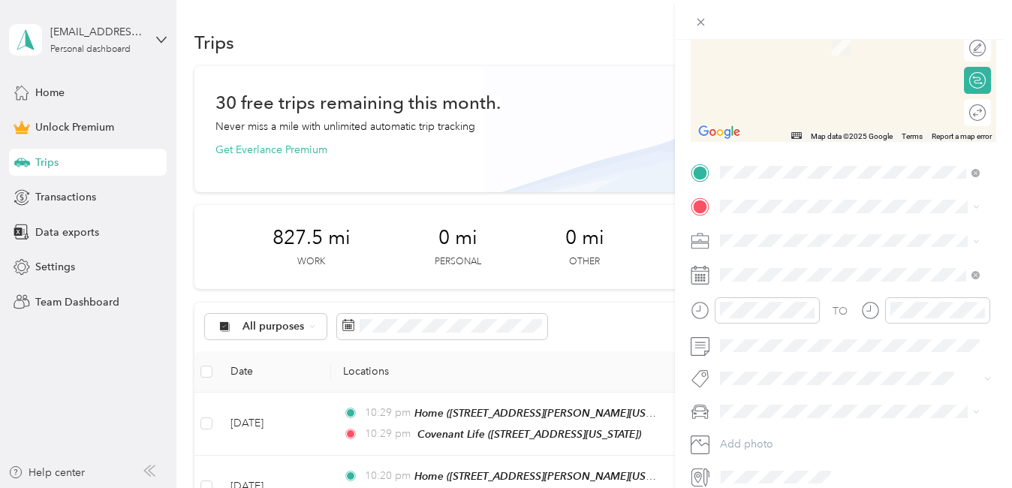
click at [773, 360] on span "[STREET_ADDRESS][PERSON_NAME][US_STATE]" at bounding box center [837, 345] width 179 height 29
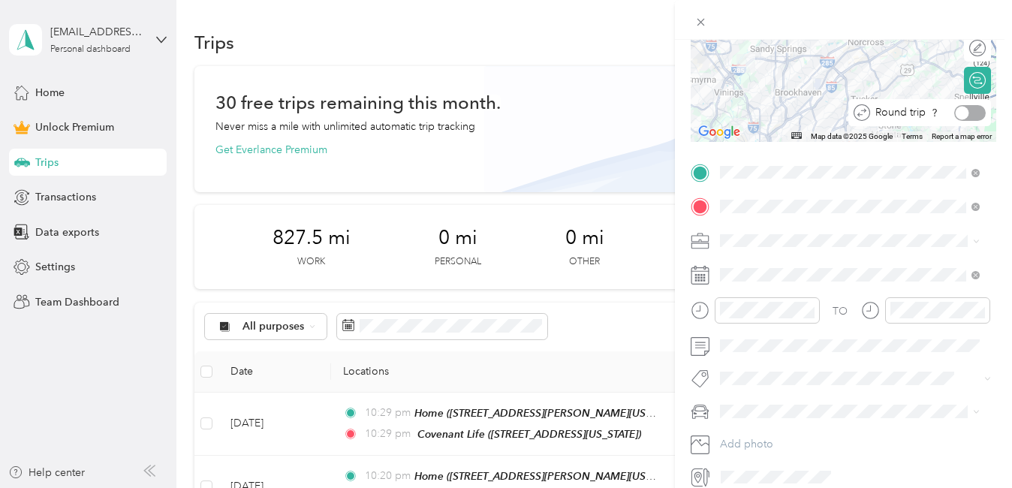
click at [971, 107] on div at bounding box center [970, 113] width 32 height 16
click at [972, 116] on div at bounding box center [979, 113] width 14 height 14
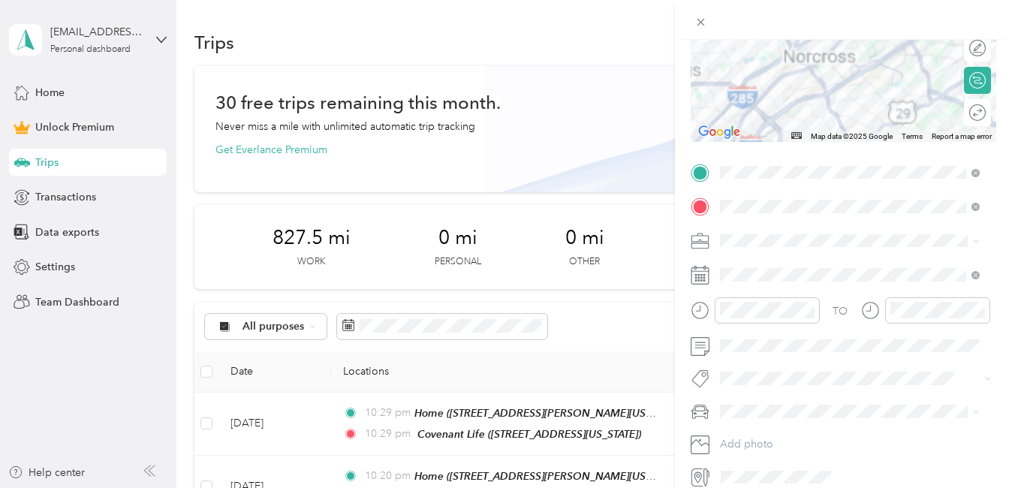
scroll to position [0, 0]
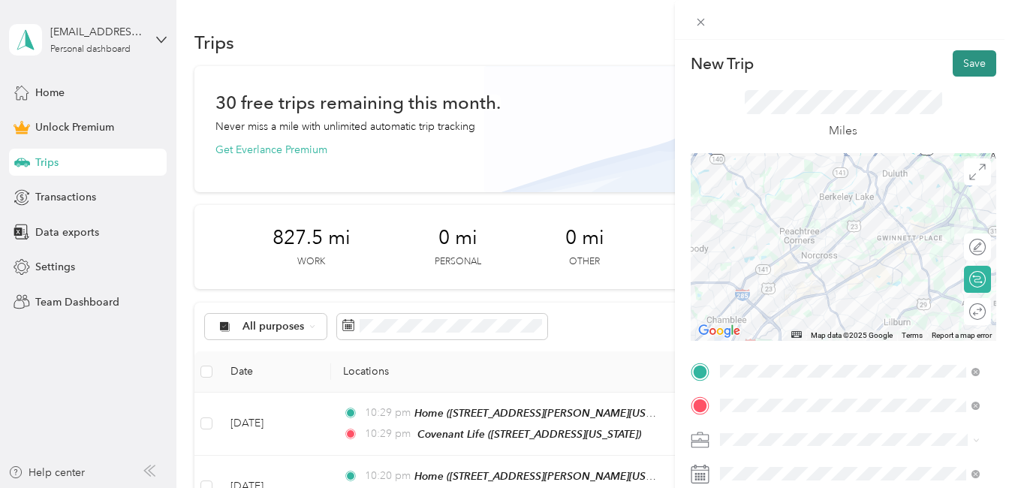
click at [964, 62] on button "Save" at bounding box center [975, 63] width 44 height 26
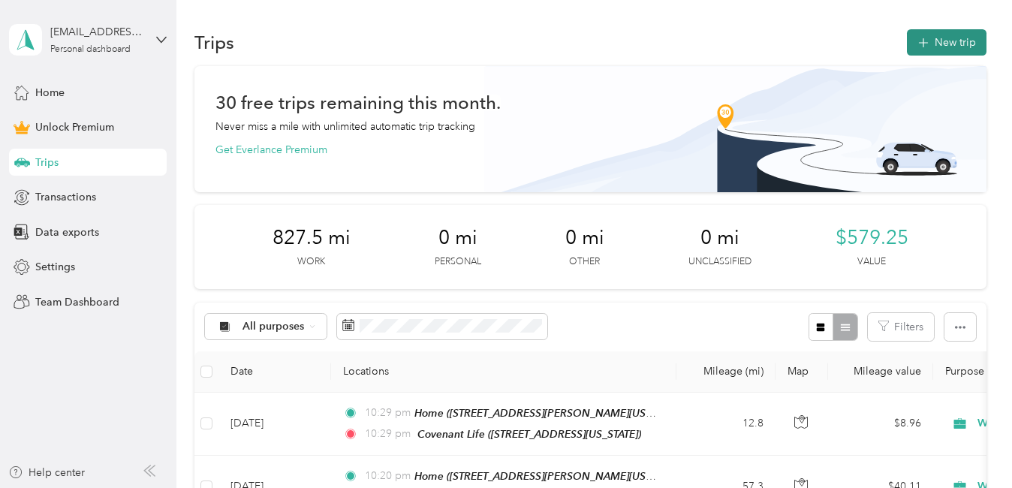
click at [964, 50] on button "New trip" at bounding box center [947, 42] width 80 height 26
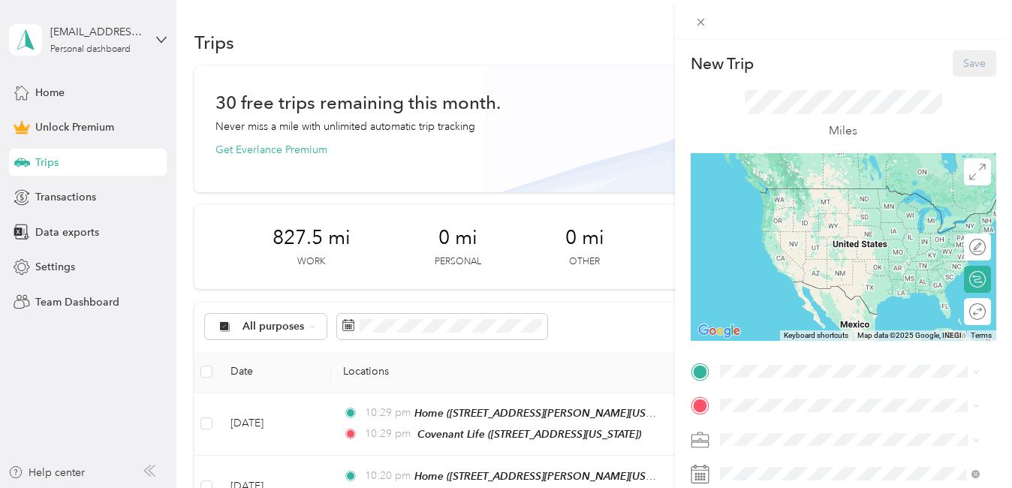
click at [424, 333] on div "New Trip Save This trip cannot be edited because it is either under review, app…" at bounding box center [506, 244] width 1012 height 488
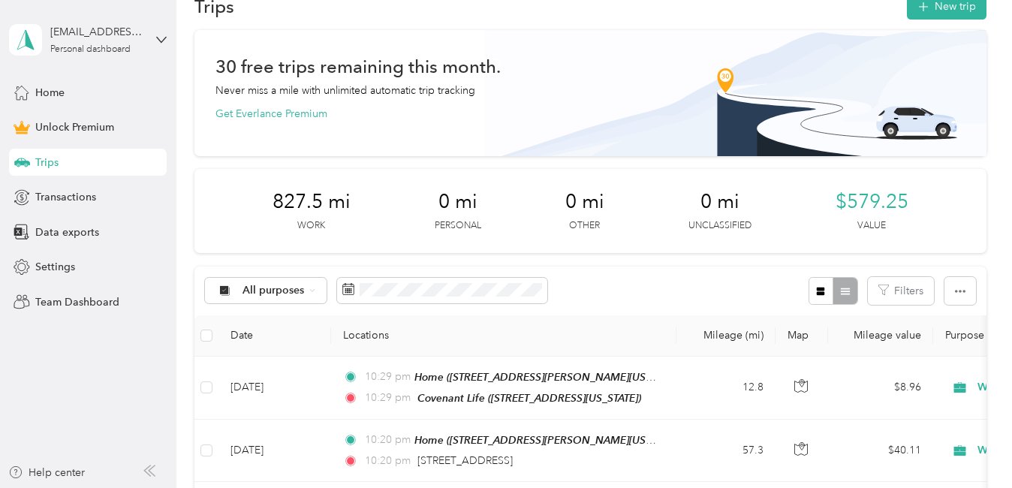
scroll to position [31, 0]
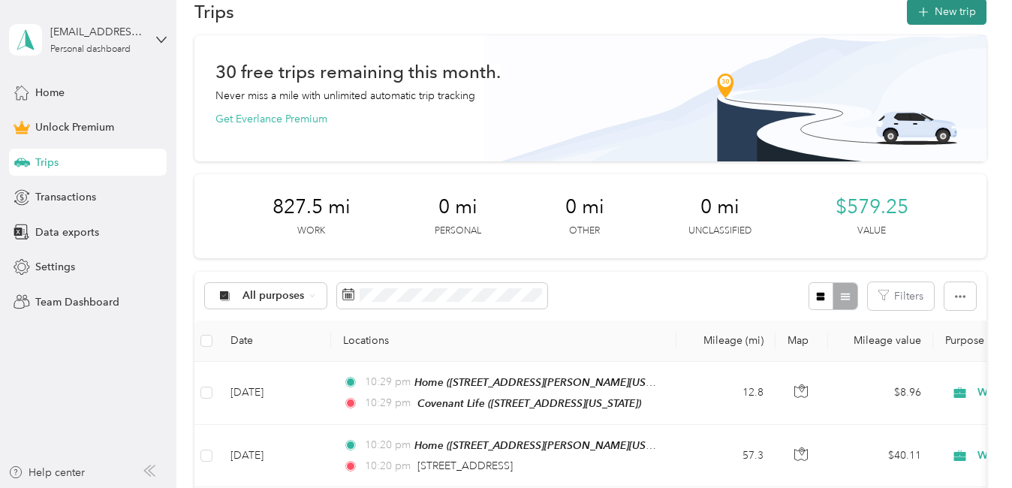
click at [930, 9] on button "New trip" at bounding box center [947, 11] width 80 height 26
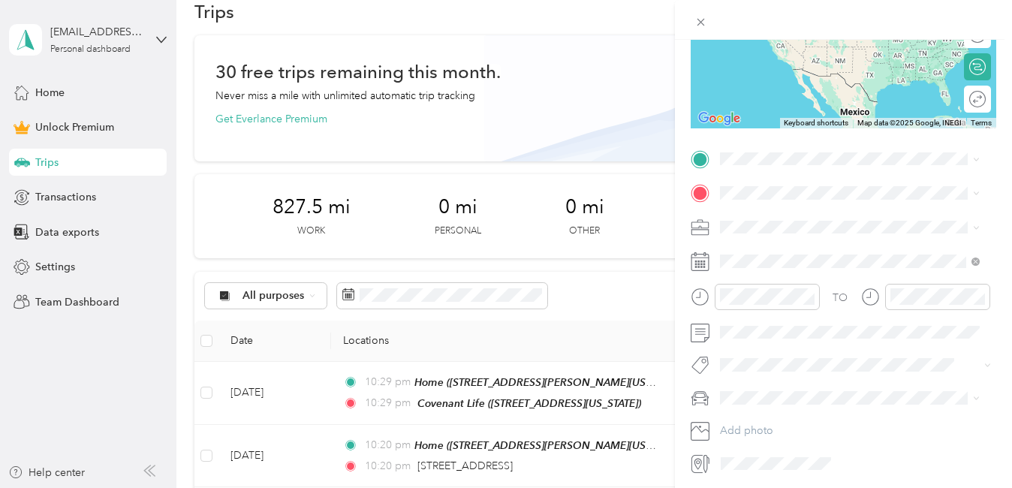
scroll to position [213, 0]
click at [758, 429] on li "[PERSON_NAME]" at bounding box center [850, 417] width 270 height 26
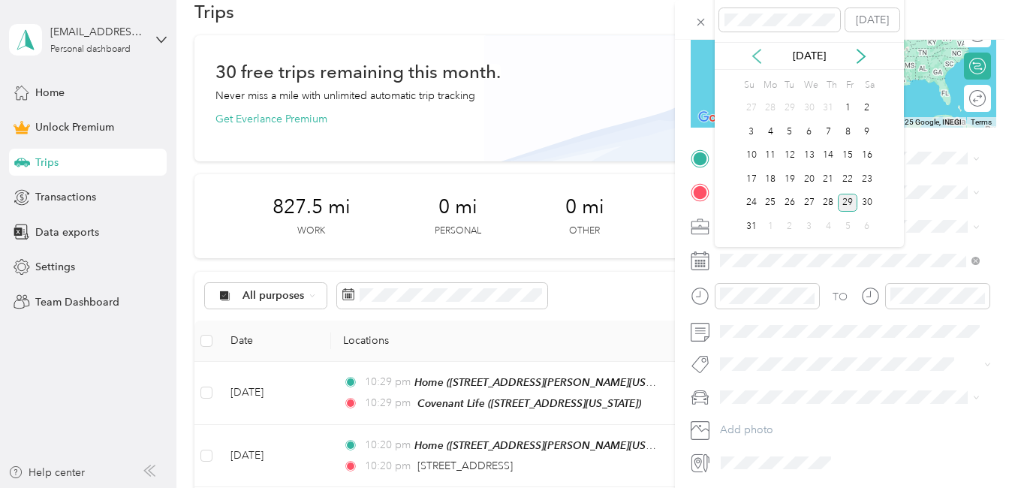
click at [755, 53] on icon at bounding box center [757, 57] width 8 height 14
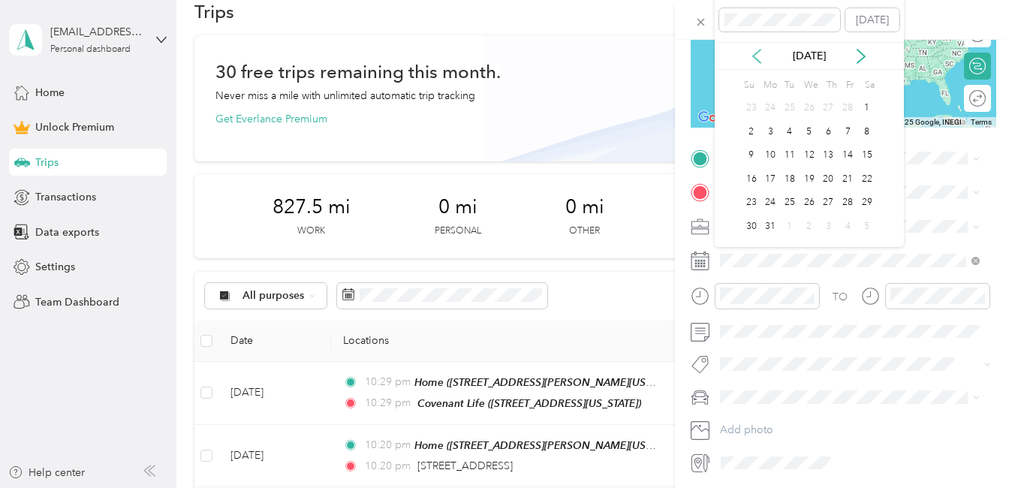
click at [755, 53] on icon at bounding box center [757, 57] width 8 height 14
click at [772, 130] on div "3" at bounding box center [771, 131] width 20 height 19
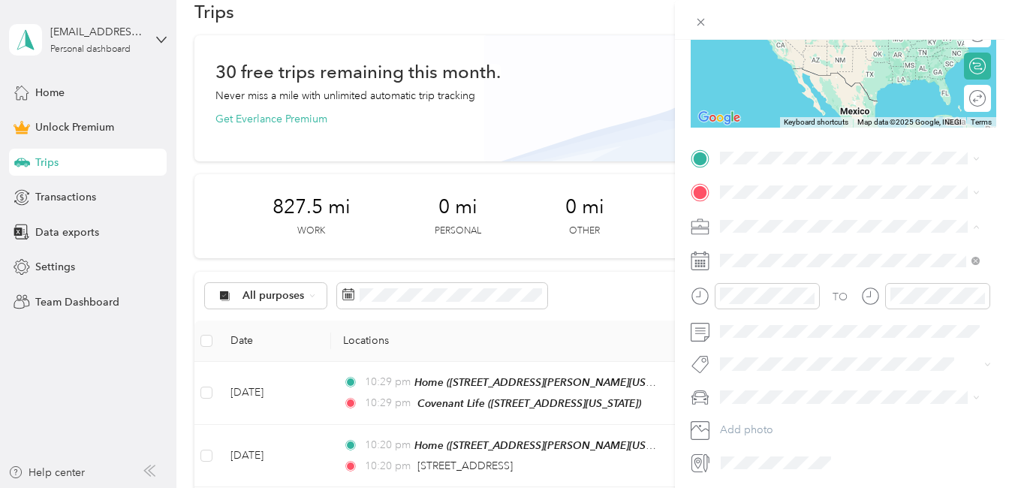
click at [734, 255] on li "Work" at bounding box center [850, 253] width 270 height 26
click at [773, 261] on div "[GEOGRAPHIC_DATA][PERSON_NAME] [STREET_ADDRESS][PERSON_NAME][PERSON_NAME][US_ST…" at bounding box center [861, 268] width 227 height 47
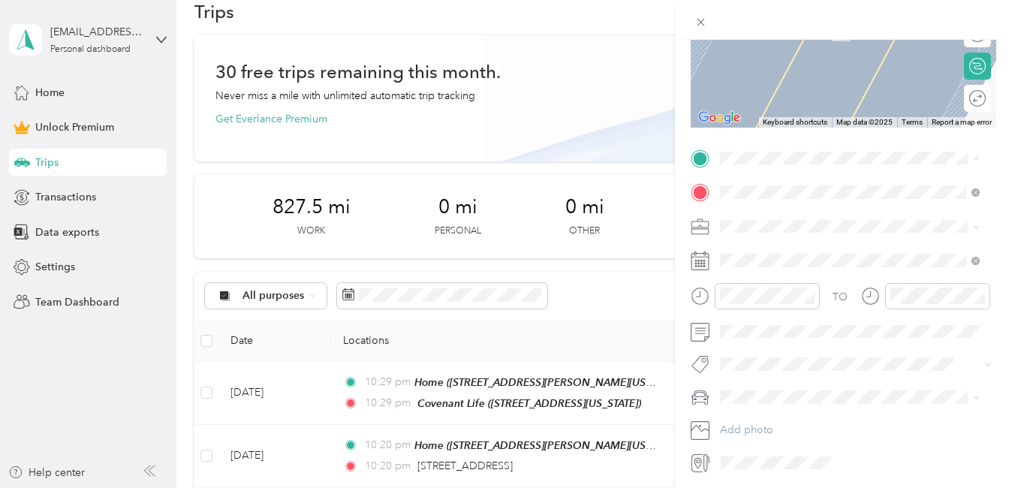
click at [786, 300] on div "Home [STREET_ADDRESS][PERSON_NAME][US_STATE]" at bounding box center [861, 297] width 227 height 47
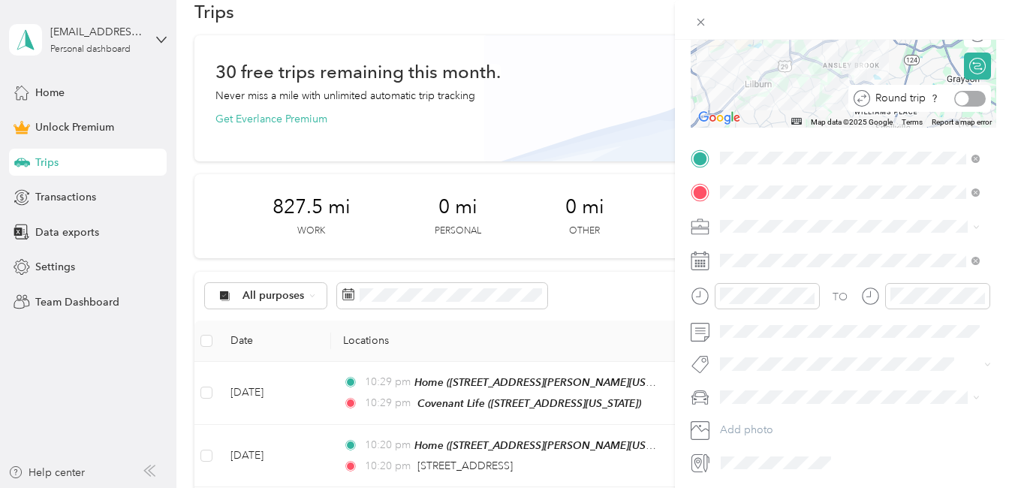
click at [967, 98] on div at bounding box center [970, 99] width 32 height 16
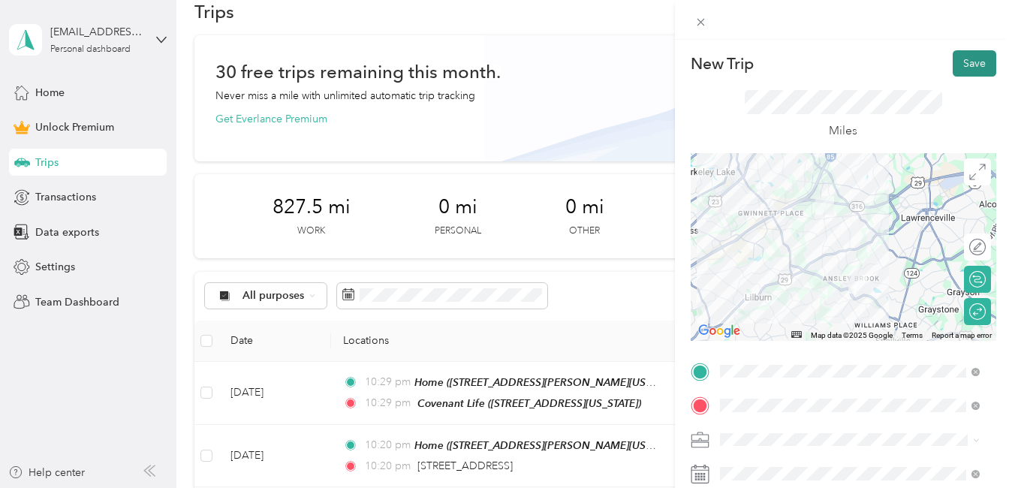
click at [973, 64] on button "Save" at bounding box center [975, 63] width 44 height 26
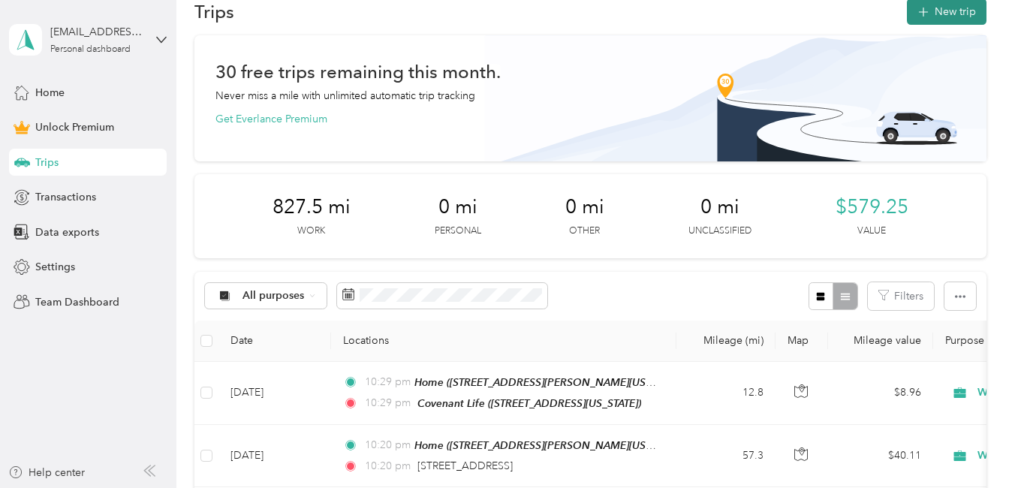
click at [953, 6] on button "New trip" at bounding box center [947, 11] width 80 height 26
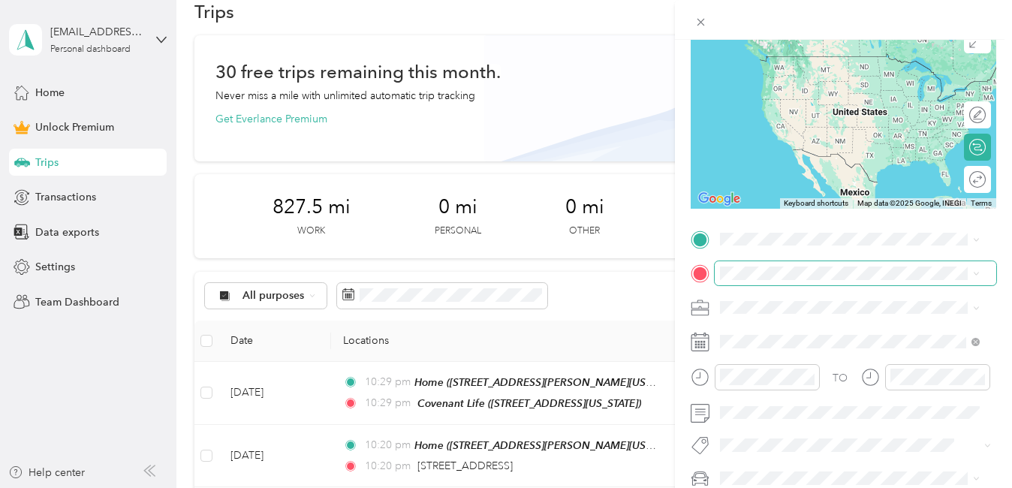
scroll to position [143, 0]
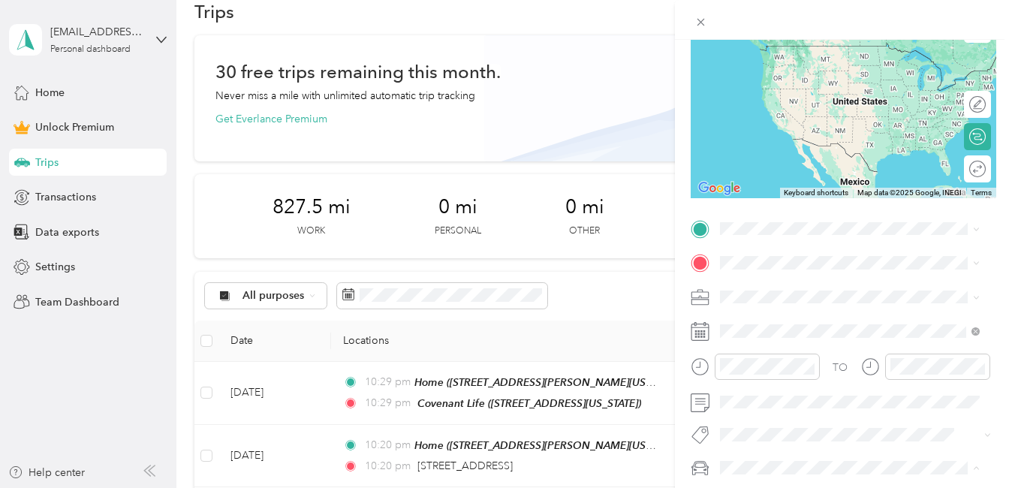
click at [764, 407] on div "[PERSON_NAME]" at bounding box center [849, 415] width 249 height 16
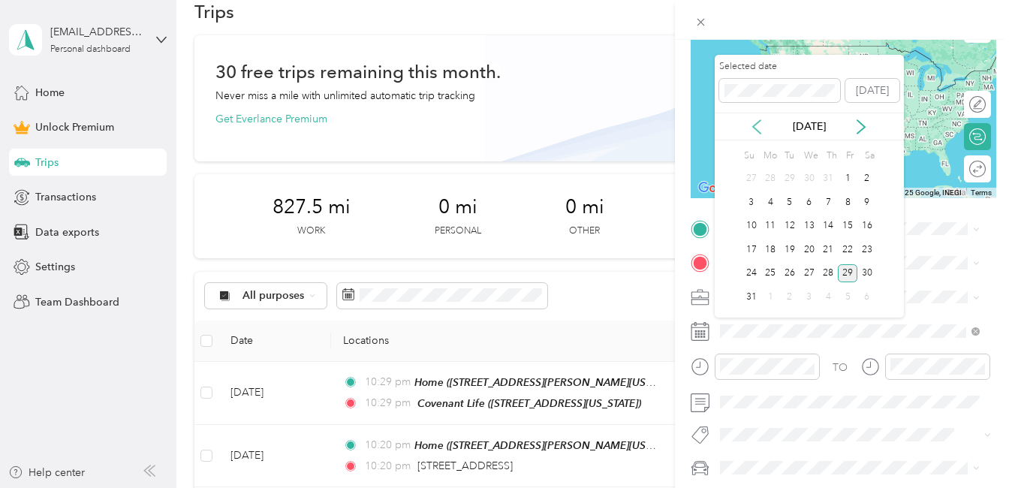
click at [759, 124] on icon at bounding box center [756, 126] width 15 height 15
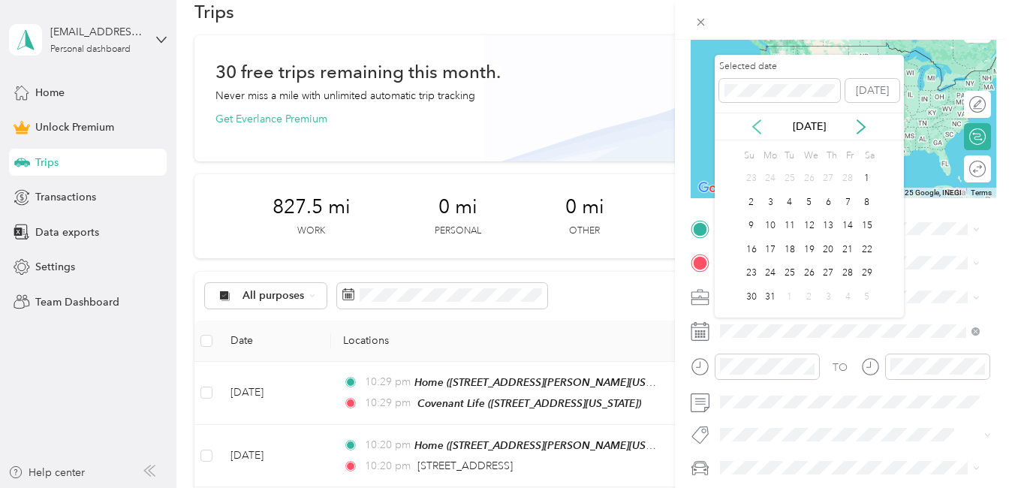
click at [759, 124] on icon at bounding box center [756, 126] width 15 height 15
click at [788, 204] on div "4" at bounding box center [790, 202] width 20 height 19
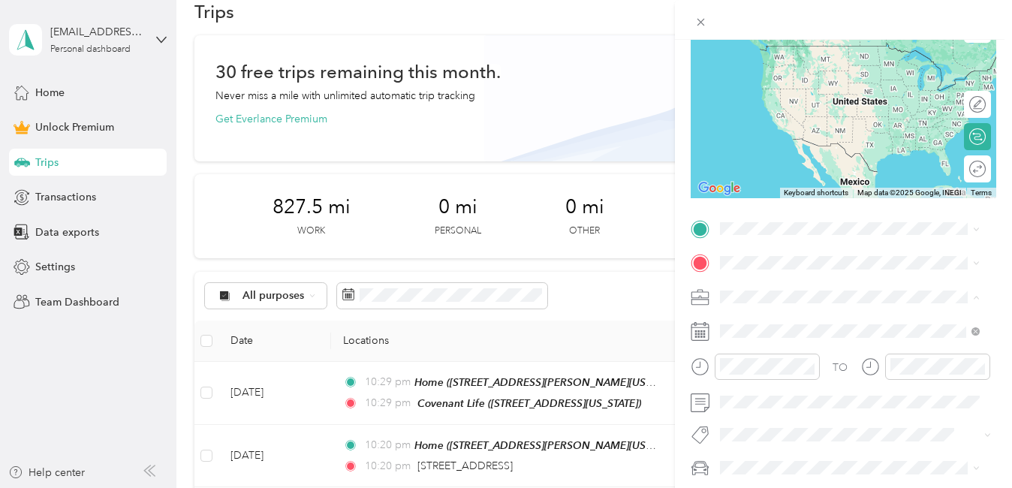
click at [749, 94] on ol "Work Personal Home Services Creative Other Charity Medical Moving Commute" at bounding box center [850, 179] width 270 height 210
click at [749, 83] on span "Work" at bounding box center [738, 80] width 26 height 13
click at [752, 333] on span "[STREET_ADDRESS][PERSON_NAME][PERSON_NAME][US_STATE]" at bounding box center [837, 347] width 179 height 29
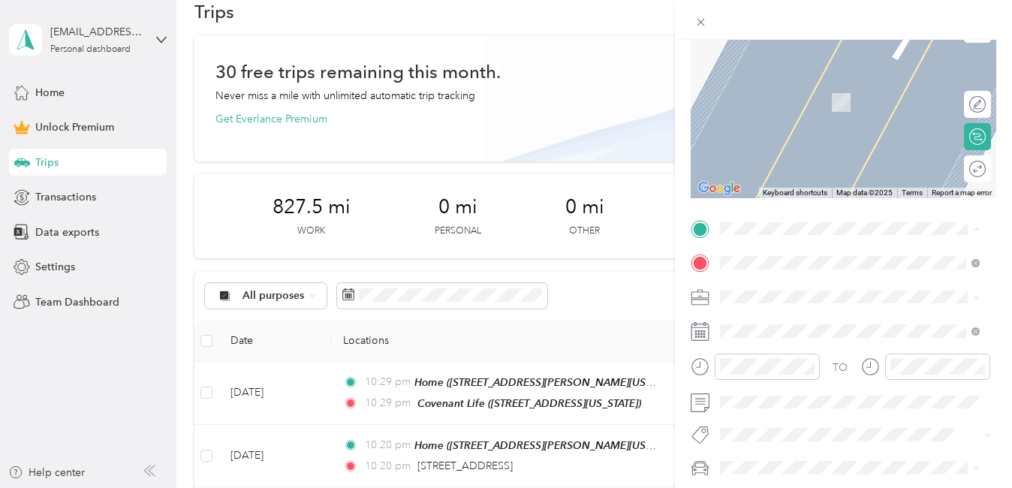
click at [783, 381] on span "[STREET_ADDRESS][PERSON_NAME][US_STATE]" at bounding box center [837, 376] width 179 height 29
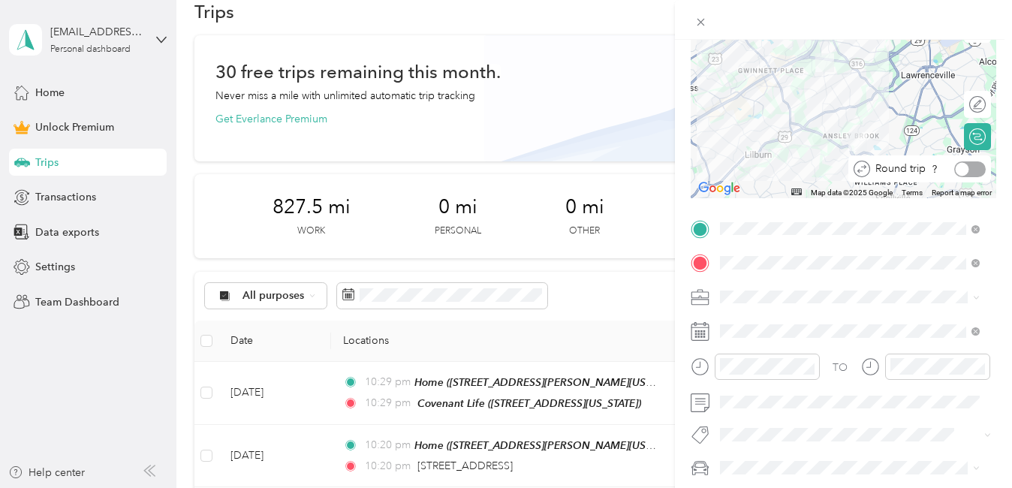
click at [966, 170] on div at bounding box center [970, 169] width 32 height 16
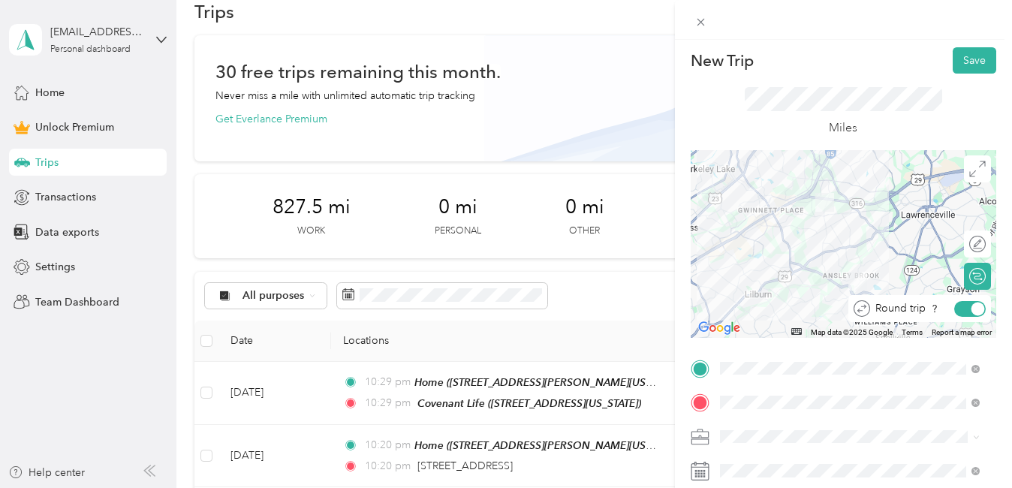
scroll to position [0, 0]
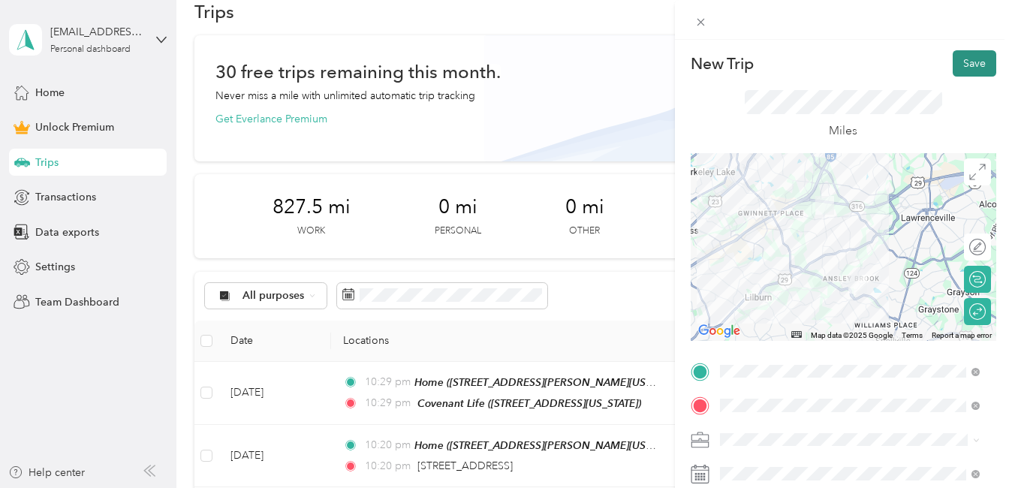
click at [979, 66] on button "Save" at bounding box center [975, 63] width 44 height 26
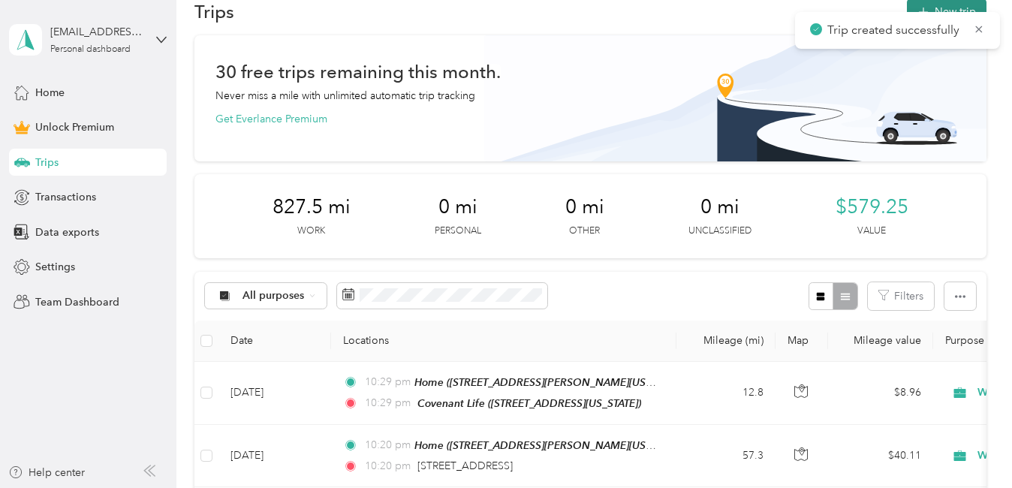
click at [948, 6] on button "New trip" at bounding box center [947, 11] width 80 height 26
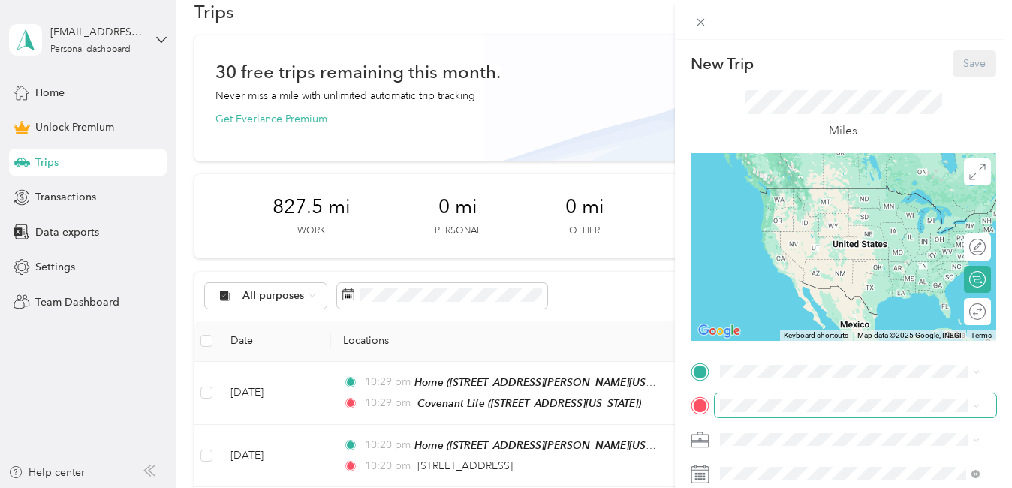
scroll to position [266, 0]
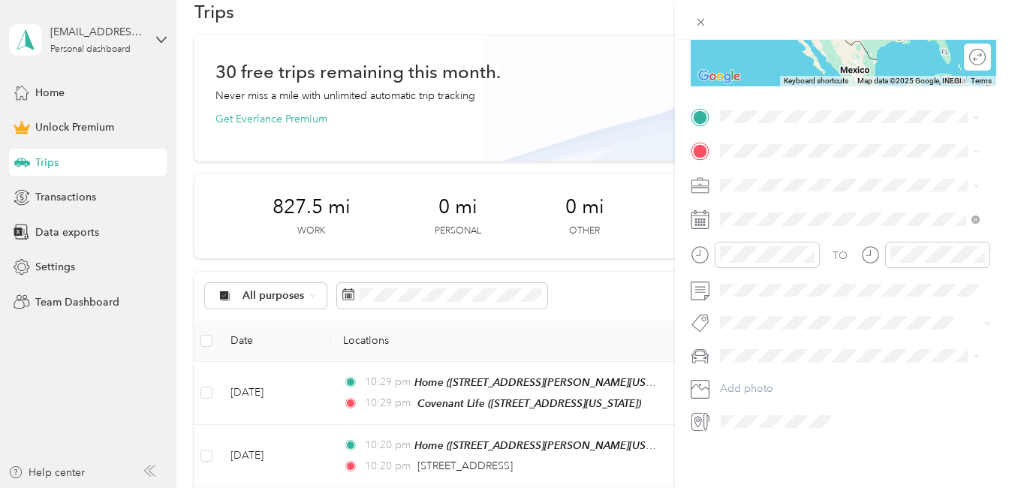
click at [755, 368] on span "[PERSON_NAME]" at bounding box center [766, 371] width 83 height 13
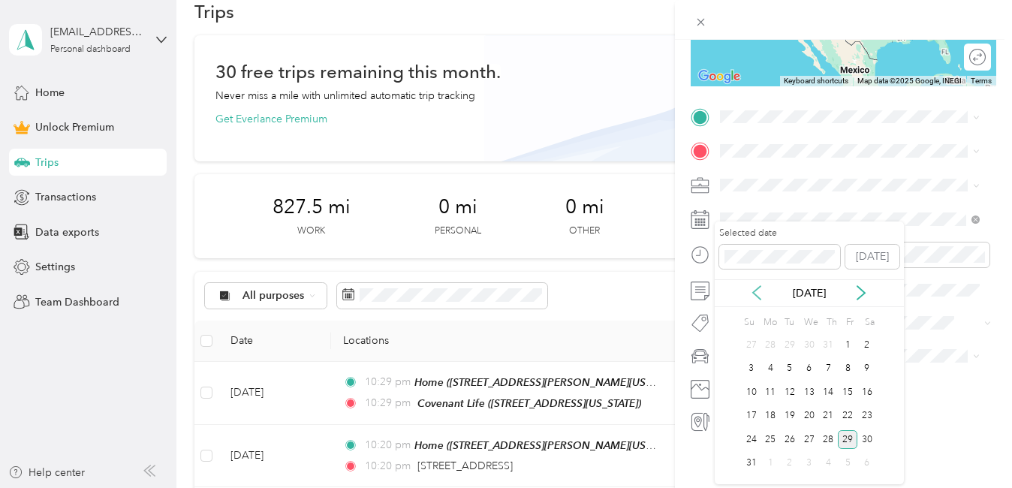
click at [758, 291] on icon at bounding box center [756, 292] width 15 height 15
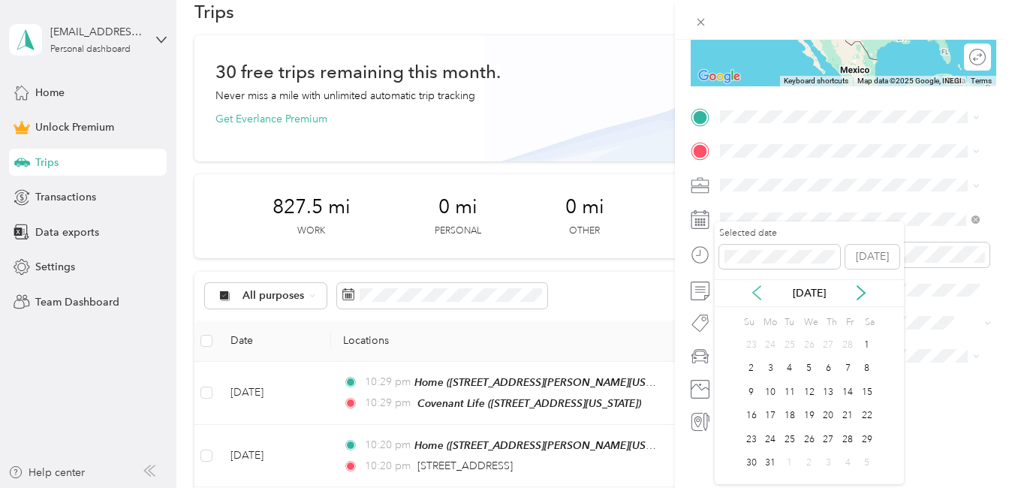
click at [758, 291] on icon at bounding box center [756, 292] width 15 height 15
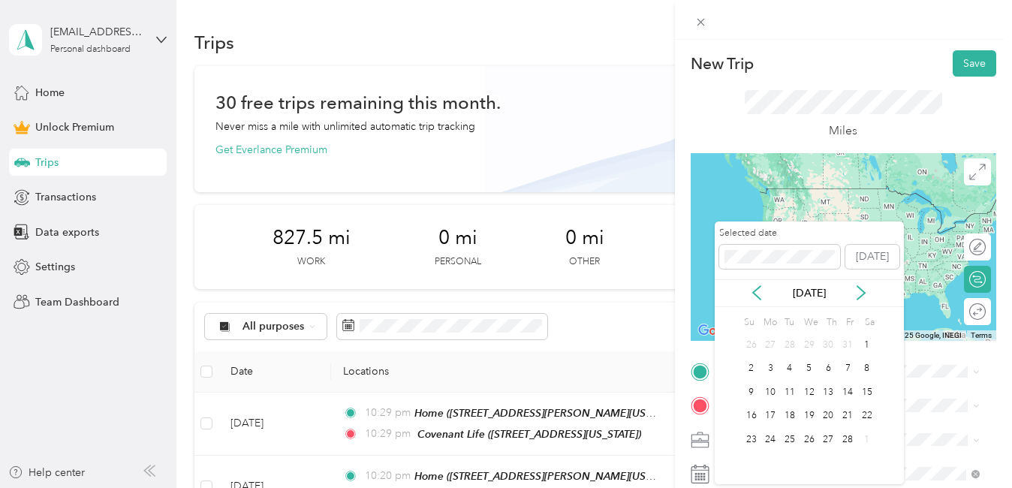
scroll to position [266, 0]
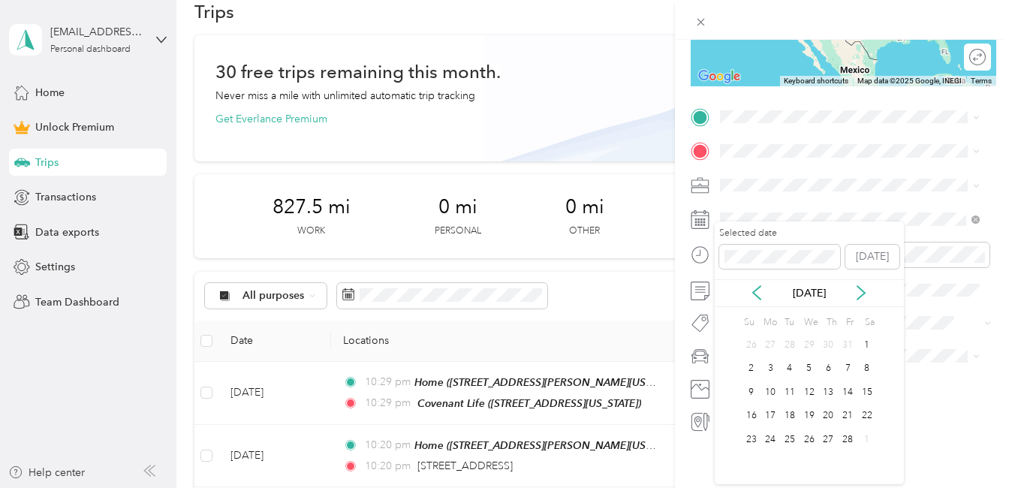
click at [810, 373] on div "5" at bounding box center [810, 369] width 20 height 19
click at [751, 199] on div "Work" at bounding box center [849, 193] width 249 height 16
click at [782, 209] on div "[GEOGRAPHIC_DATA][PERSON_NAME] [STREET_ADDRESS][PERSON_NAME][PERSON_NAME][US_ST…" at bounding box center [861, 211] width 227 height 47
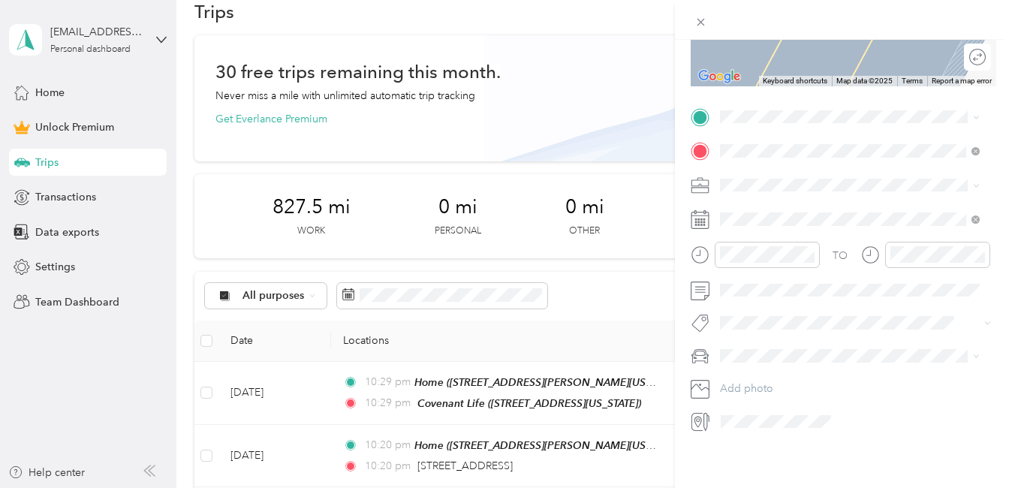
click at [780, 253] on div "Home [STREET_ADDRESS][PERSON_NAME][US_STATE]" at bounding box center [861, 244] width 227 height 47
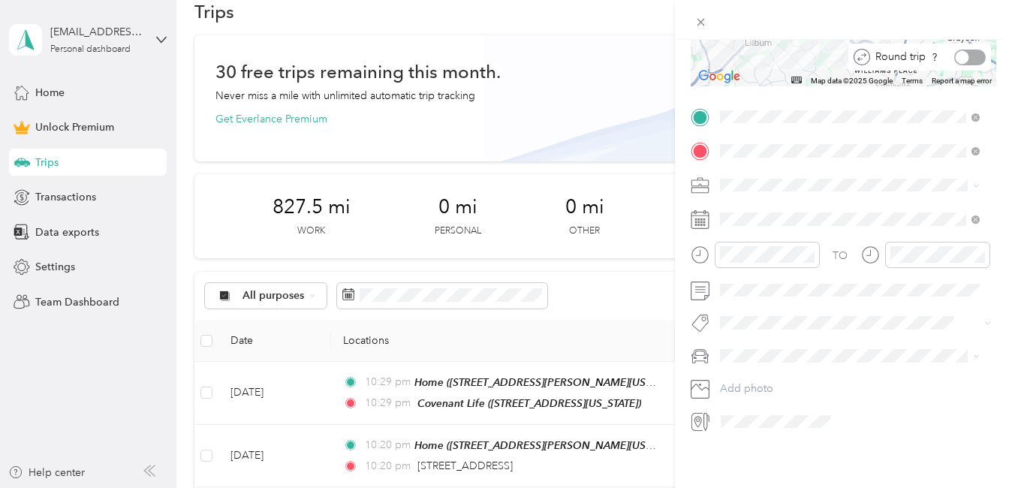
click at [966, 50] on div at bounding box center [970, 58] width 32 height 16
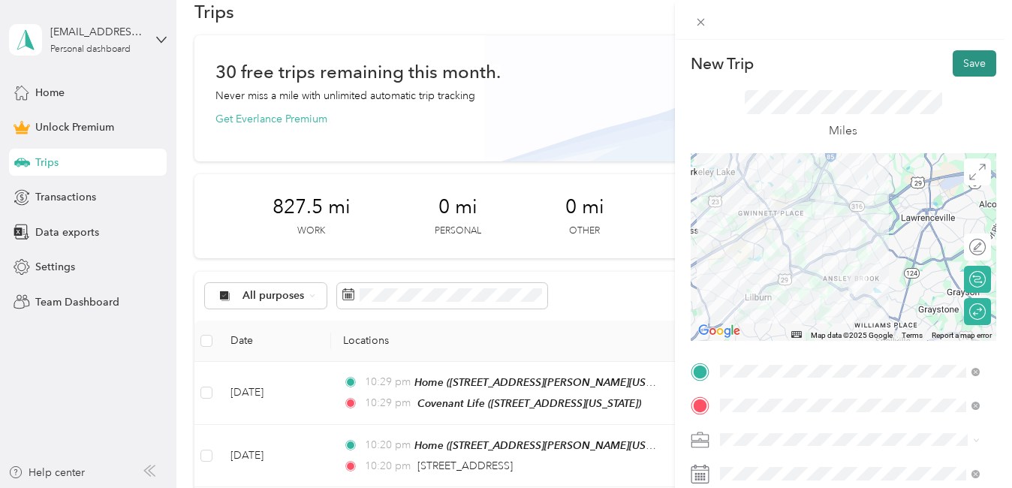
click at [958, 68] on button "Save" at bounding box center [975, 63] width 44 height 26
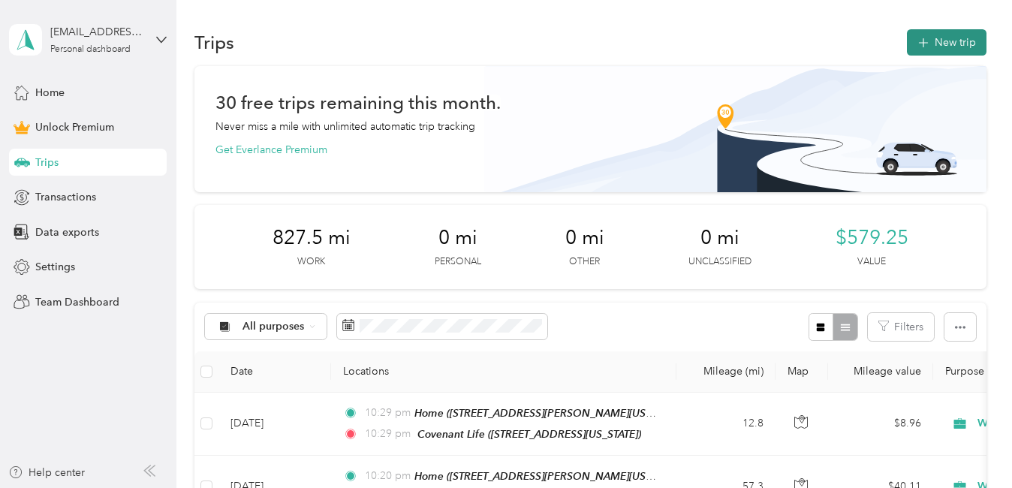
click at [962, 40] on button "New trip" at bounding box center [947, 42] width 80 height 26
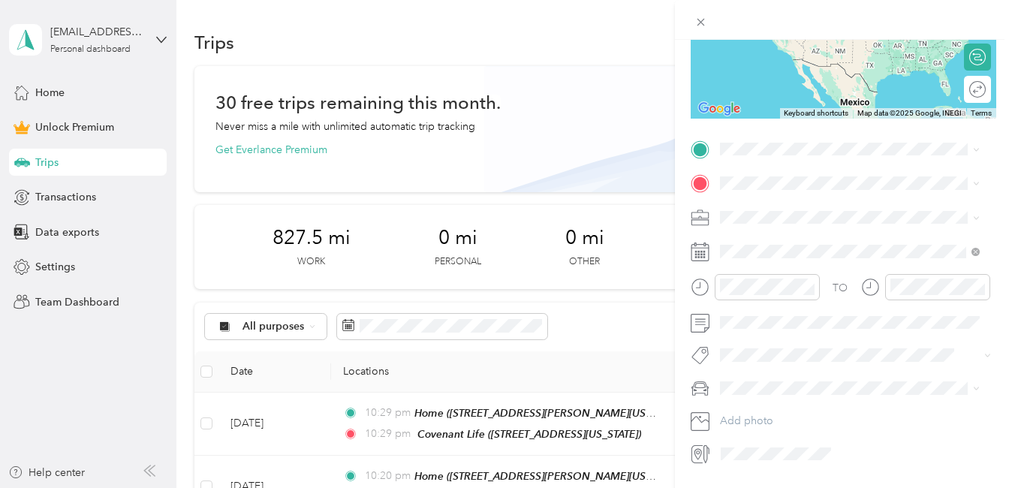
scroll to position [223, 0]
click at [747, 410] on span "[PERSON_NAME]" at bounding box center [766, 408] width 83 height 13
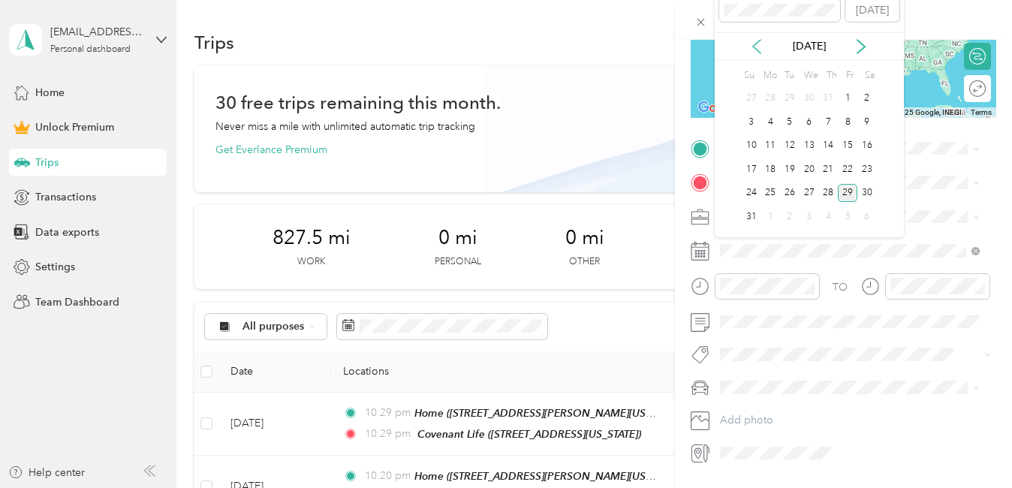
click at [753, 48] on icon at bounding box center [756, 46] width 15 height 15
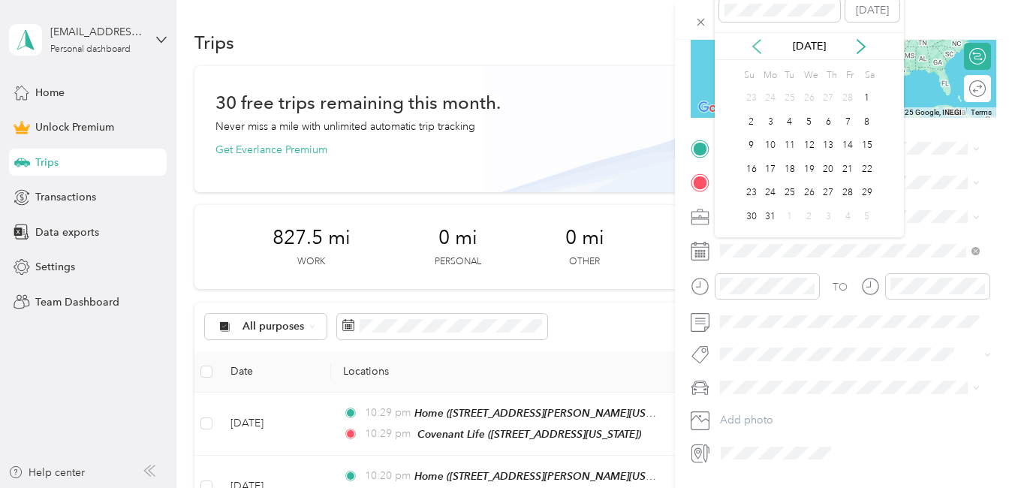
click at [753, 48] on icon at bounding box center [756, 46] width 15 height 15
click at [829, 119] on div "6" at bounding box center [829, 122] width 20 height 19
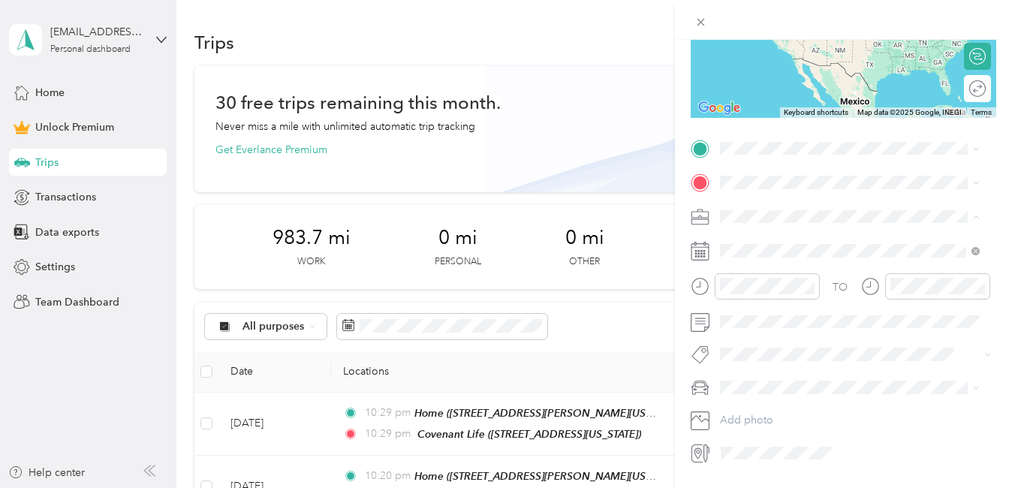
click at [740, 241] on span "Work" at bounding box center [738, 243] width 26 height 13
click at [742, 268] on div "[GEOGRAPHIC_DATA][PERSON_NAME] [STREET_ADDRESS][PERSON_NAME][PERSON_NAME][US_ST…" at bounding box center [849, 251] width 249 height 53
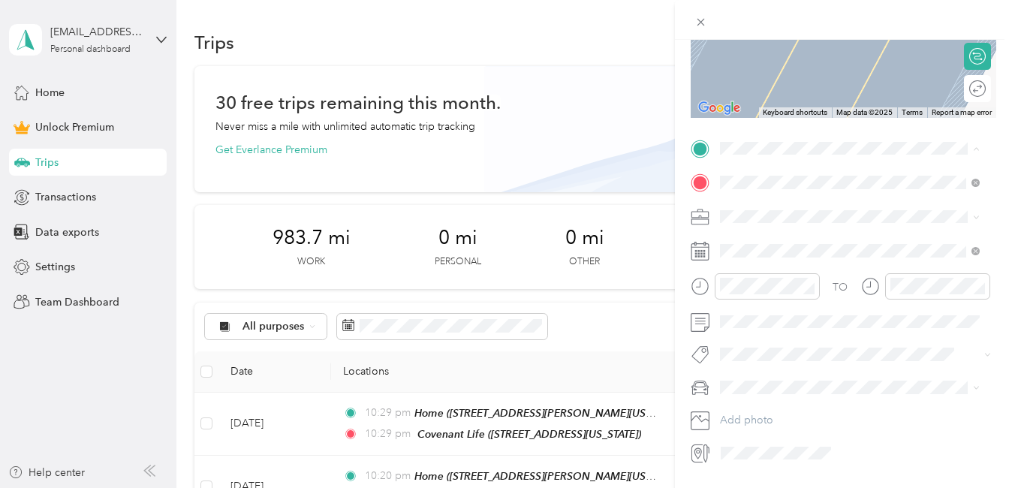
click at [758, 300] on span "[STREET_ADDRESS][PERSON_NAME][US_STATE]" at bounding box center [837, 296] width 179 height 29
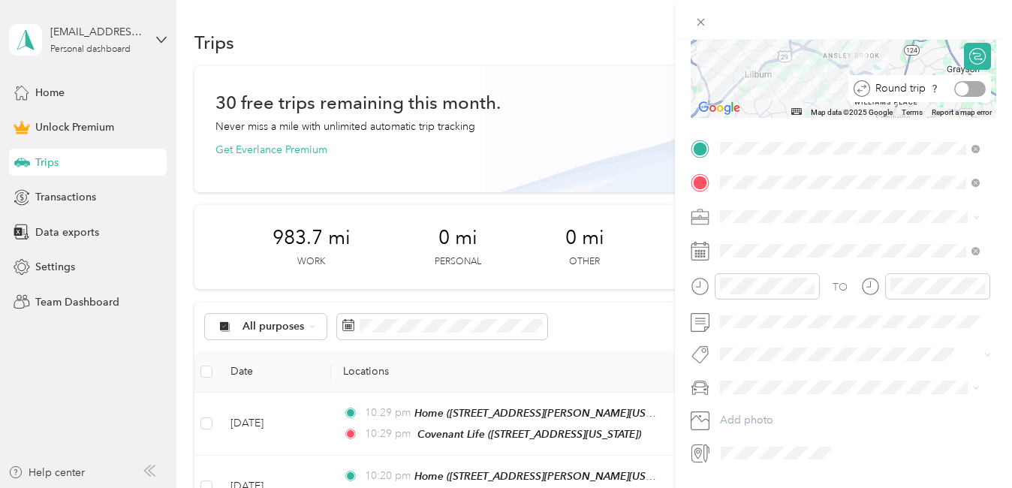
click at [964, 85] on div at bounding box center [970, 89] width 32 height 16
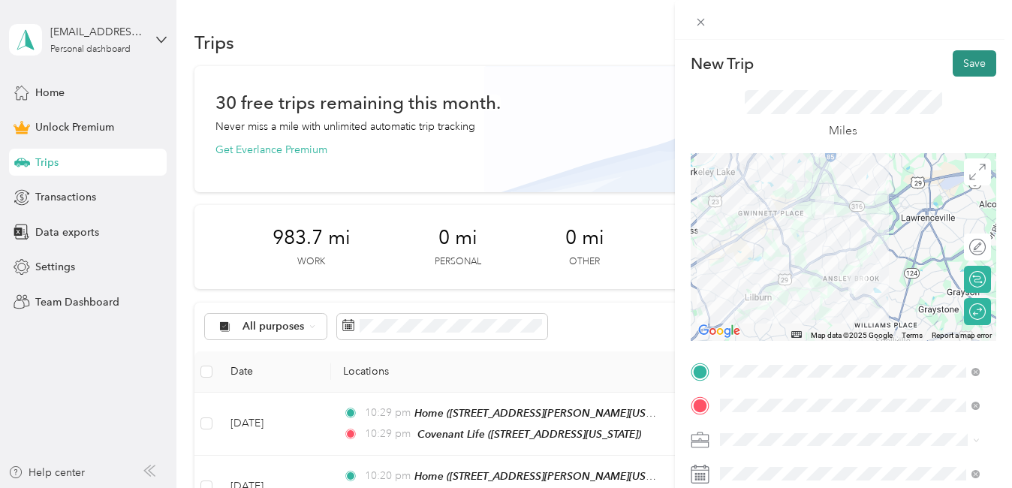
click at [953, 53] on button "Save" at bounding box center [975, 63] width 44 height 26
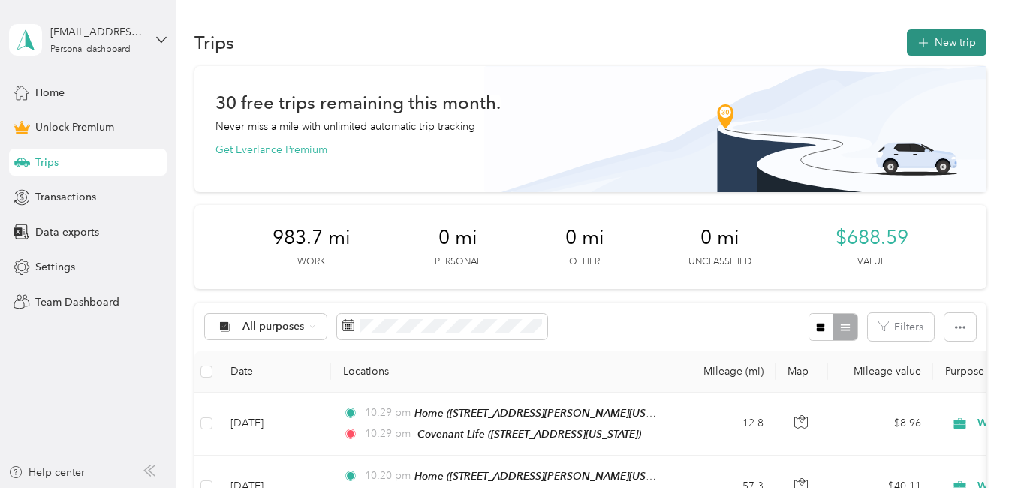
click at [953, 35] on button "New trip" at bounding box center [947, 42] width 80 height 26
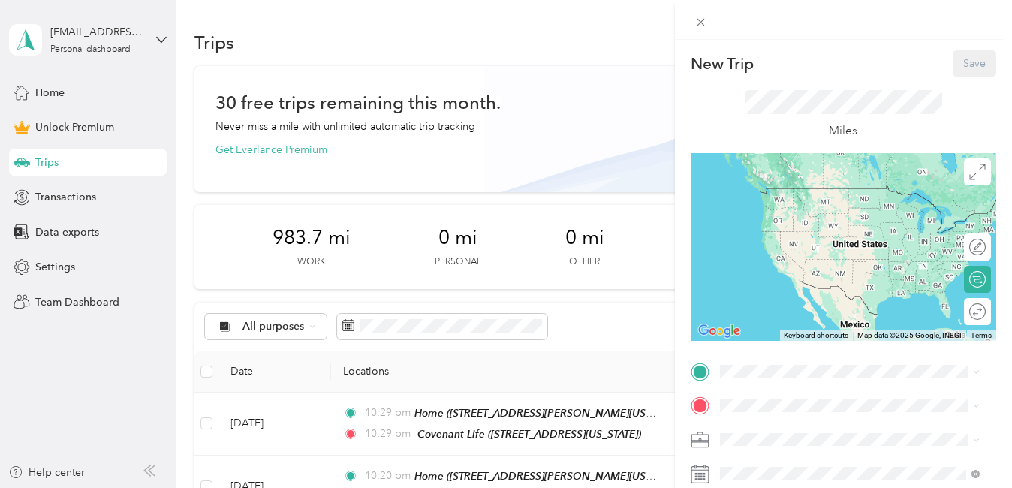
scroll to position [266, 0]
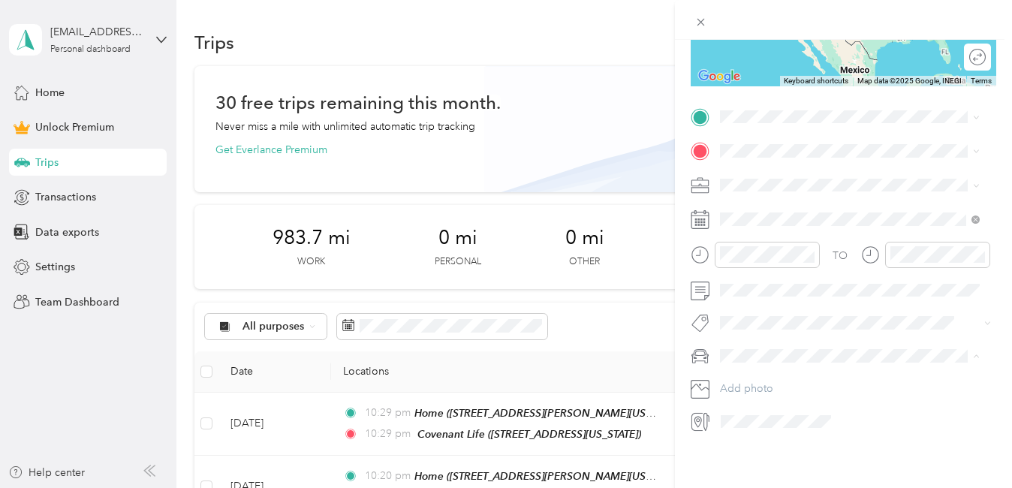
click at [761, 375] on li "[PERSON_NAME]" at bounding box center [850, 371] width 270 height 26
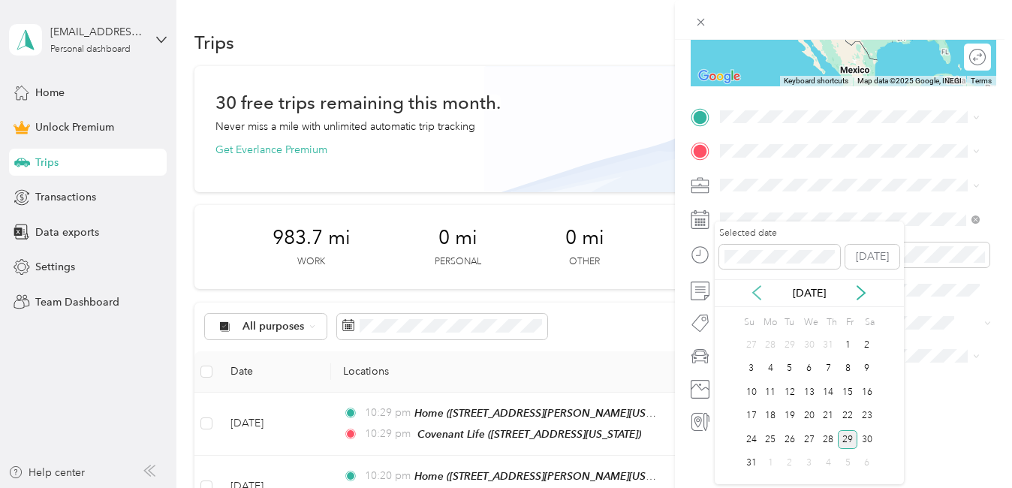
click at [758, 288] on icon at bounding box center [757, 293] width 8 height 14
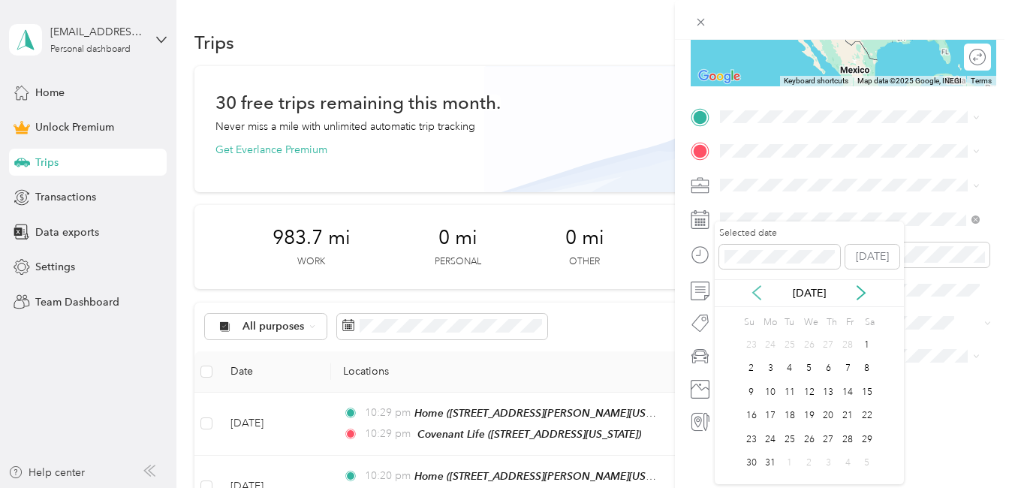
click at [758, 288] on icon at bounding box center [757, 293] width 8 height 14
click at [852, 365] on div "7" at bounding box center [848, 369] width 20 height 19
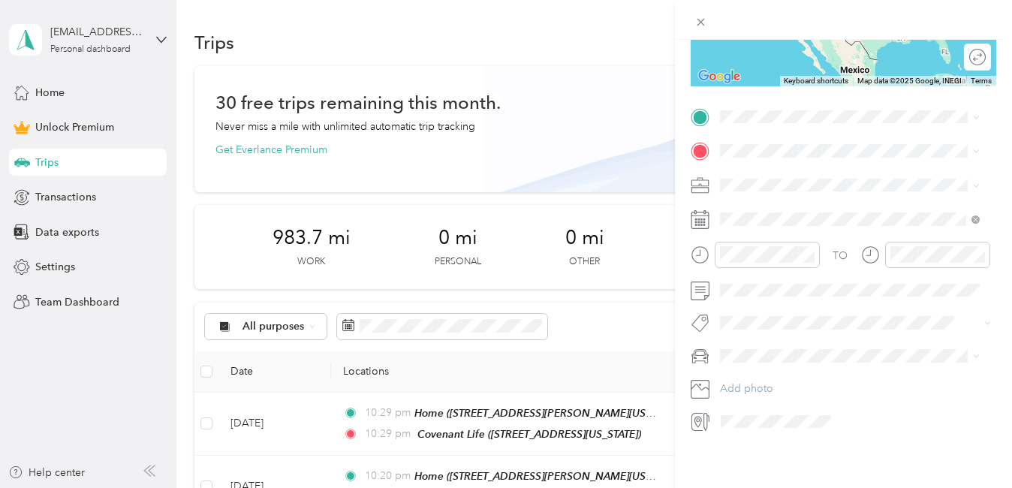
click at [741, 200] on span "Work" at bounding box center [738, 194] width 26 height 13
click at [762, 190] on div "[GEOGRAPHIC_DATA][PERSON_NAME] [STREET_ADDRESS][PERSON_NAME][PERSON_NAME][US_ST…" at bounding box center [849, 214] width 249 height 53
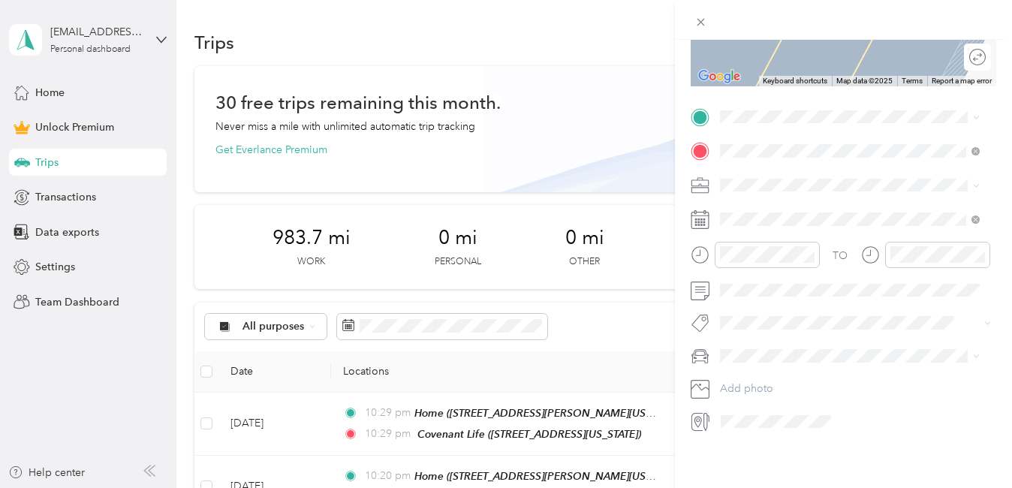
click at [765, 247] on div "Home [STREET_ADDRESS][PERSON_NAME][US_STATE]" at bounding box center [861, 236] width 227 height 47
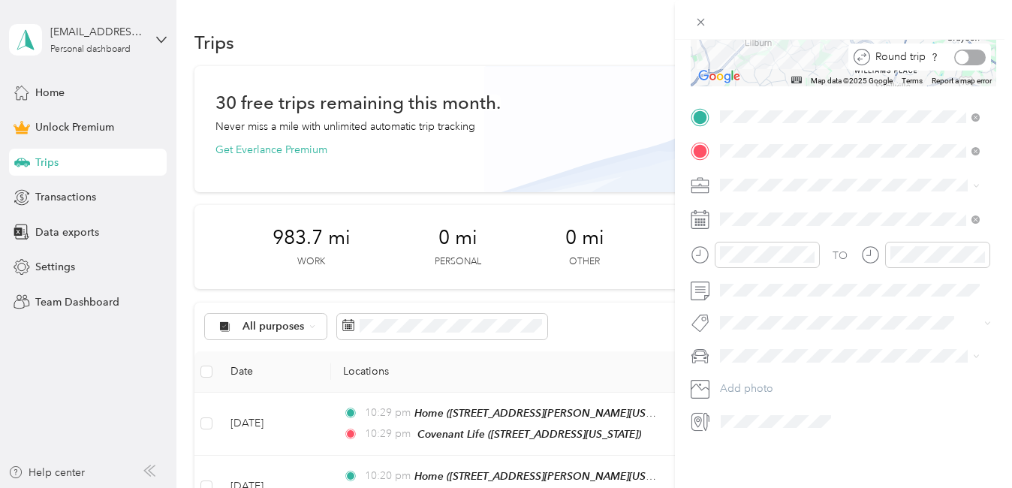
click at [961, 50] on div at bounding box center [970, 58] width 32 height 16
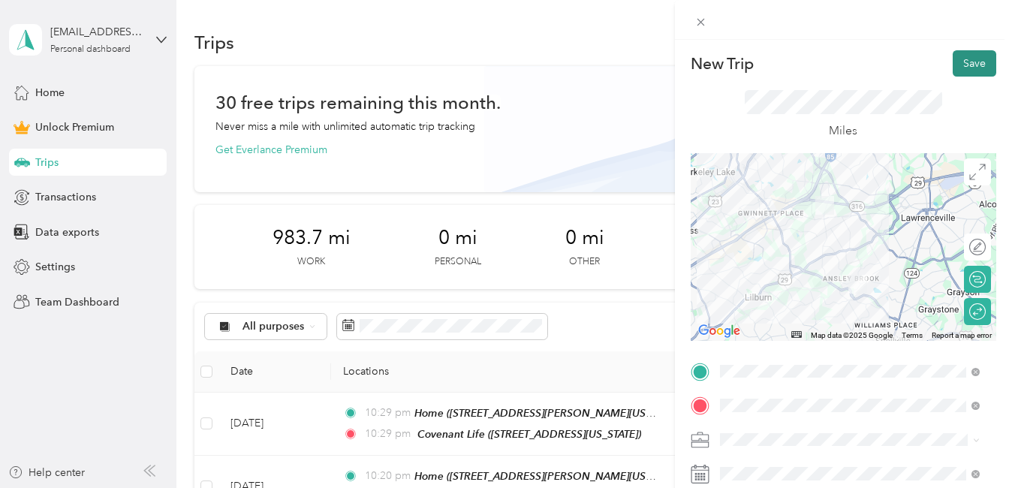
click at [959, 62] on button "Save" at bounding box center [975, 63] width 44 height 26
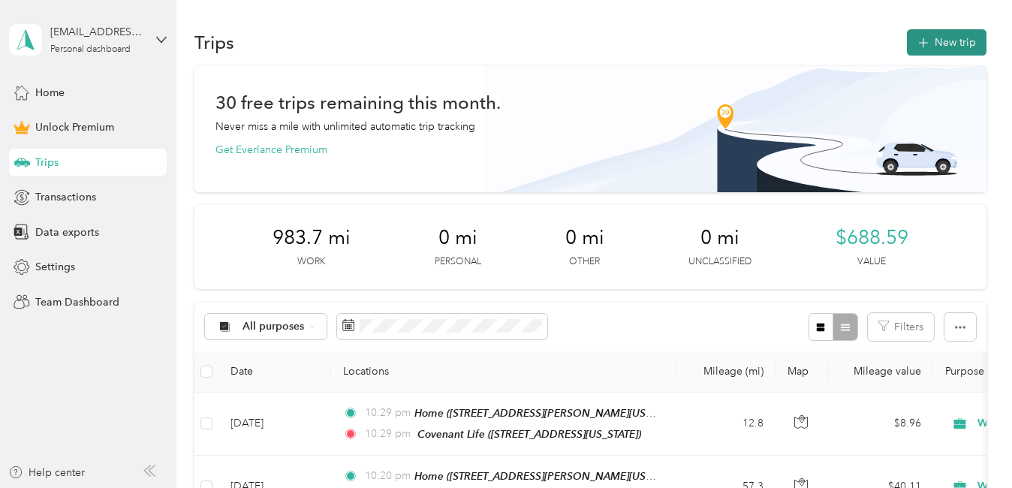
click at [946, 41] on button "New trip" at bounding box center [947, 42] width 80 height 26
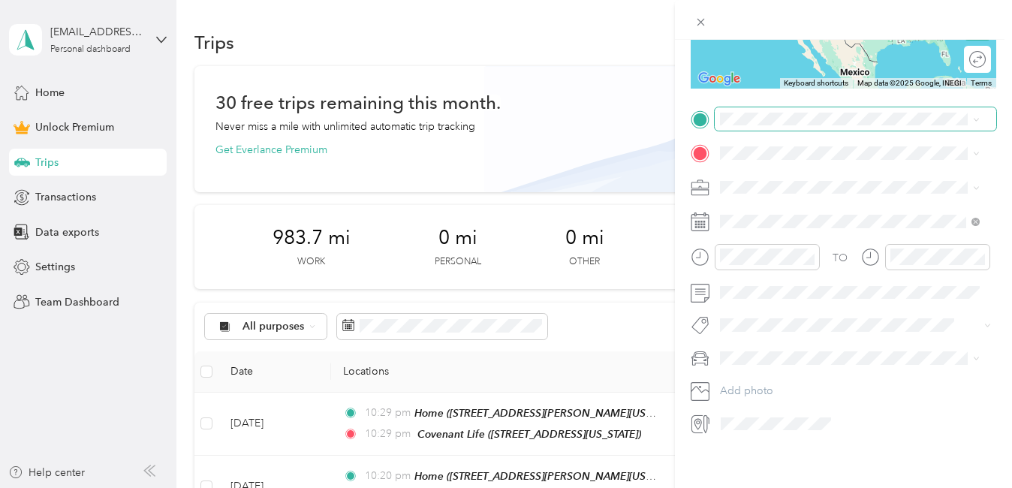
scroll to position [253, 0]
click at [743, 383] on div "[PERSON_NAME]" at bounding box center [849, 384] width 249 height 16
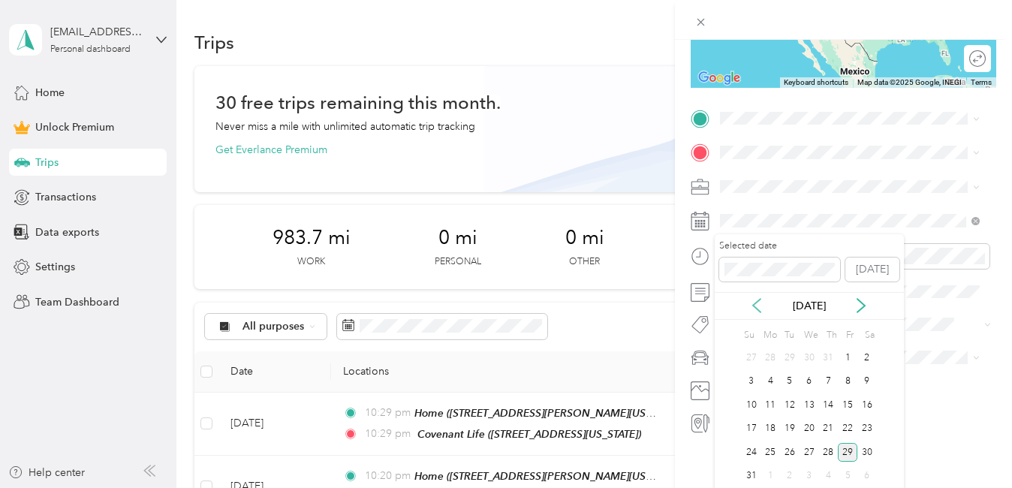
click at [755, 301] on icon at bounding box center [756, 305] width 15 height 15
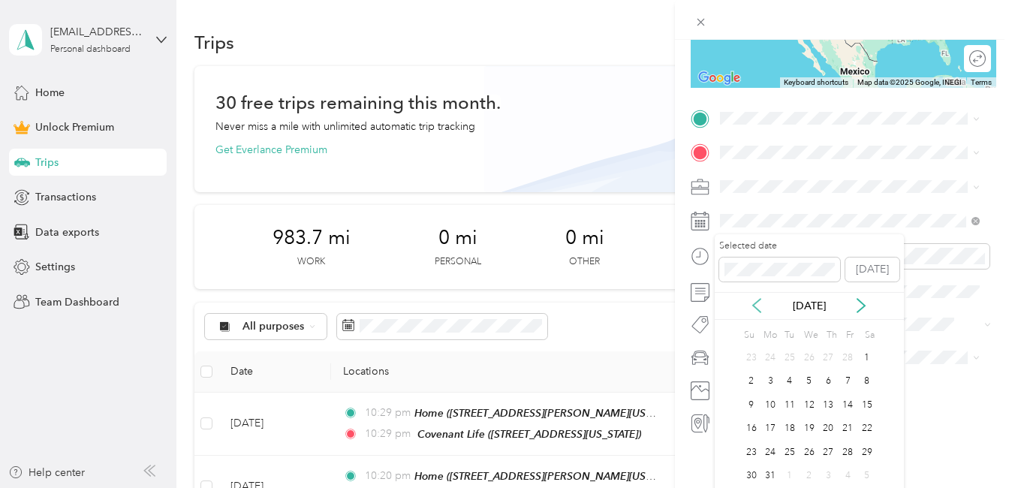
click at [755, 301] on icon at bounding box center [756, 305] width 15 height 15
click at [777, 400] on div "10" at bounding box center [771, 405] width 20 height 19
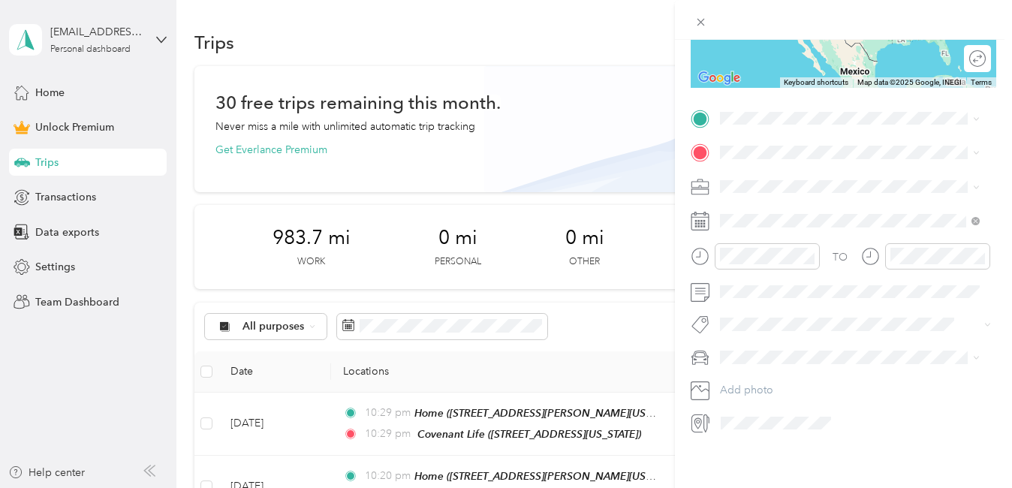
click at [737, 205] on div "Work" at bounding box center [849, 206] width 249 height 16
click at [740, 224] on div "[GEOGRAPHIC_DATA][PERSON_NAME] [STREET_ADDRESS][PERSON_NAME][PERSON_NAME][US_ST…" at bounding box center [849, 229] width 249 height 53
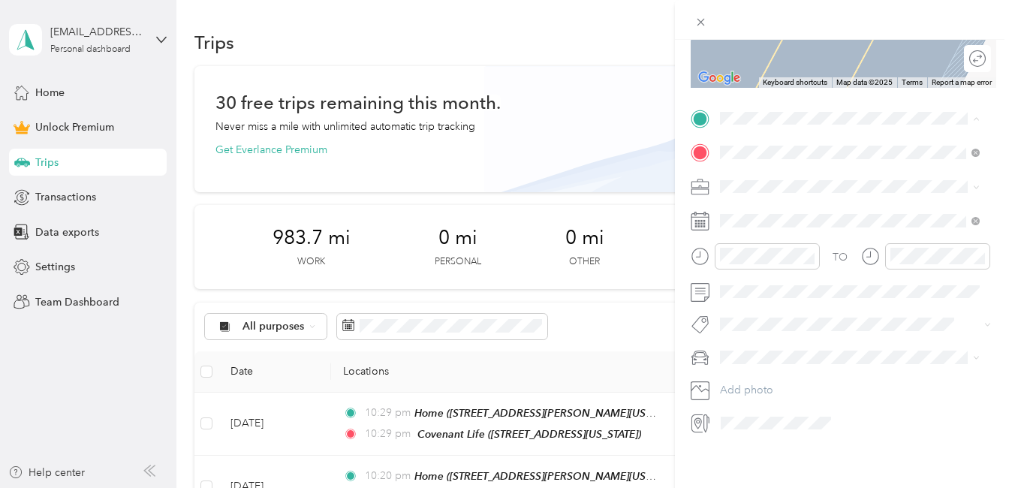
click at [751, 258] on div "Home [STREET_ADDRESS][PERSON_NAME][US_STATE]" at bounding box center [861, 257] width 227 height 47
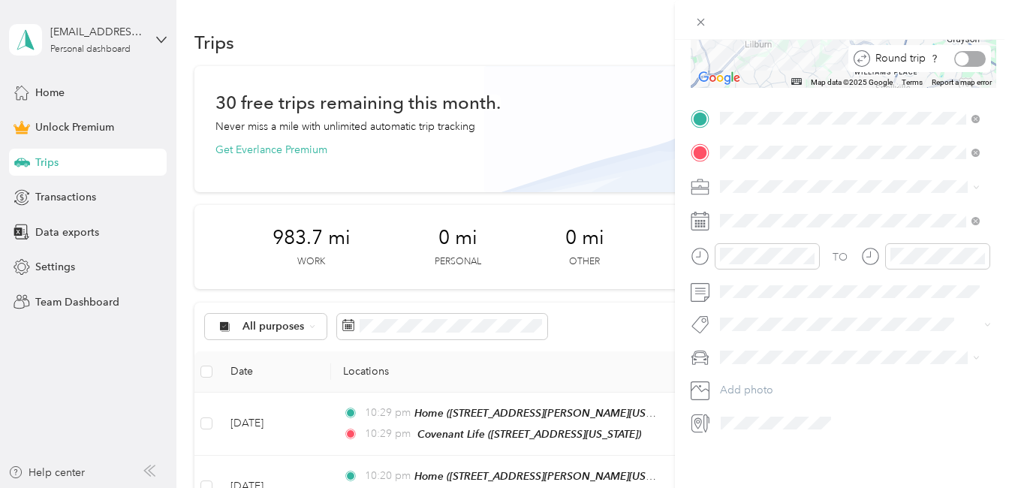
click at [967, 59] on div at bounding box center [970, 59] width 32 height 16
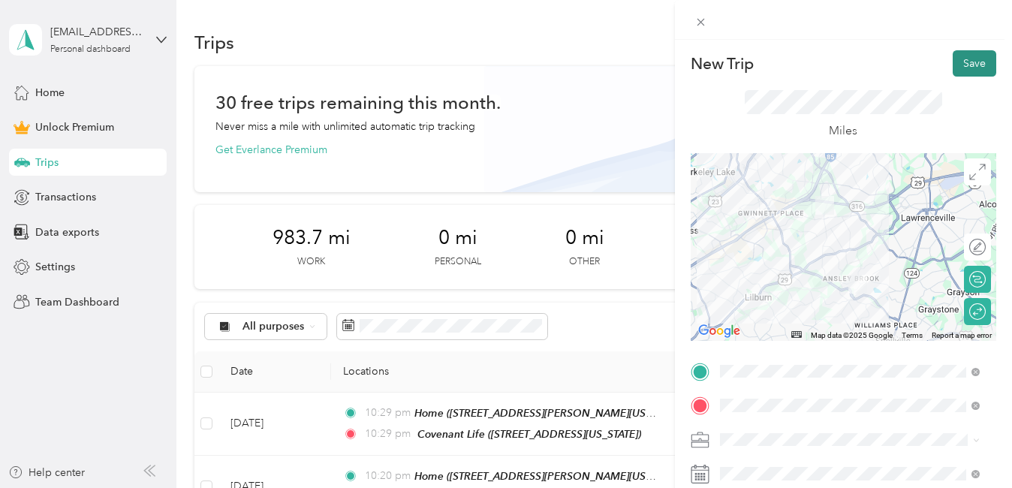
click at [956, 71] on button "Save" at bounding box center [975, 63] width 44 height 26
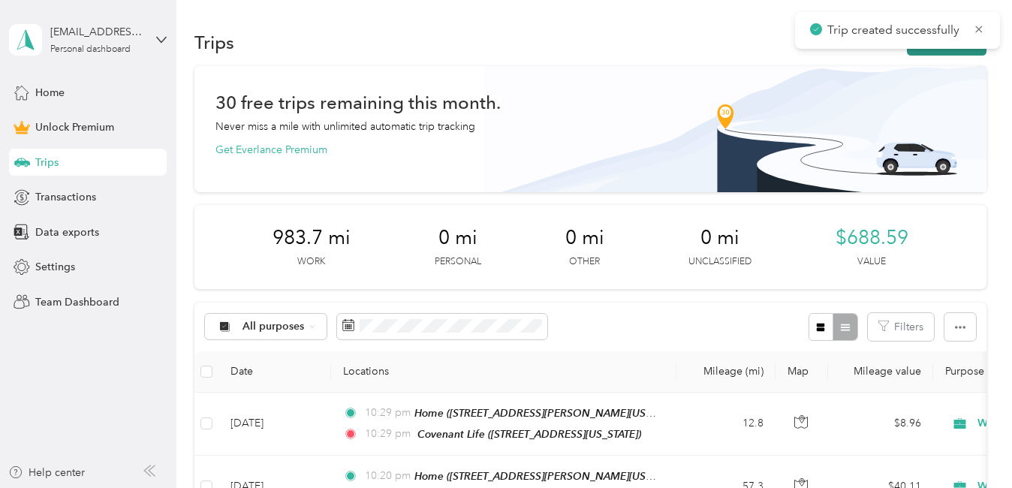
click at [947, 49] on button "New trip" at bounding box center [947, 42] width 80 height 26
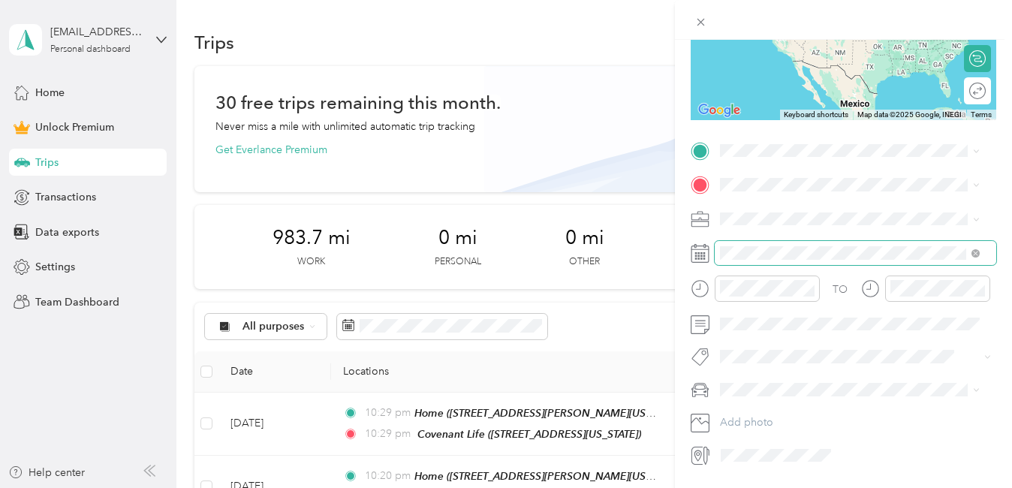
scroll to position [222, 0]
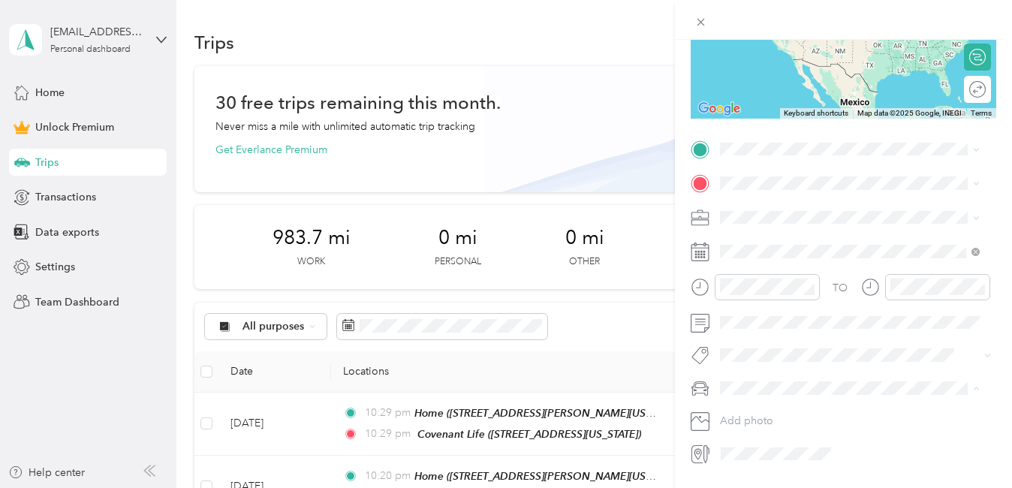
click at [752, 417] on li "[PERSON_NAME]" at bounding box center [850, 415] width 270 height 26
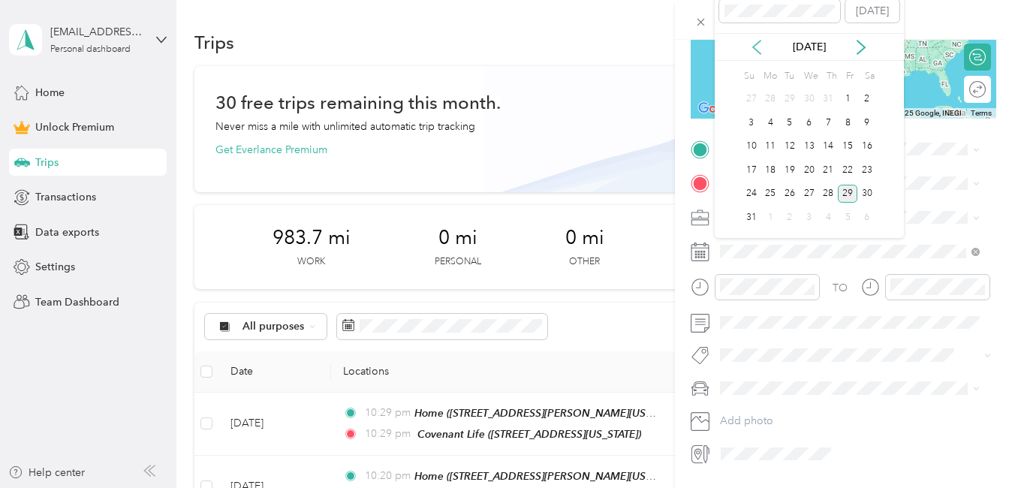
click at [755, 44] on icon at bounding box center [756, 47] width 15 height 15
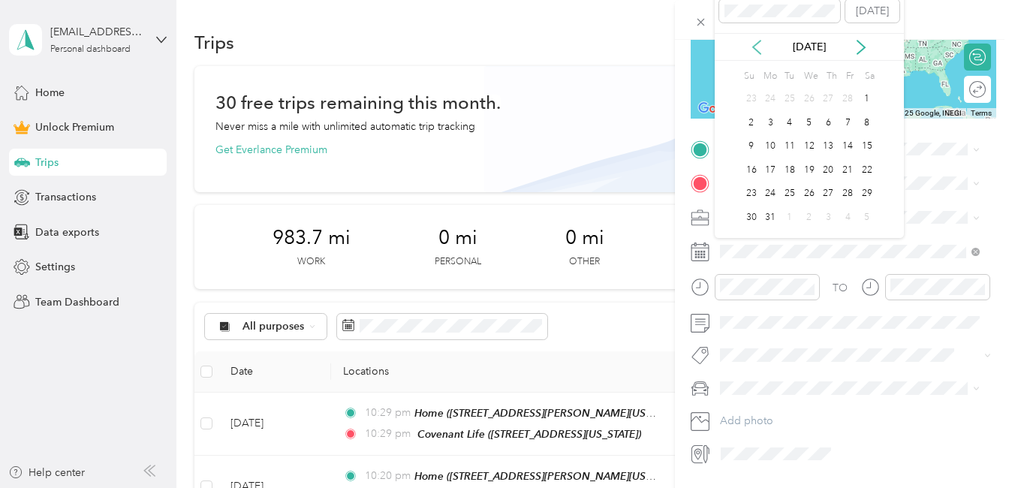
click at [755, 44] on icon at bounding box center [756, 47] width 15 height 15
click at [786, 144] on div "11" at bounding box center [790, 146] width 20 height 19
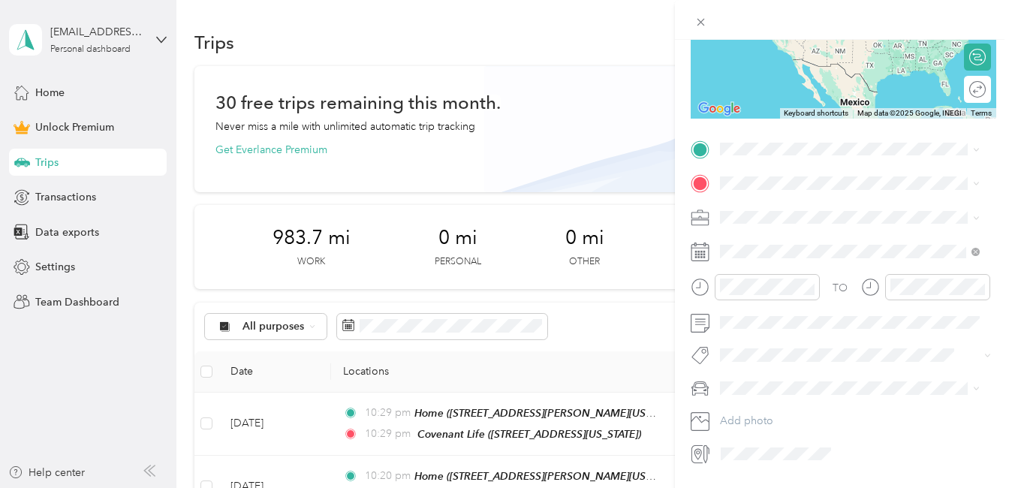
click at [734, 246] on li "Work" at bounding box center [850, 238] width 270 height 26
click at [758, 266] on div "[GEOGRAPHIC_DATA][PERSON_NAME] [STREET_ADDRESS][PERSON_NAME][PERSON_NAME][US_ST…" at bounding box center [861, 259] width 227 height 47
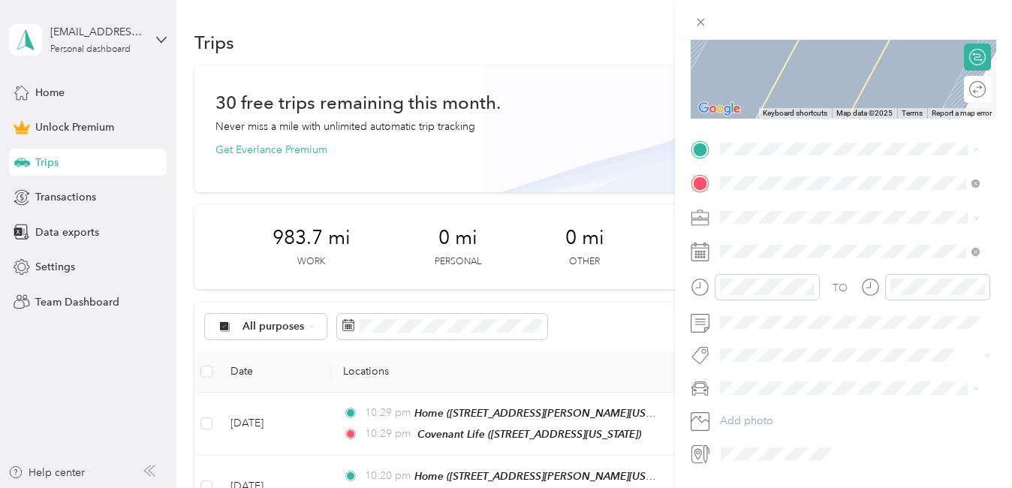
click at [773, 311] on span "[STREET_ADDRESS][PERSON_NAME][US_STATE]" at bounding box center [837, 296] width 179 height 29
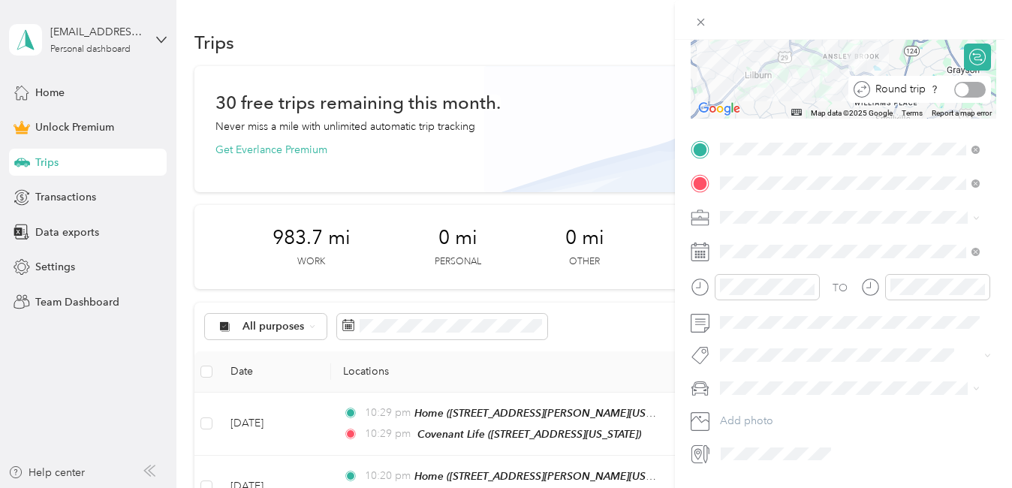
click at [968, 86] on div at bounding box center [970, 90] width 32 height 16
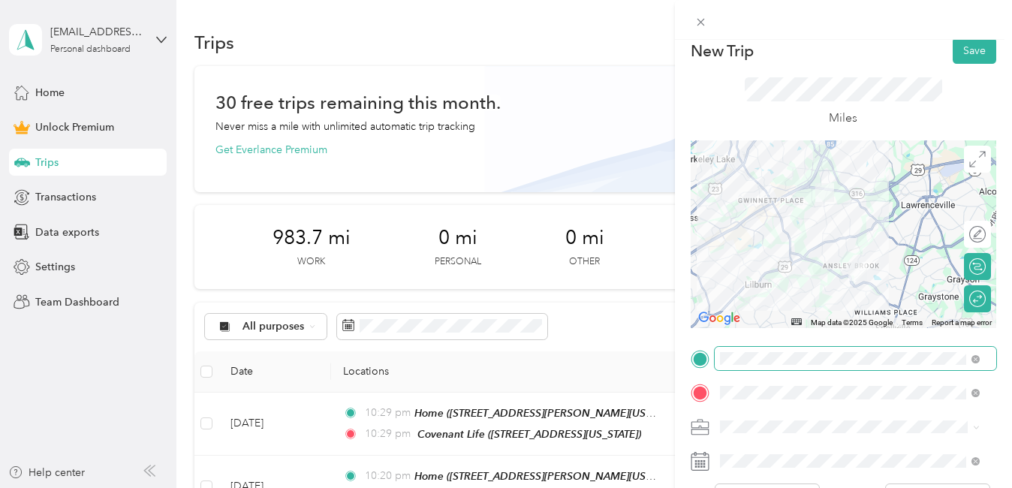
scroll to position [0, 0]
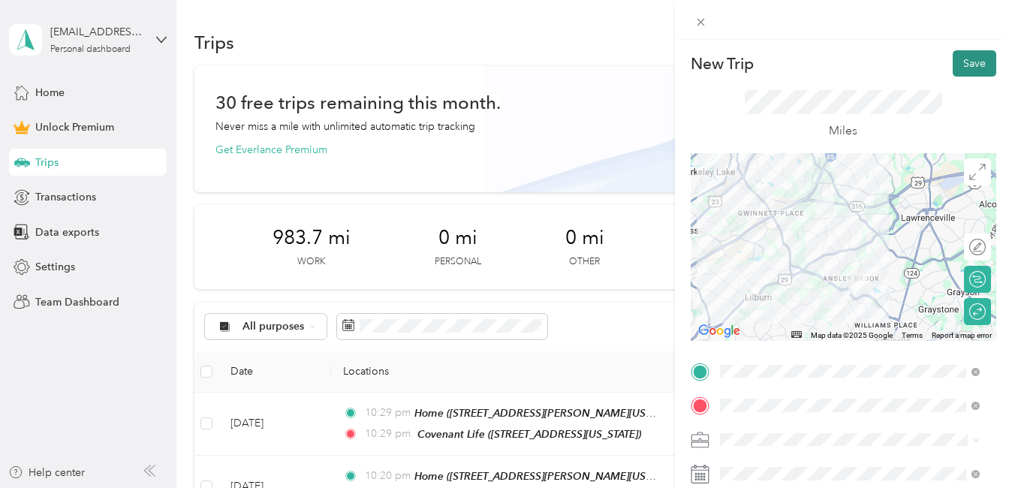
click at [970, 71] on button "Save" at bounding box center [975, 63] width 44 height 26
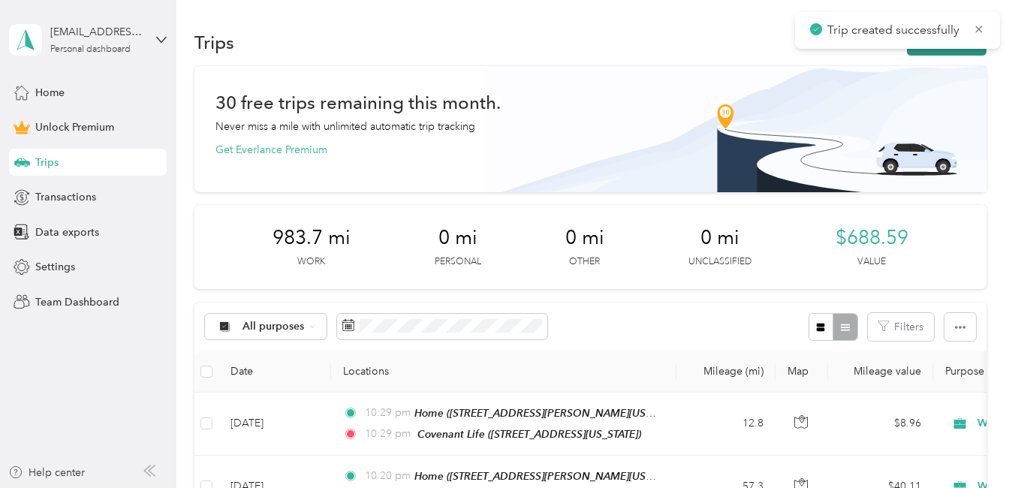
click at [957, 52] on button "New trip" at bounding box center [947, 42] width 80 height 26
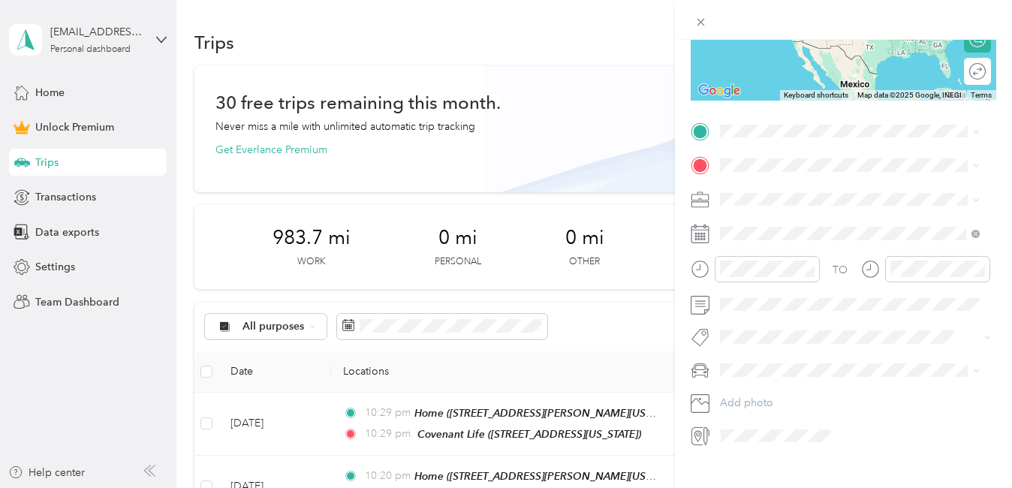
scroll to position [248, 0]
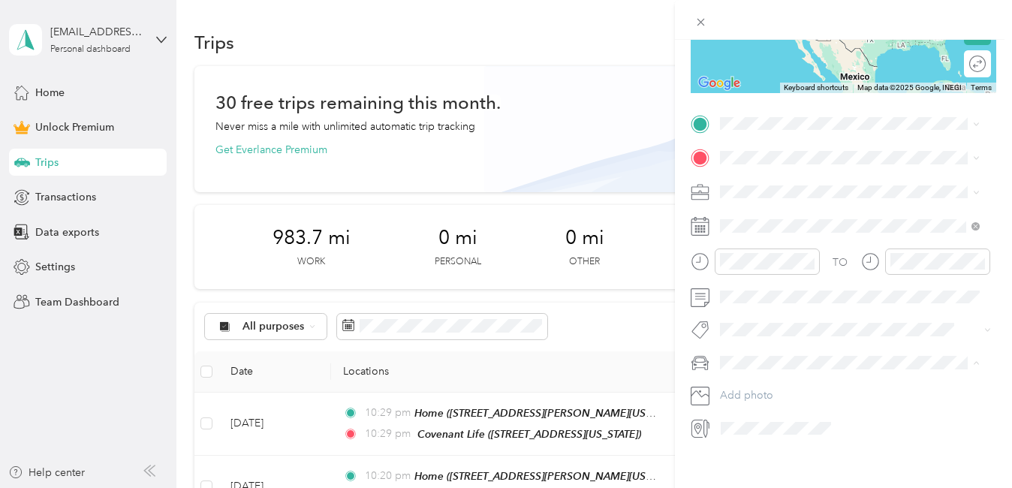
click at [740, 388] on span "[PERSON_NAME]" at bounding box center [766, 389] width 83 height 13
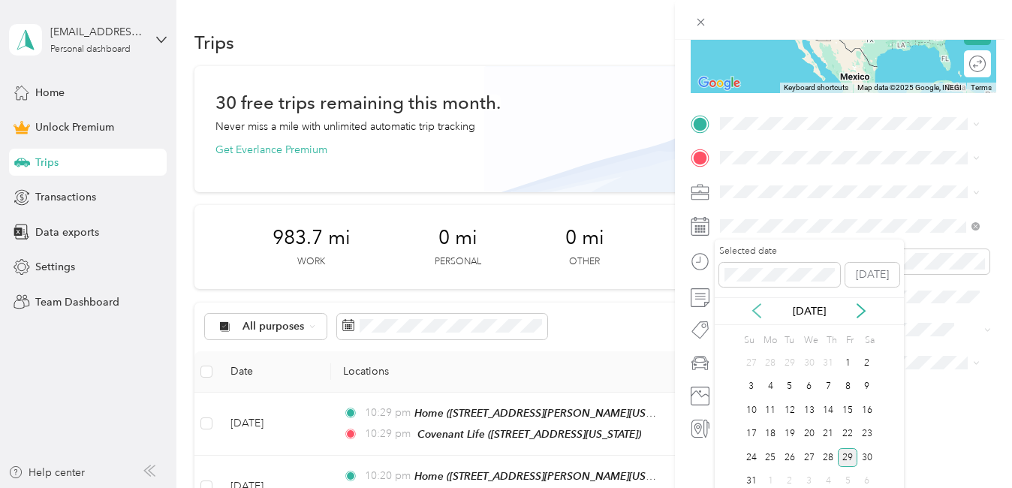
click at [758, 309] on icon at bounding box center [756, 310] width 15 height 15
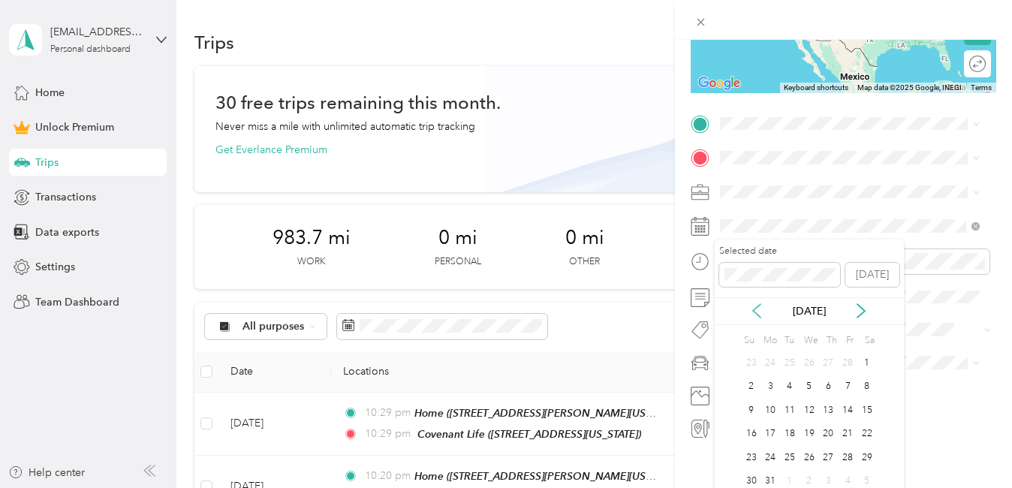
click at [758, 309] on icon at bounding box center [756, 310] width 15 height 15
click at [804, 409] on div "12" at bounding box center [810, 410] width 20 height 19
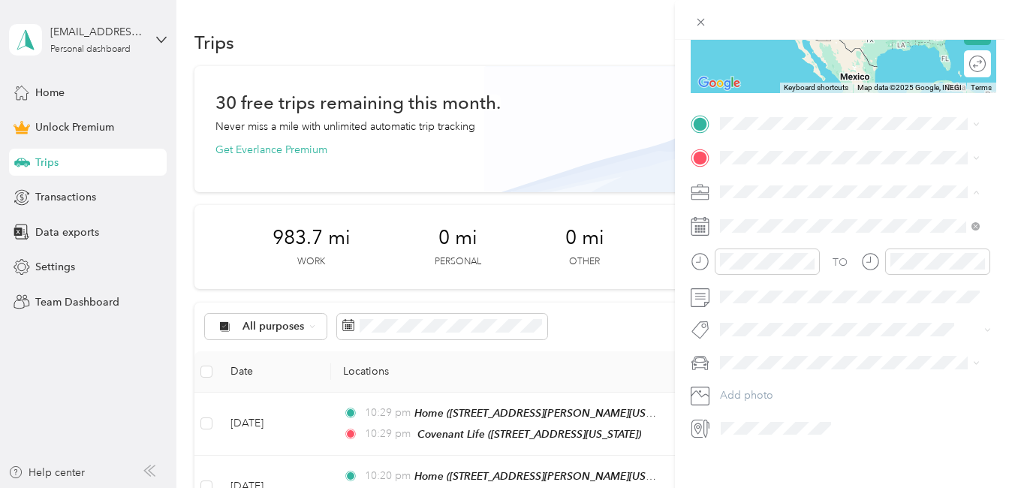
click at [740, 216] on span "Work" at bounding box center [738, 218] width 26 height 13
click at [761, 230] on span "[STREET_ADDRESS][PERSON_NAME][PERSON_NAME][US_STATE]" at bounding box center [837, 242] width 179 height 29
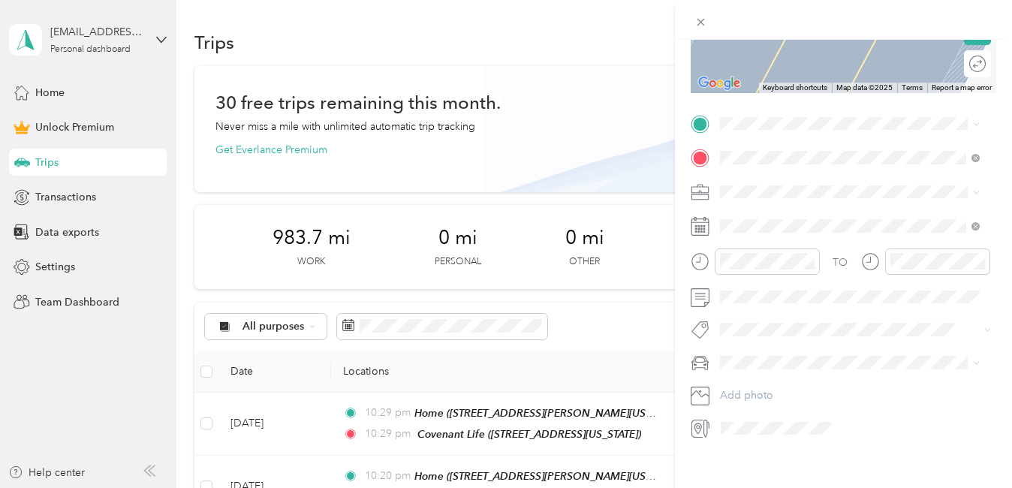
click at [771, 267] on div "Home [STREET_ADDRESS][PERSON_NAME][US_STATE]" at bounding box center [861, 261] width 227 height 47
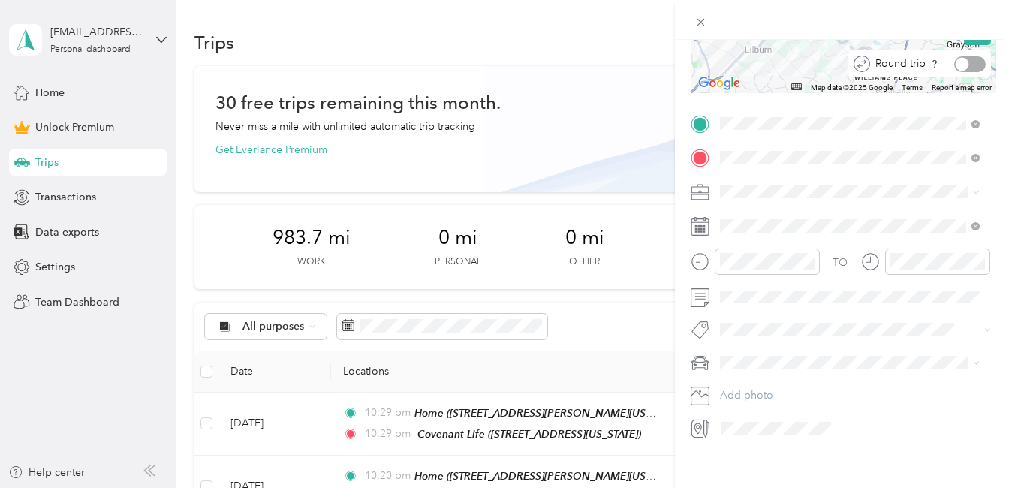
click at [962, 62] on div at bounding box center [970, 64] width 32 height 16
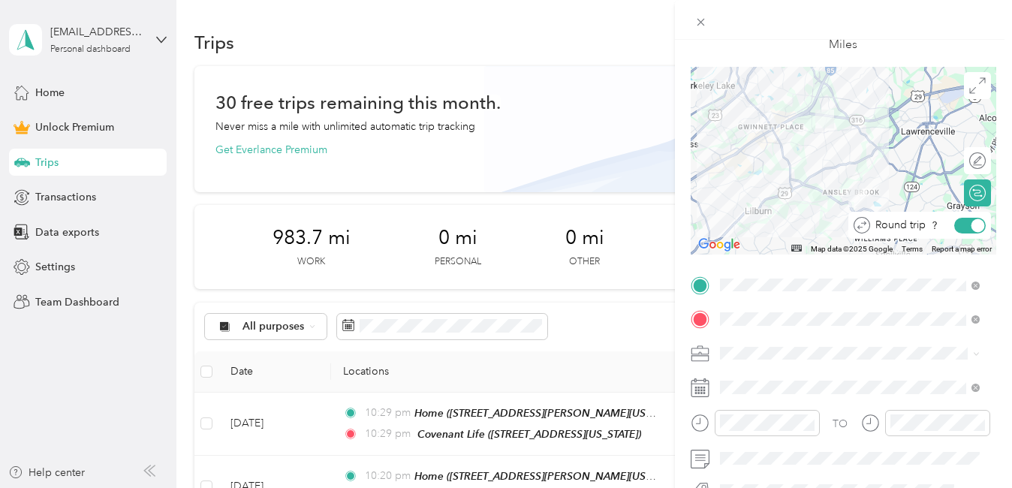
scroll to position [0, 0]
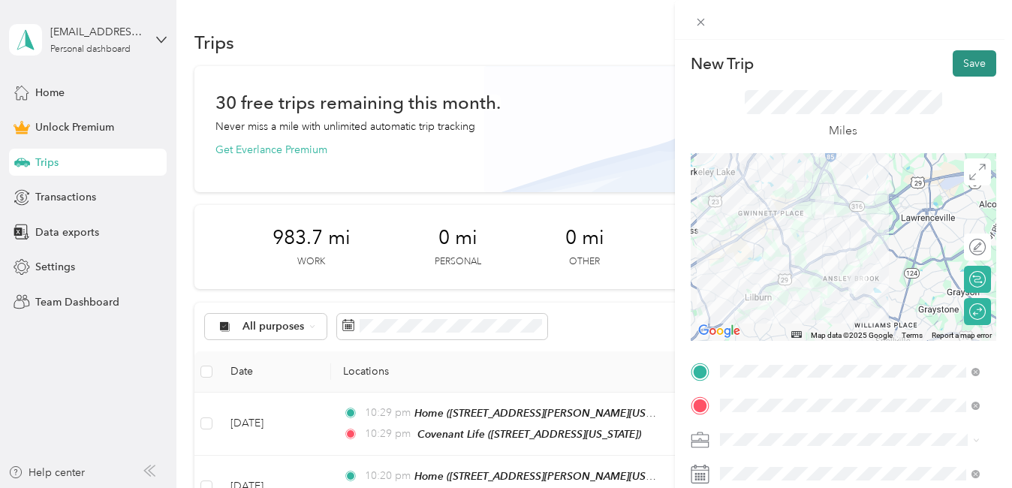
click at [958, 65] on button "Save" at bounding box center [975, 63] width 44 height 26
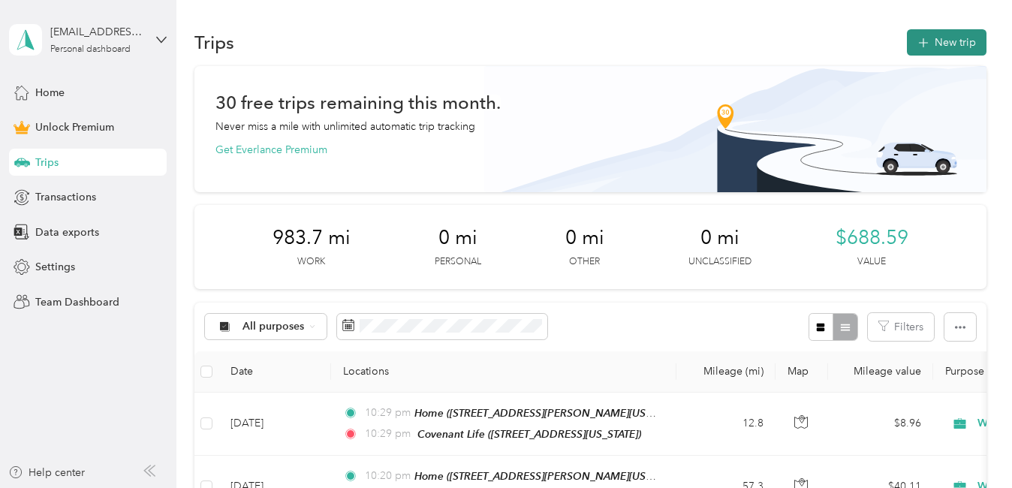
click at [947, 42] on button "New trip" at bounding box center [947, 42] width 80 height 26
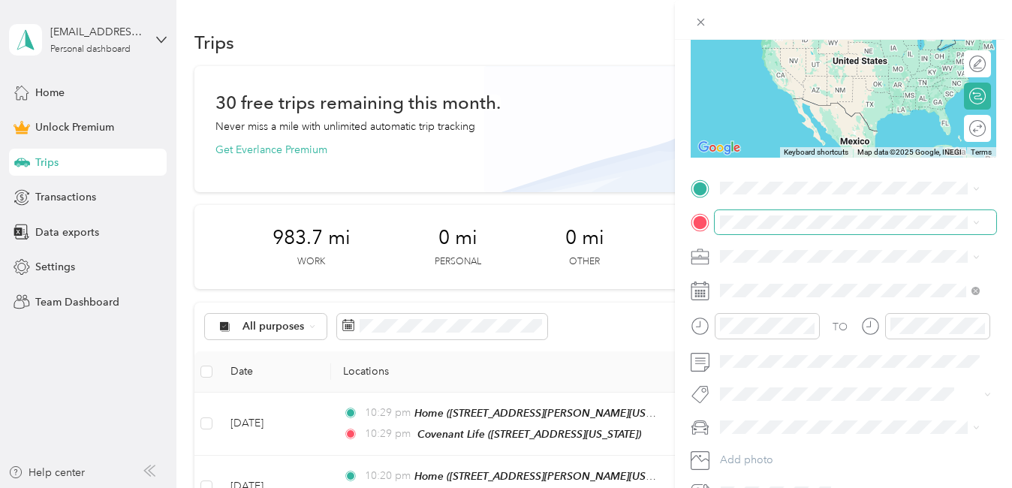
scroll to position [184, 0]
click at [749, 369] on span "[PERSON_NAME]" at bounding box center [766, 373] width 83 height 13
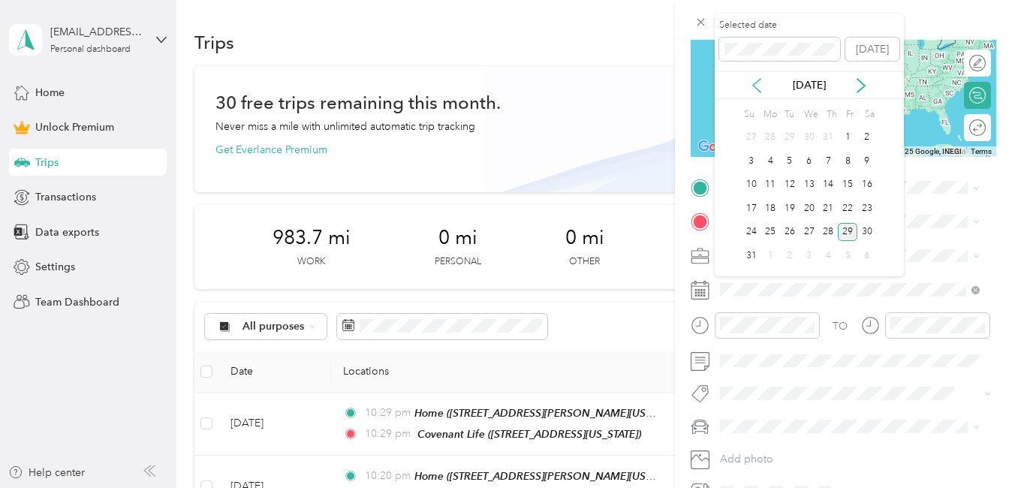
click at [757, 83] on icon at bounding box center [756, 85] width 15 height 15
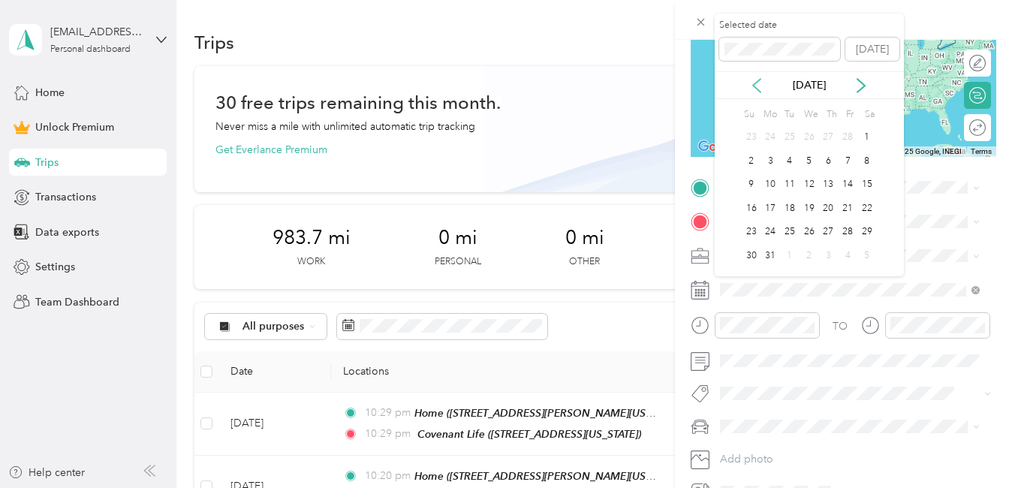
click at [757, 83] on icon at bounding box center [756, 85] width 15 height 15
click at [829, 188] on div "13" at bounding box center [829, 185] width 20 height 19
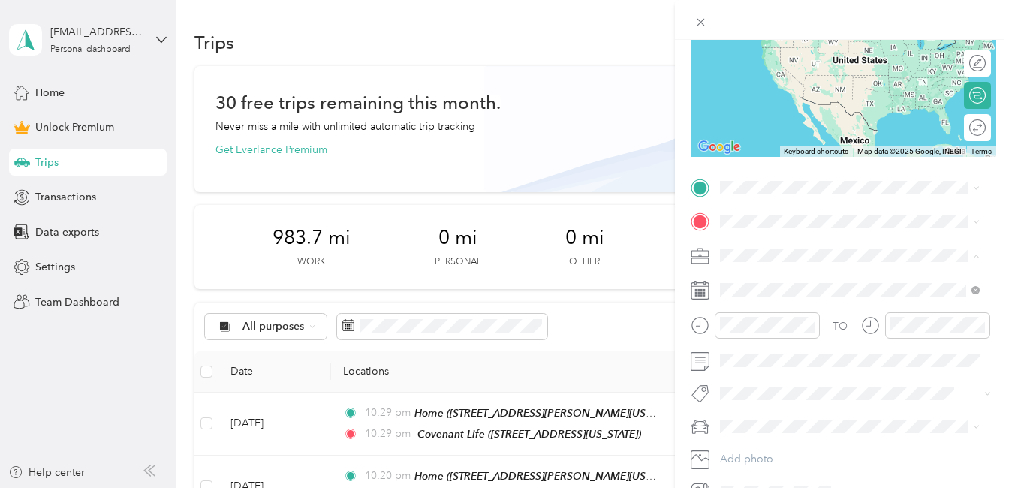
click at [748, 279] on span "Work" at bounding box center [738, 282] width 26 height 13
click at [761, 297] on span "[STREET_ADDRESS][PERSON_NAME][PERSON_NAME][US_STATE]" at bounding box center [837, 303] width 179 height 29
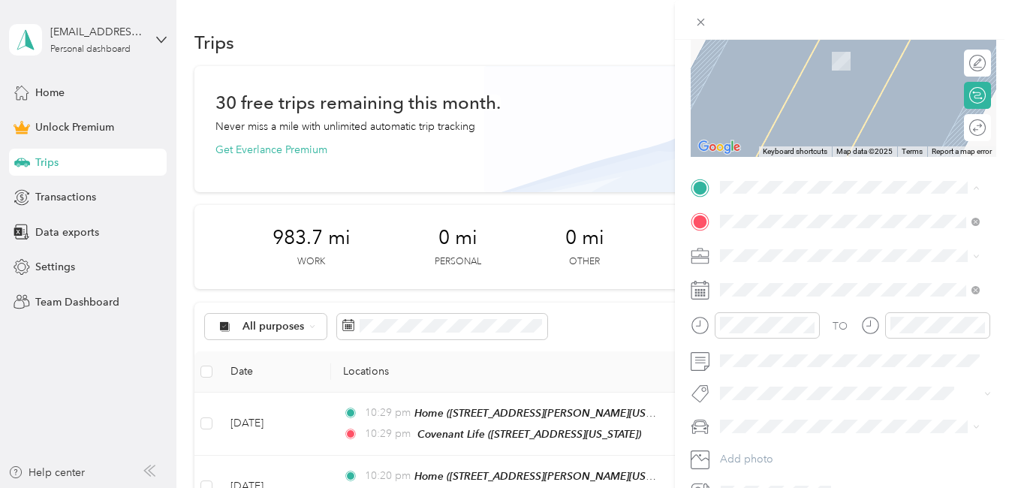
click at [774, 342] on span "[STREET_ADDRESS][PERSON_NAME][US_STATE]" at bounding box center [837, 335] width 179 height 29
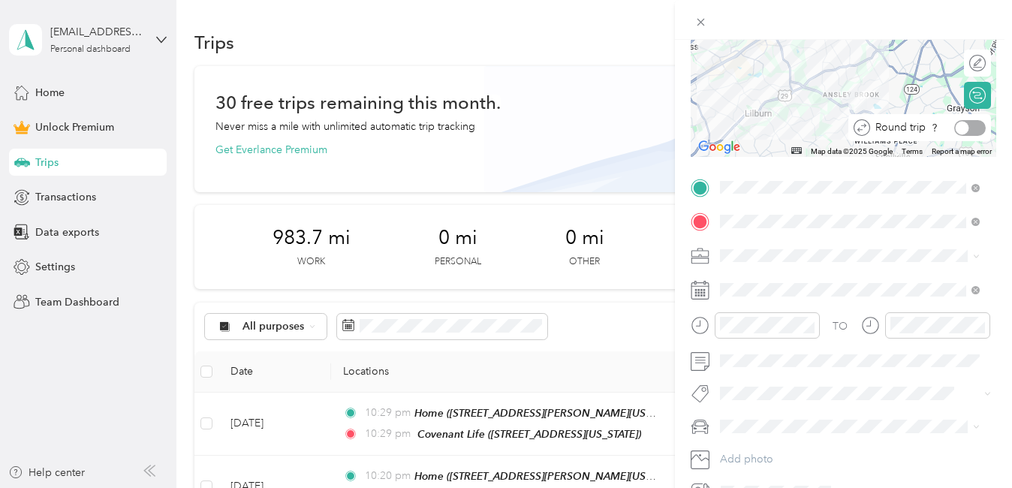
click at [963, 125] on div at bounding box center [970, 128] width 32 height 16
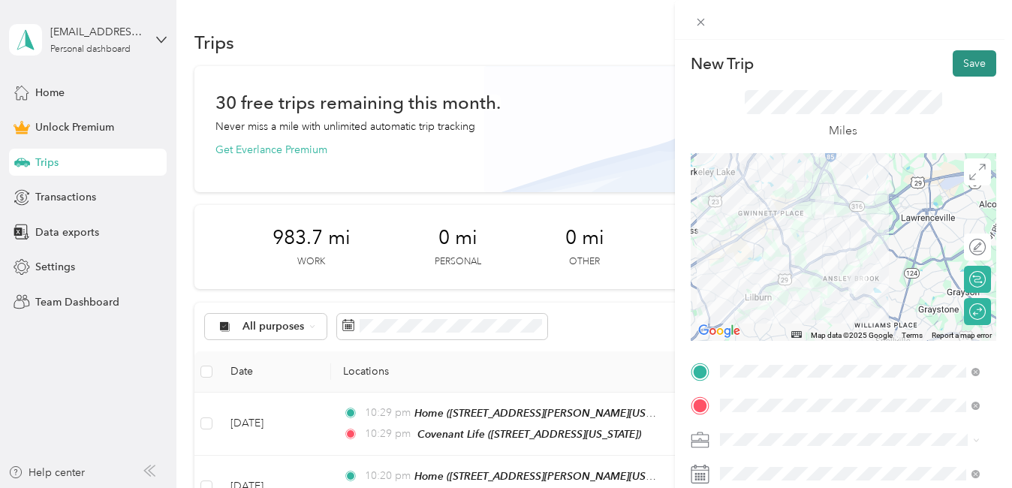
click at [961, 62] on button "Save" at bounding box center [975, 63] width 44 height 26
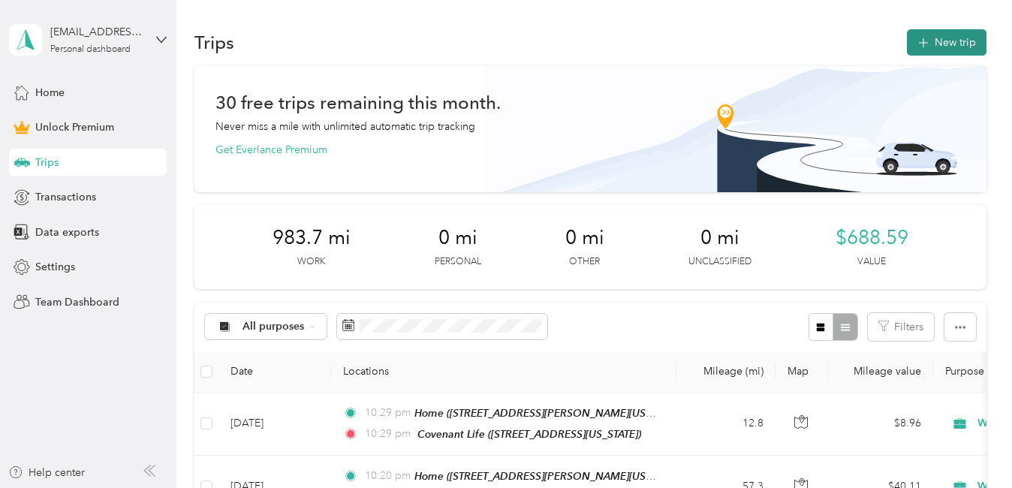
click at [948, 50] on button "New trip" at bounding box center [947, 42] width 80 height 26
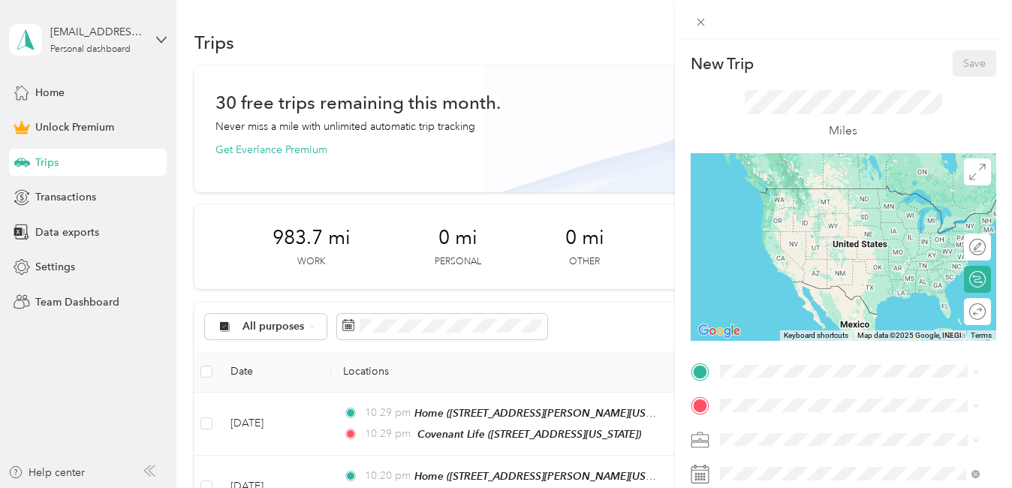
scroll to position [266, 0]
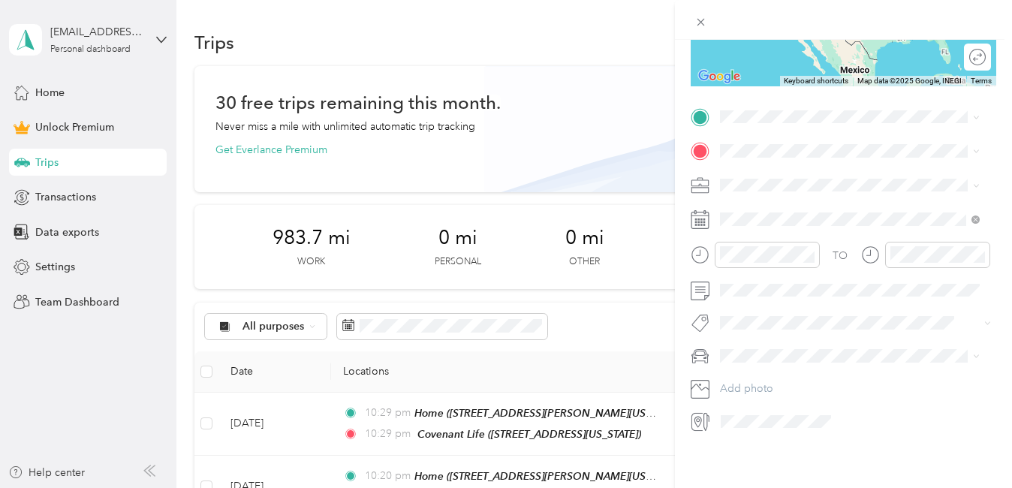
click at [744, 369] on span "[PERSON_NAME]" at bounding box center [766, 365] width 83 height 13
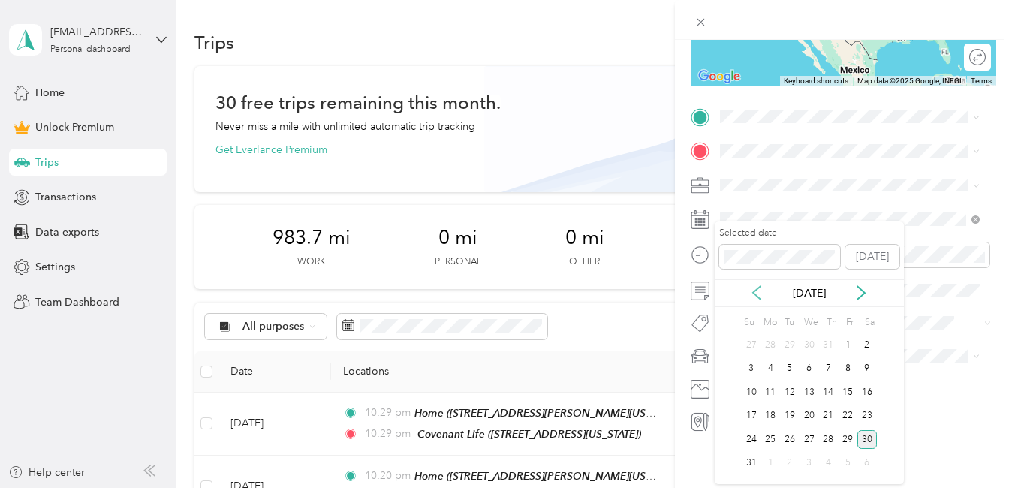
click at [757, 294] on icon at bounding box center [756, 292] width 15 height 15
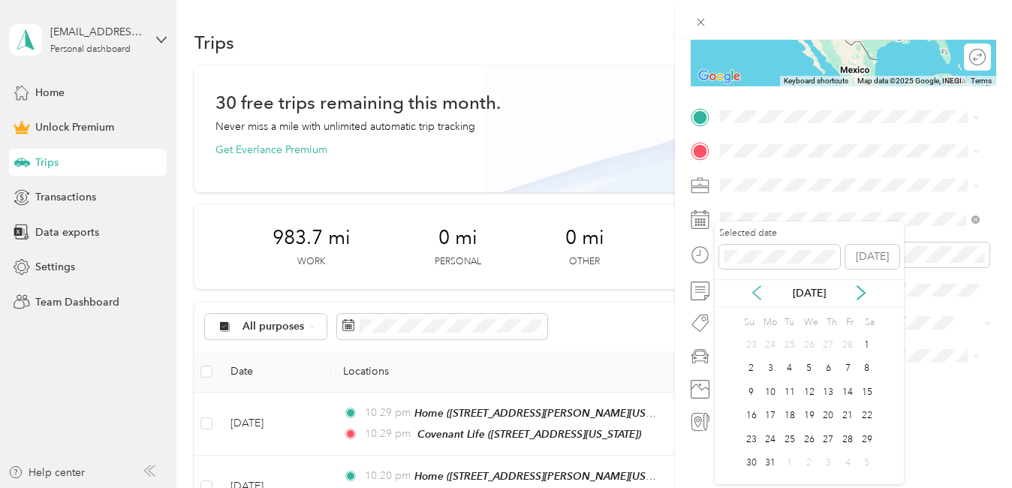
click at [757, 294] on icon at bounding box center [756, 292] width 15 height 15
click at [793, 414] on div "18" at bounding box center [790, 416] width 20 height 19
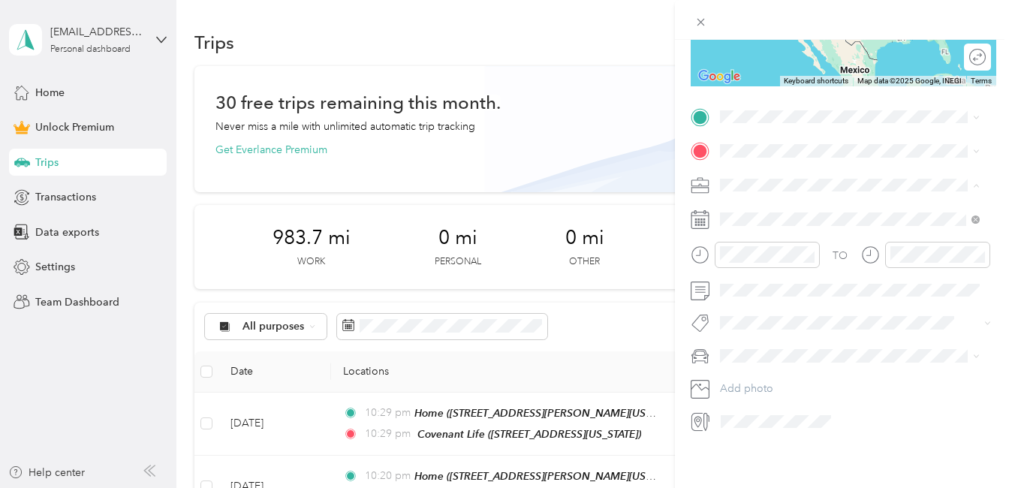
click at [742, 201] on div "Work" at bounding box center [849, 200] width 249 height 16
click at [755, 194] on strong "St. [PERSON_NAME]" at bounding box center [800, 198] width 104 height 13
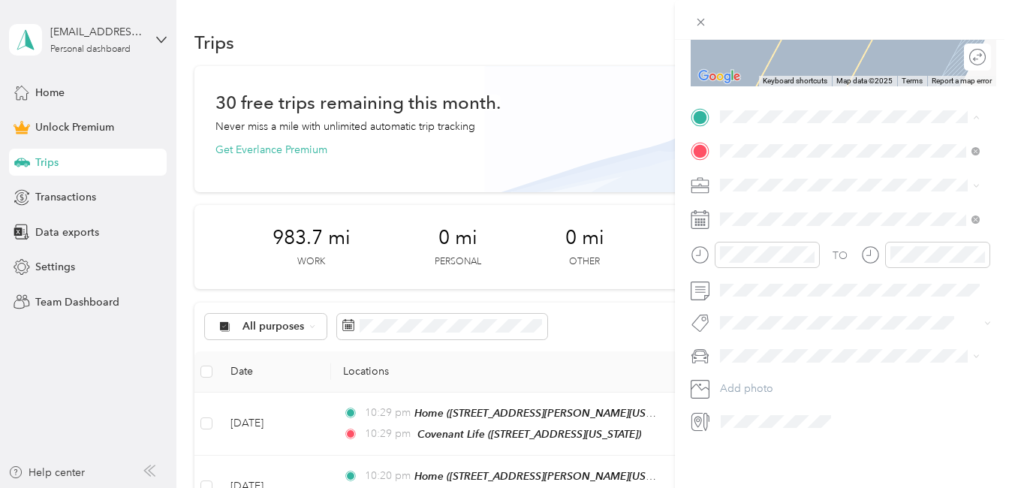
click at [765, 255] on span "[STREET_ADDRESS][PERSON_NAME][US_STATE]" at bounding box center [837, 253] width 179 height 29
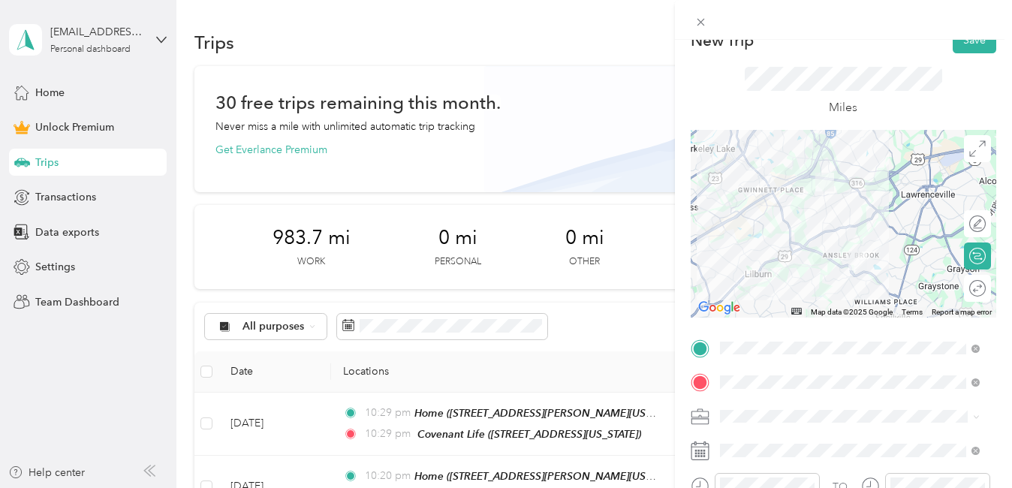
scroll to position [23, 0]
click at [966, 284] on div at bounding box center [970, 290] width 32 height 16
click at [964, 44] on button "Save" at bounding box center [975, 41] width 44 height 26
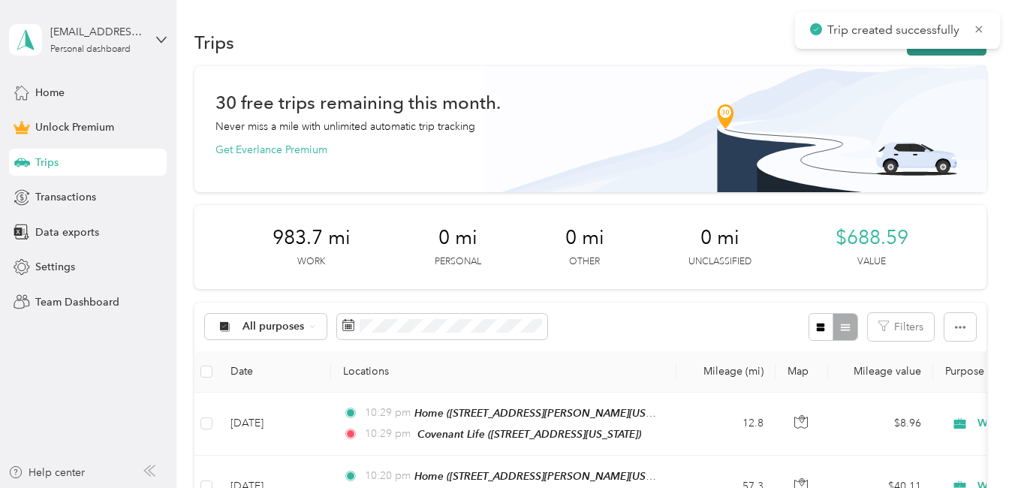
click at [959, 52] on button "New trip" at bounding box center [947, 42] width 80 height 26
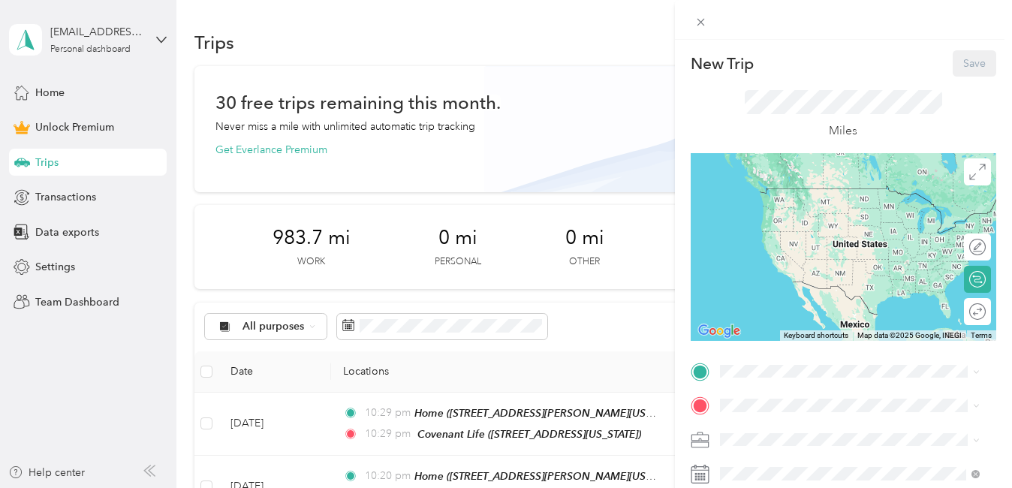
scroll to position [266, 0]
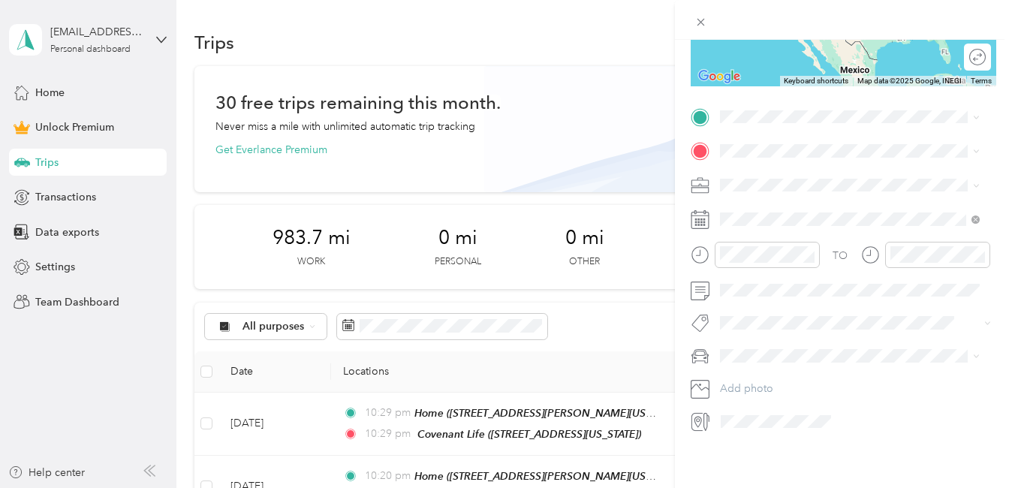
click at [758, 369] on span "[PERSON_NAME]" at bounding box center [766, 364] width 83 height 13
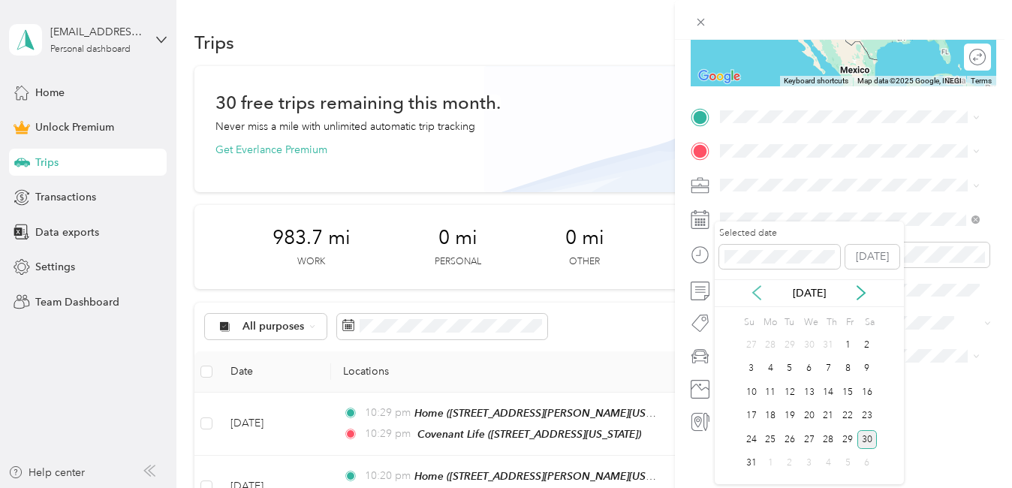
click at [753, 290] on icon at bounding box center [756, 292] width 15 height 15
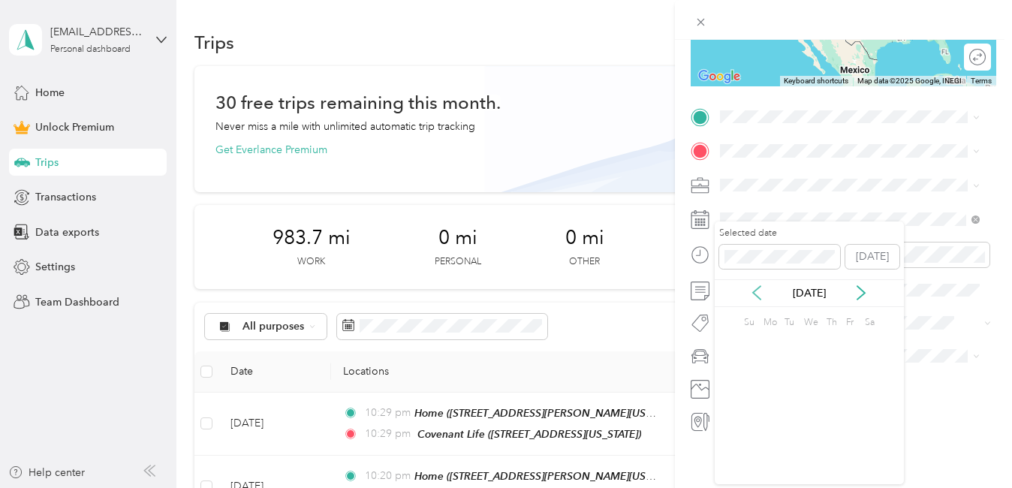
click at [753, 290] on icon at bounding box center [756, 292] width 15 height 15
click at [806, 412] on div "19" at bounding box center [810, 416] width 20 height 19
click at [743, 204] on li "Work" at bounding box center [850, 200] width 270 height 26
click at [763, 226] on span "[STREET_ADDRESS][PERSON_NAME][PERSON_NAME][US_STATE]" at bounding box center [837, 221] width 179 height 29
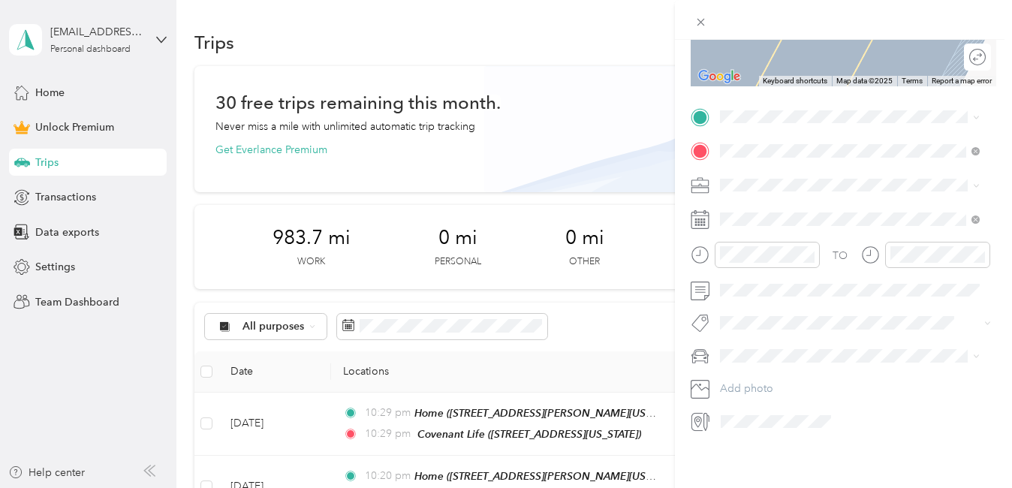
click at [778, 259] on span "[STREET_ADDRESS][PERSON_NAME][US_STATE]" at bounding box center [837, 245] width 179 height 29
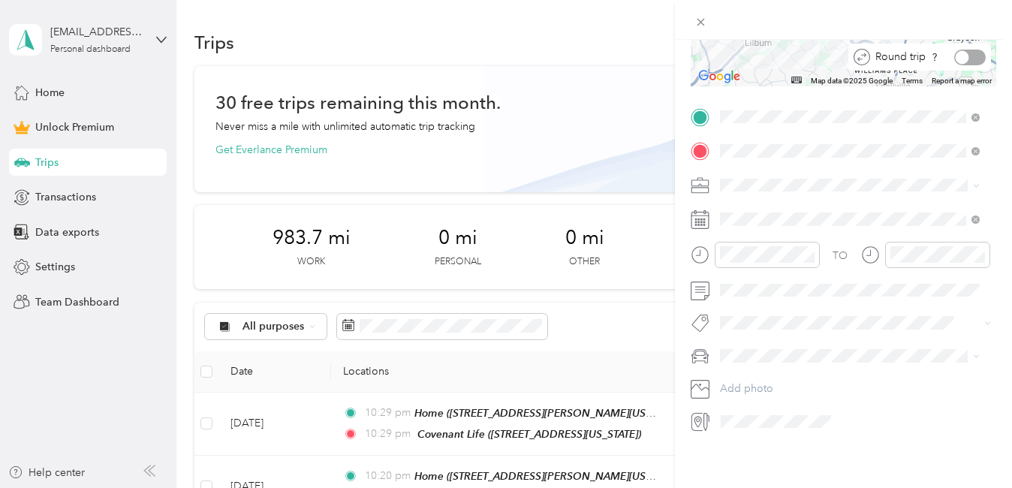
click at [969, 50] on div at bounding box center [970, 58] width 32 height 16
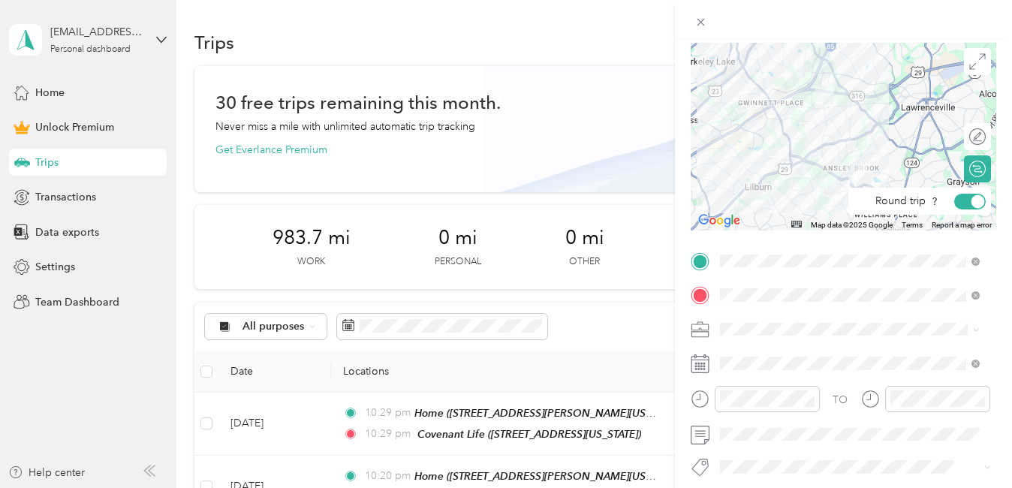
scroll to position [0, 0]
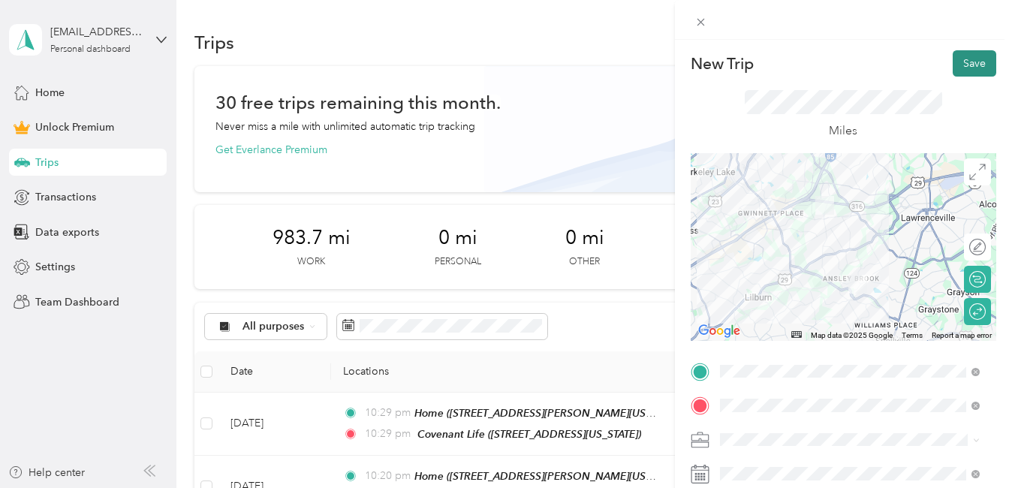
click at [962, 63] on button "Save" at bounding box center [975, 63] width 44 height 26
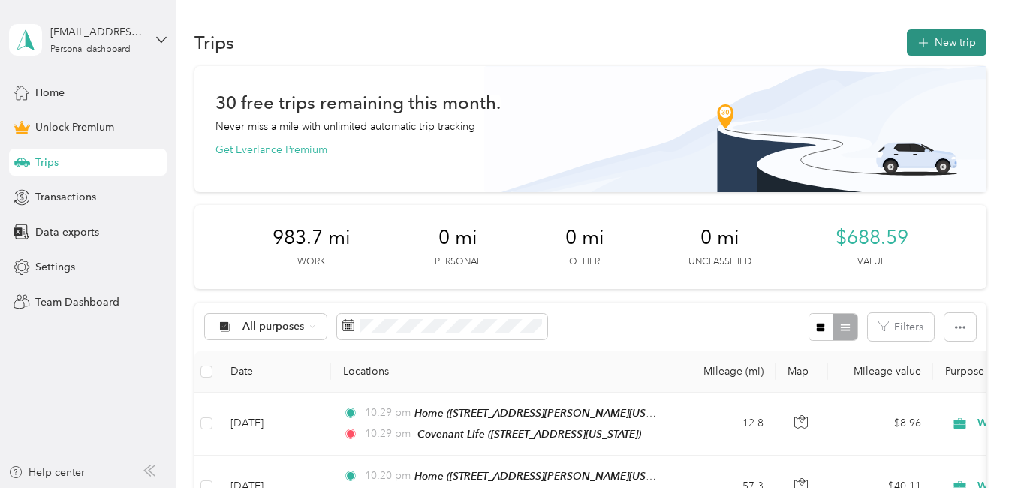
click at [942, 51] on button "New trip" at bounding box center [947, 42] width 80 height 26
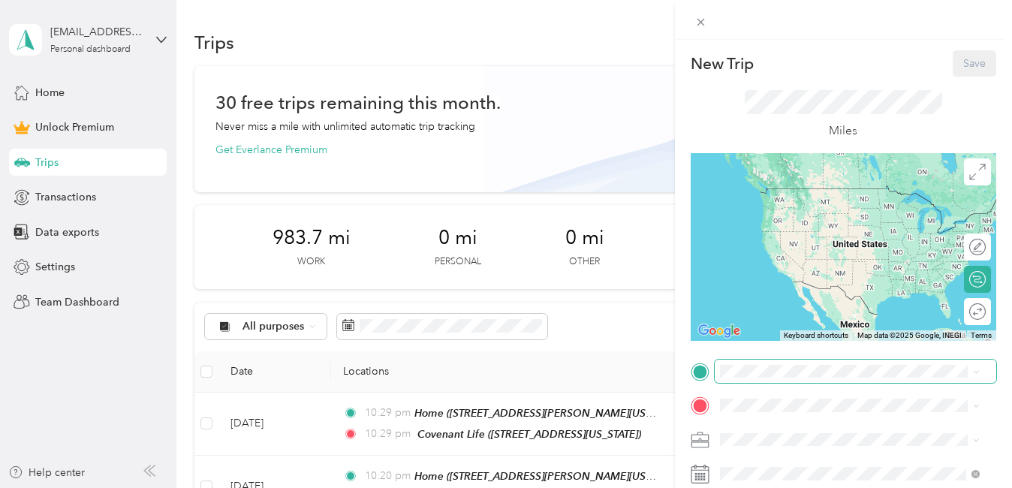
scroll to position [266, 0]
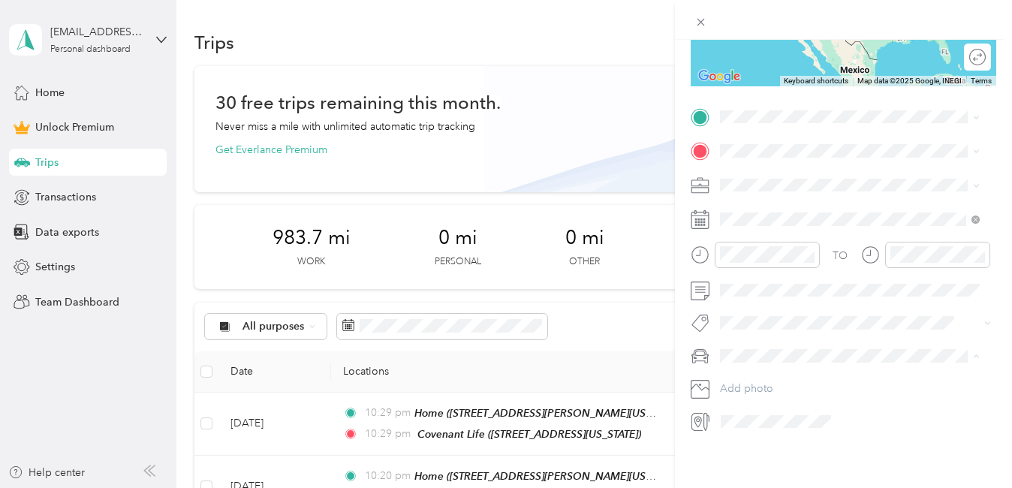
click at [734, 369] on span "[PERSON_NAME]" at bounding box center [766, 371] width 83 height 13
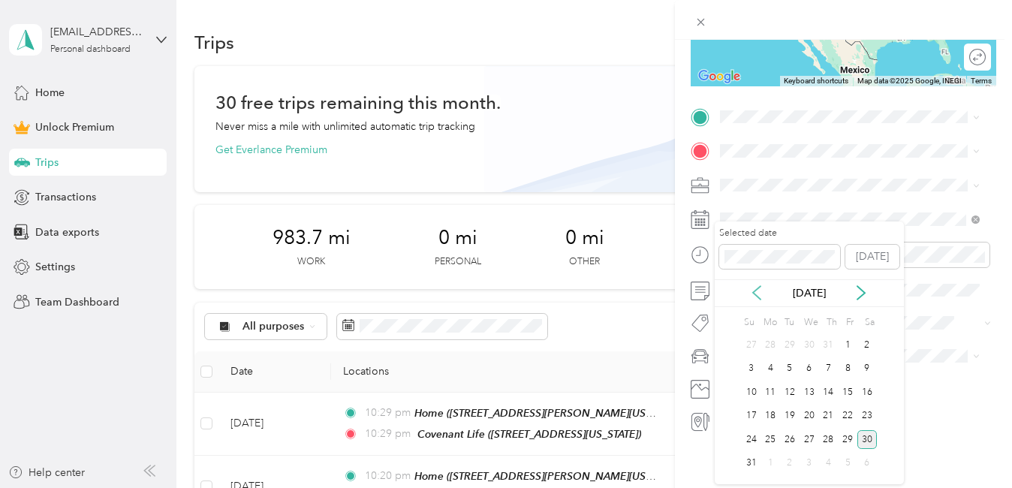
click at [759, 295] on icon at bounding box center [756, 292] width 15 height 15
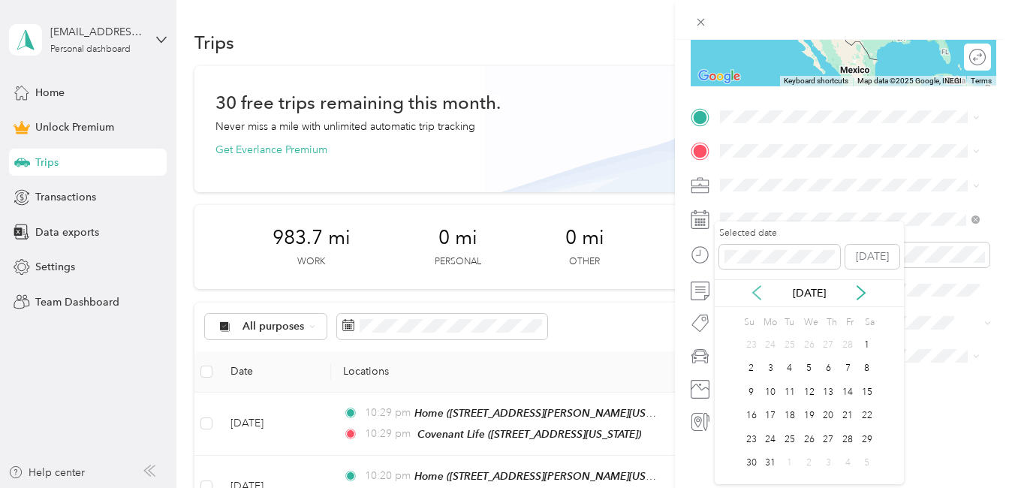
click at [759, 295] on icon at bounding box center [756, 292] width 15 height 15
click at [834, 415] on div "20" at bounding box center [829, 416] width 20 height 19
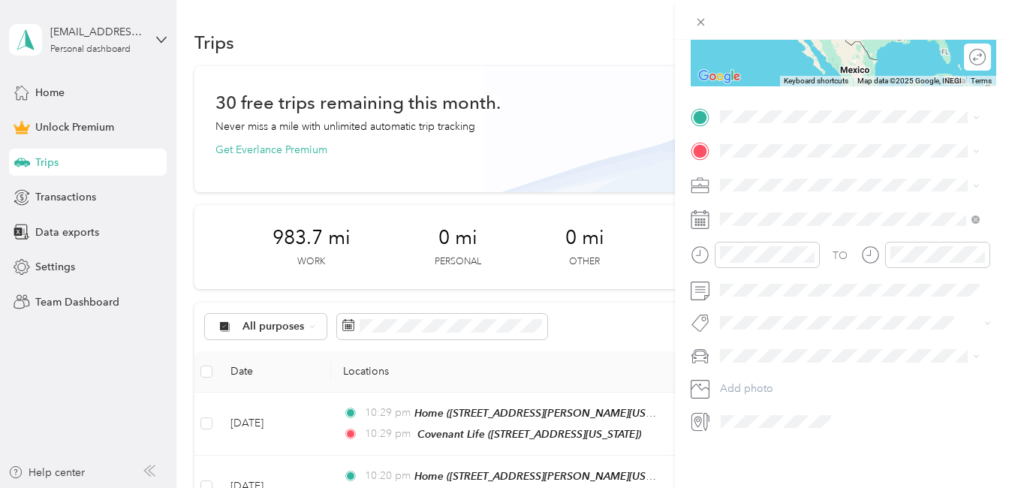
click at [737, 201] on li "Work" at bounding box center [850, 195] width 270 height 26
click at [759, 195] on strong "St. [PERSON_NAME]" at bounding box center [800, 197] width 104 height 14
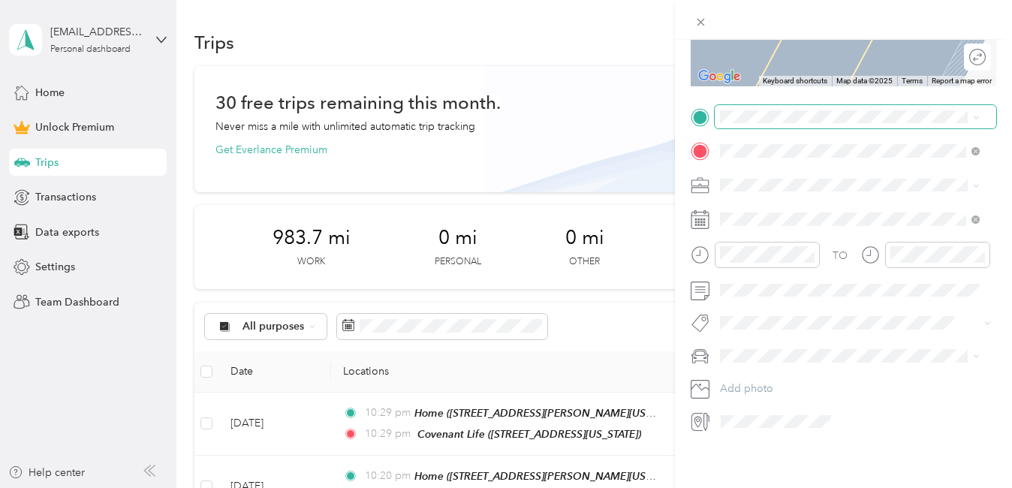
click at [734, 113] on span at bounding box center [856, 117] width 282 height 24
click at [781, 264] on span "[STREET_ADDRESS][PERSON_NAME][US_STATE]" at bounding box center [837, 250] width 179 height 29
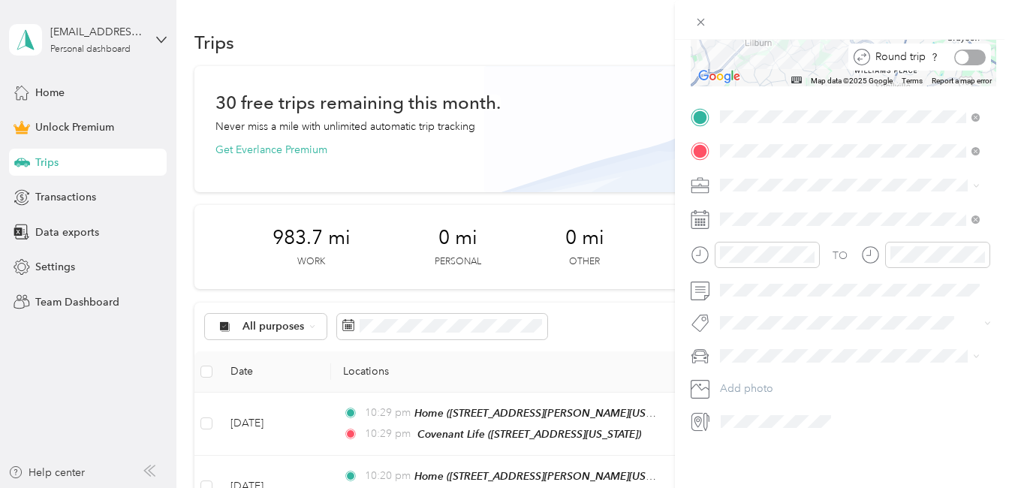
click at [961, 50] on div at bounding box center [970, 58] width 32 height 16
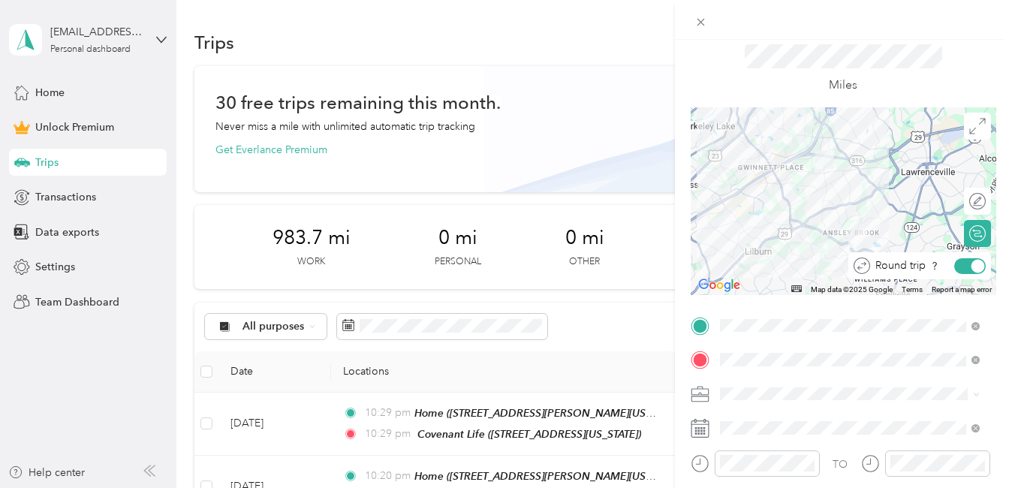
scroll to position [0, 0]
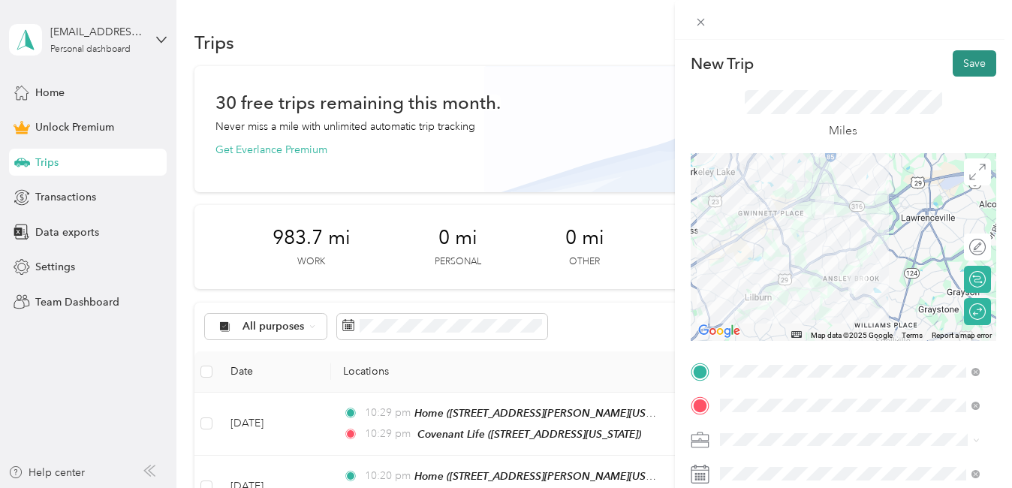
click at [958, 59] on button "Save" at bounding box center [975, 63] width 44 height 26
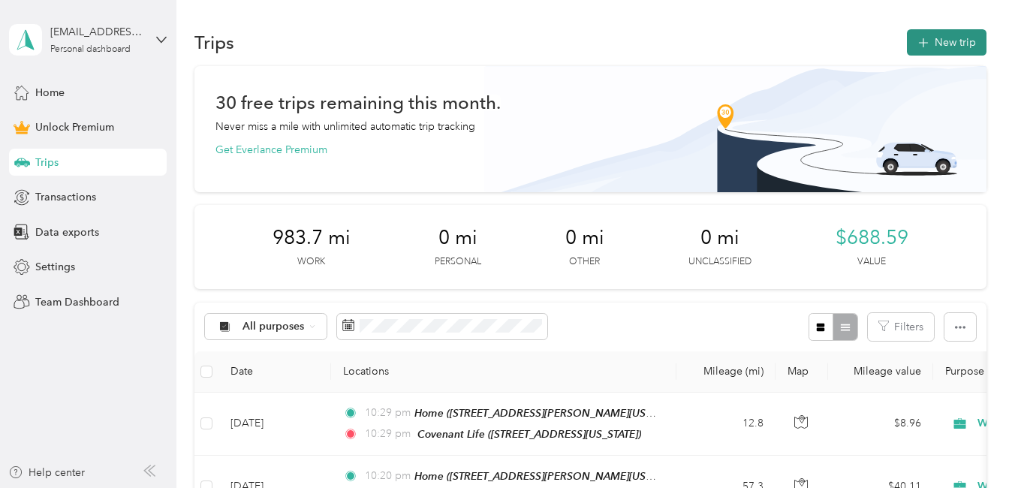
click at [930, 40] on button "New trip" at bounding box center [947, 42] width 80 height 26
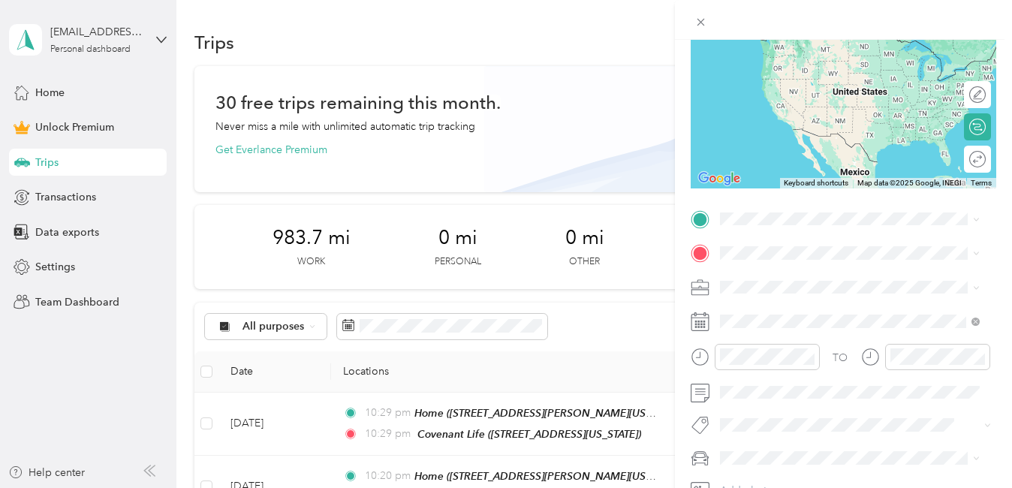
scroll to position [228, 0]
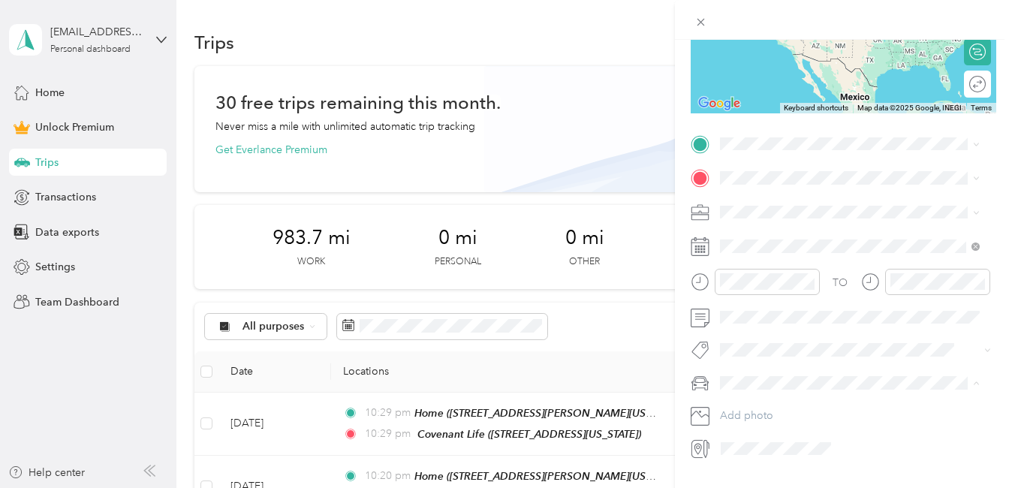
click at [762, 405] on span "[PERSON_NAME]" at bounding box center [766, 409] width 83 height 13
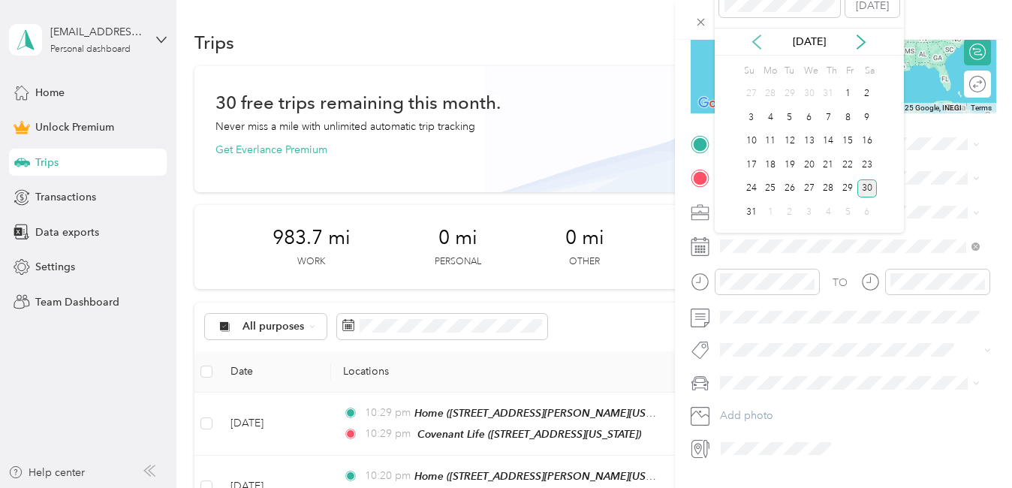
click at [760, 43] on icon at bounding box center [756, 42] width 15 height 15
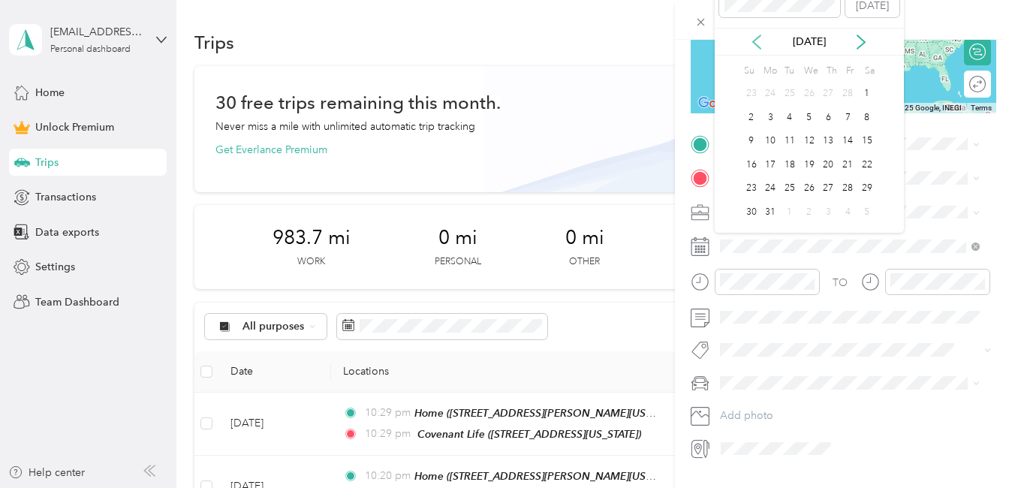
click at [760, 43] on icon at bounding box center [756, 42] width 15 height 15
click at [844, 163] on div "21" at bounding box center [848, 164] width 20 height 19
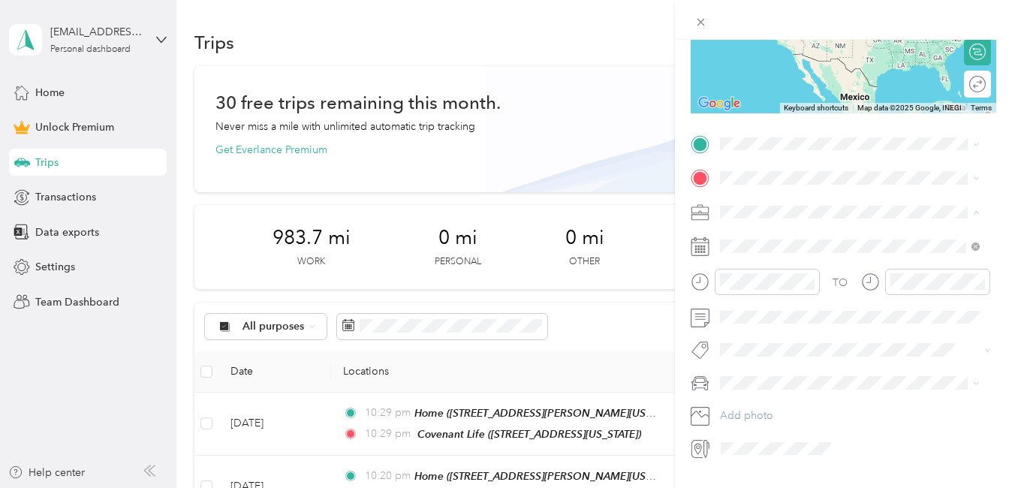
click at [736, 244] on li "Work" at bounding box center [850, 238] width 270 height 26
click at [762, 265] on span "[STREET_ADDRESS][PERSON_NAME][PERSON_NAME][US_STATE]" at bounding box center [837, 260] width 179 height 29
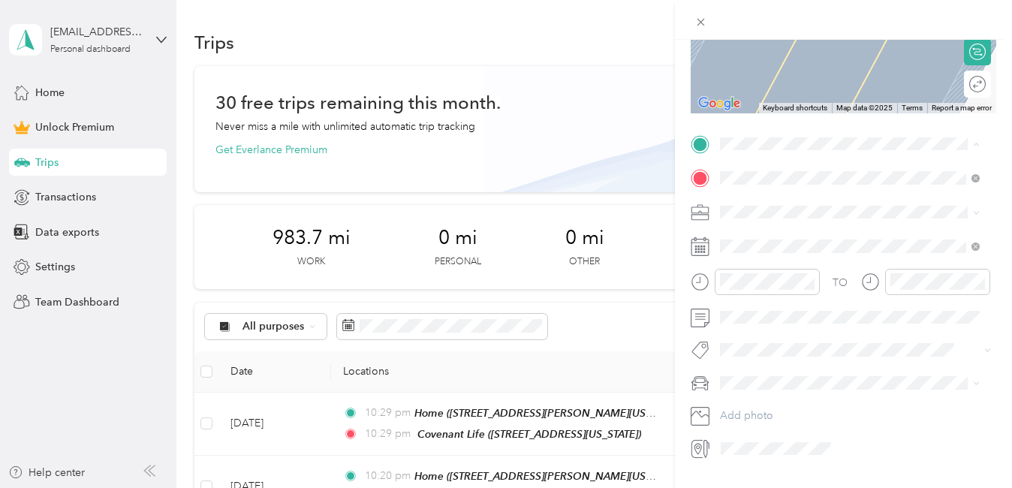
click at [779, 291] on div "Home [STREET_ADDRESS][PERSON_NAME][US_STATE]" at bounding box center [861, 283] width 227 height 47
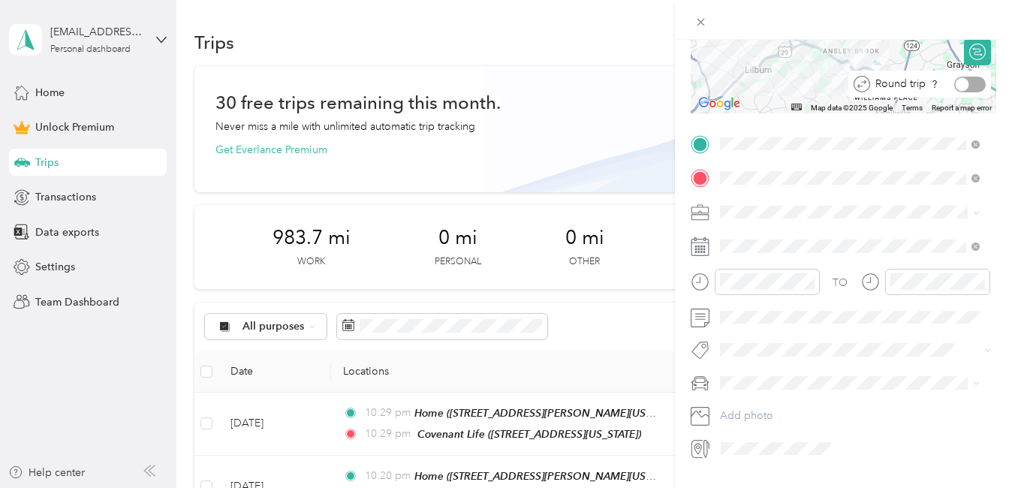
click at [963, 82] on div at bounding box center [970, 85] width 32 height 16
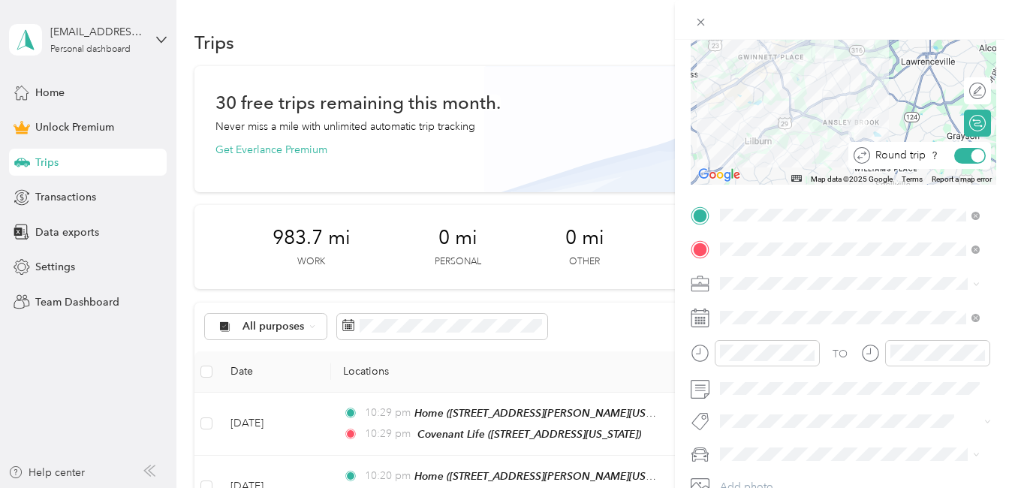
scroll to position [0, 0]
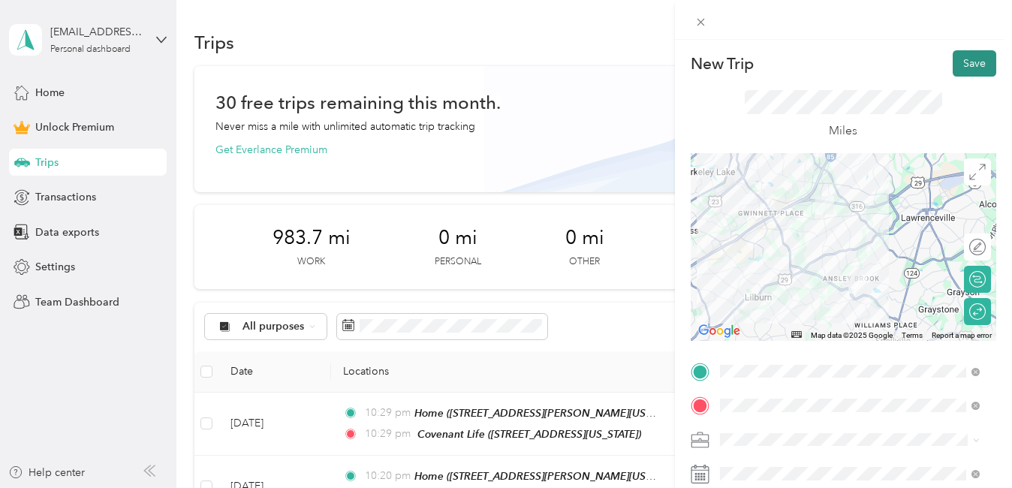
click at [958, 69] on button "Save" at bounding box center [975, 63] width 44 height 26
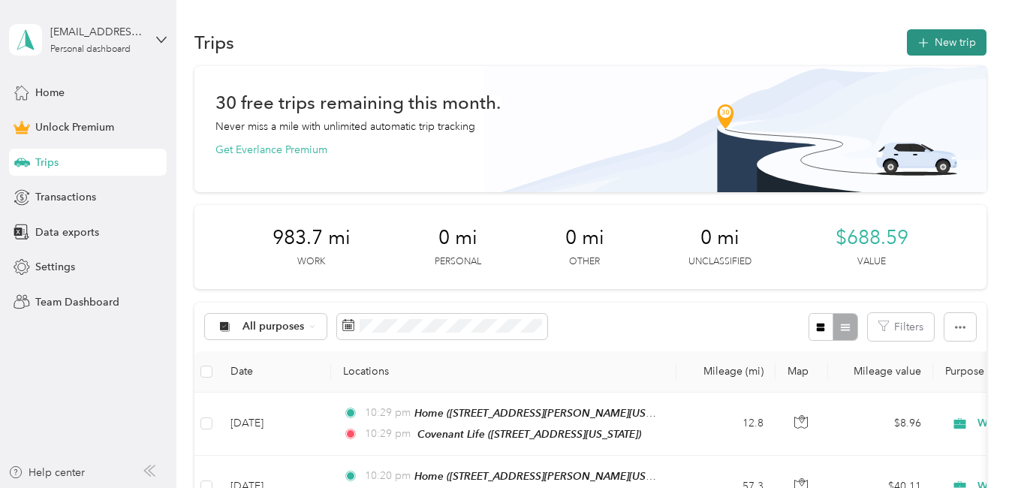
click at [954, 40] on button "New trip" at bounding box center [947, 42] width 80 height 26
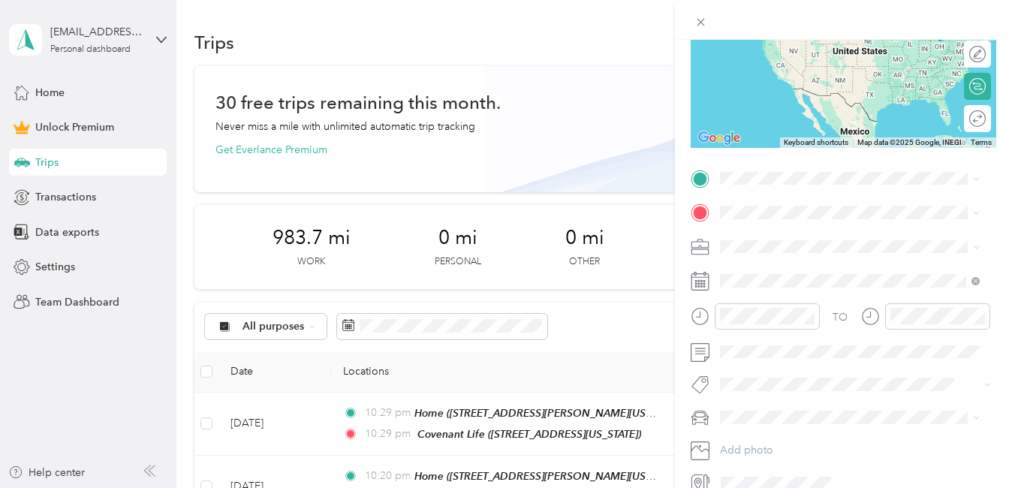
scroll to position [194, 0]
click at [734, 436] on div "[PERSON_NAME]" at bounding box center [849, 444] width 249 height 16
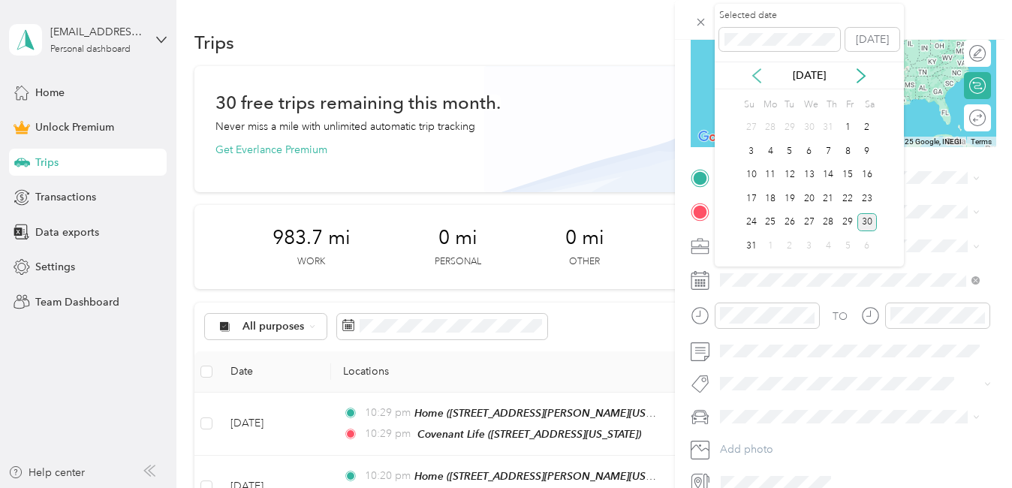
click at [755, 75] on icon at bounding box center [756, 75] width 15 height 15
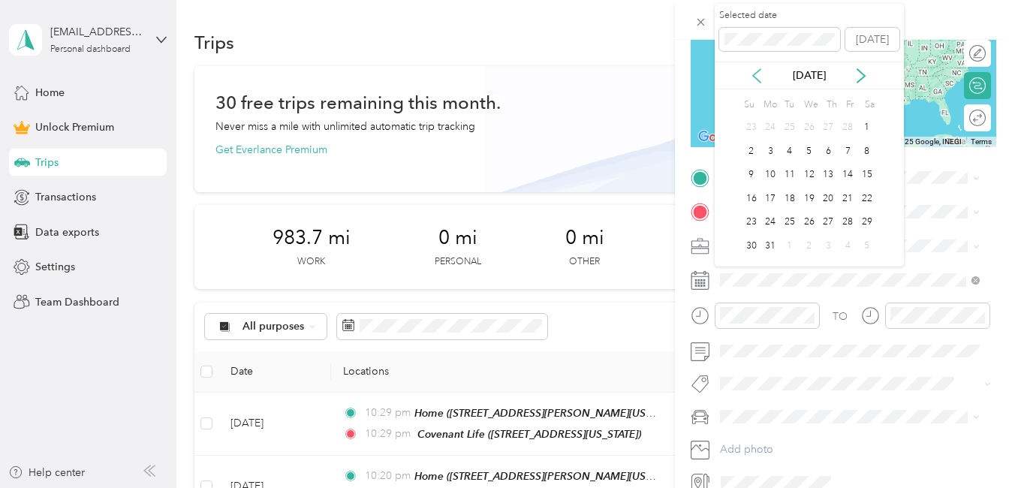
click at [755, 75] on icon at bounding box center [756, 75] width 15 height 15
click at [770, 222] on div "24" at bounding box center [771, 222] width 20 height 19
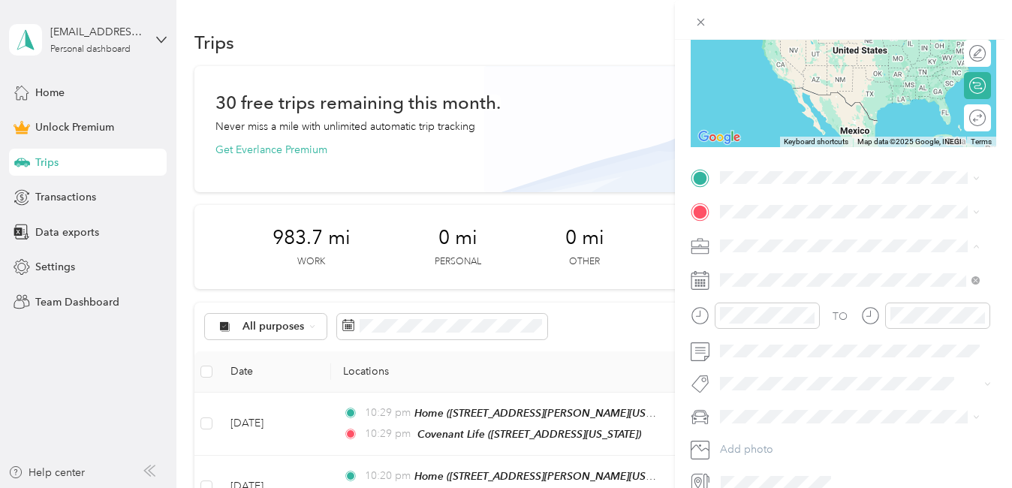
click at [738, 273] on div "Work" at bounding box center [849, 272] width 249 height 16
click at [769, 306] on span "[STREET_ADDRESS][PERSON_NAME][PERSON_NAME][US_STATE]" at bounding box center [837, 291] width 179 height 29
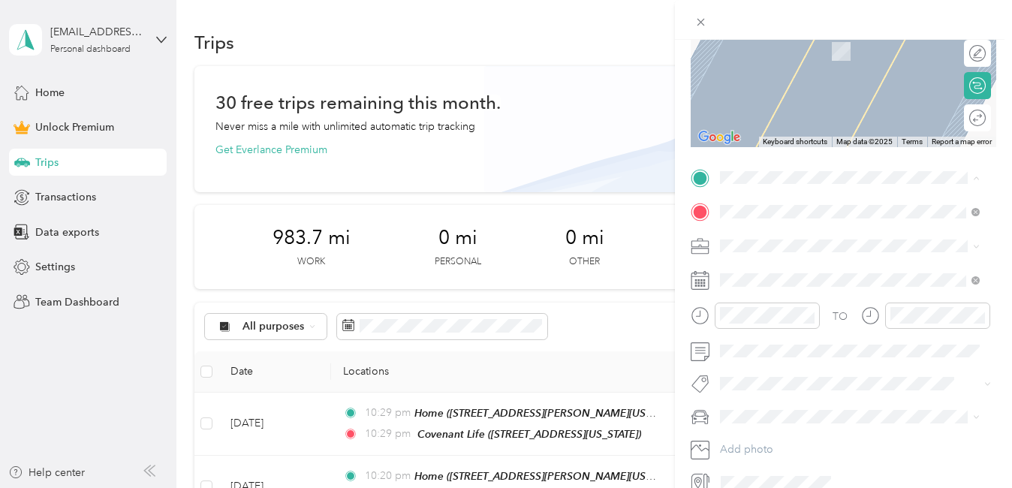
click at [778, 336] on span "[STREET_ADDRESS][PERSON_NAME][US_STATE]" at bounding box center [837, 325] width 179 height 29
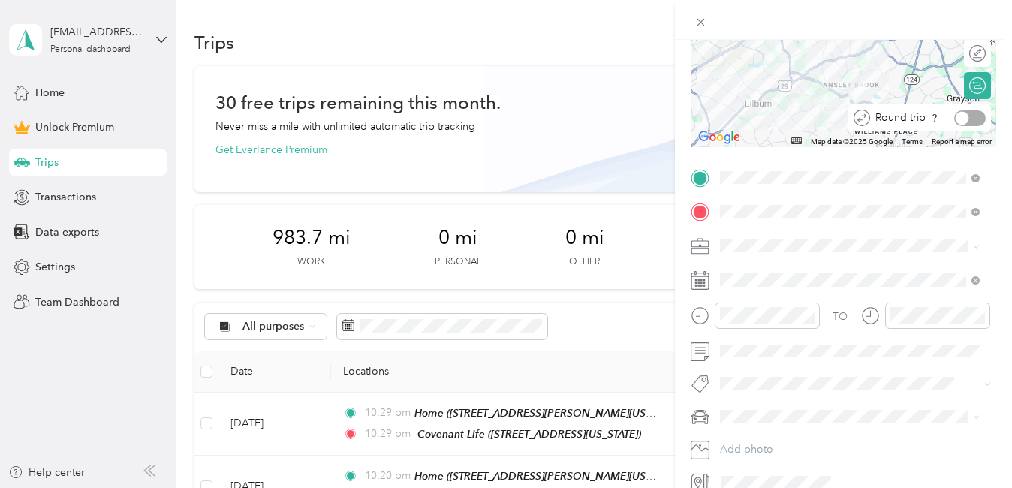
click at [957, 117] on div at bounding box center [963, 118] width 14 height 14
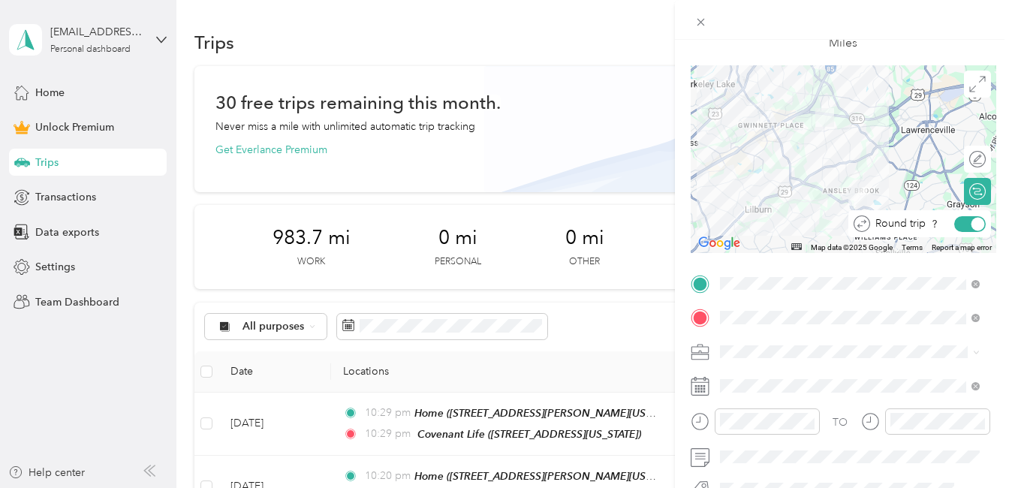
scroll to position [0, 0]
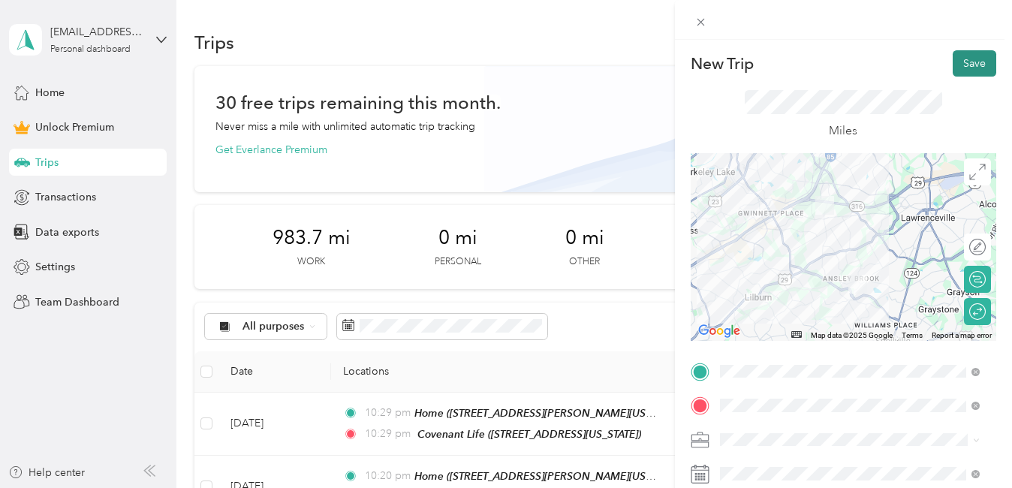
click at [953, 64] on button "Save" at bounding box center [975, 63] width 44 height 26
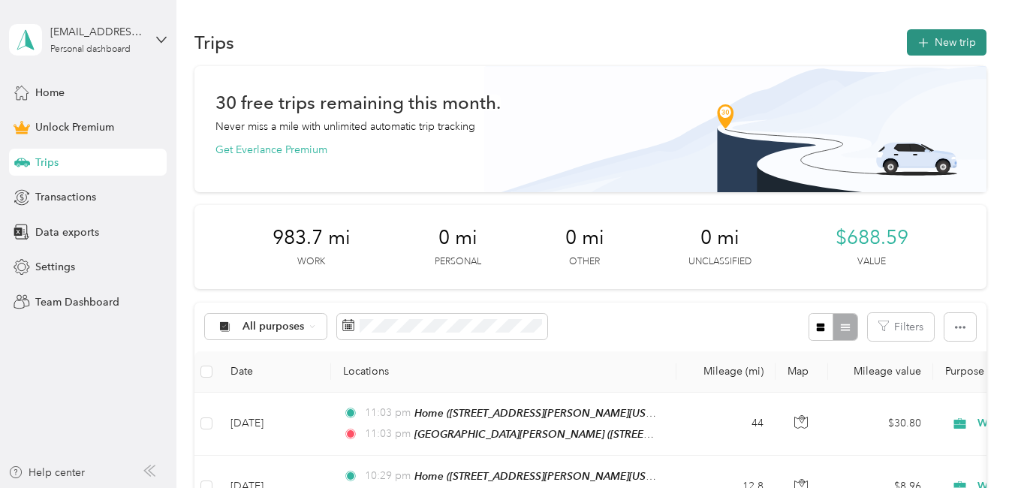
click at [947, 38] on button "New trip" at bounding box center [947, 42] width 80 height 26
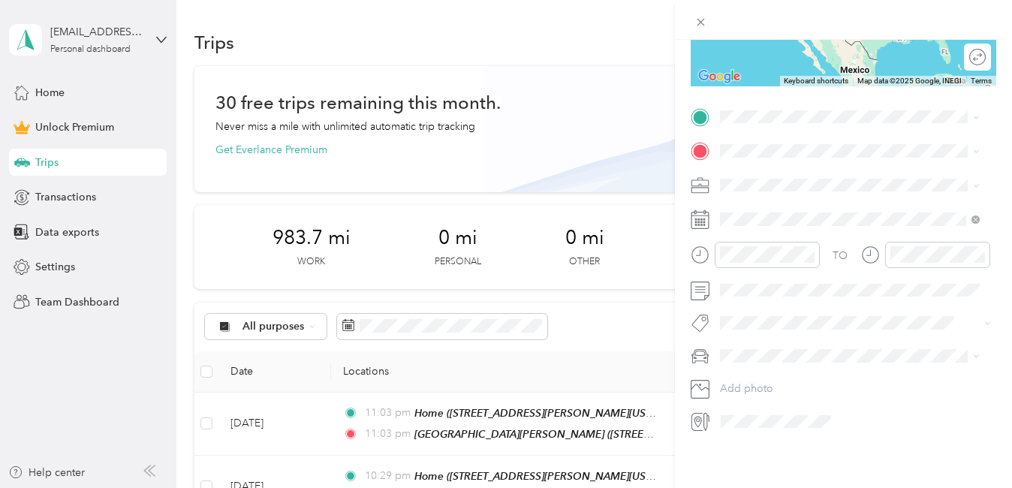
scroll to position [266, 0]
click at [746, 370] on span "[PERSON_NAME]" at bounding box center [766, 371] width 83 height 13
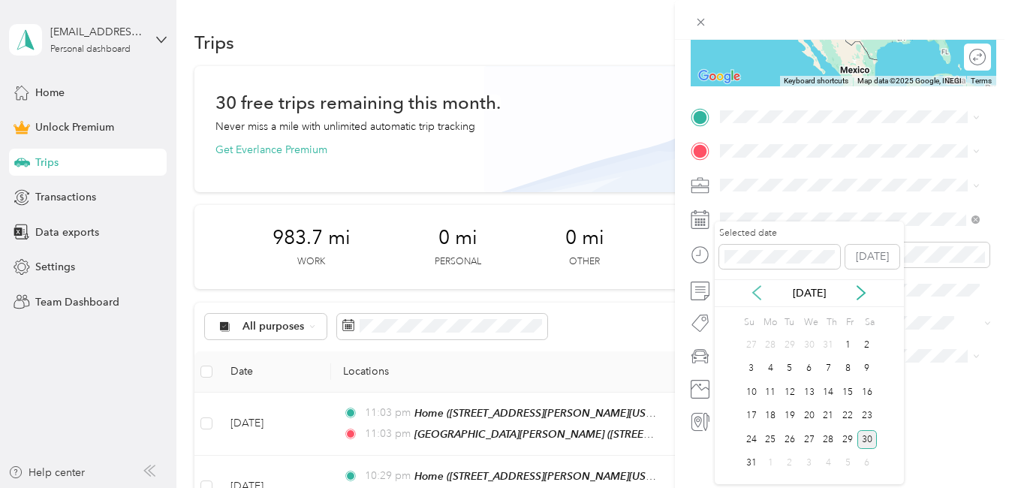
click at [759, 294] on icon at bounding box center [756, 292] width 15 height 15
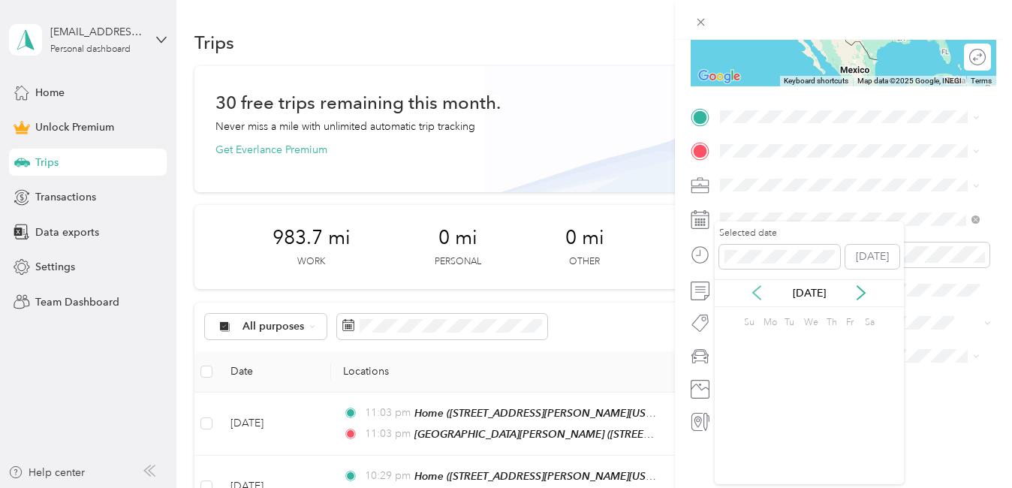
click at [759, 294] on icon at bounding box center [756, 292] width 15 height 15
click at [861, 291] on icon at bounding box center [861, 292] width 15 height 15
click at [788, 433] on div "25" at bounding box center [790, 439] width 20 height 19
click at [748, 199] on div "Work" at bounding box center [849, 200] width 249 height 16
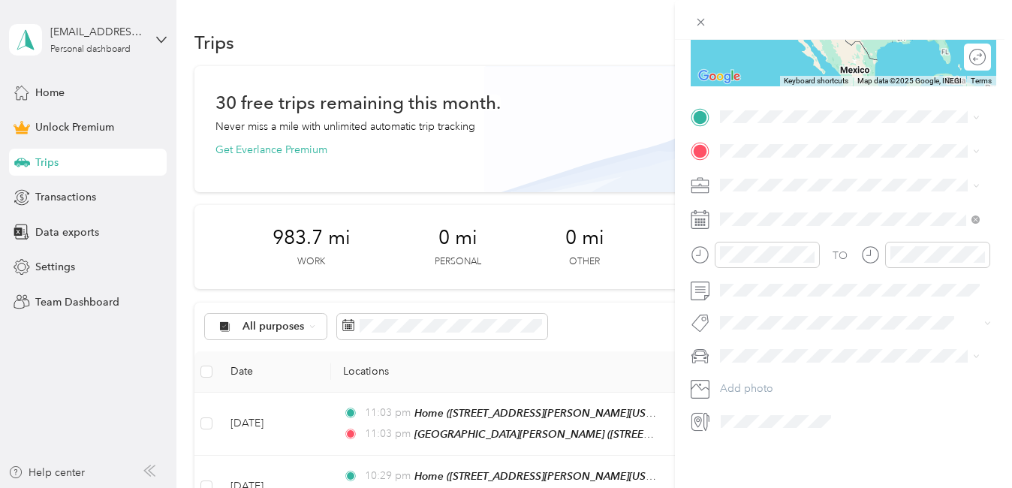
click at [768, 216] on div "[GEOGRAPHIC_DATA][PERSON_NAME] [STREET_ADDRESS][PERSON_NAME][PERSON_NAME][US_ST…" at bounding box center [861, 209] width 227 height 47
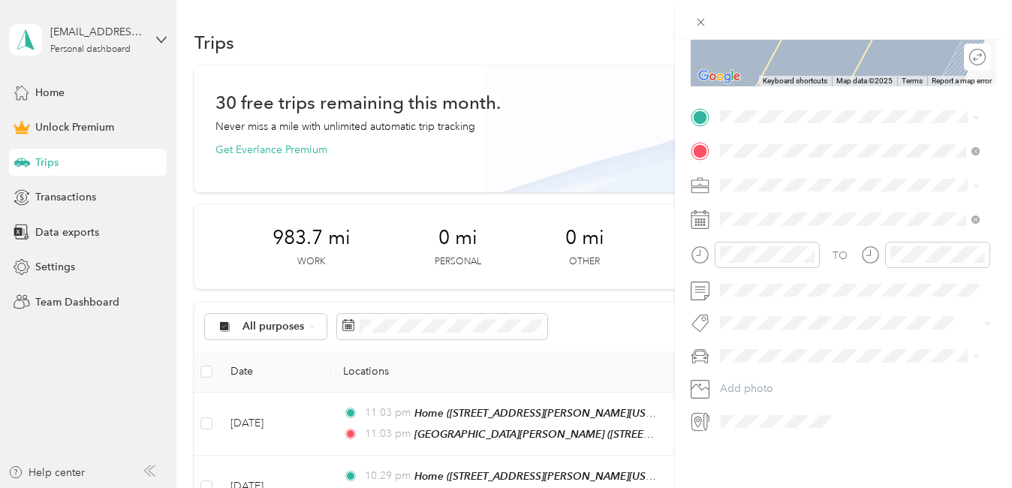
click at [781, 229] on div "Home" at bounding box center [861, 223] width 227 height 14
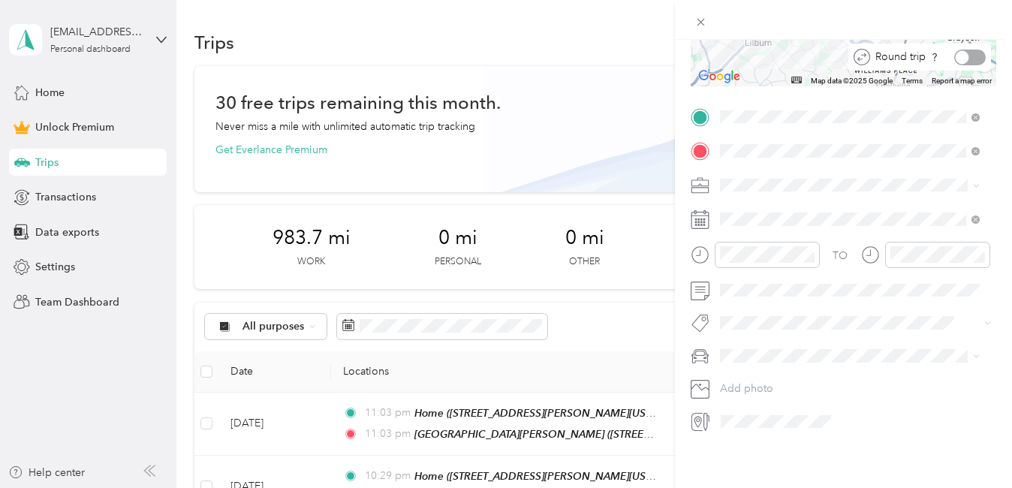
click at [966, 50] on div at bounding box center [970, 58] width 32 height 16
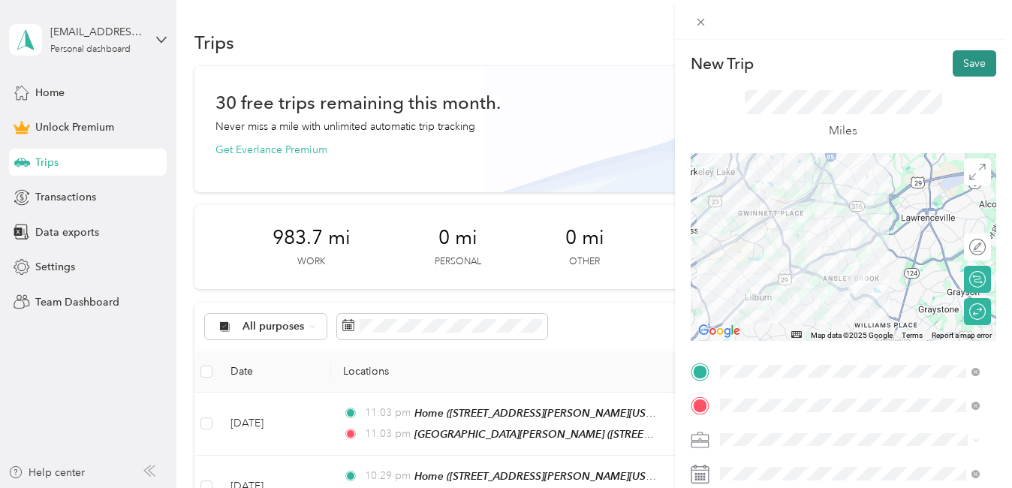
click at [973, 68] on button "Save" at bounding box center [975, 63] width 44 height 26
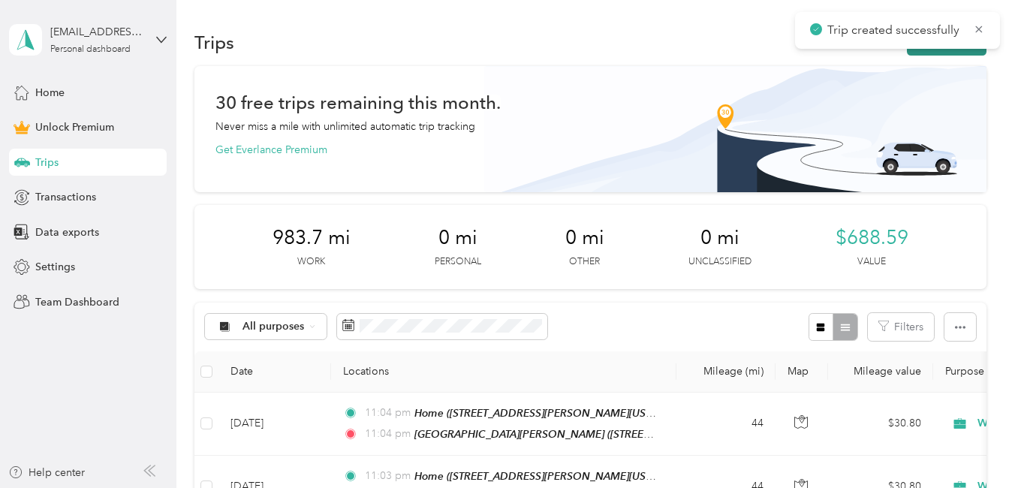
click at [963, 52] on button "New trip" at bounding box center [947, 42] width 80 height 26
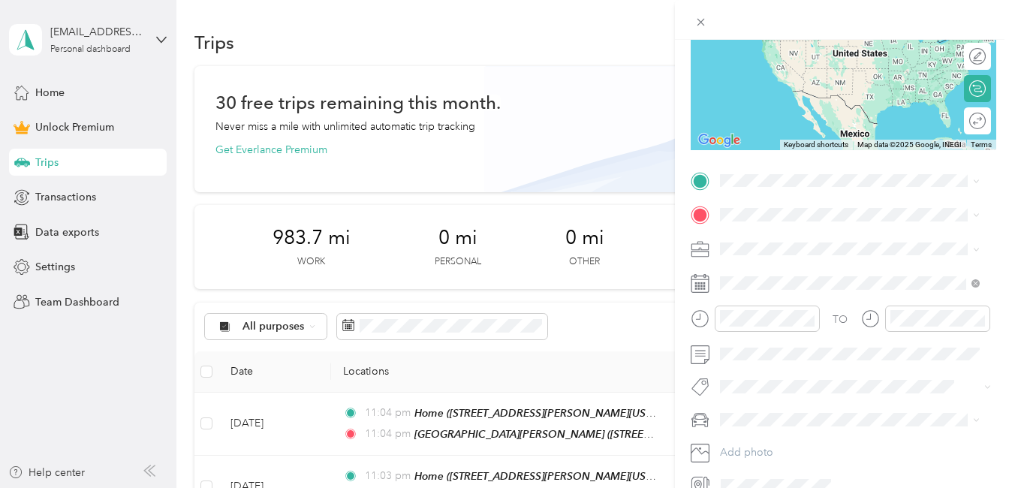
scroll to position [201, 0]
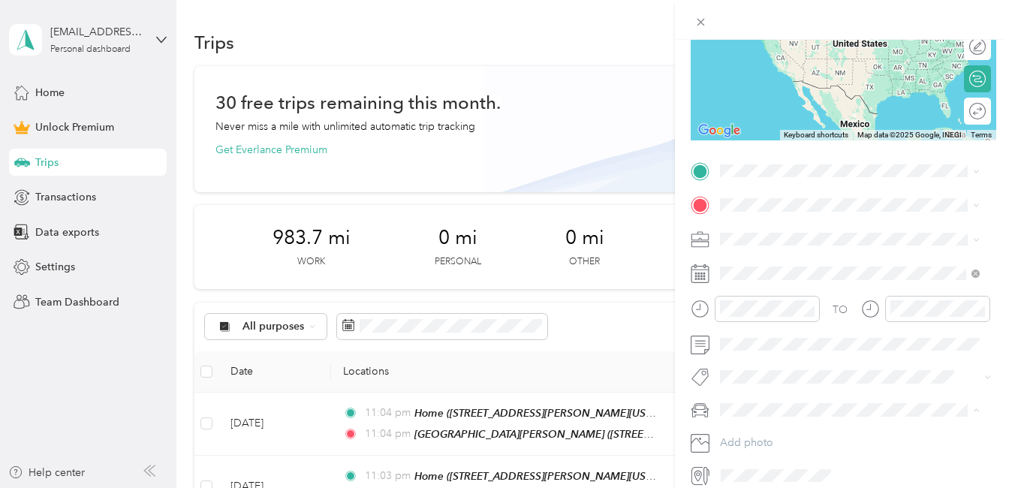
click at [749, 436] on span "[PERSON_NAME]" at bounding box center [766, 436] width 83 height 13
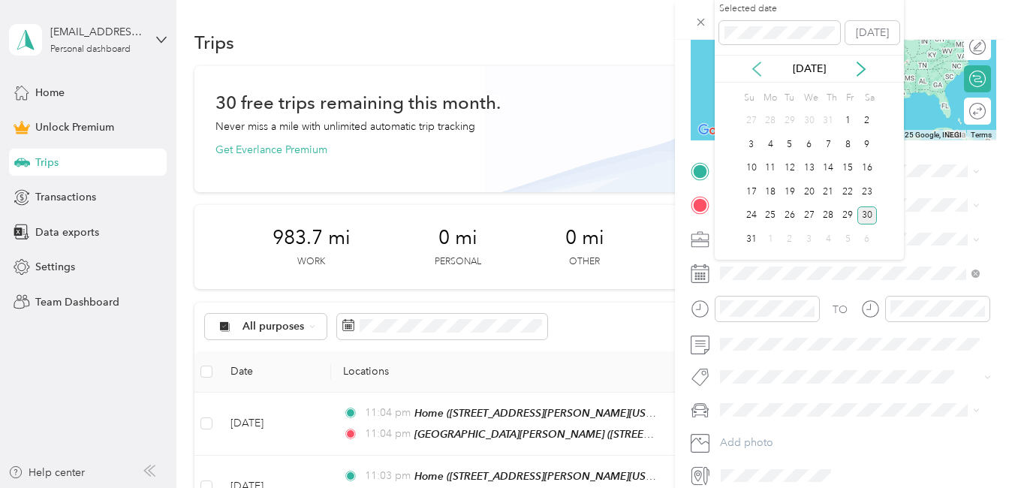
click at [756, 69] on icon at bounding box center [756, 69] width 15 height 15
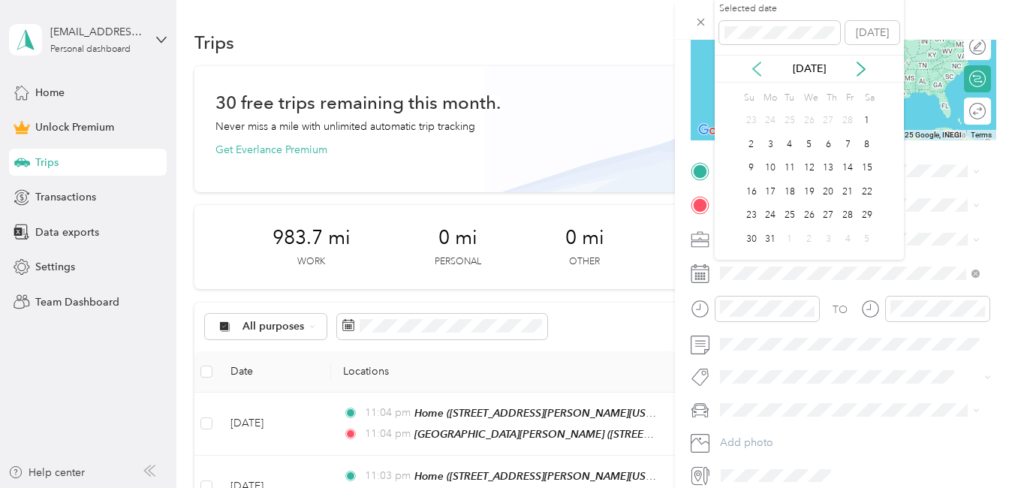
click at [756, 69] on icon at bounding box center [756, 69] width 15 height 15
click at [809, 217] on div "26" at bounding box center [810, 216] width 20 height 19
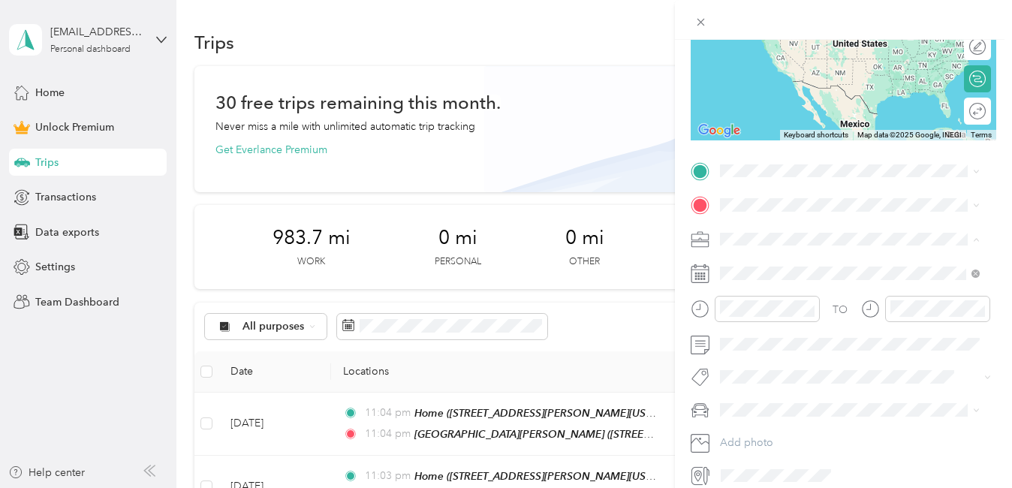
click at [738, 266] on div "Work" at bounding box center [849, 266] width 249 height 16
click at [773, 308] on div "[GEOGRAPHIC_DATA][PERSON_NAME] [STREET_ADDRESS][PERSON_NAME][PERSON_NAME][US_ST…" at bounding box center [849, 281] width 249 height 53
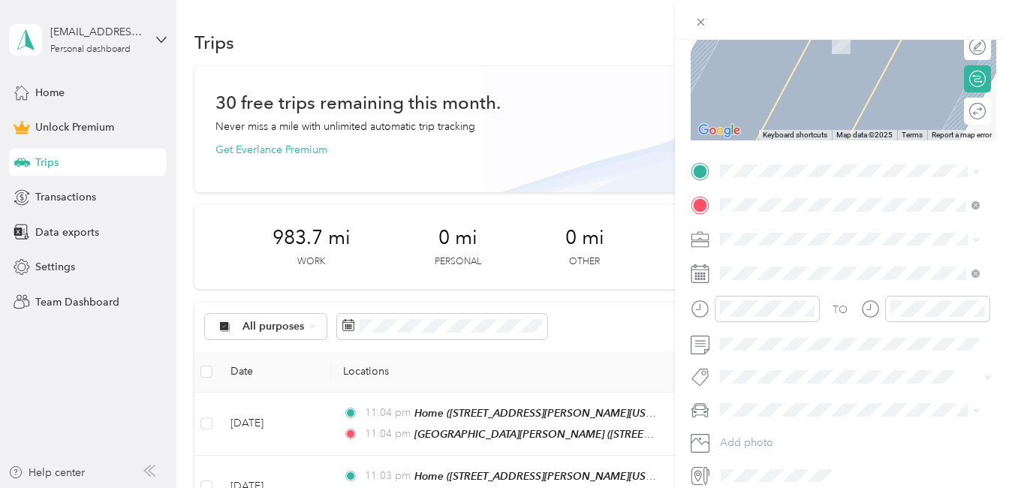
click at [797, 331] on div "Home [STREET_ADDRESS][PERSON_NAME][US_STATE]" at bounding box center [861, 307] width 227 height 47
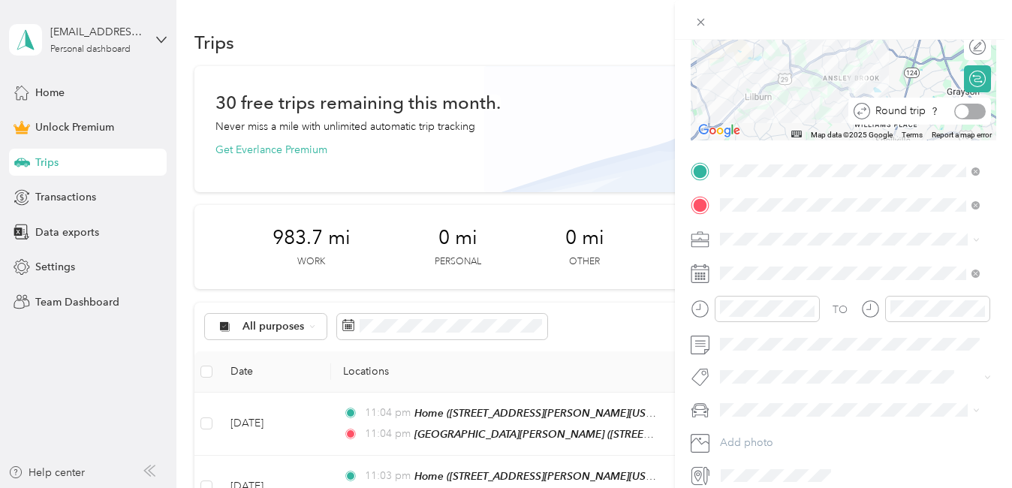
click at [959, 109] on div at bounding box center [970, 112] width 32 height 16
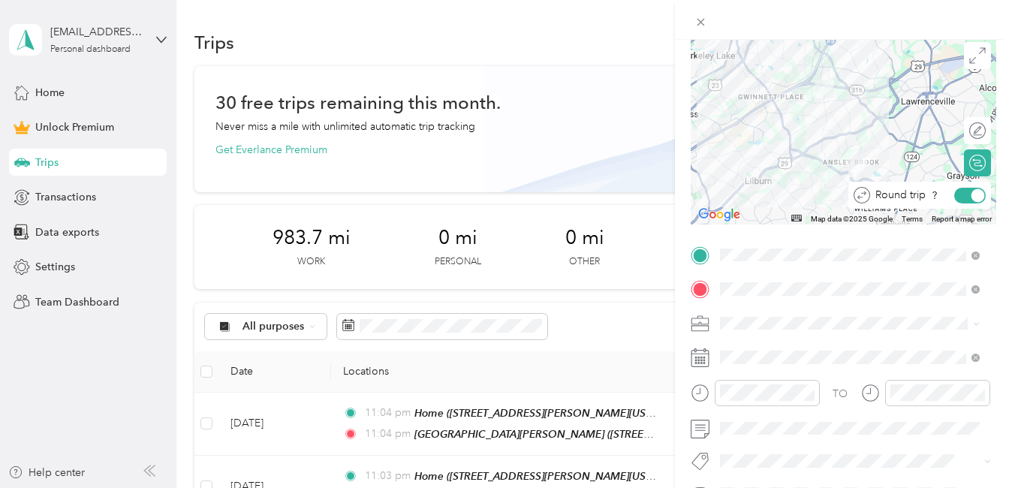
scroll to position [0, 0]
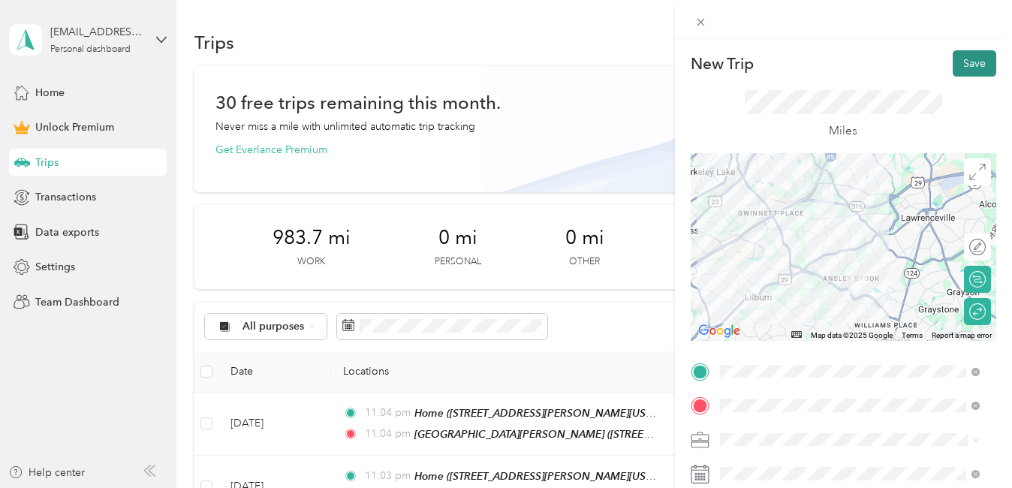
click at [962, 66] on button "Save" at bounding box center [975, 63] width 44 height 26
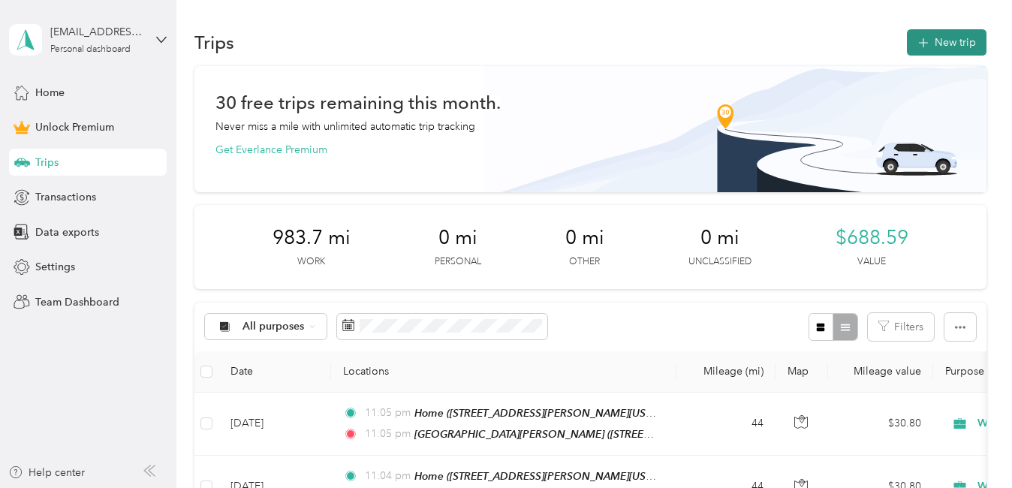
click at [952, 51] on button "New trip" at bounding box center [947, 42] width 80 height 26
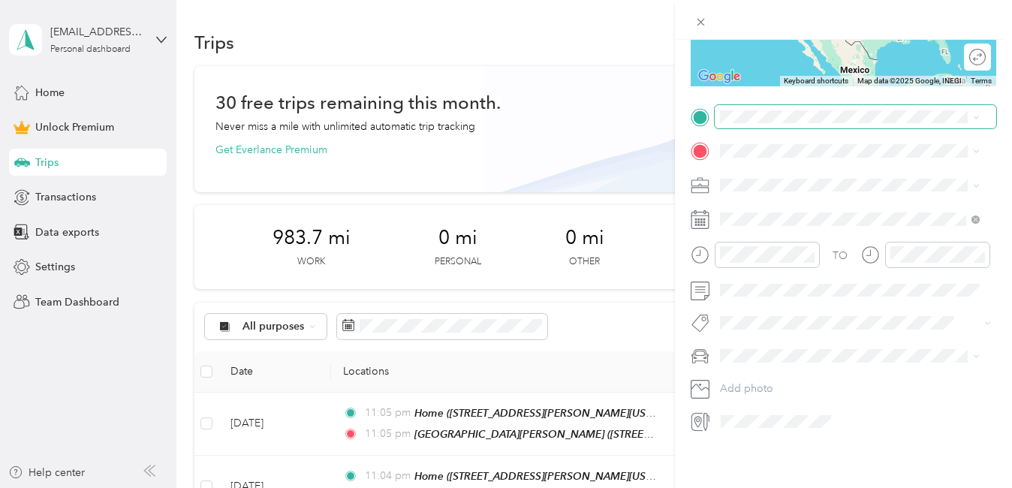
scroll to position [266, 0]
click at [757, 373] on li "[PERSON_NAME]" at bounding box center [850, 371] width 270 height 26
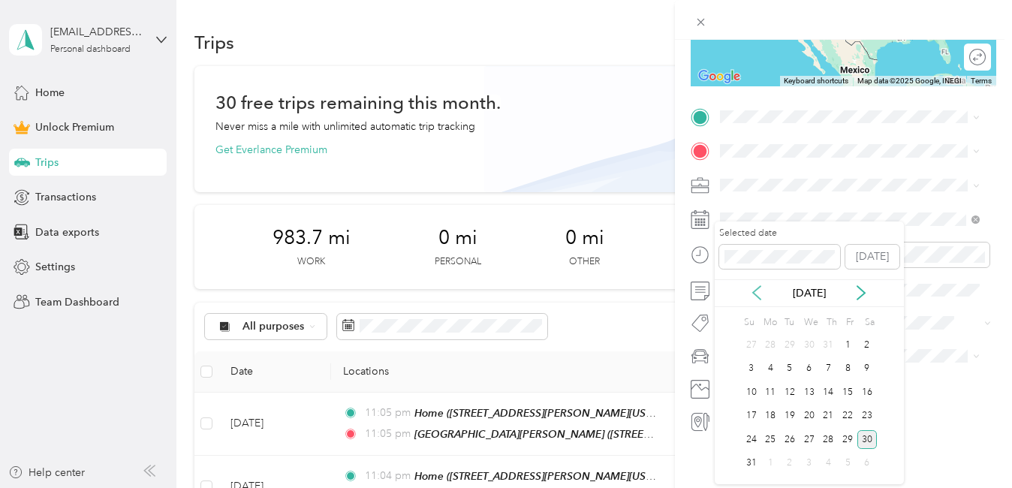
click at [752, 294] on icon at bounding box center [756, 292] width 15 height 15
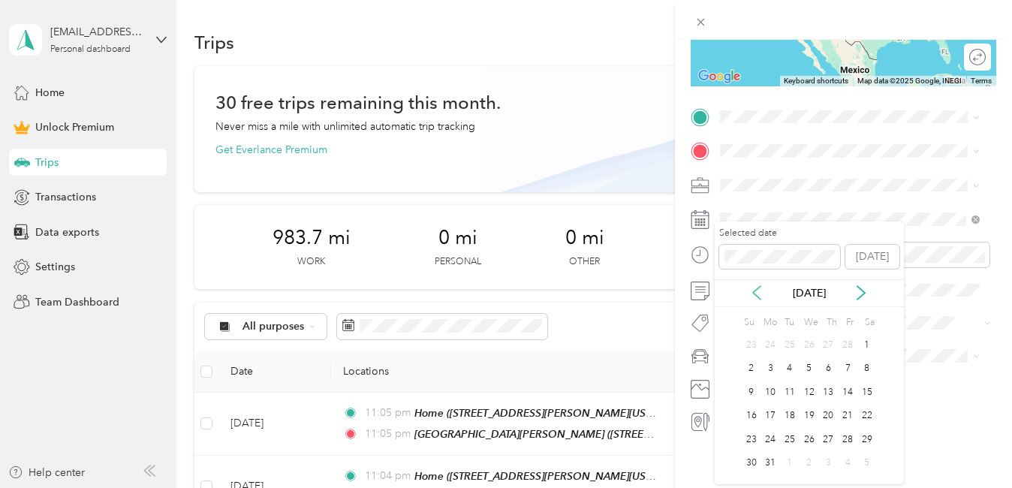
click at [752, 294] on icon at bounding box center [756, 292] width 15 height 15
click at [833, 442] on div "27" at bounding box center [829, 439] width 20 height 19
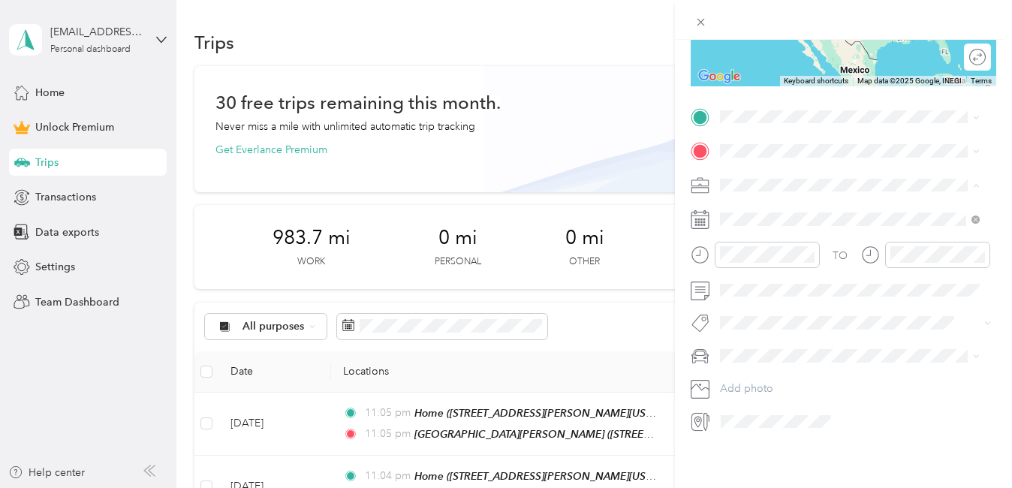
click at [749, 203] on li "Work" at bounding box center [850, 200] width 270 height 26
click at [785, 234] on span "[STREET_ADDRESS][PERSON_NAME][PERSON_NAME][US_STATE]" at bounding box center [837, 221] width 179 height 29
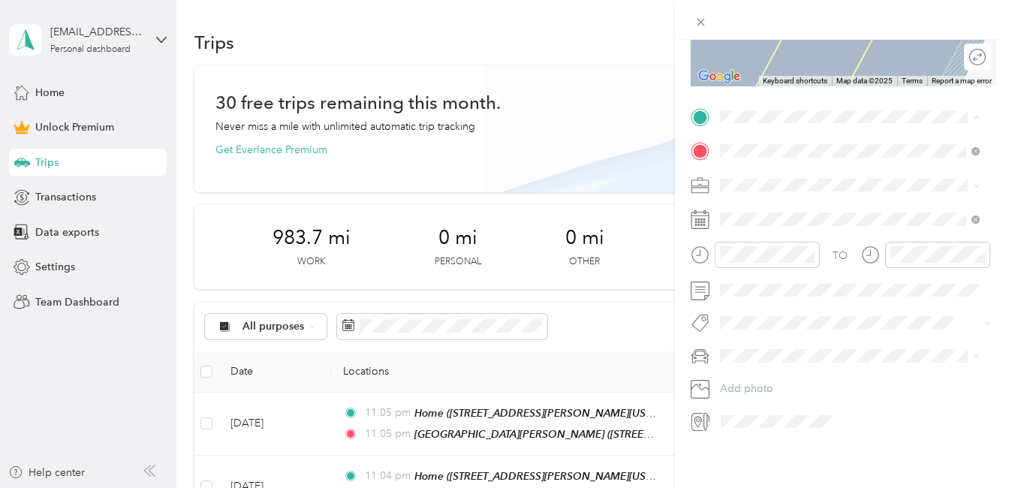
click at [777, 260] on span "[STREET_ADDRESS][PERSON_NAME][US_STATE]" at bounding box center [837, 253] width 179 height 29
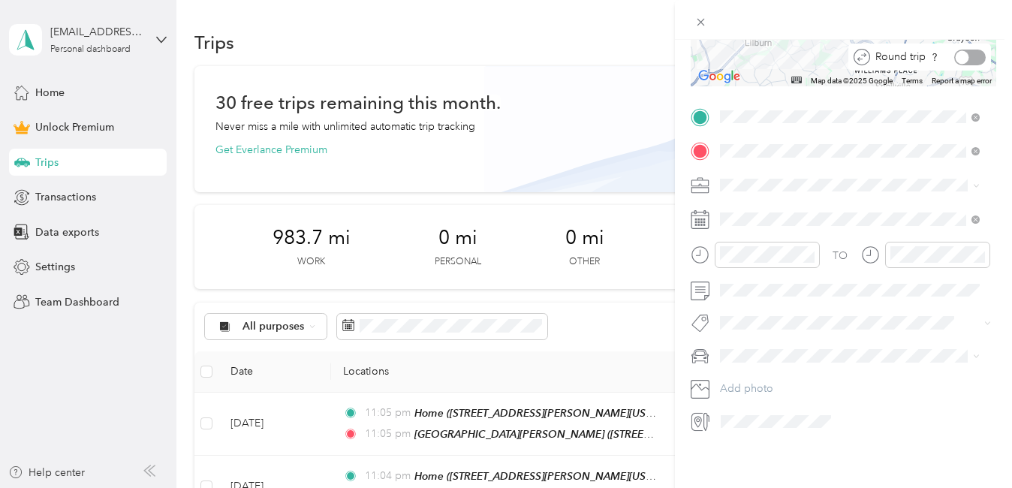
click at [961, 50] on div at bounding box center [970, 58] width 32 height 16
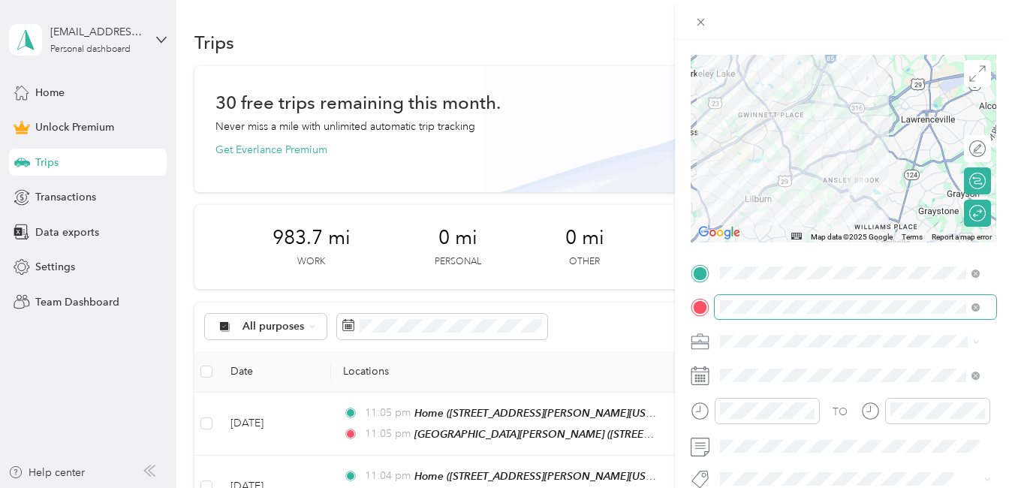
scroll to position [0, 0]
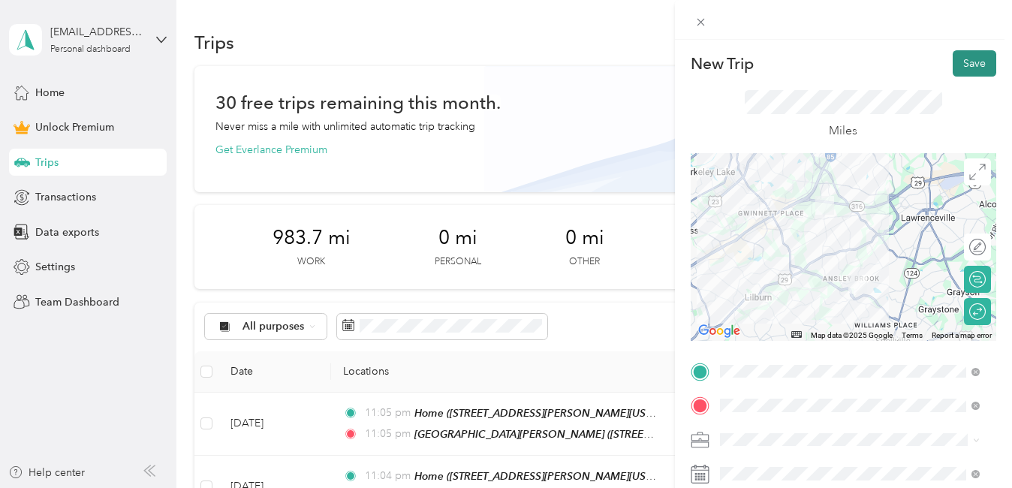
click at [964, 60] on button "Save" at bounding box center [975, 63] width 44 height 26
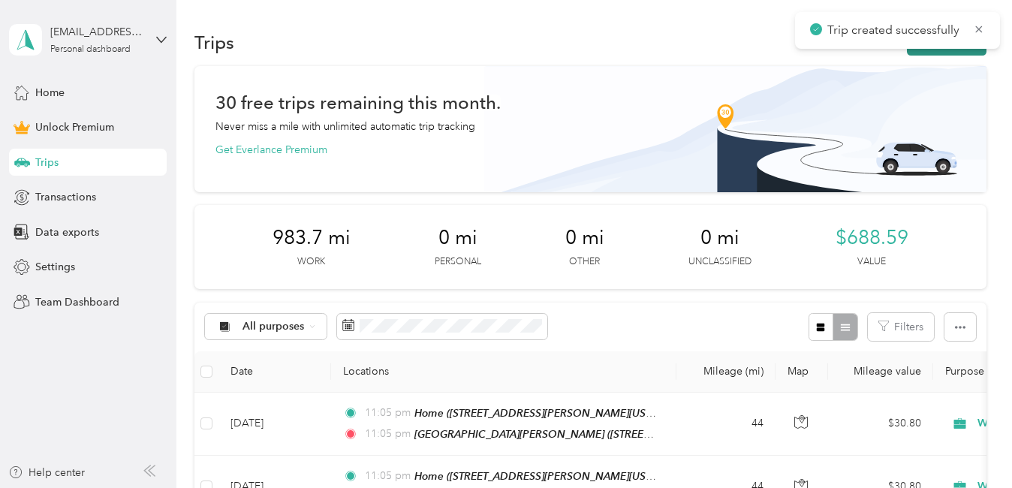
click at [955, 50] on button "New trip" at bounding box center [947, 42] width 80 height 26
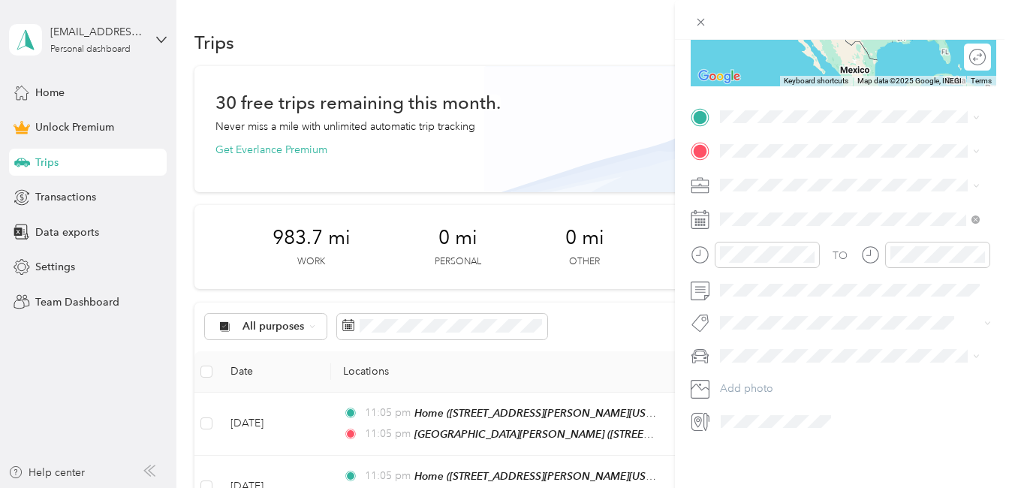
scroll to position [265, 0]
click at [746, 373] on div "[PERSON_NAME]" at bounding box center [849, 365] width 249 height 16
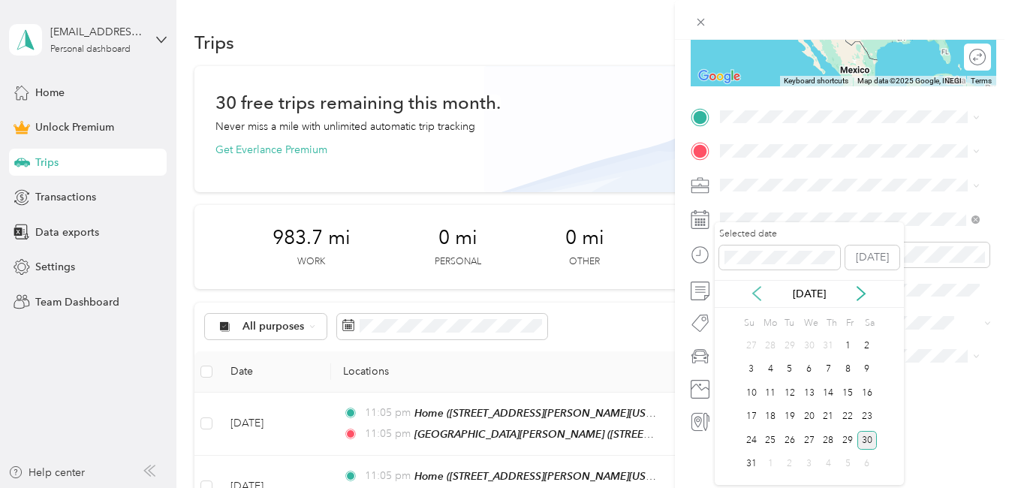
click at [757, 297] on icon at bounding box center [757, 294] width 8 height 14
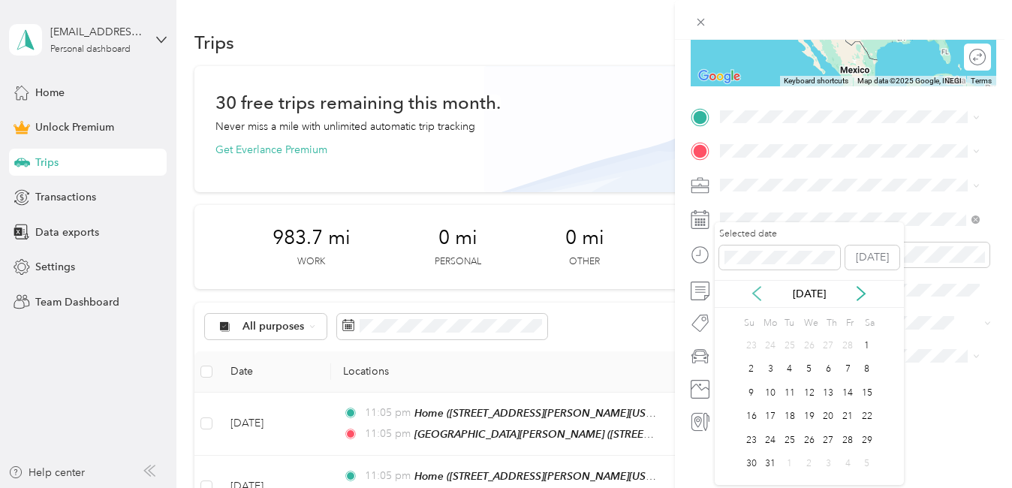
click at [757, 297] on icon at bounding box center [757, 294] width 8 height 14
click at [851, 436] on div "28" at bounding box center [848, 440] width 20 height 19
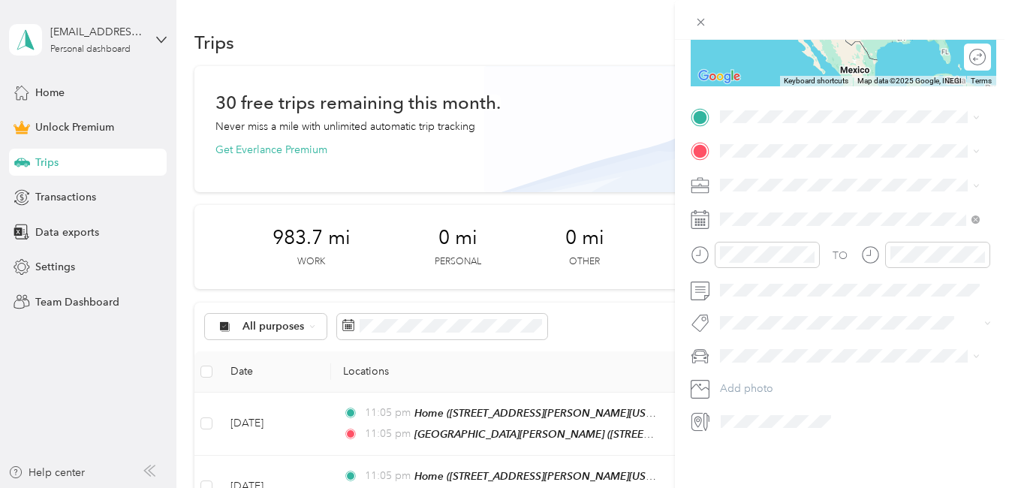
click at [751, 208] on ol "Work Personal Home Services Creative Other Charity Medical Moving Commute" at bounding box center [850, 286] width 270 height 210
click at [778, 225] on div "[GEOGRAPHIC_DATA][PERSON_NAME] [STREET_ADDRESS][PERSON_NAME][PERSON_NAME][US_ST…" at bounding box center [861, 216] width 227 height 47
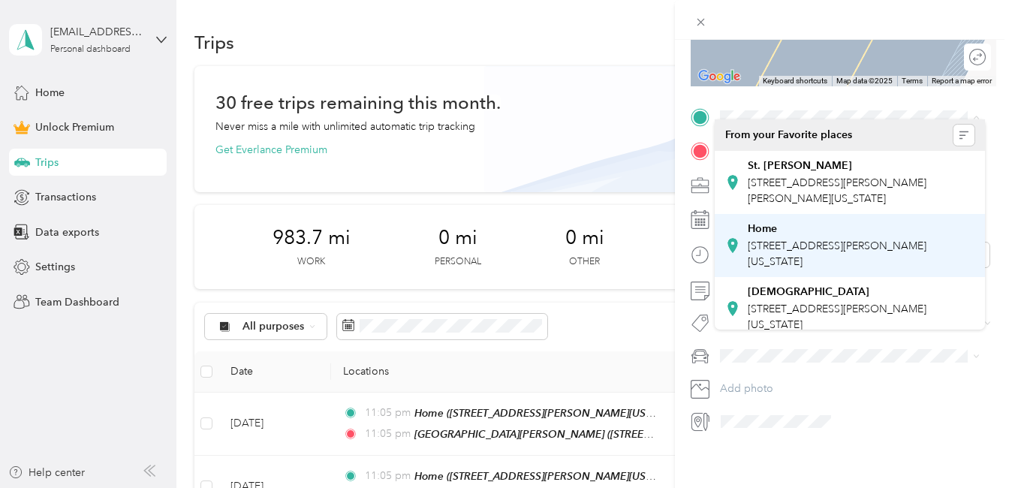
click at [781, 268] on span "[STREET_ADDRESS][PERSON_NAME][US_STATE]" at bounding box center [837, 254] width 179 height 29
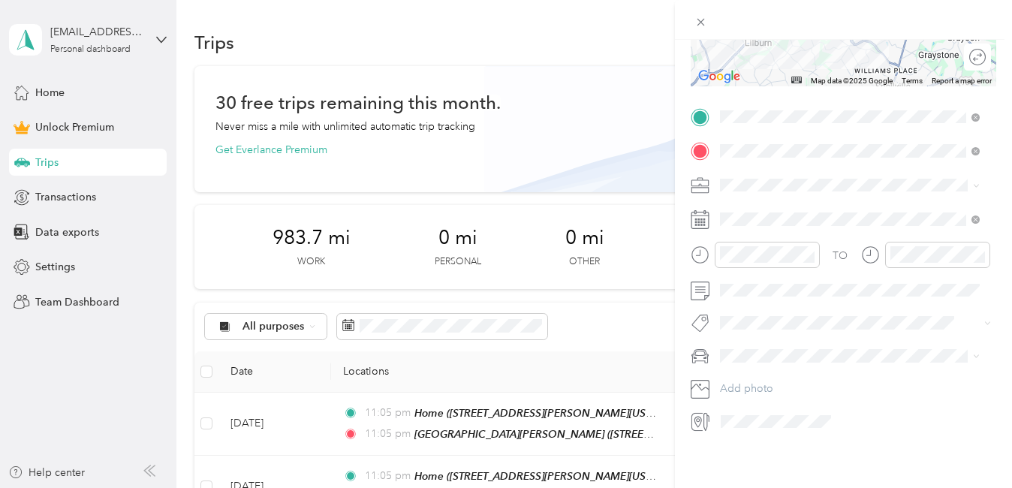
scroll to position [135, 0]
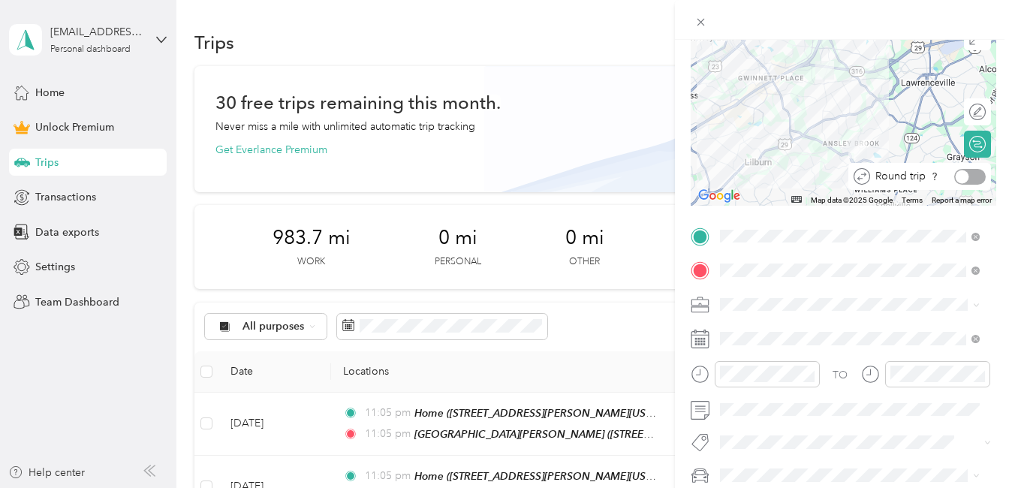
click at [963, 179] on div at bounding box center [970, 177] width 32 height 16
click at [972, 179] on div at bounding box center [979, 177] width 14 height 14
click at [963, 179] on div at bounding box center [970, 177] width 32 height 16
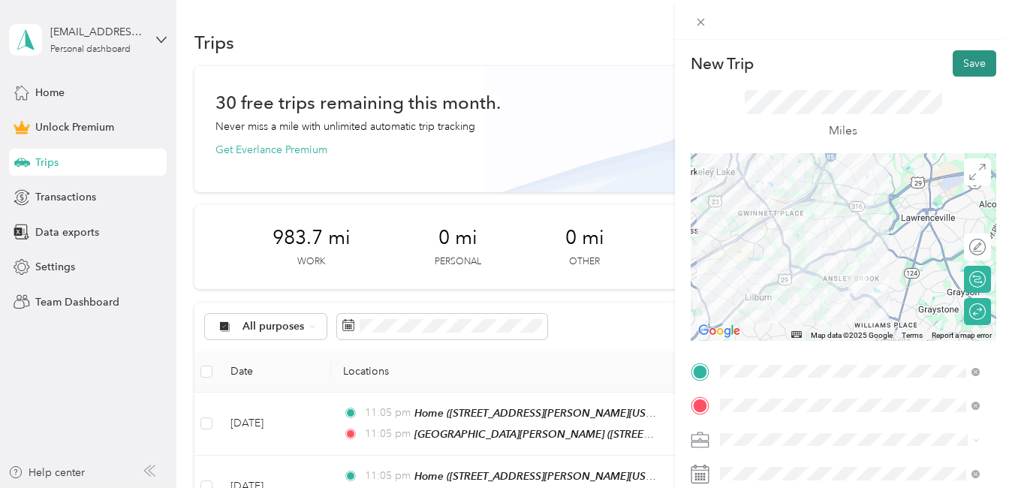
click at [964, 56] on button "Save" at bounding box center [975, 63] width 44 height 26
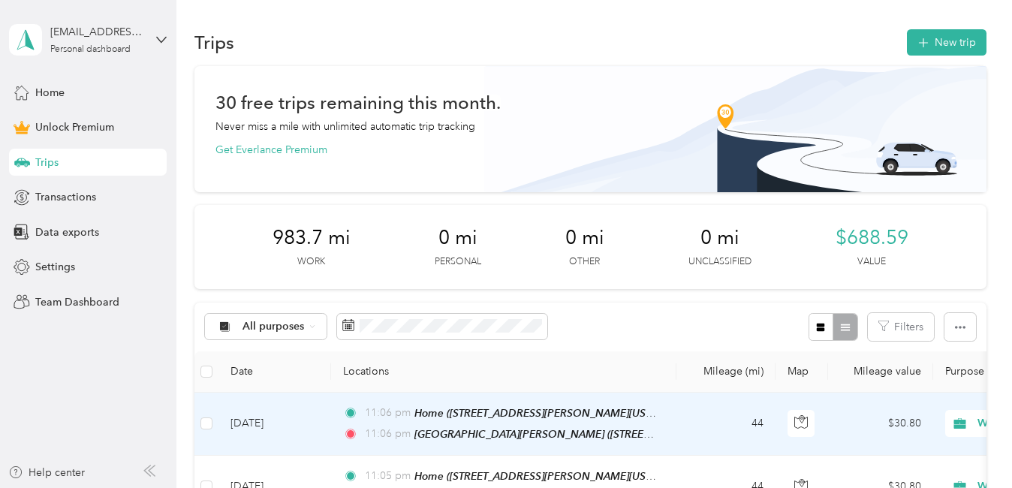
click at [261, 432] on td "[DATE]" at bounding box center [275, 424] width 113 height 63
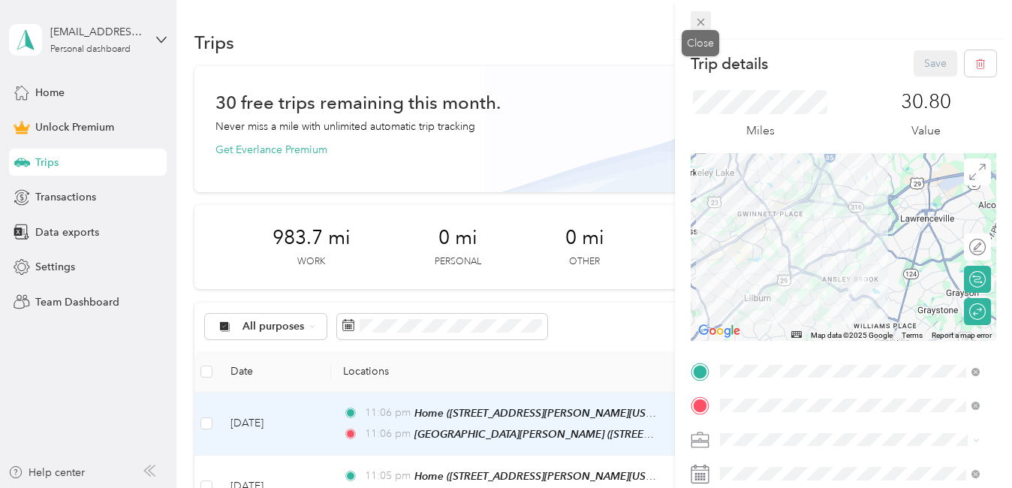
click at [700, 20] on icon at bounding box center [701, 22] width 13 height 13
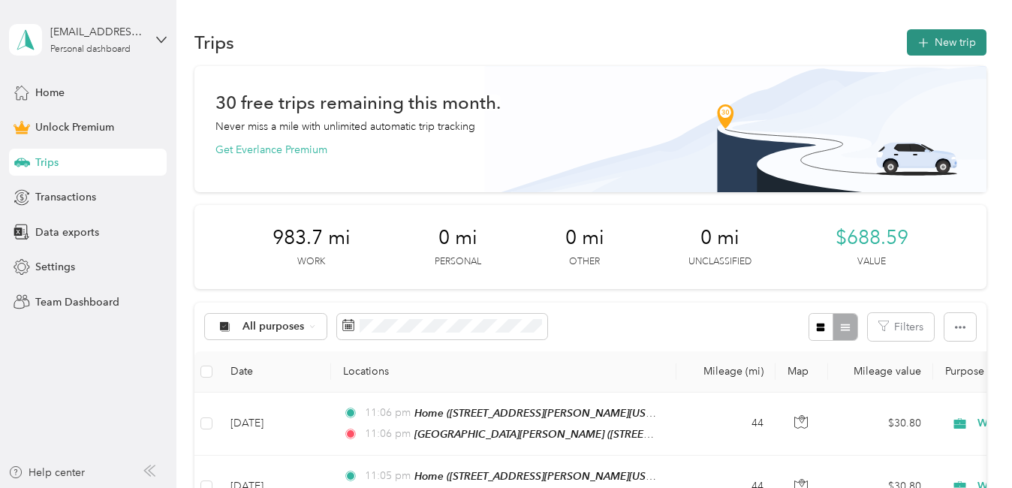
click at [918, 35] on button "New trip" at bounding box center [947, 42] width 80 height 26
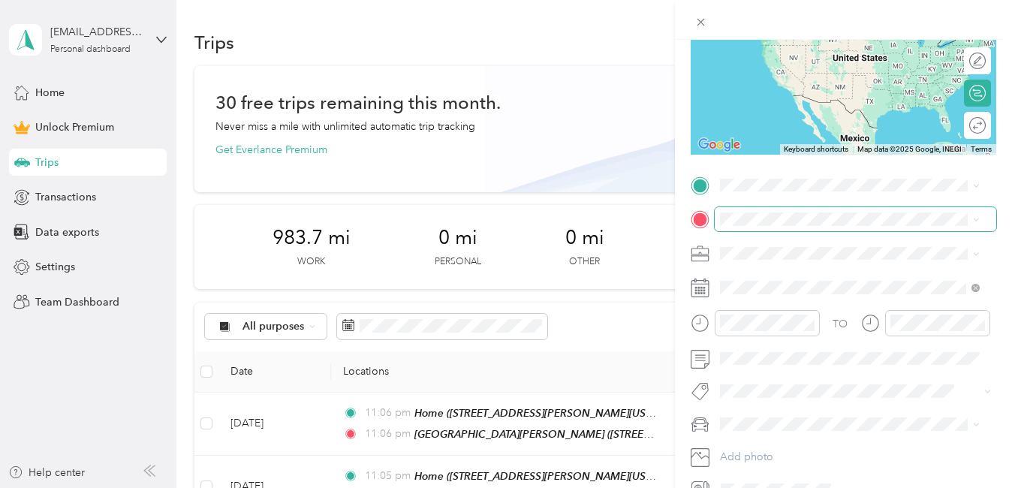
scroll to position [187, 0]
click at [740, 366] on span "[PERSON_NAME]" at bounding box center [766, 370] width 83 height 13
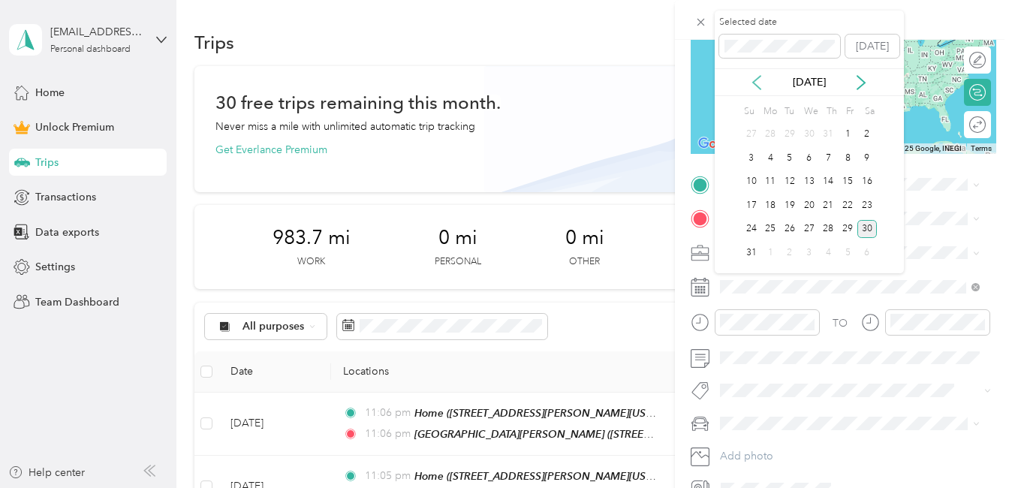
click at [755, 80] on icon at bounding box center [757, 83] width 8 height 14
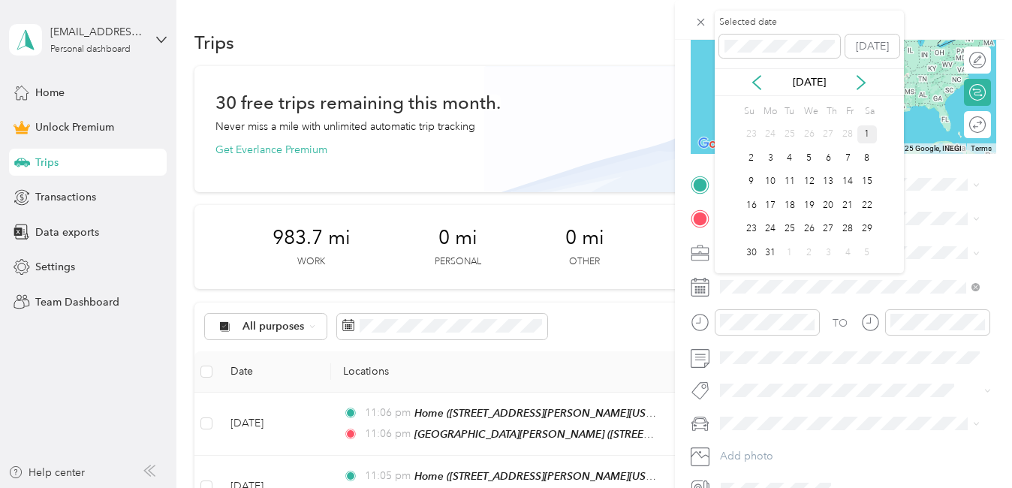
click at [867, 135] on div "1" at bounding box center [868, 134] width 20 height 19
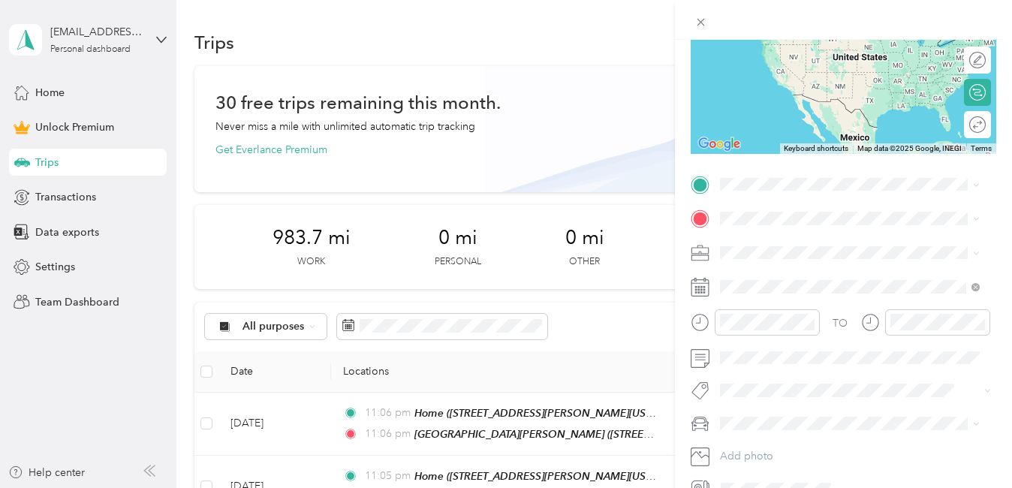
click at [741, 276] on span "Work" at bounding box center [738, 273] width 26 height 13
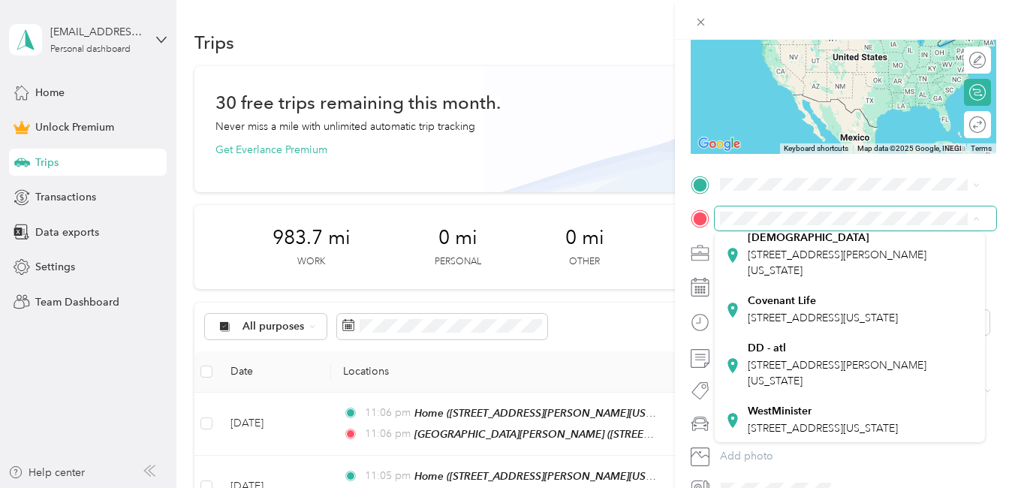
scroll to position [230, 0]
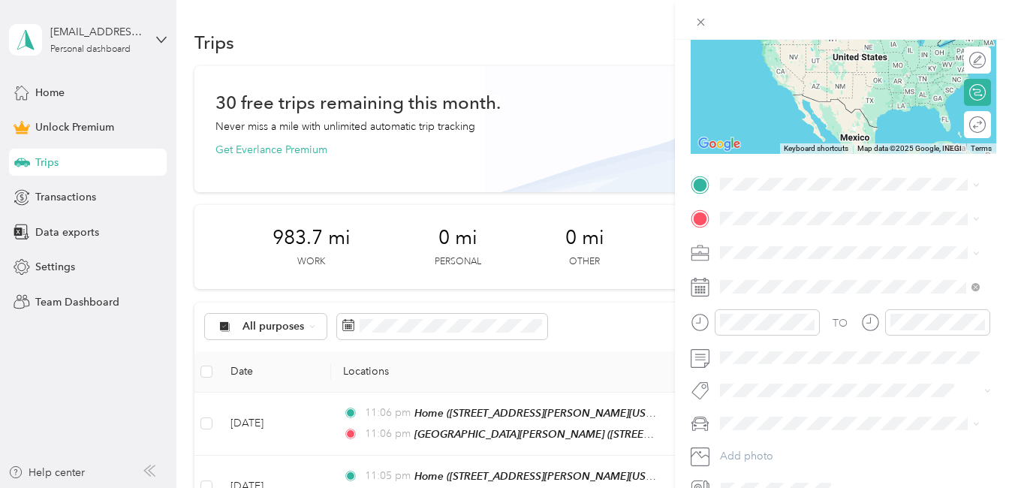
click at [804, 386] on span "[STREET_ADDRESS][PERSON_NAME][US_STATE]" at bounding box center [837, 371] width 179 height 29
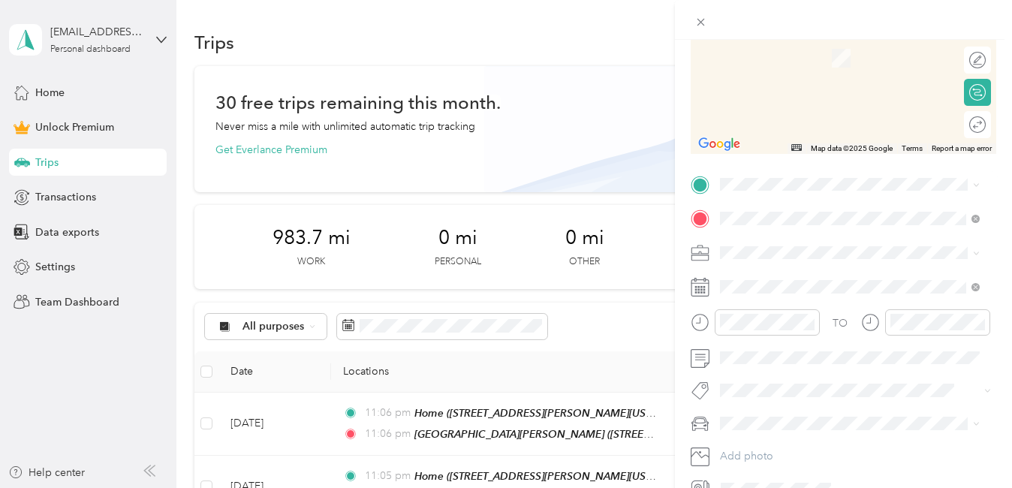
click at [775, 329] on div "Home [STREET_ADDRESS][PERSON_NAME][US_STATE]" at bounding box center [861, 323] width 227 height 47
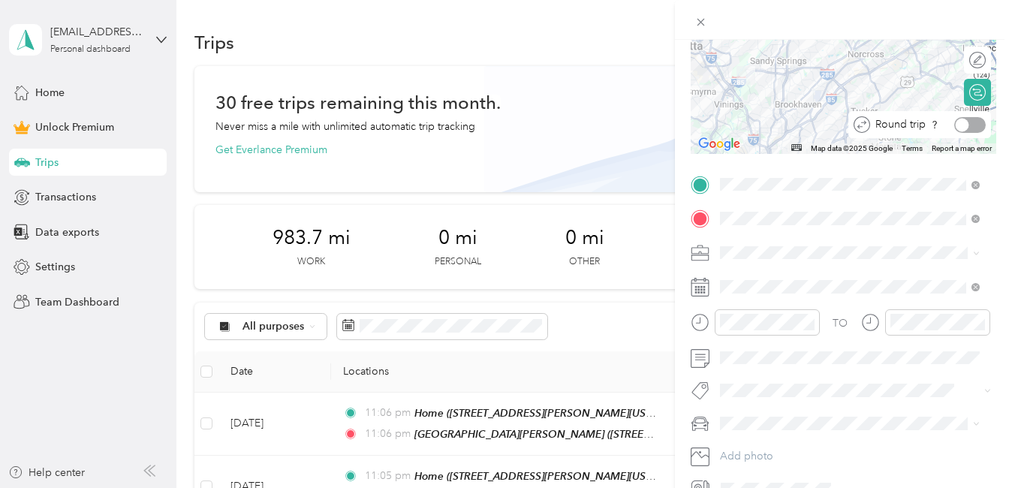
click at [971, 124] on div at bounding box center [970, 125] width 32 height 16
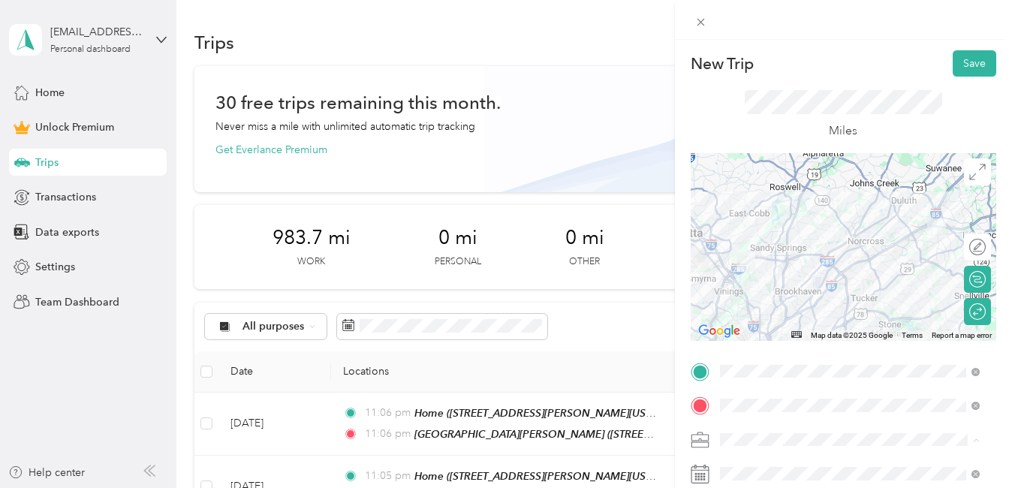
click at [763, 306] on span "Creative" at bounding box center [744, 308] width 39 height 13
click at [973, 59] on button "Save" at bounding box center [975, 63] width 44 height 26
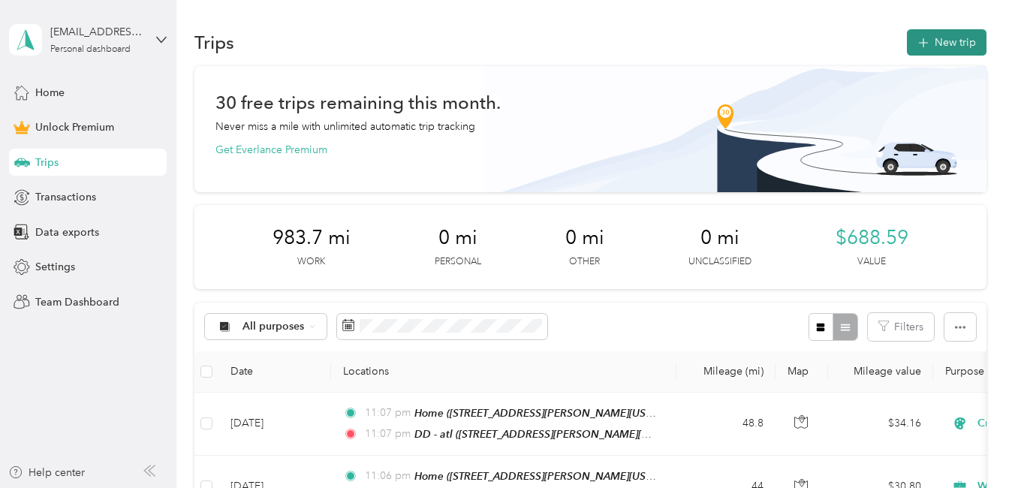
click at [958, 51] on button "New trip" at bounding box center [947, 42] width 80 height 26
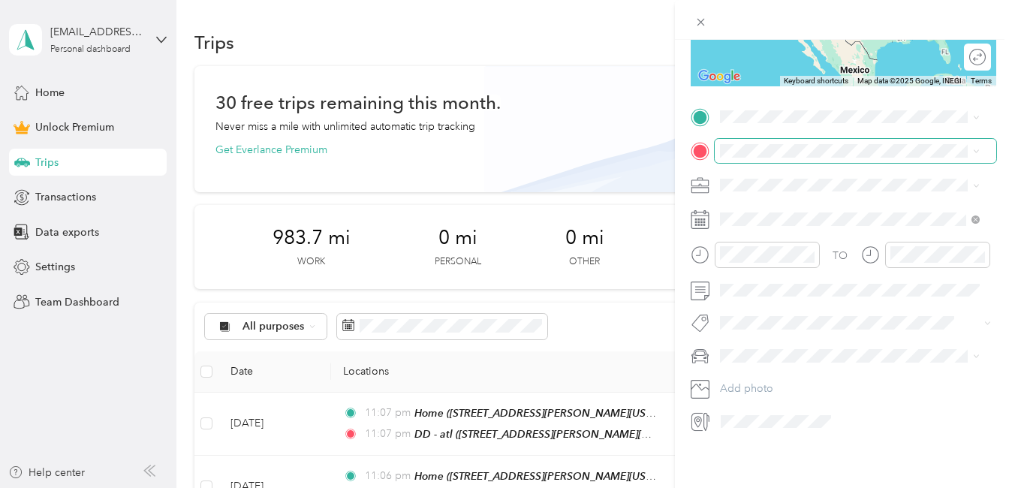
scroll to position [264, 0]
click at [746, 378] on li "[PERSON_NAME]" at bounding box center [850, 373] width 270 height 26
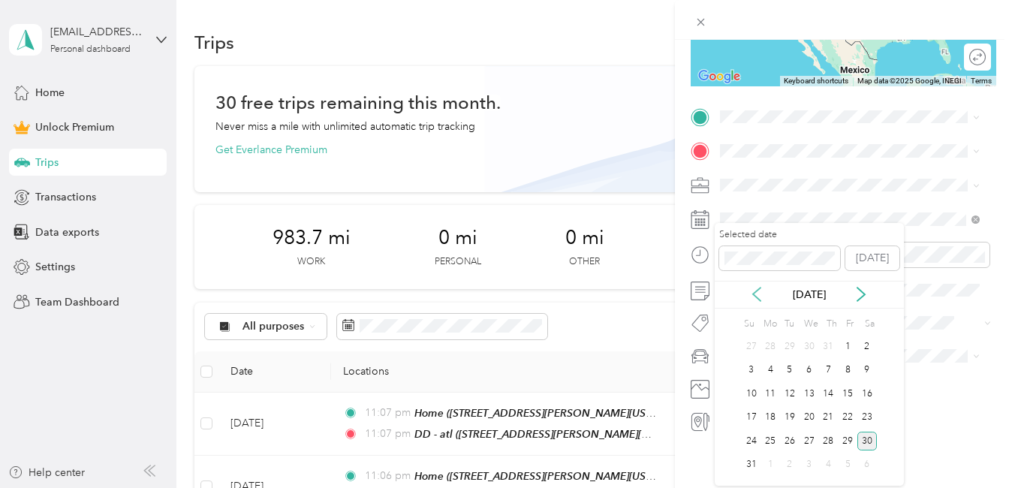
click at [754, 294] on icon at bounding box center [757, 295] width 8 height 14
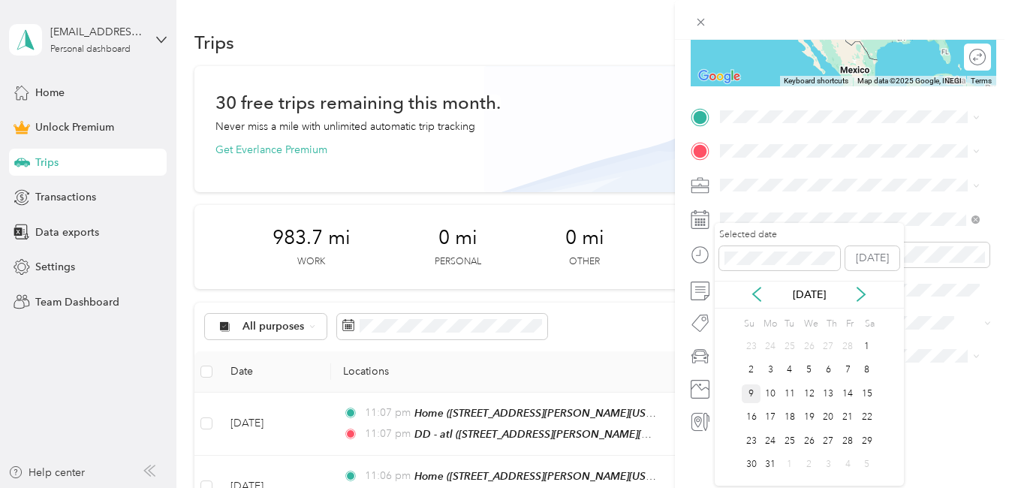
click at [748, 389] on div "9" at bounding box center [752, 394] width 20 height 19
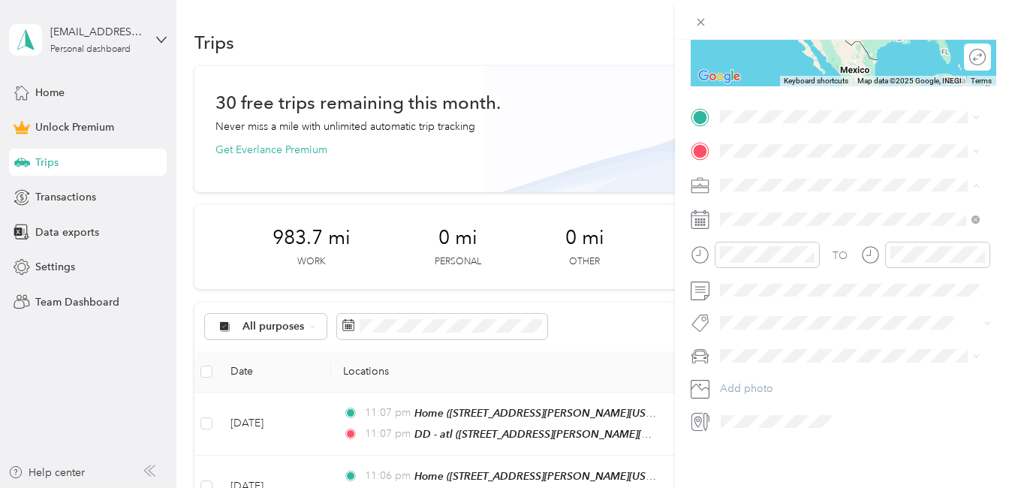
click at [737, 196] on span "Work" at bounding box center [738, 201] width 26 height 13
click at [777, 207] on div "[STREET_ADDRESS][US_STATE]" at bounding box center [849, 196] width 249 height 20
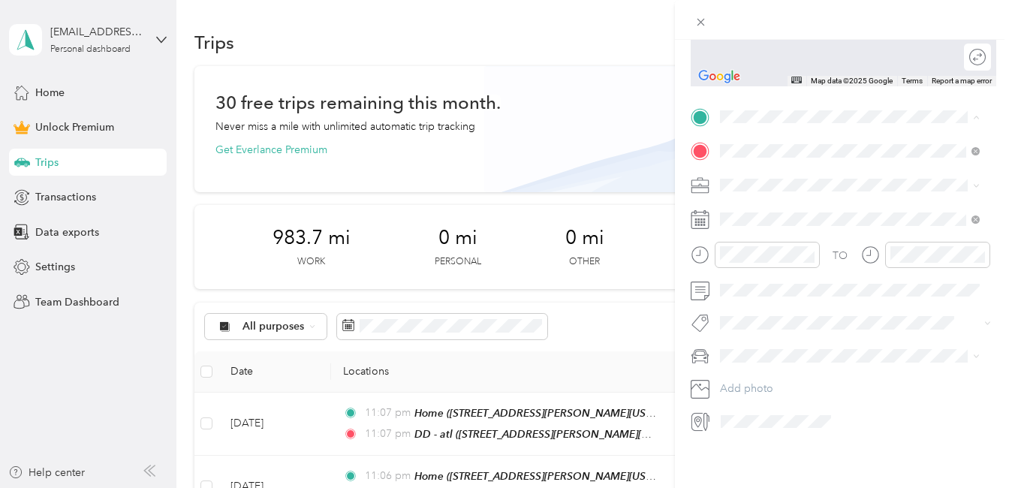
click at [780, 269] on span "[STREET_ADDRESS][PERSON_NAME][US_STATE]" at bounding box center [837, 254] width 179 height 29
click at [961, 50] on div at bounding box center [970, 58] width 32 height 16
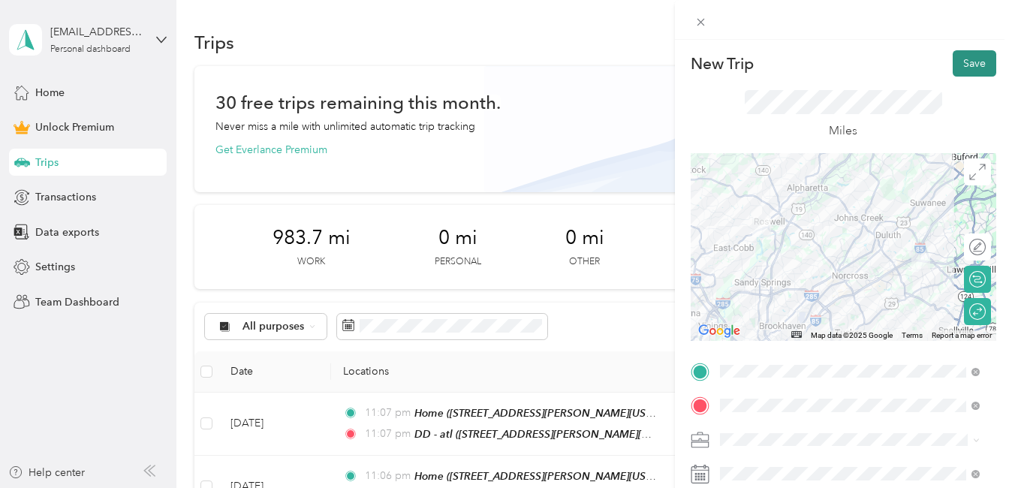
click at [964, 59] on button "Save" at bounding box center [975, 63] width 44 height 26
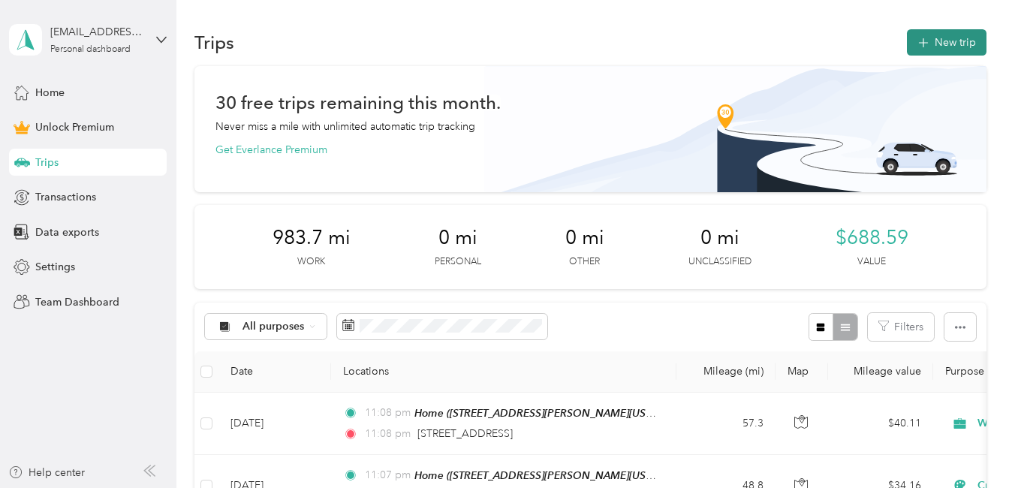
click at [940, 43] on button "New trip" at bounding box center [947, 42] width 80 height 26
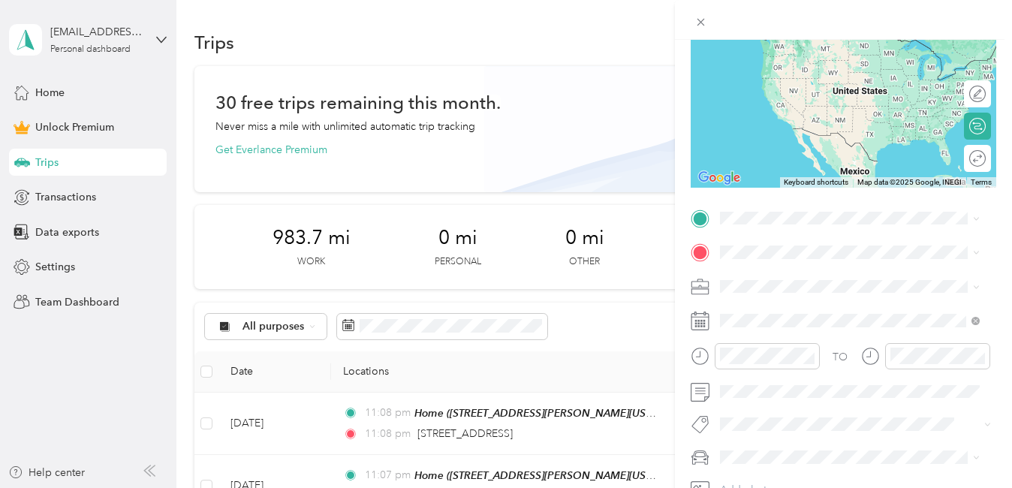
scroll to position [154, 0]
click at [751, 398] on span "[PERSON_NAME]" at bounding box center [766, 397] width 83 height 13
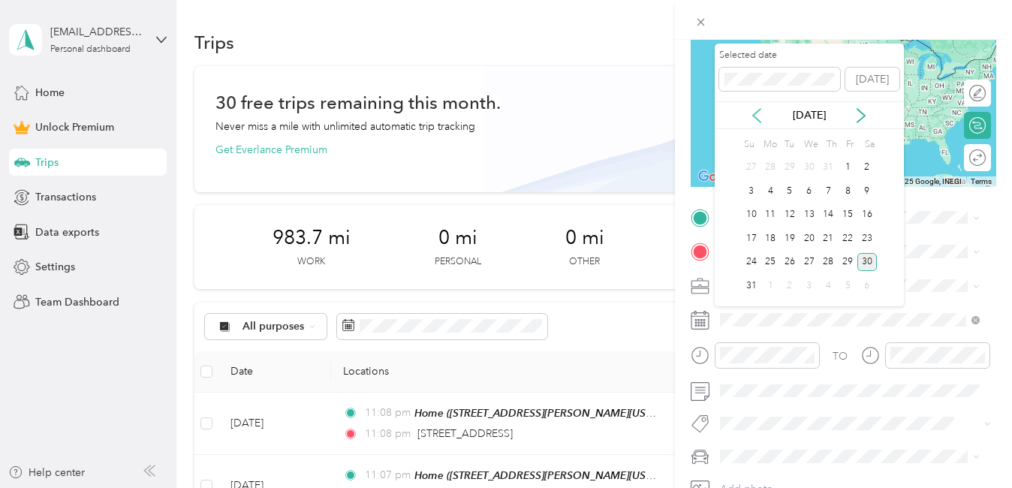
click at [758, 118] on icon at bounding box center [756, 115] width 15 height 15
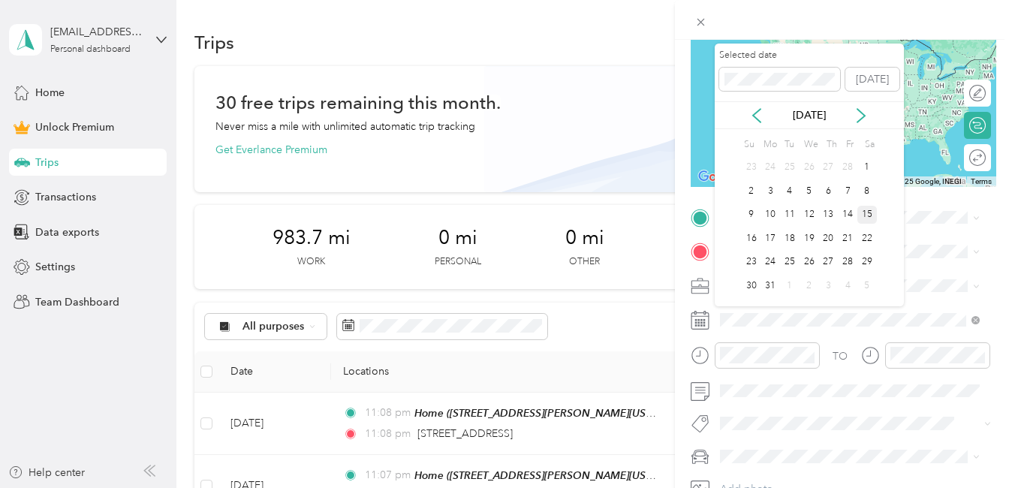
click at [872, 219] on div "15" at bounding box center [868, 215] width 20 height 19
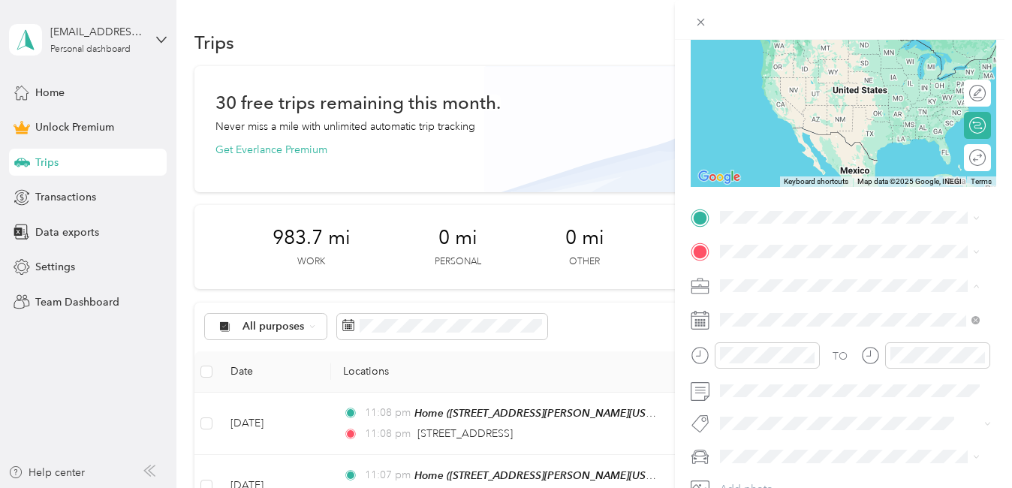
click at [740, 155] on div "Creative" at bounding box center [849, 154] width 249 height 16
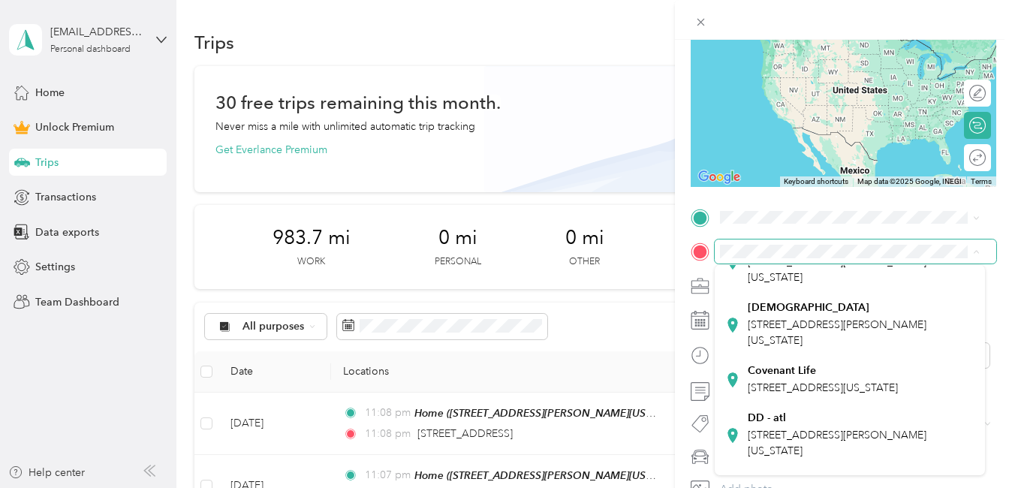
scroll to position [231, 0]
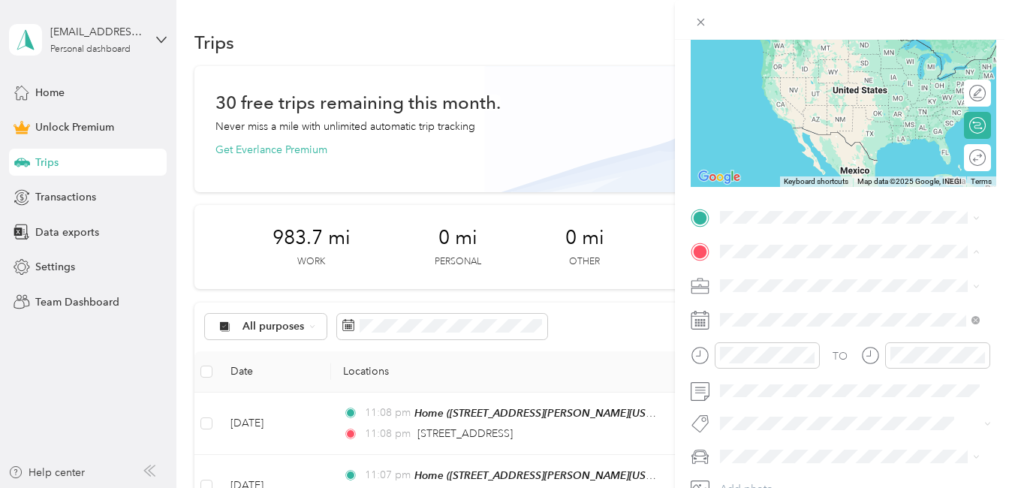
click at [777, 420] on div "DD - atl [STREET_ADDRESS][PERSON_NAME][US_STATE]" at bounding box center [861, 395] width 227 height 47
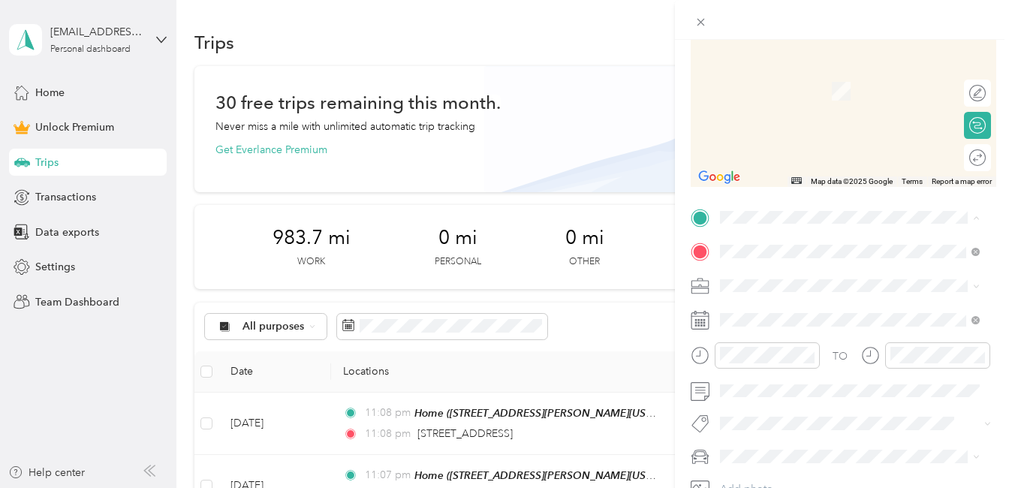
click at [780, 379] on span "[STREET_ADDRESS][PERSON_NAME][US_STATE]" at bounding box center [837, 365] width 179 height 29
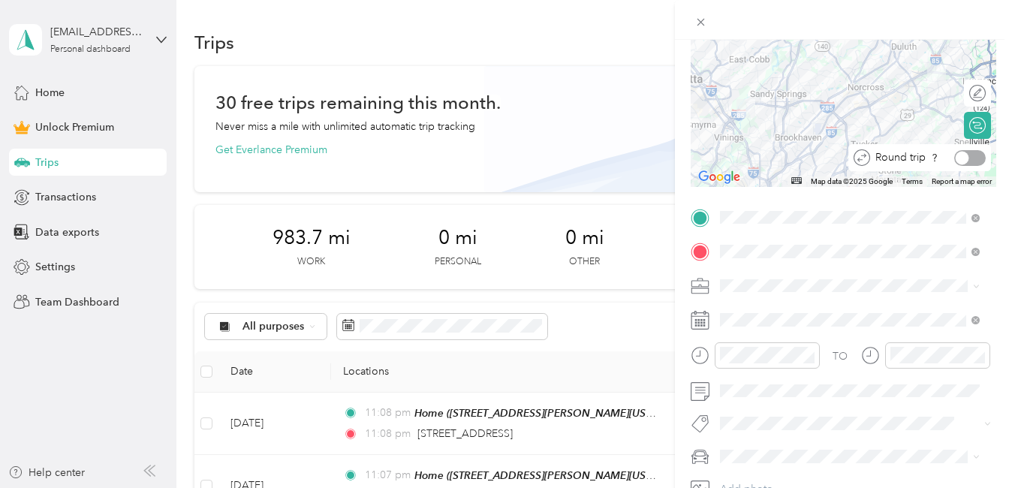
click at [961, 158] on div at bounding box center [970, 158] width 32 height 16
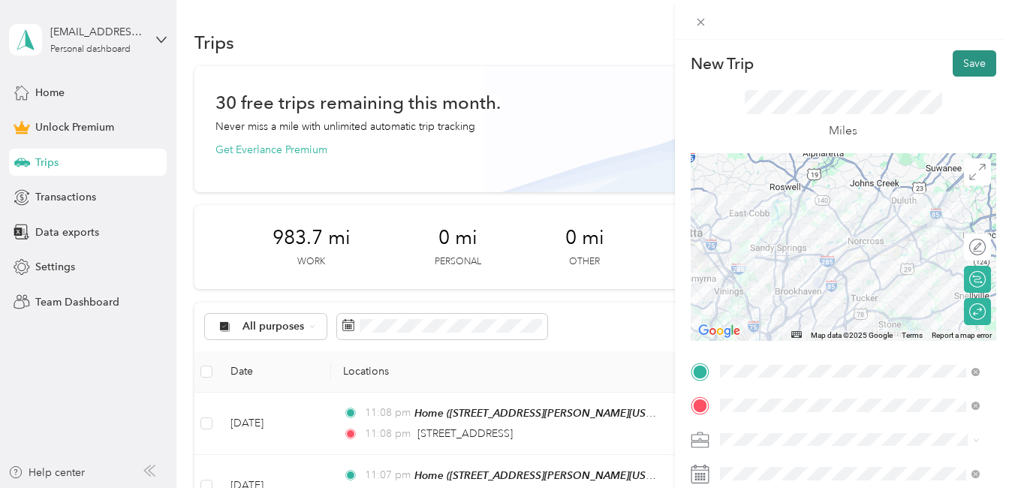
click at [958, 64] on button "Save" at bounding box center [975, 63] width 44 height 26
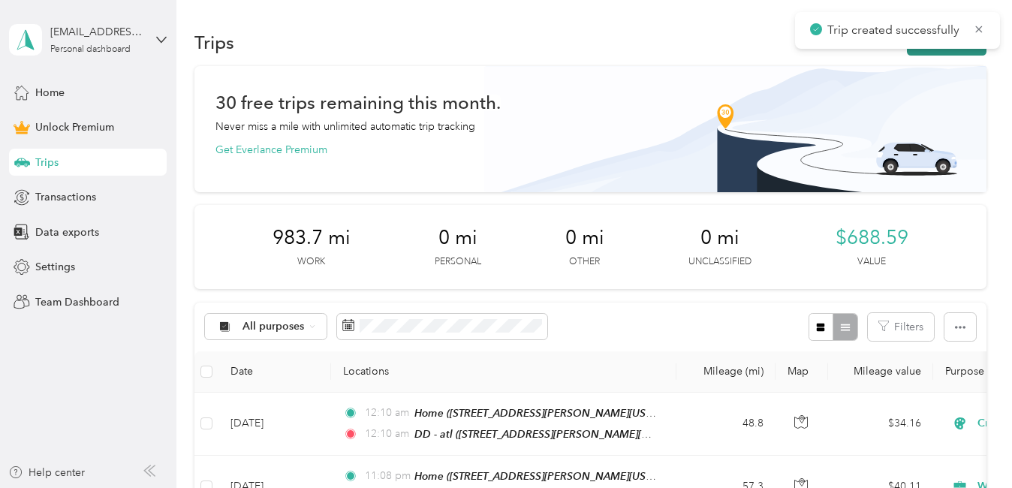
click at [951, 49] on button "New trip" at bounding box center [947, 42] width 80 height 26
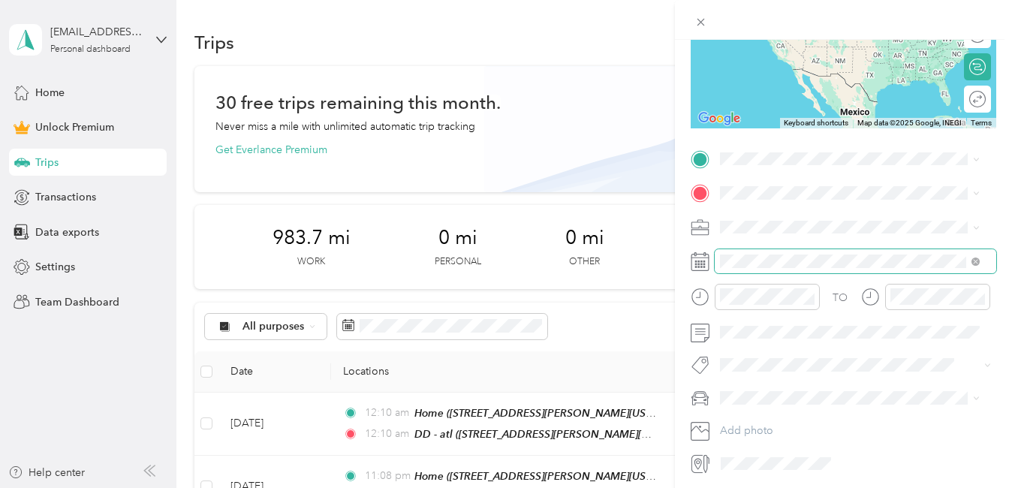
scroll to position [213, 0]
click at [750, 427] on li "[PERSON_NAME]" at bounding box center [850, 424] width 270 height 26
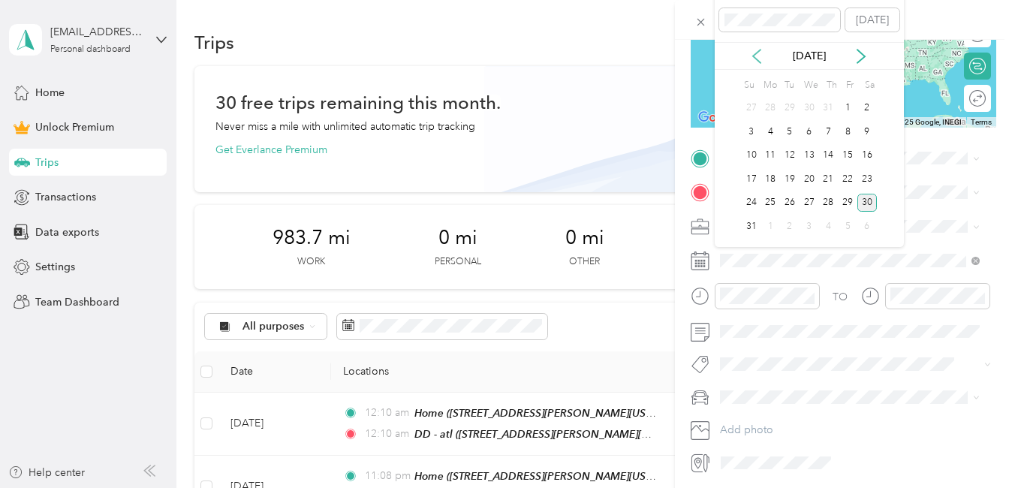
click at [758, 59] on icon at bounding box center [757, 57] width 8 height 14
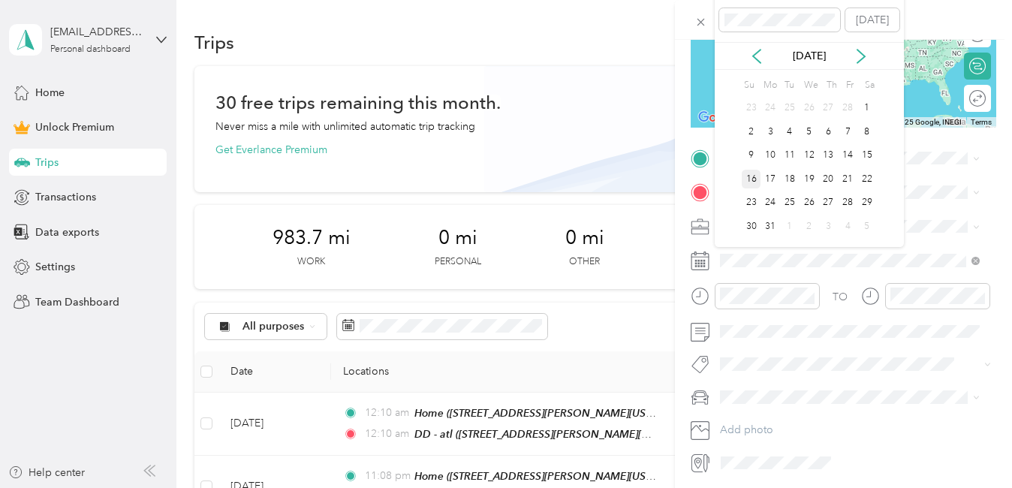
click at [753, 177] on div "16" at bounding box center [752, 179] width 20 height 19
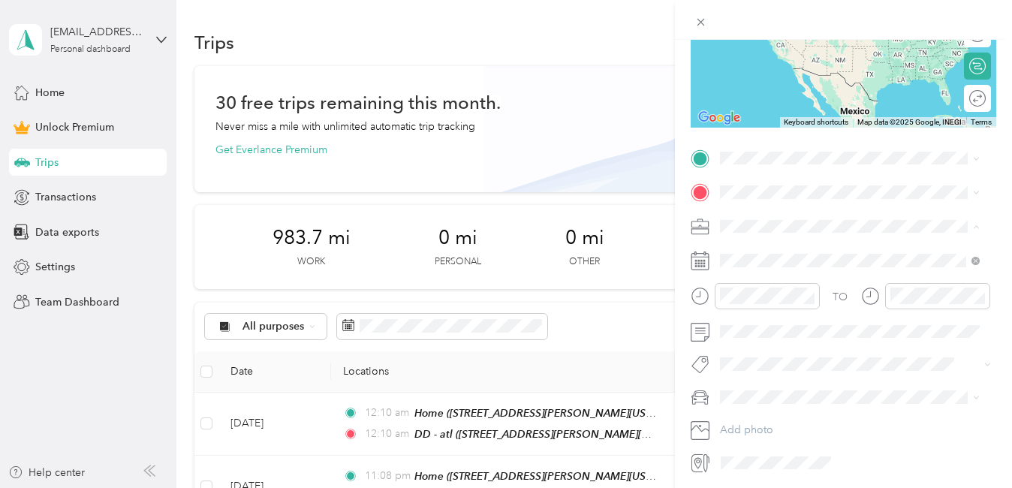
click at [739, 257] on li "Work" at bounding box center [850, 253] width 270 height 26
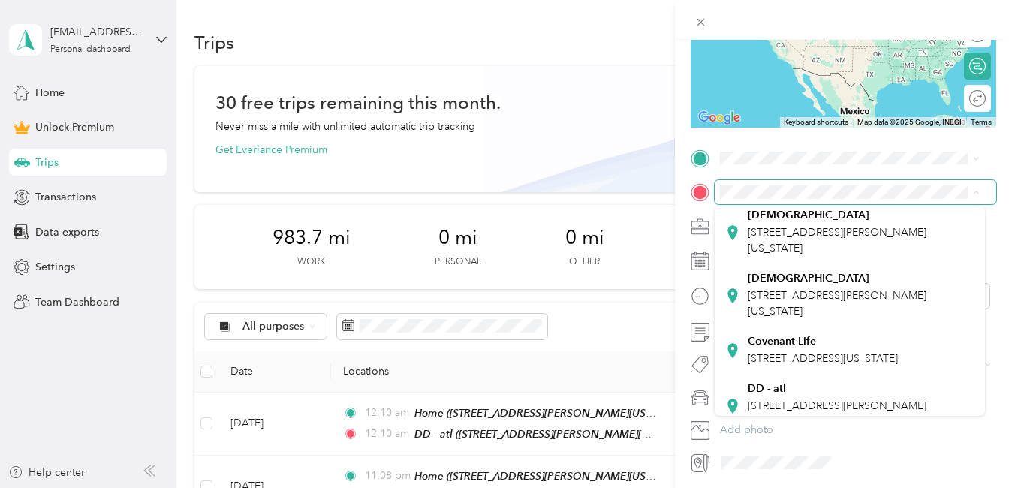
scroll to position [163, 0]
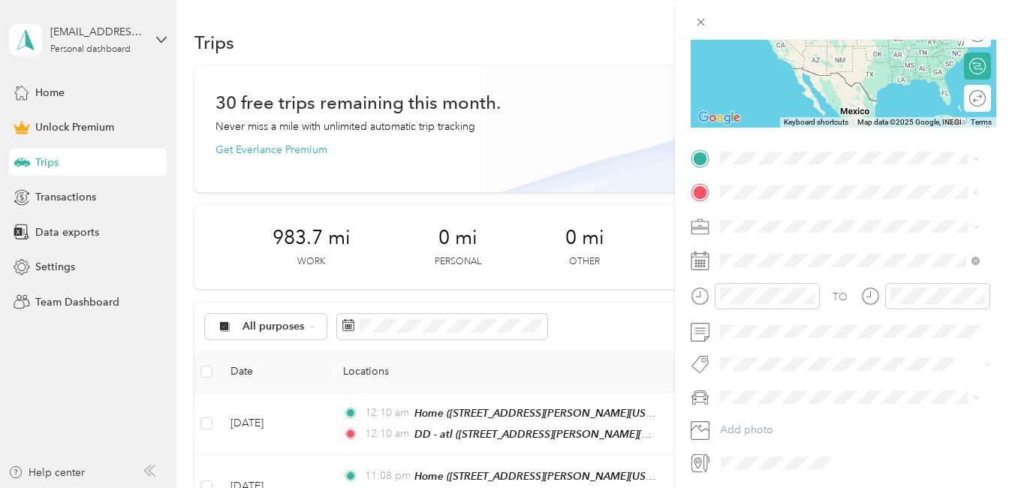
click at [775, 317] on span "[STREET_ADDRESS][PERSON_NAME][US_STATE]" at bounding box center [837, 302] width 179 height 29
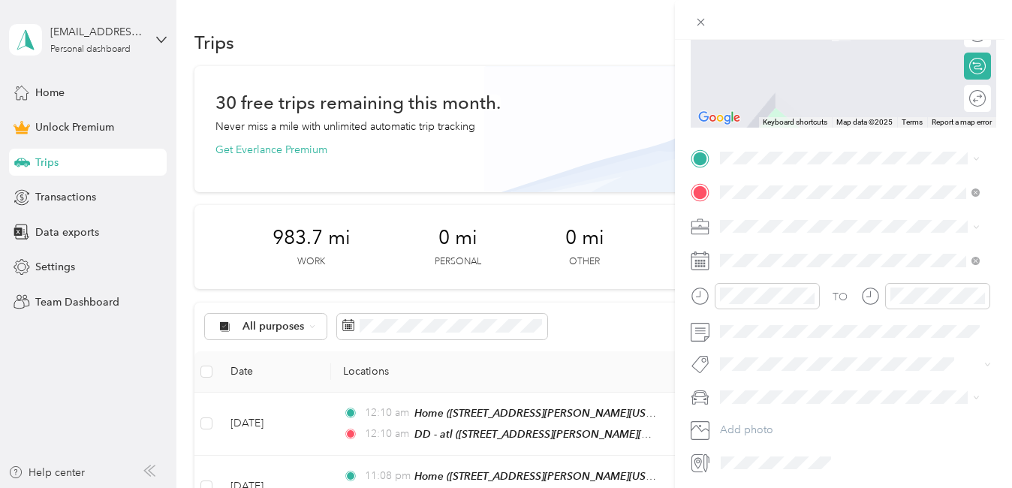
click at [779, 296] on div "Home [STREET_ADDRESS][PERSON_NAME][US_STATE]" at bounding box center [861, 294] width 227 height 47
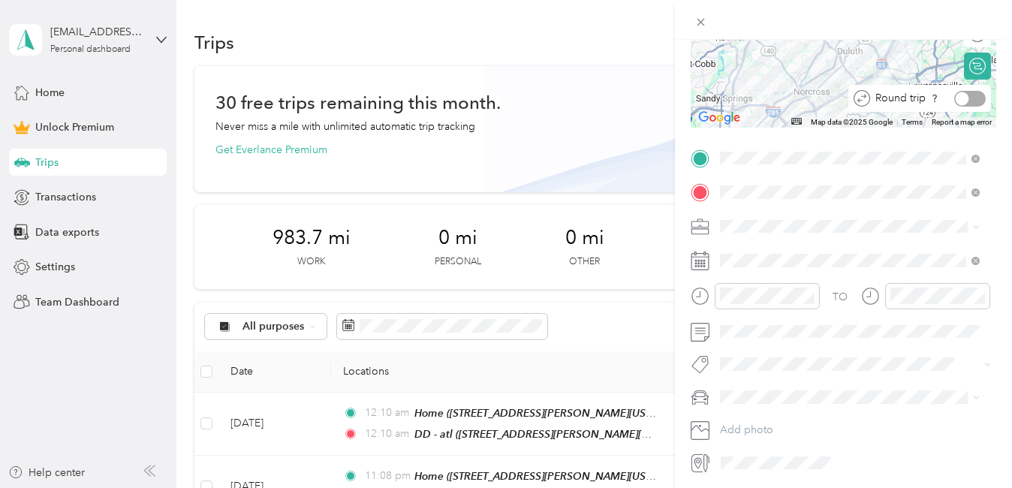
click at [963, 96] on div at bounding box center [970, 99] width 32 height 16
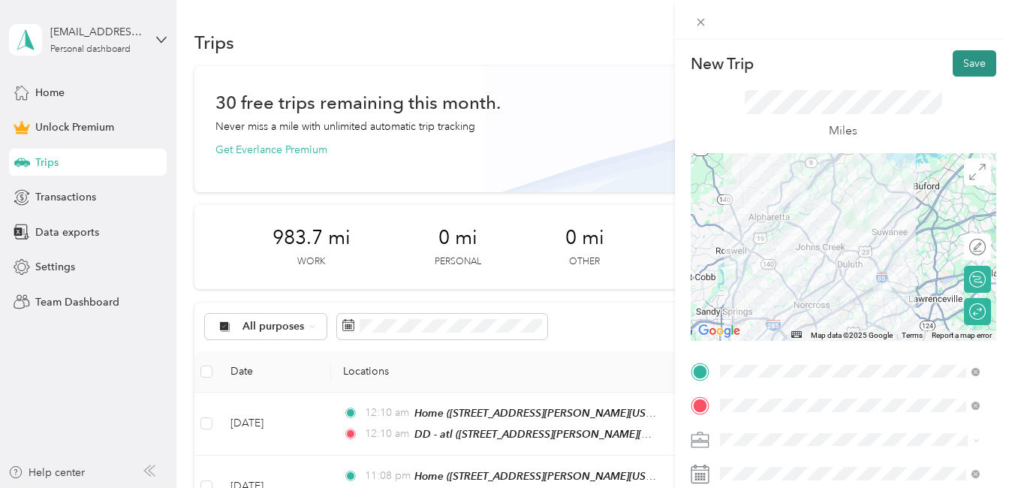
click at [963, 65] on button "Save" at bounding box center [975, 63] width 44 height 26
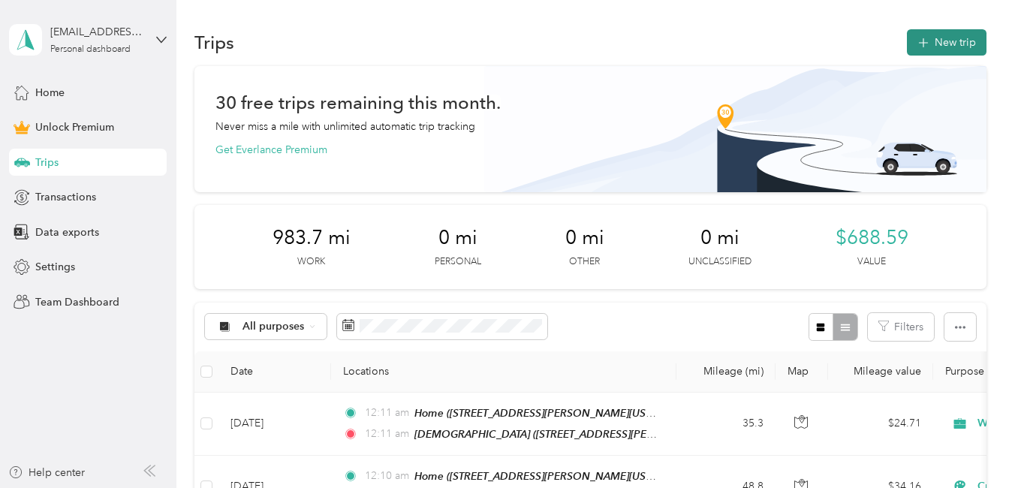
click at [946, 37] on button "New trip" at bounding box center [947, 42] width 80 height 26
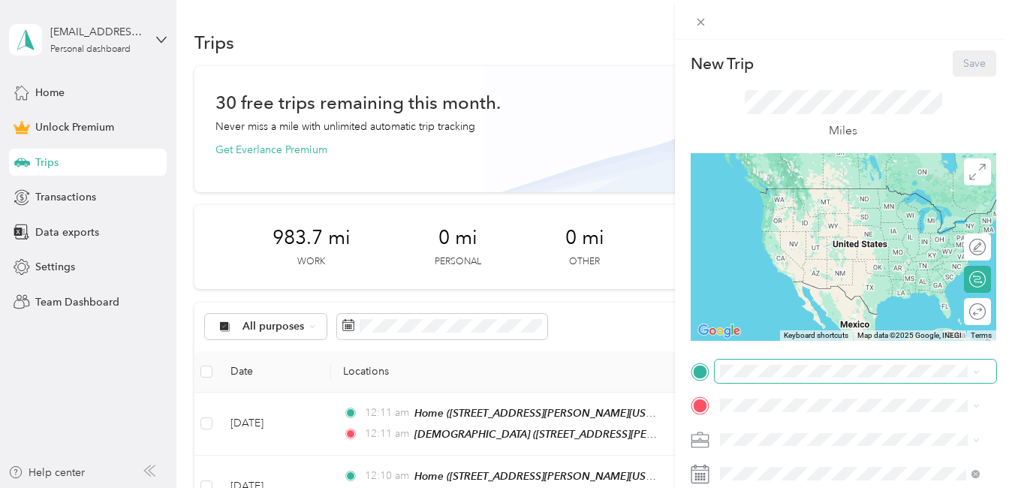
scroll to position [246, 0]
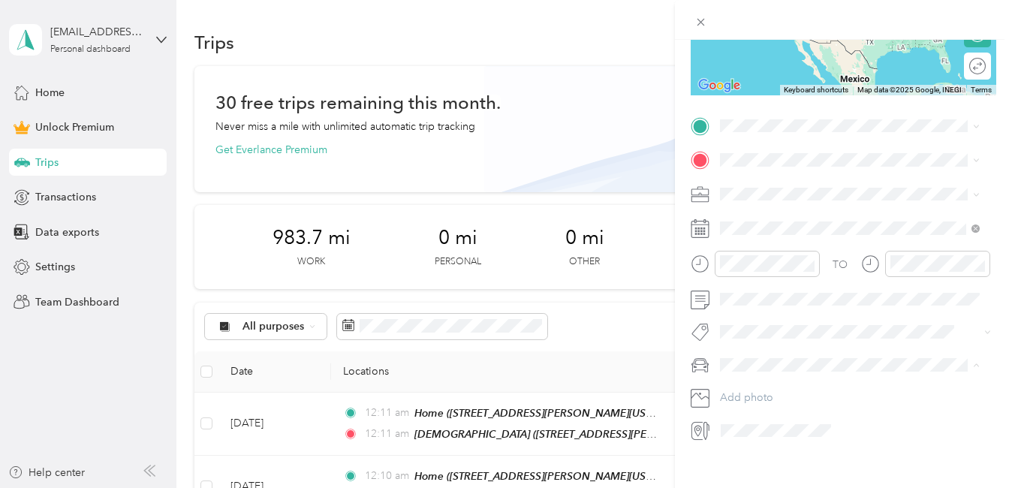
click at [769, 392] on div "[PERSON_NAME]" at bounding box center [849, 392] width 249 height 16
click at [757, 315] on icon at bounding box center [756, 313] width 15 height 15
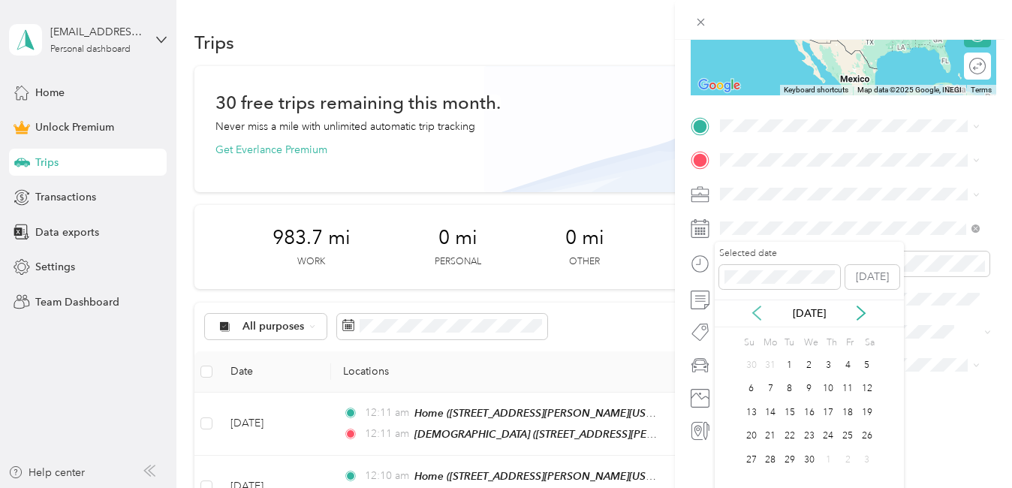
click at [757, 315] on icon at bounding box center [756, 313] width 15 height 15
click at [746, 458] on div "23" at bounding box center [752, 460] width 20 height 19
click at [748, 218] on span "Work" at bounding box center [738, 215] width 26 height 13
click at [792, 282] on div "Home [STREET_ADDRESS][PERSON_NAME][US_STATE]" at bounding box center [861, 262] width 227 height 47
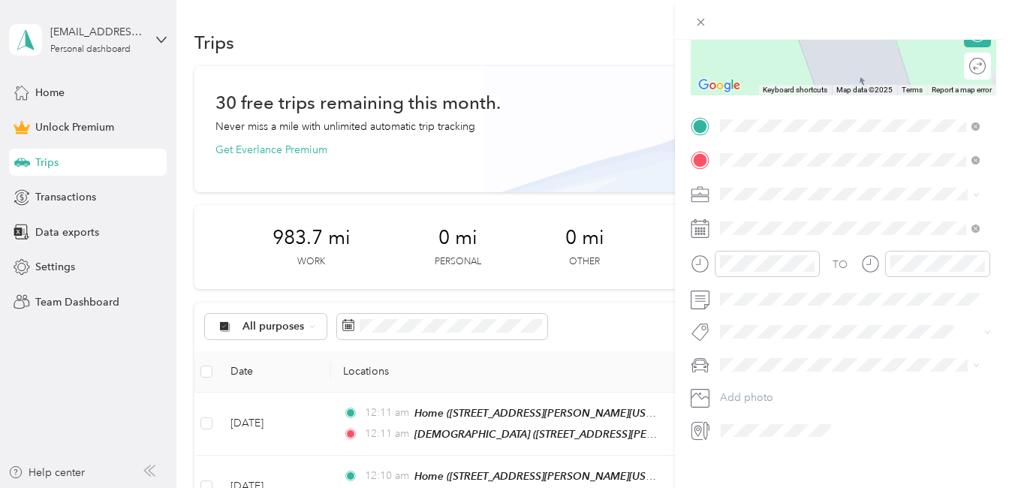
click at [788, 210] on span "[STREET_ADDRESS][PERSON_NAME][PERSON_NAME][US_STATE]" at bounding box center [861, 220] width 227 height 26
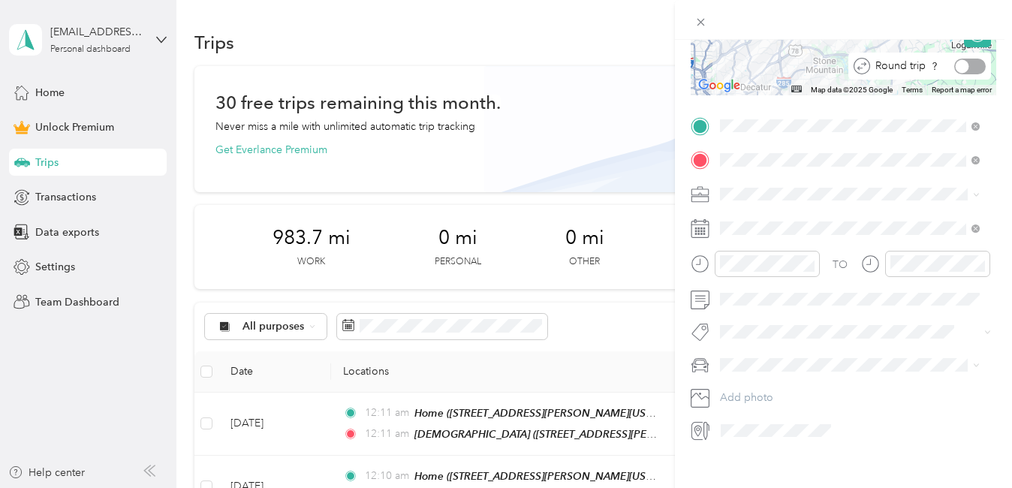
click at [967, 70] on div at bounding box center [970, 67] width 32 height 16
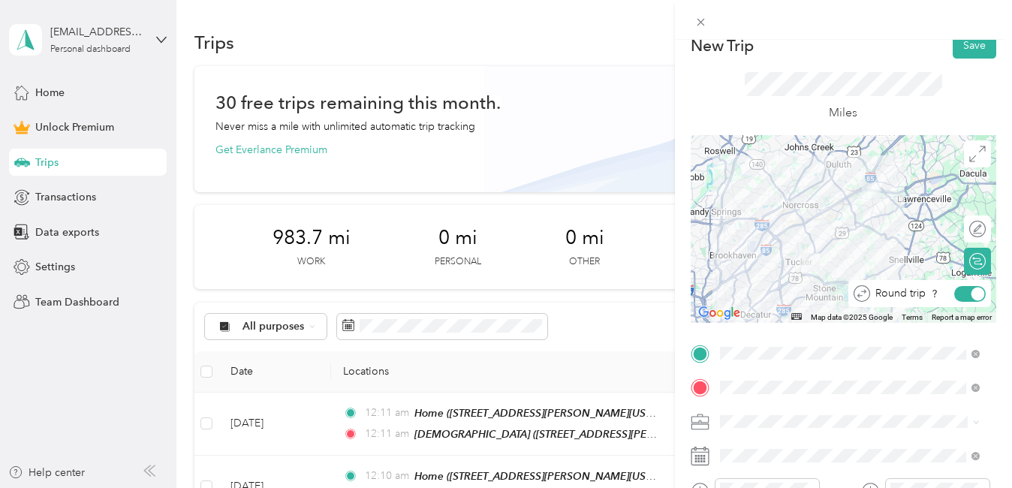
scroll to position [0, 0]
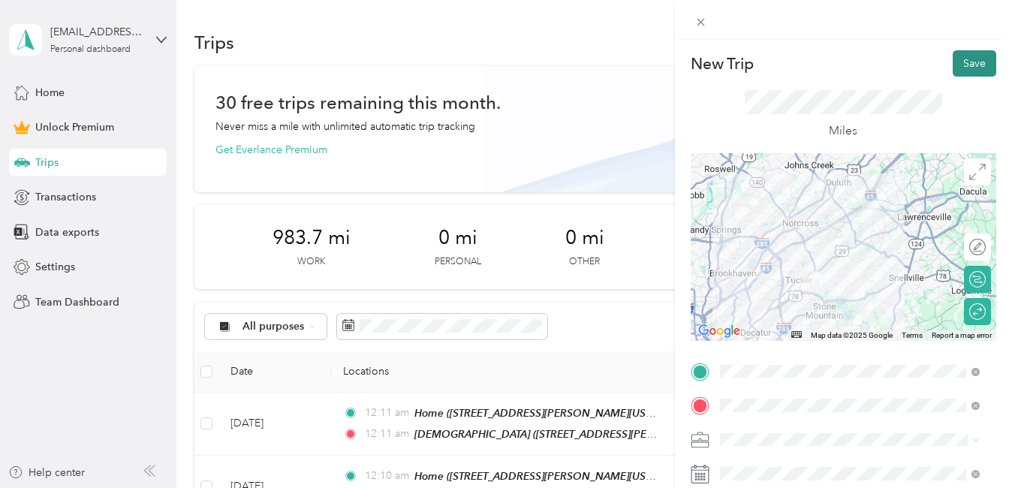
click at [966, 56] on button "Save" at bounding box center [975, 63] width 44 height 26
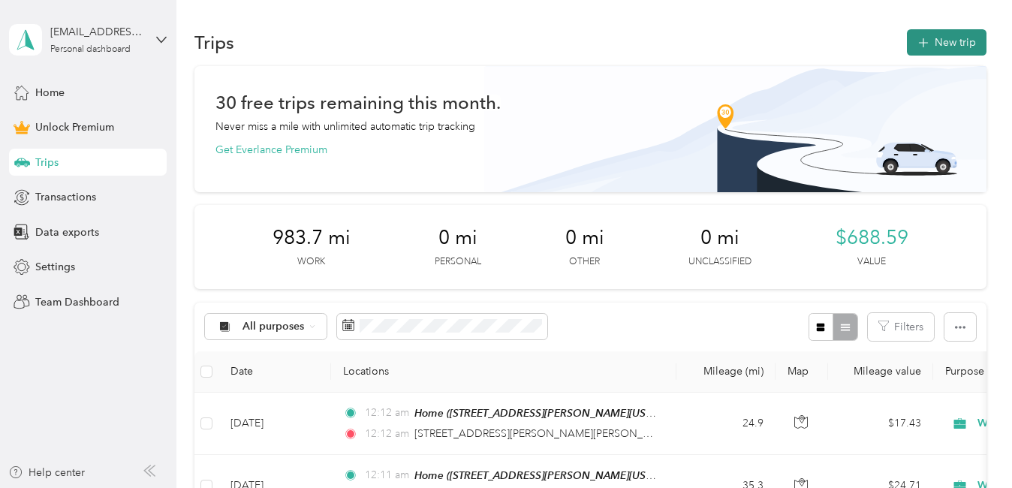
click at [966, 46] on button "New trip" at bounding box center [947, 42] width 80 height 26
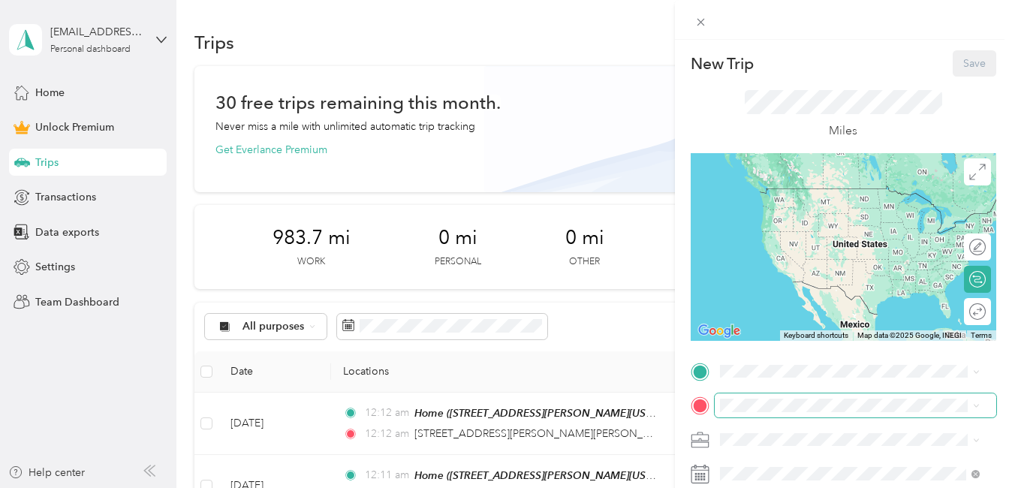
scroll to position [266, 0]
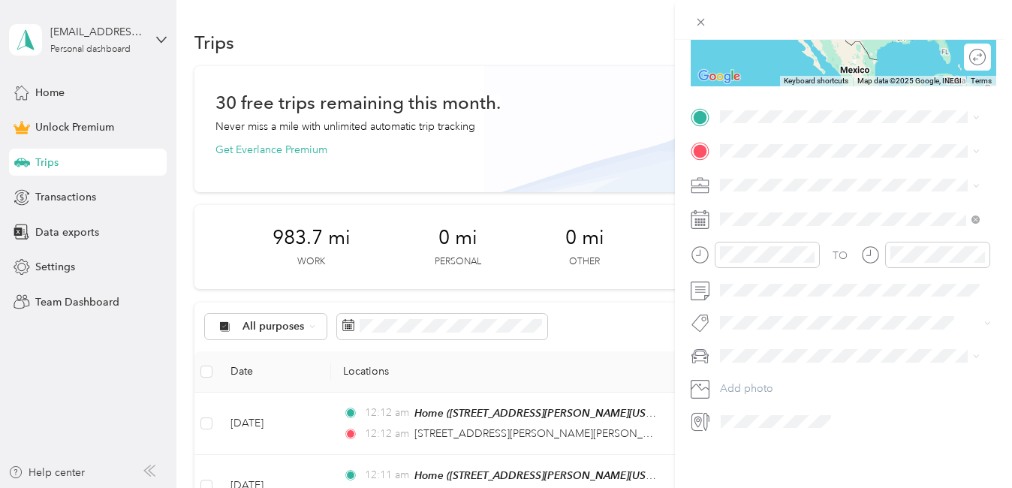
click at [757, 366] on span "[PERSON_NAME]" at bounding box center [766, 364] width 83 height 13
click at [750, 207] on span at bounding box center [856, 219] width 282 height 24
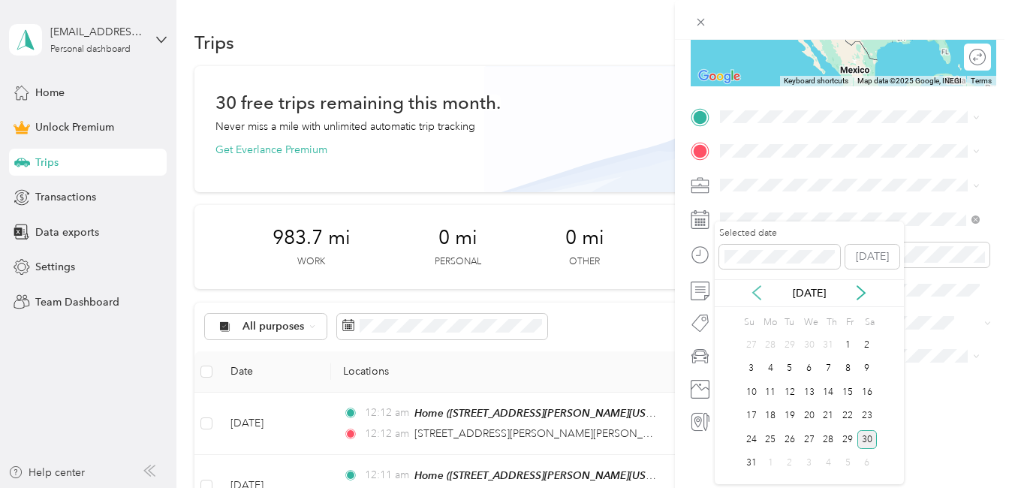
click at [756, 289] on icon at bounding box center [756, 292] width 15 height 15
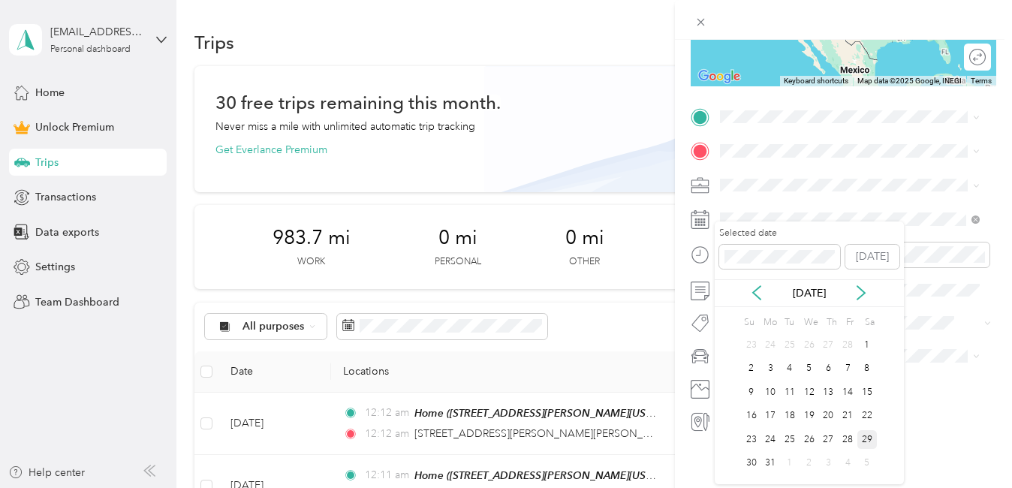
click at [866, 436] on div "29" at bounding box center [868, 439] width 20 height 19
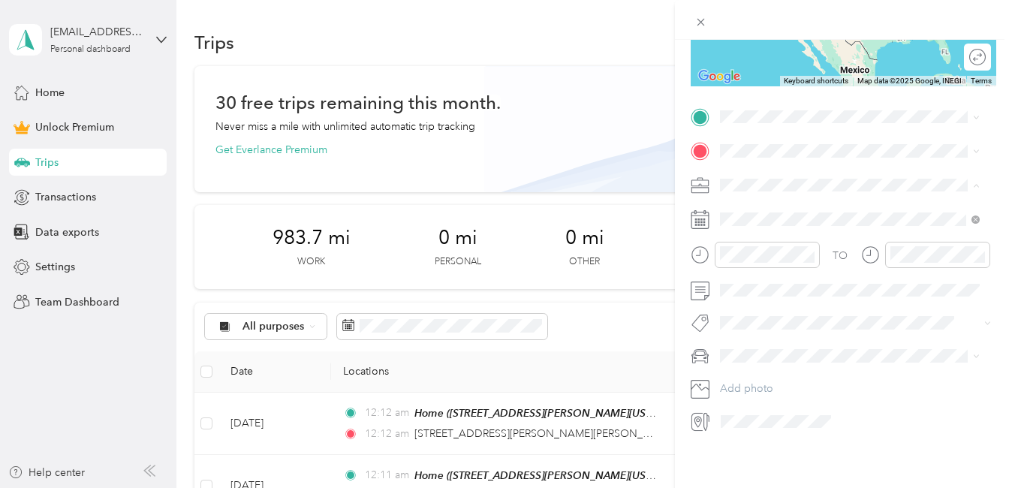
click at [743, 279] on span "Creative" at bounding box center [744, 279] width 39 height 13
click at [735, 139] on span at bounding box center [856, 151] width 282 height 24
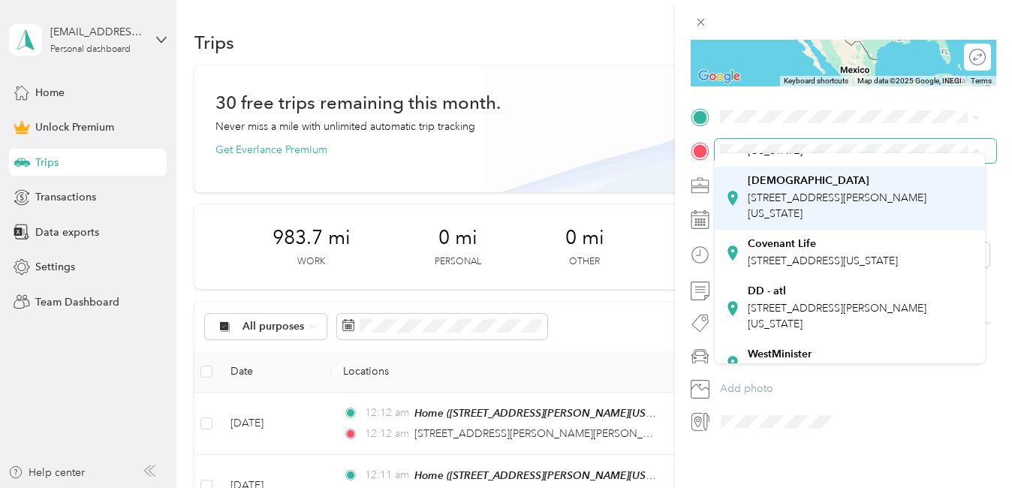
scroll to position [209, 0]
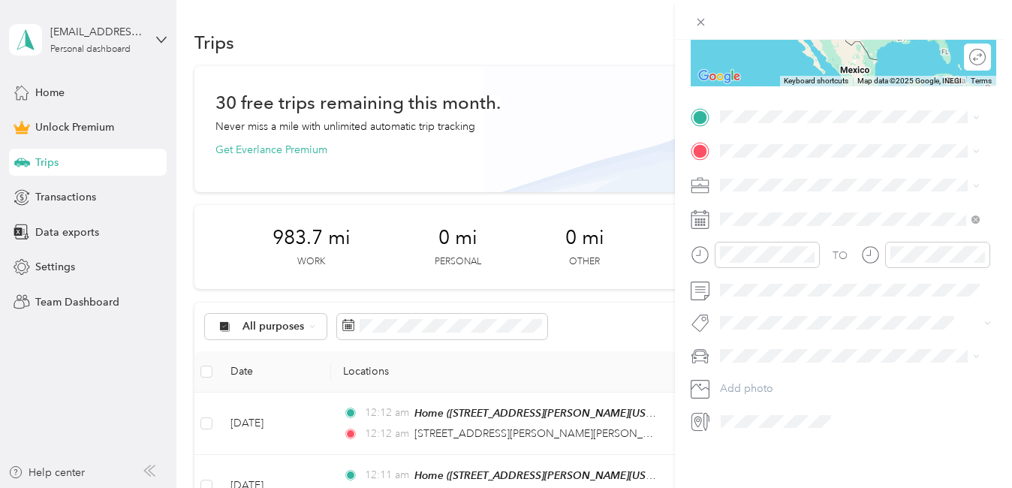
click at [758, 294] on strong "DD - atl" at bounding box center [767, 288] width 38 height 14
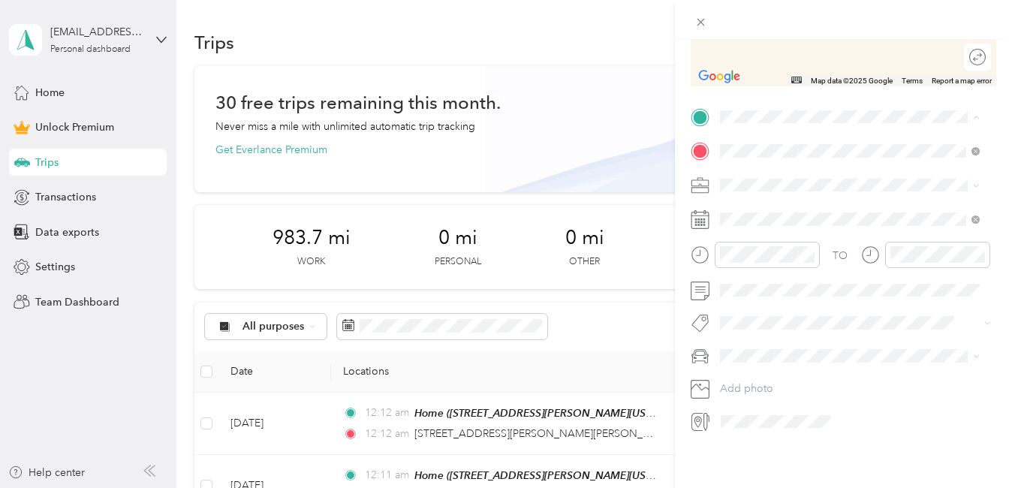
click at [759, 245] on div "Home [STREET_ADDRESS][PERSON_NAME][US_STATE]" at bounding box center [861, 245] width 227 height 47
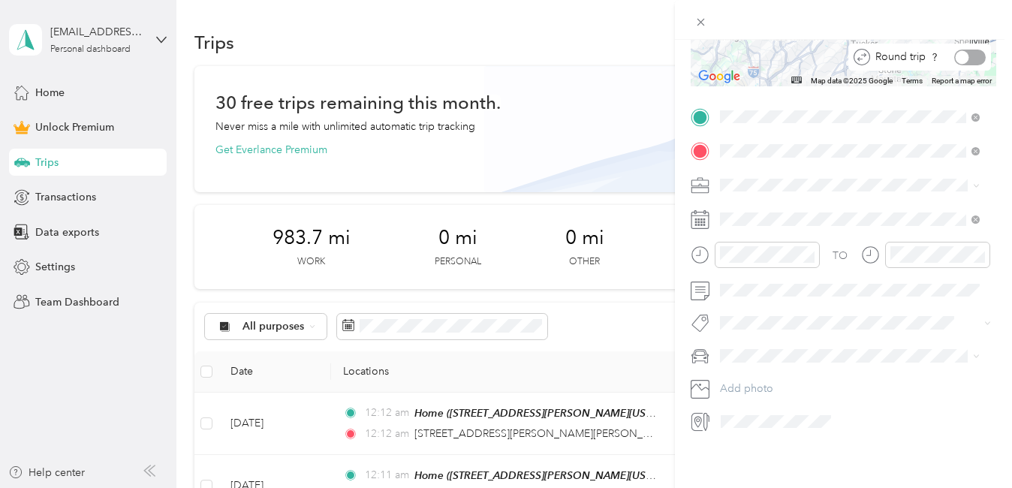
click at [959, 51] on div at bounding box center [970, 58] width 32 height 16
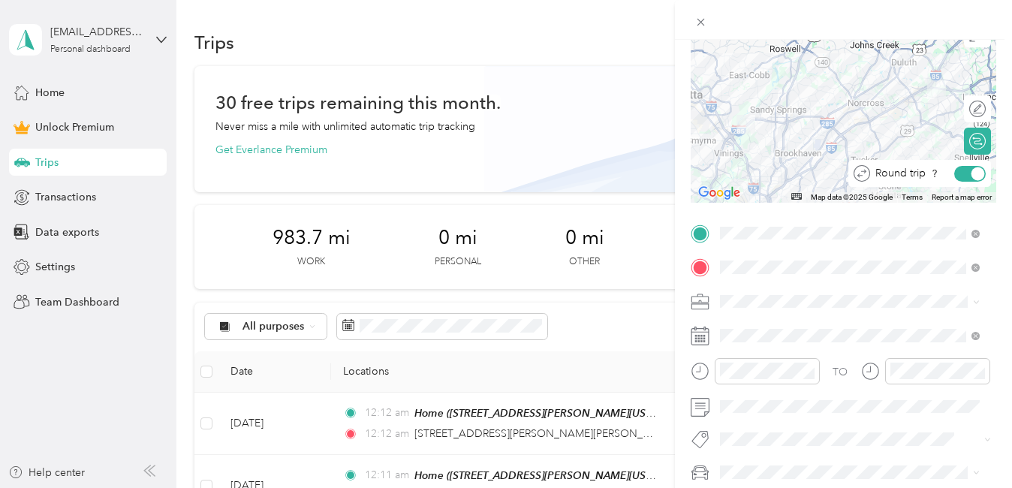
scroll to position [0, 0]
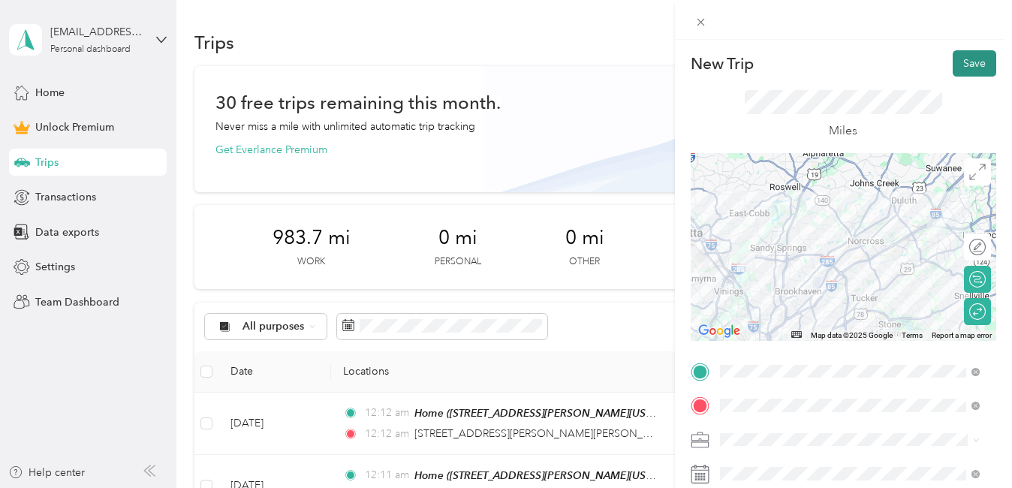
click at [959, 67] on button "Save" at bounding box center [975, 63] width 44 height 26
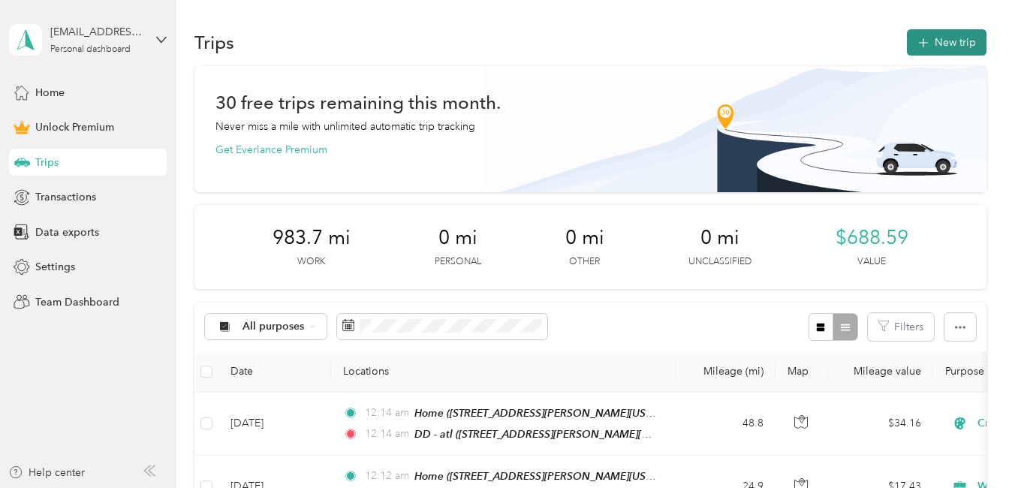
click at [957, 52] on button "New trip" at bounding box center [947, 42] width 80 height 26
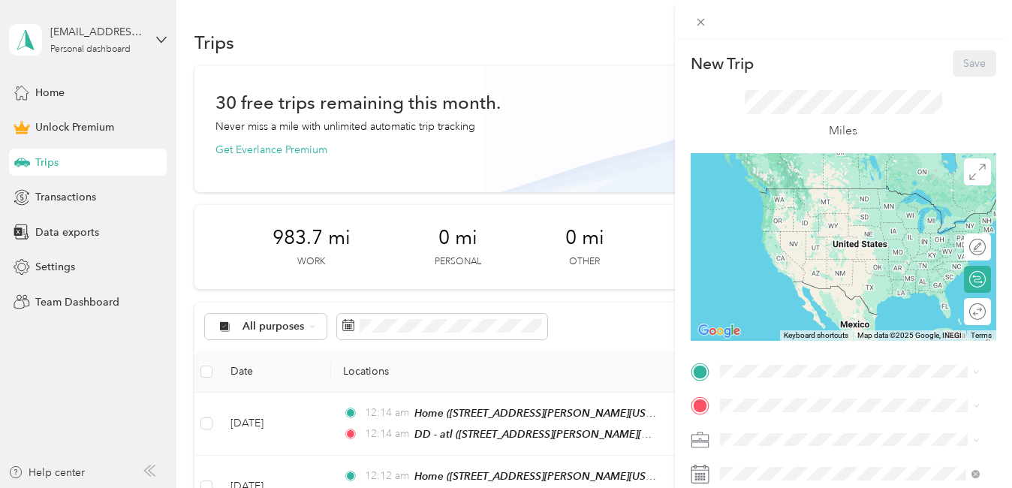
scroll to position [266, 0]
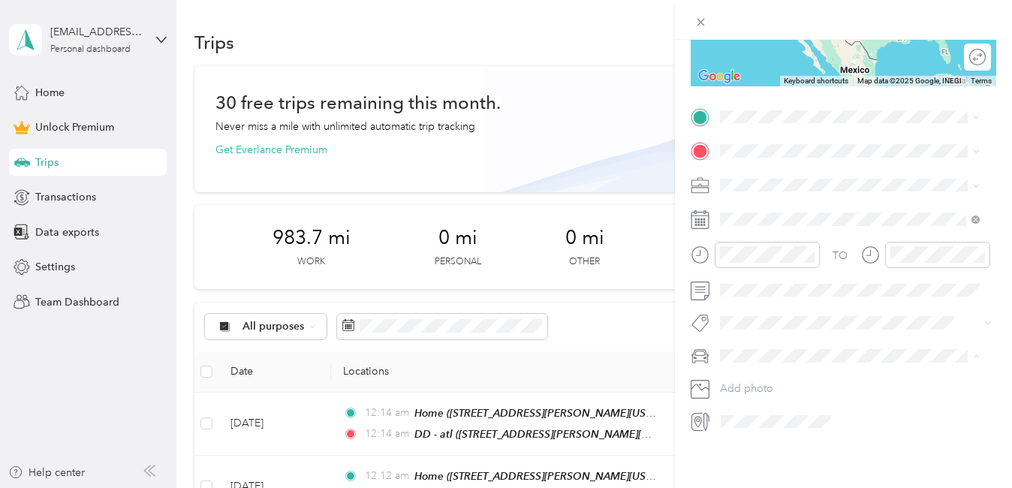
click at [761, 370] on span "[PERSON_NAME]" at bounding box center [766, 371] width 83 height 13
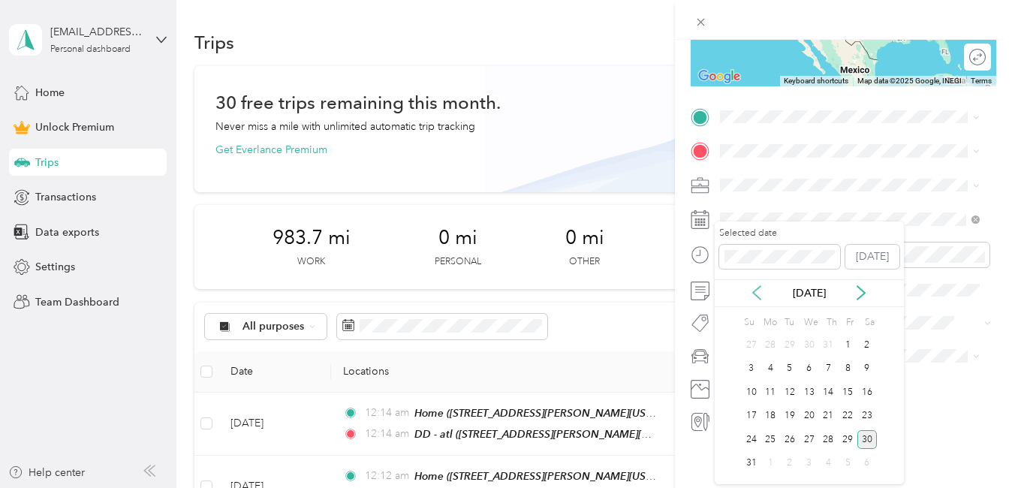
click at [755, 291] on icon at bounding box center [757, 293] width 8 height 14
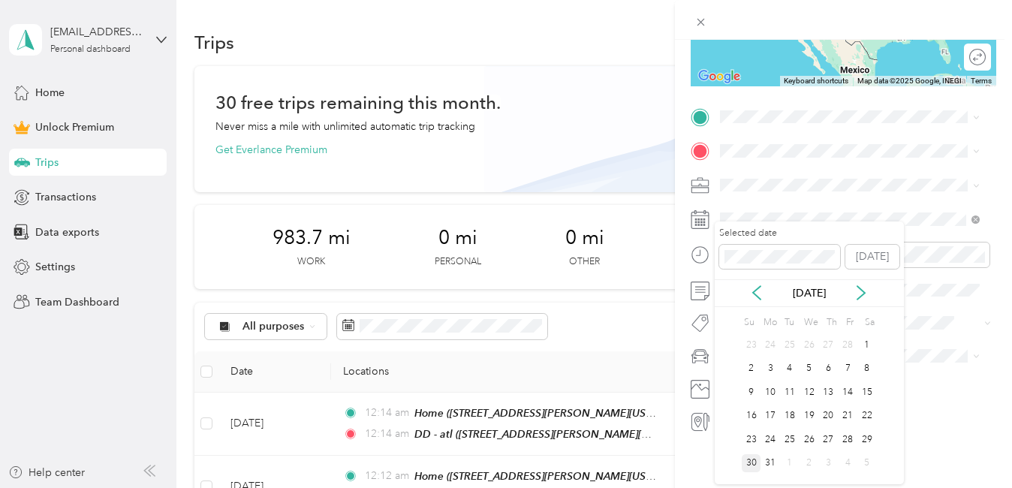
click at [750, 465] on div "30" at bounding box center [752, 463] width 20 height 19
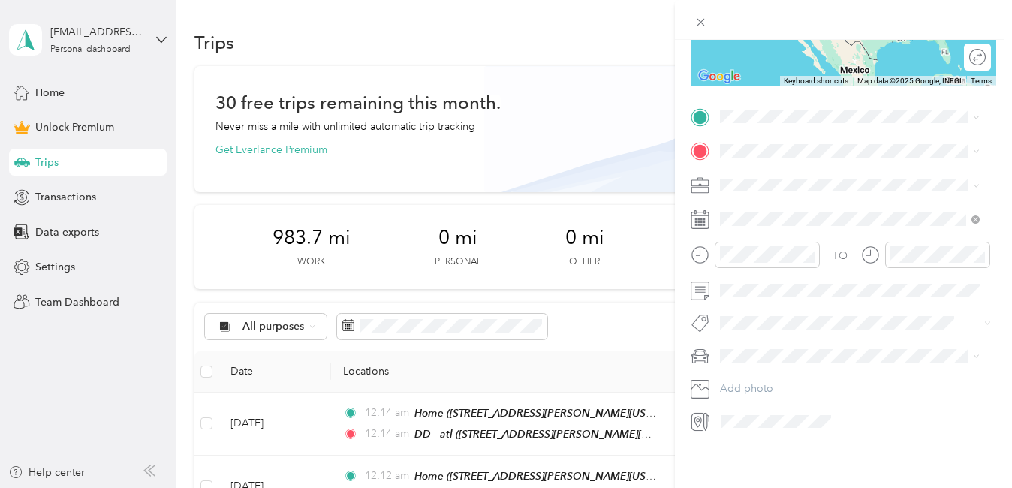
click at [741, 207] on ol "Work Personal Home Services Creative Other Charity Medical Moving Commute" at bounding box center [850, 285] width 270 height 210
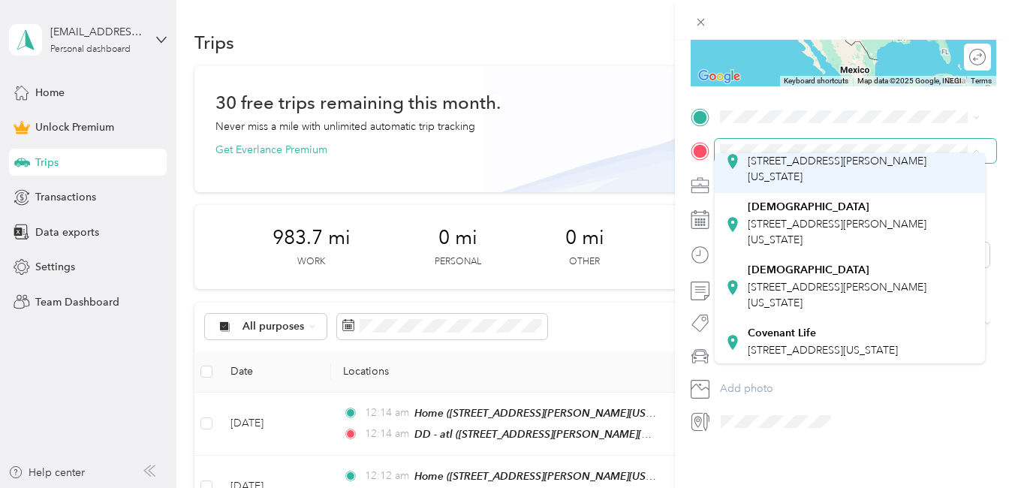
scroll to position [119, 0]
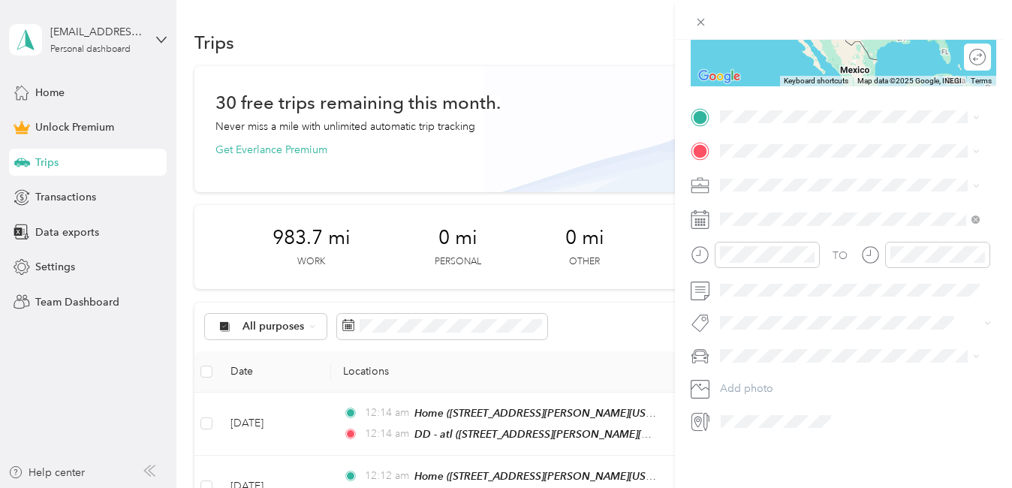
click at [779, 303] on div "[GEOGRAPHIC_DATA][DEMOGRAPHIC_DATA] [STREET_ADDRESS][PERSON_NAME][US_STATE]" at bounding box center [861, 281] width 227 height 47
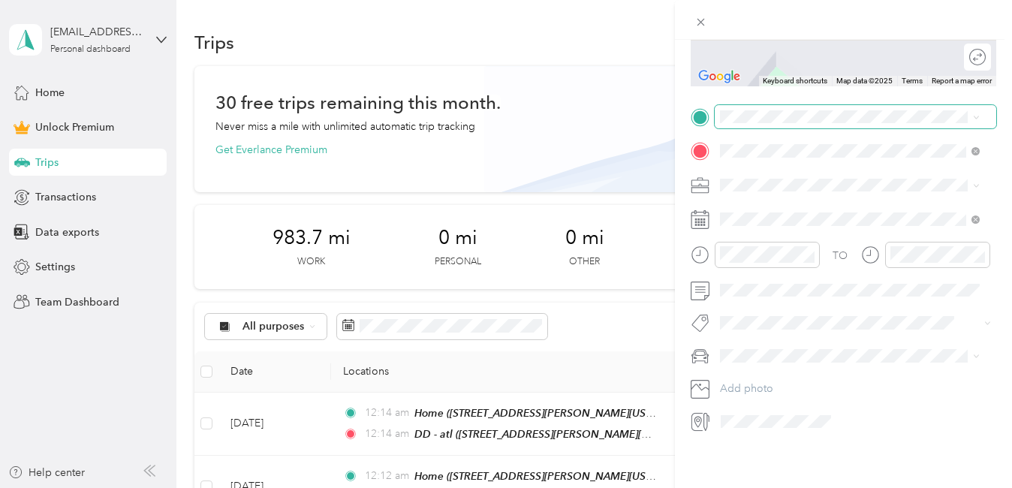
click at [746, 114] on span at bounding box center [856, 117] width 282 height 24
click at [768, 227] on strong "Home" at bounding box center [762, 220] width 29 height 14
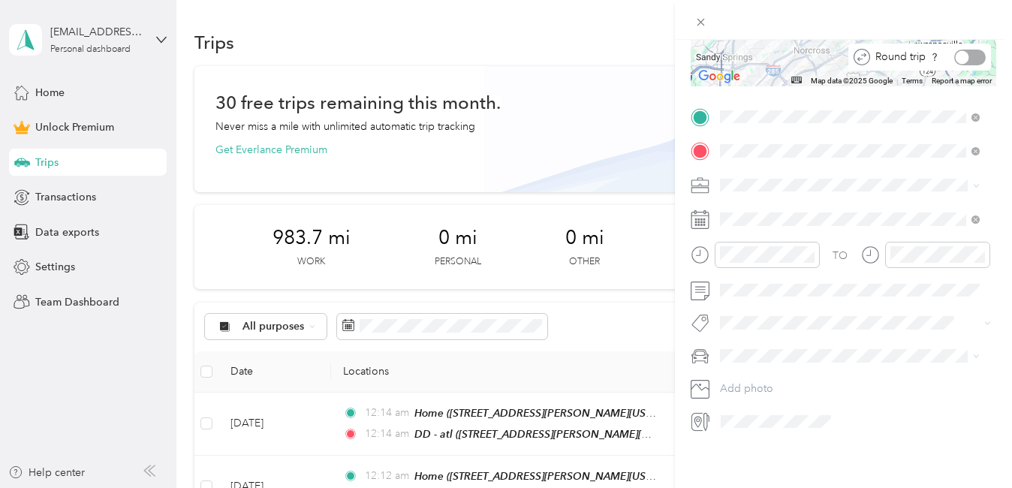
click at [963, 50] on div at bounding box center [970, 58] width 32 height 16
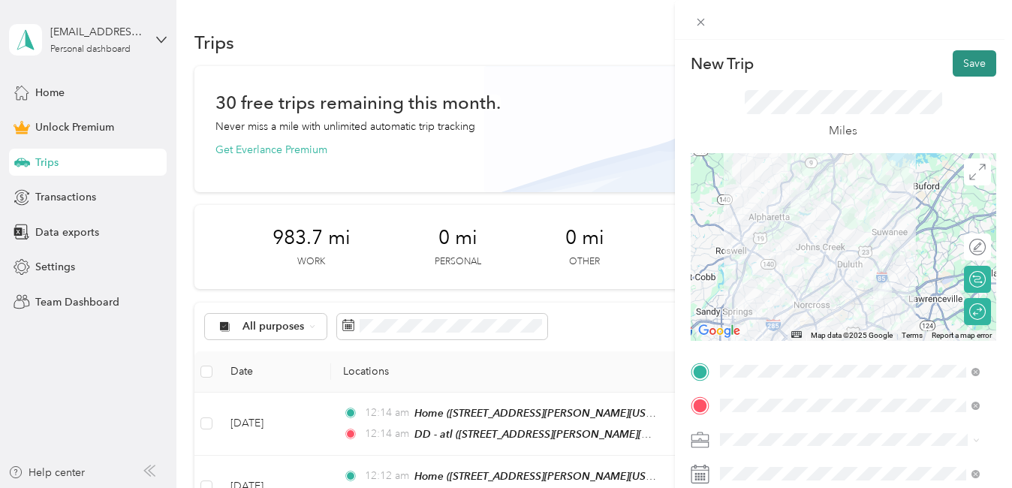
click at [961, 62] on button "Save" at bounding box center [975, 63] width 44 height 26
